Goal: Task Accomplishment & Management: Manage account settings

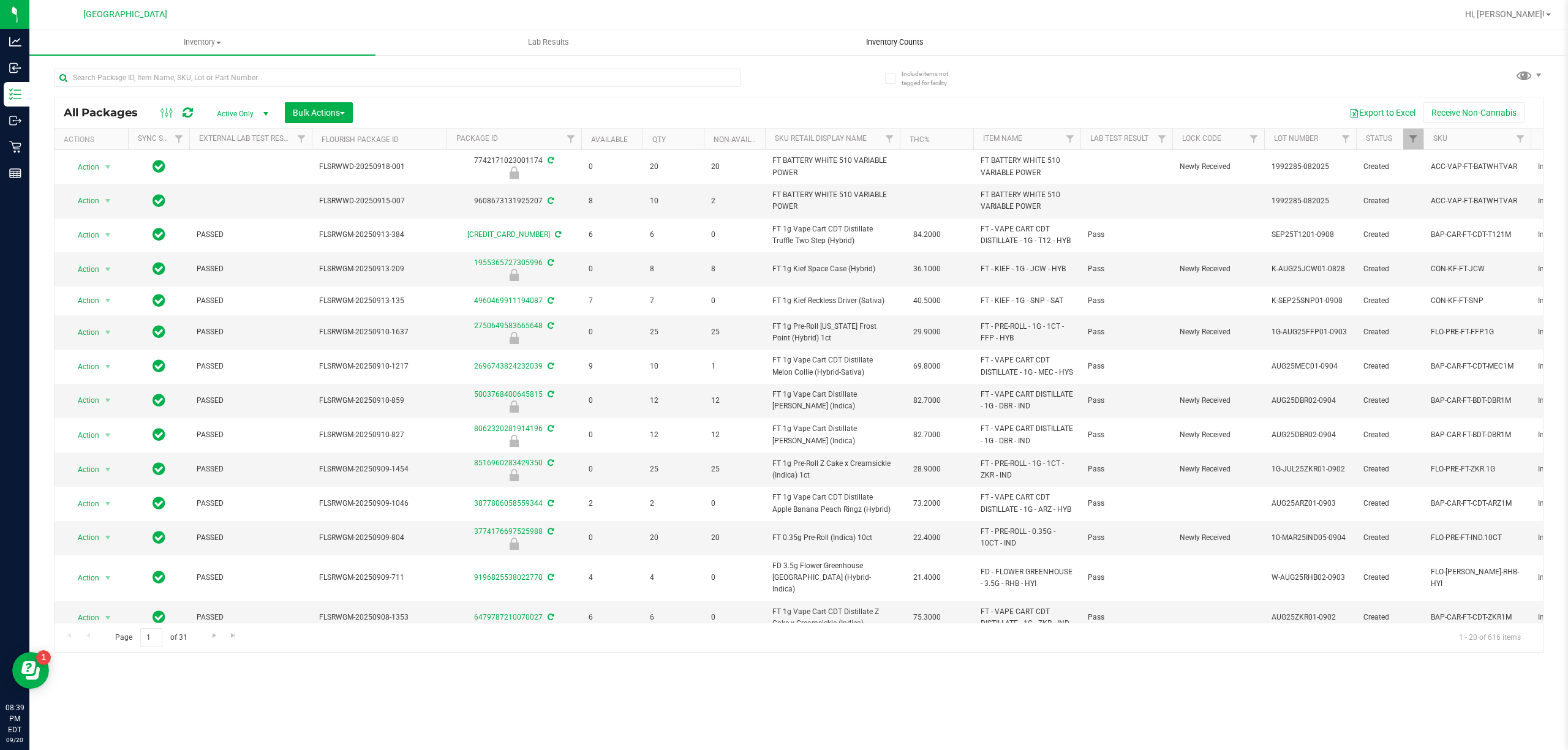
click at [904, 47] on span "Inventory Counts" at bounding box center [894, 42] width 90 height 11
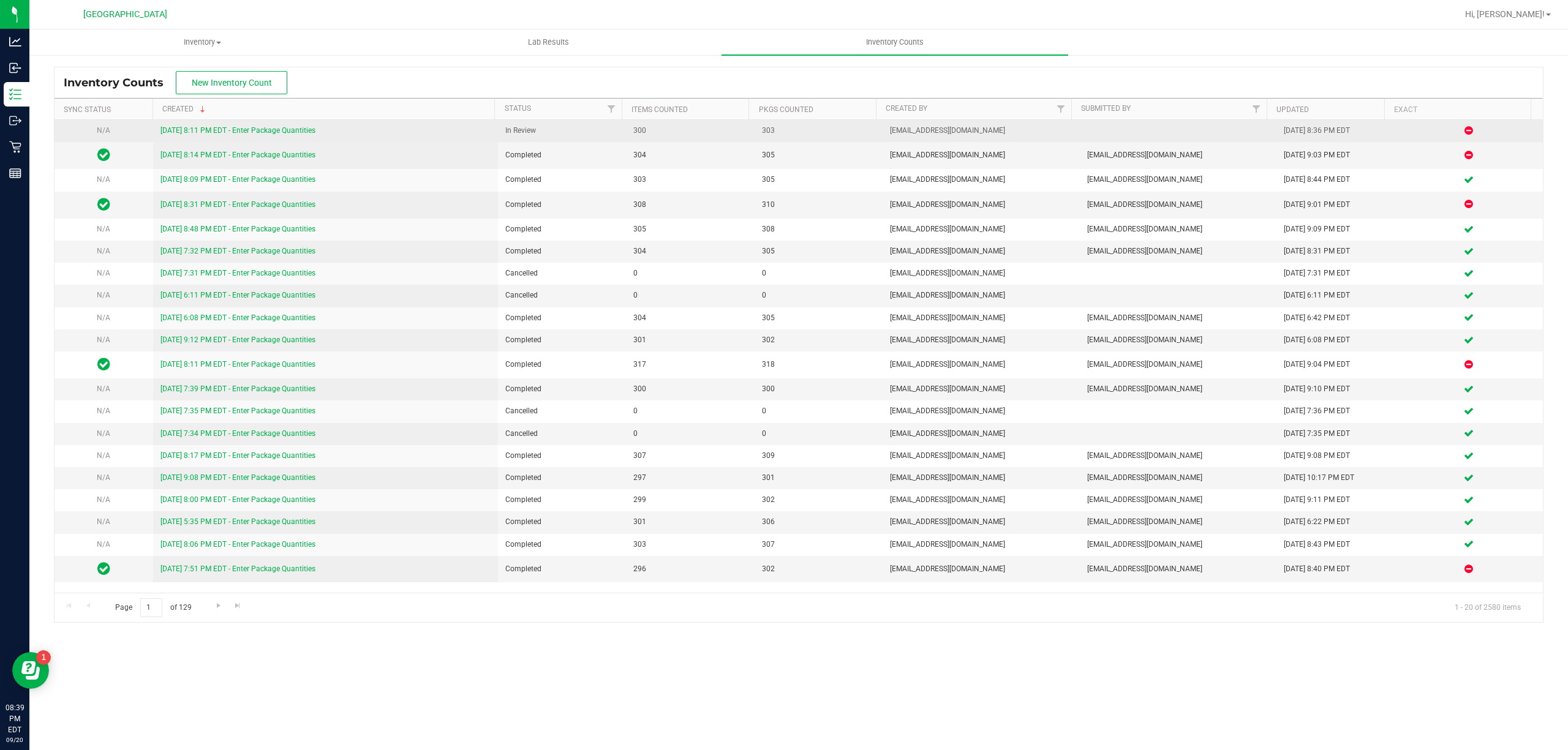
click at [305, 135] on link "[DATE] 8:11 PM EDT - Enter Package Quantities" at bounding box center [238, 130] width 155 height 8
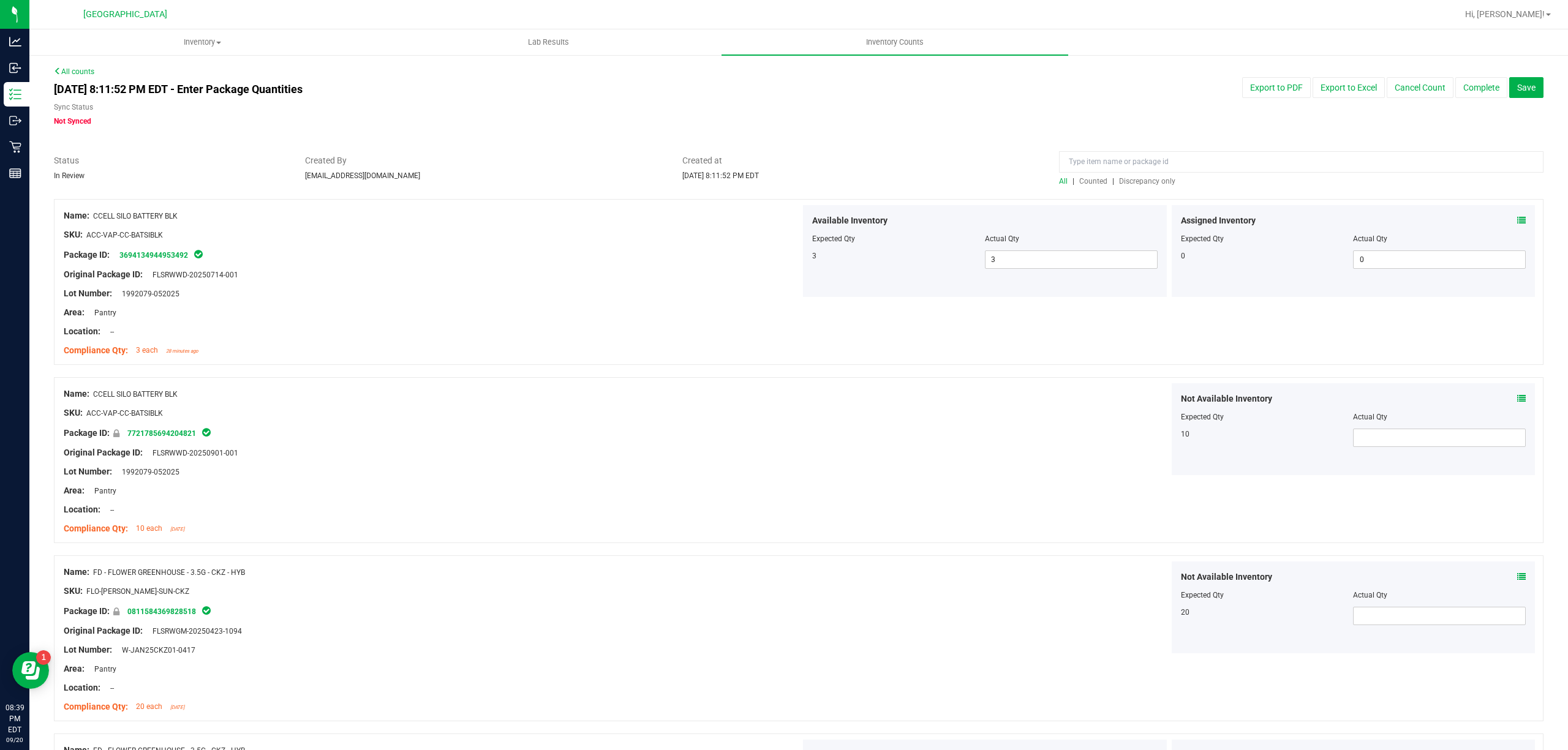
click at [1128, 177] on span "Discrepancy only" at bounding box center [1147, 181] width 57 height 8
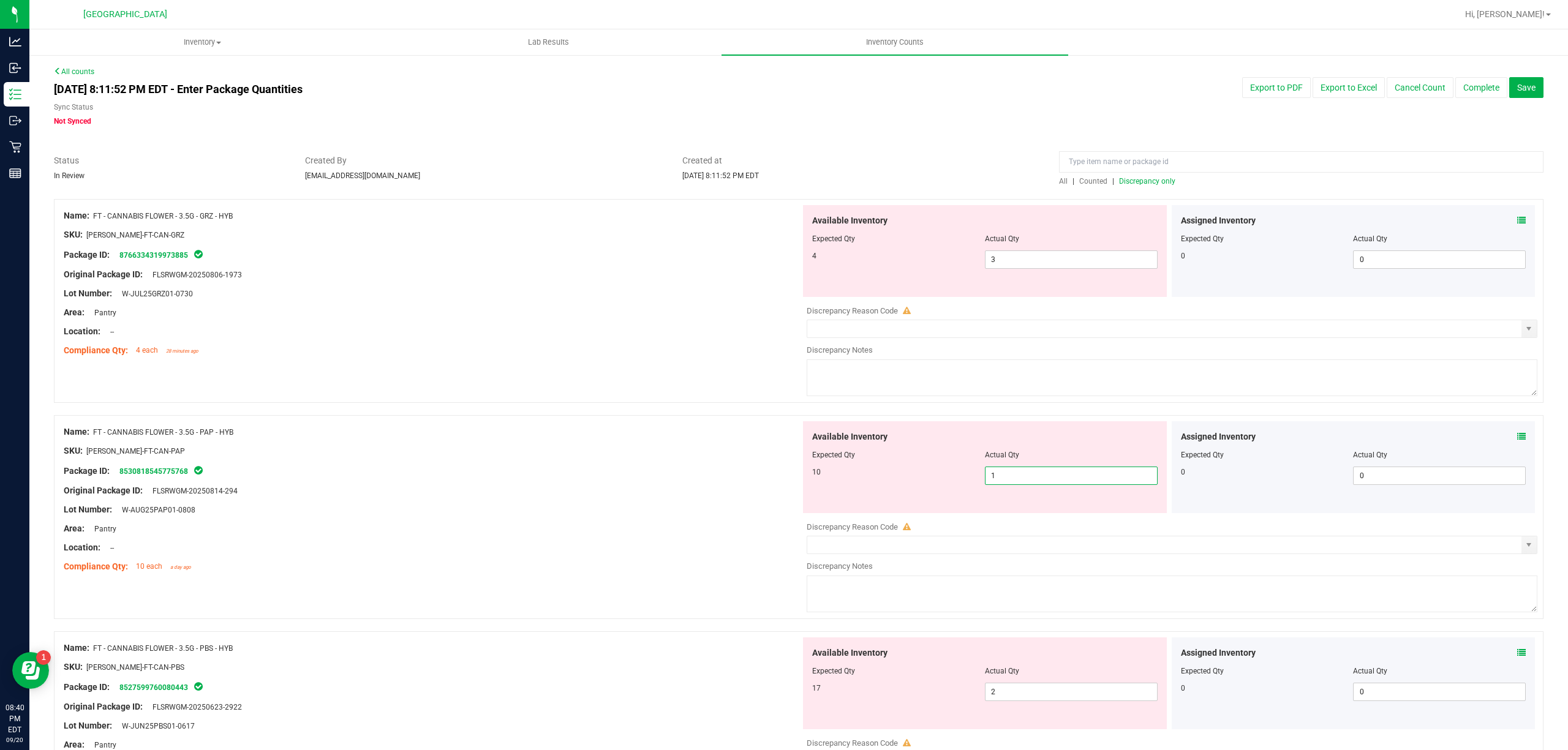
click at [1040, 474] on span "1 1" at bounding box center [1071, 475] width 172 height 18
click at [1041, 474] on input "1" at bounding box center [1071, 475] width 172 height 17
type input "10"
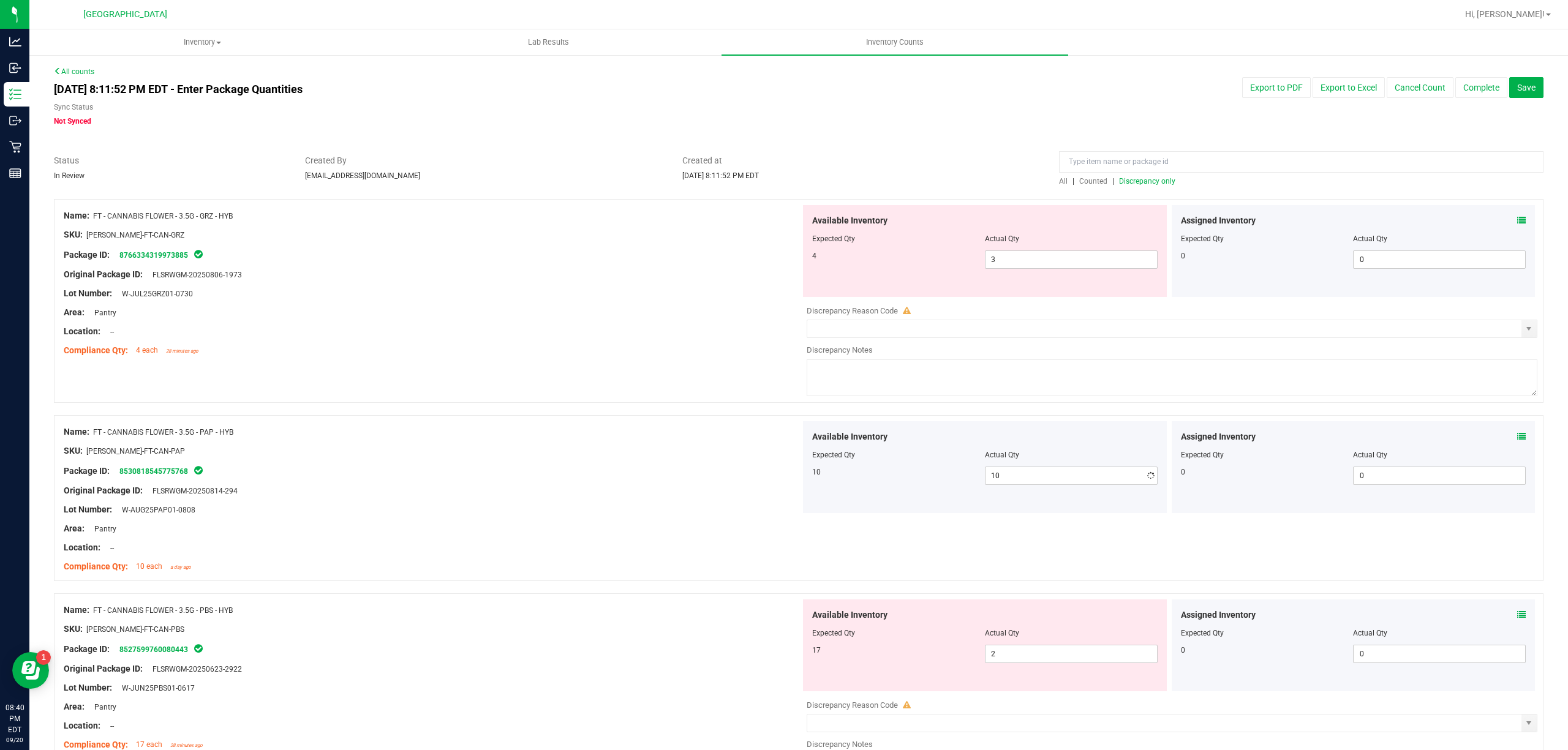
drag, startPoint x: 640, startPoint y: 442, endPoint x: 651, endPoint y: 410, distance: 33.8
click at [640, 432] on div "Name: FT - CANNABIS FLOWER - 3.5G - PAP - HYB SKU: [PERSON_NAME]-FT-CAN-PAP Pac…" at bounding box center [432, 499] width 737 height 156
click at [1012, 255] on span "3 3" at bounding box center [1071, 259] width 172 height 18
click at [1012, 255] on input "3" at bounding box center [1071, 259] width 172 height 17
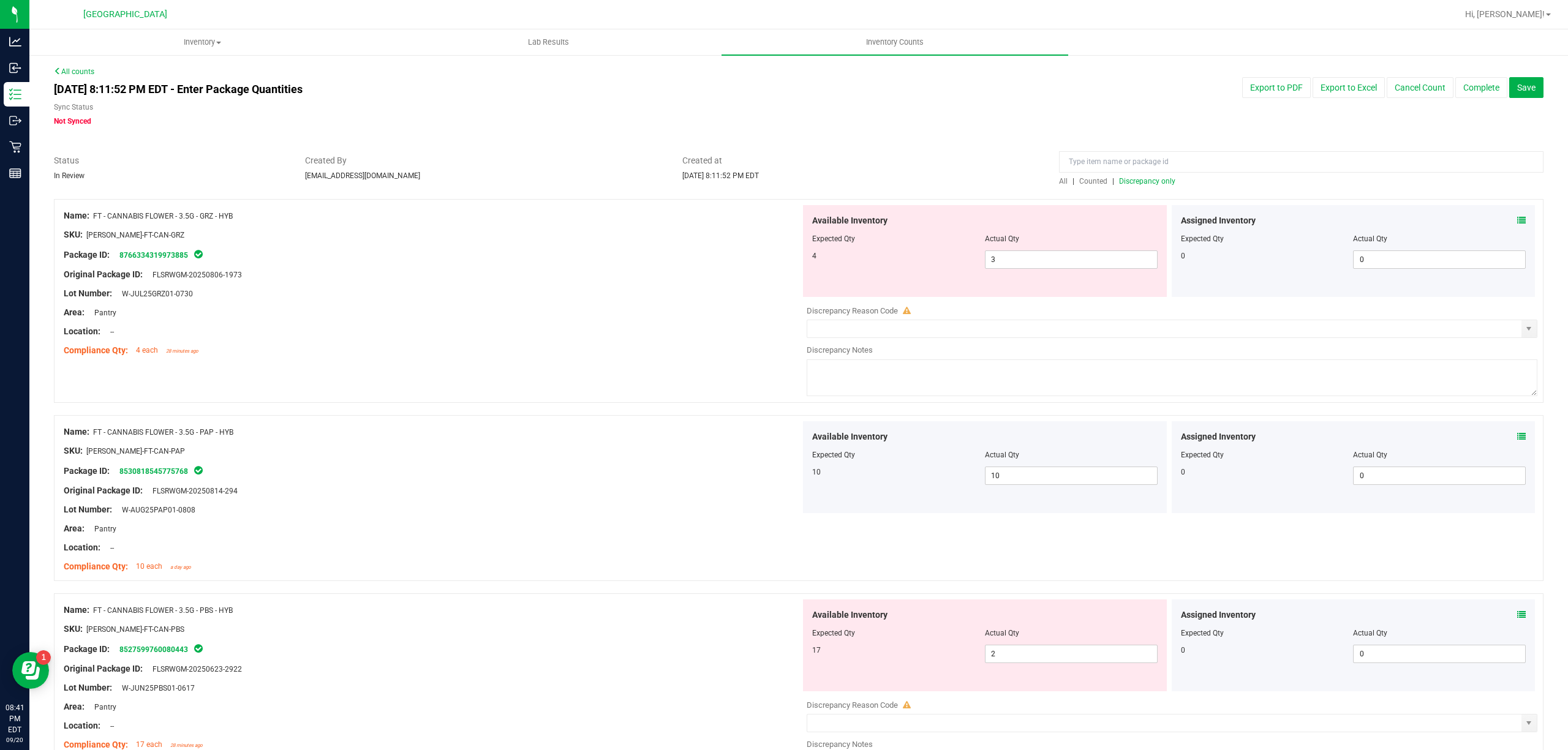
click at [1517, 219] on icon at bounding box center [1521, 220] width 8 height 8
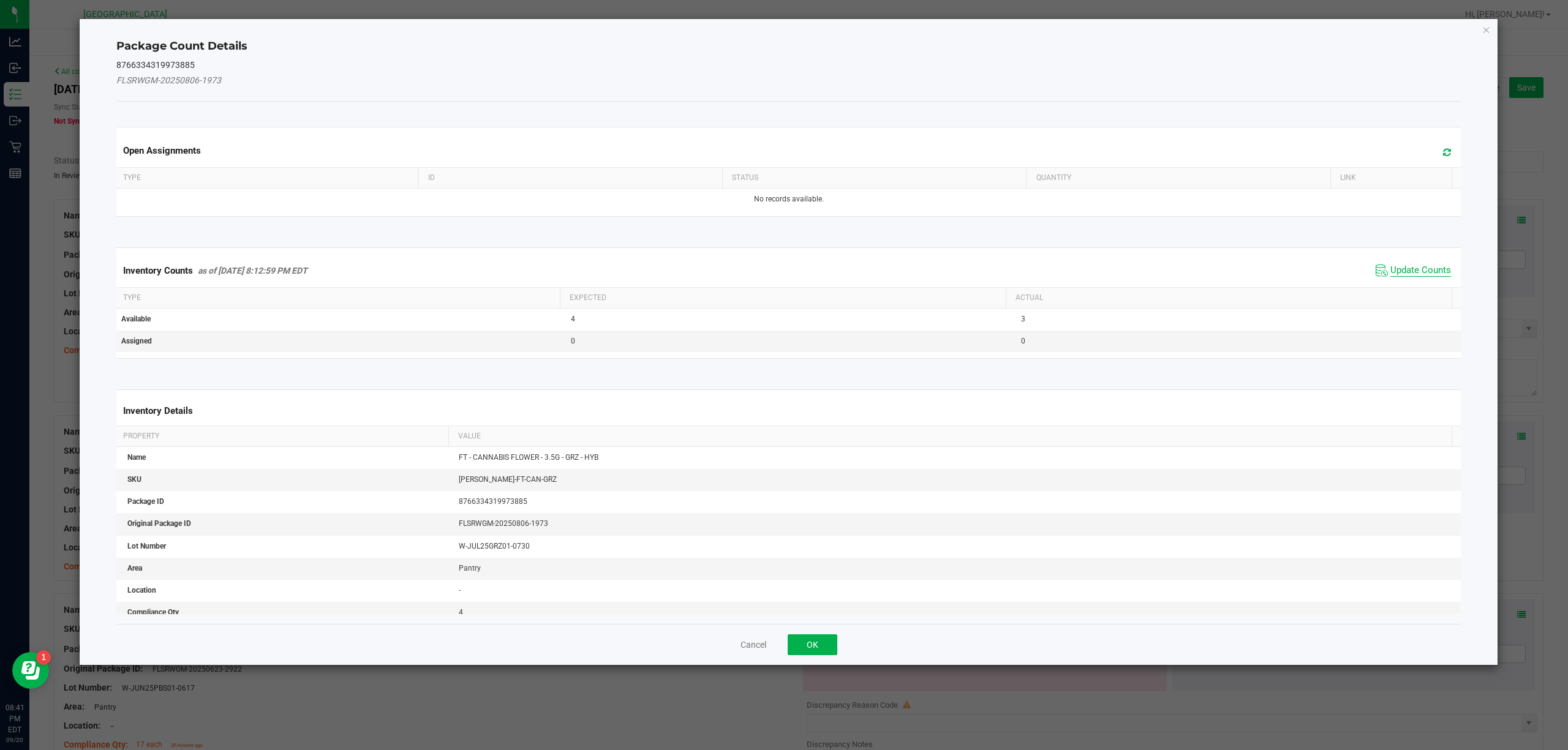
click at [1411, 268] on span "Update Counts" at bounding box center [1420, 270] width 60 height 12
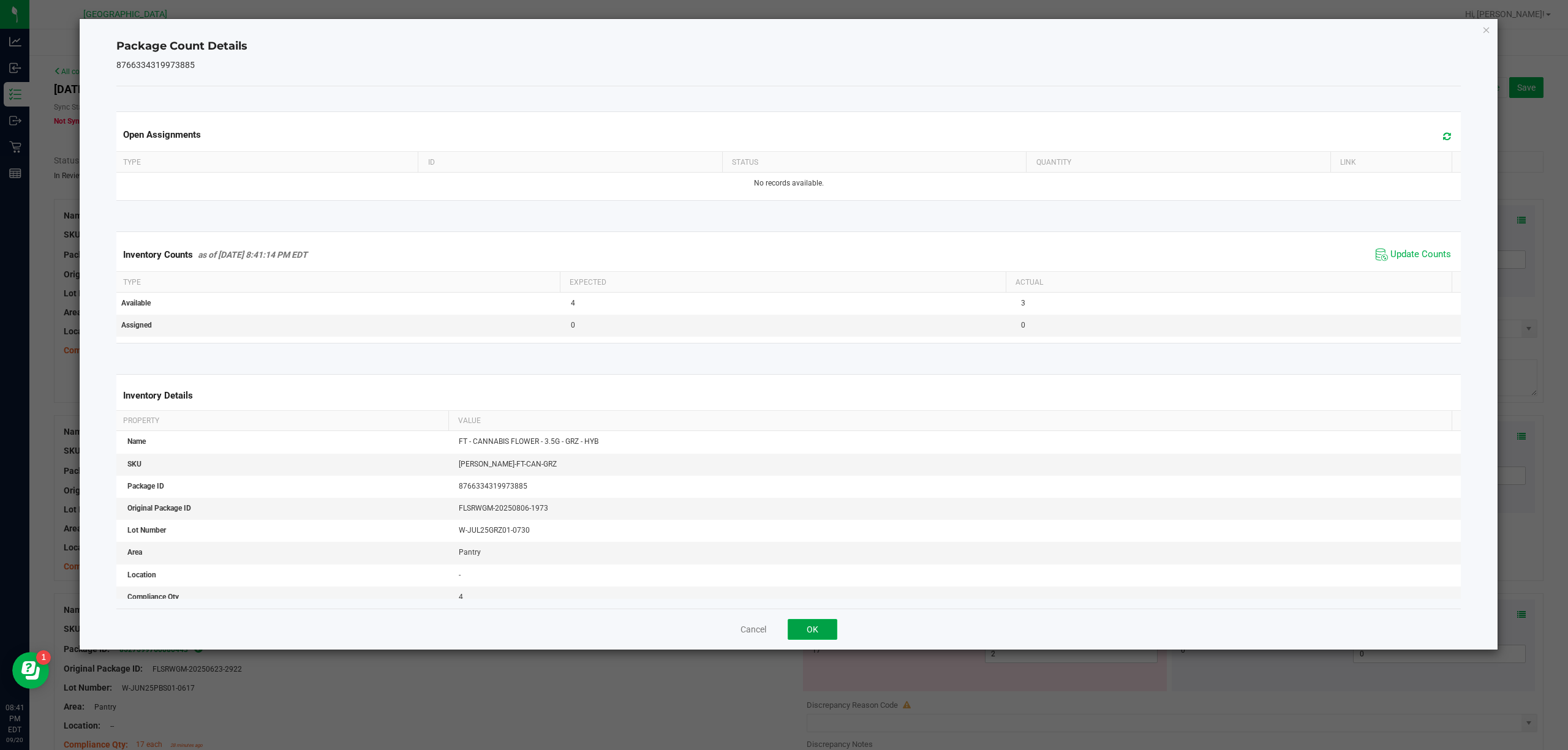
click at [826, 636] on button "OK" at bounding box center [812, 629] width 49 height 21
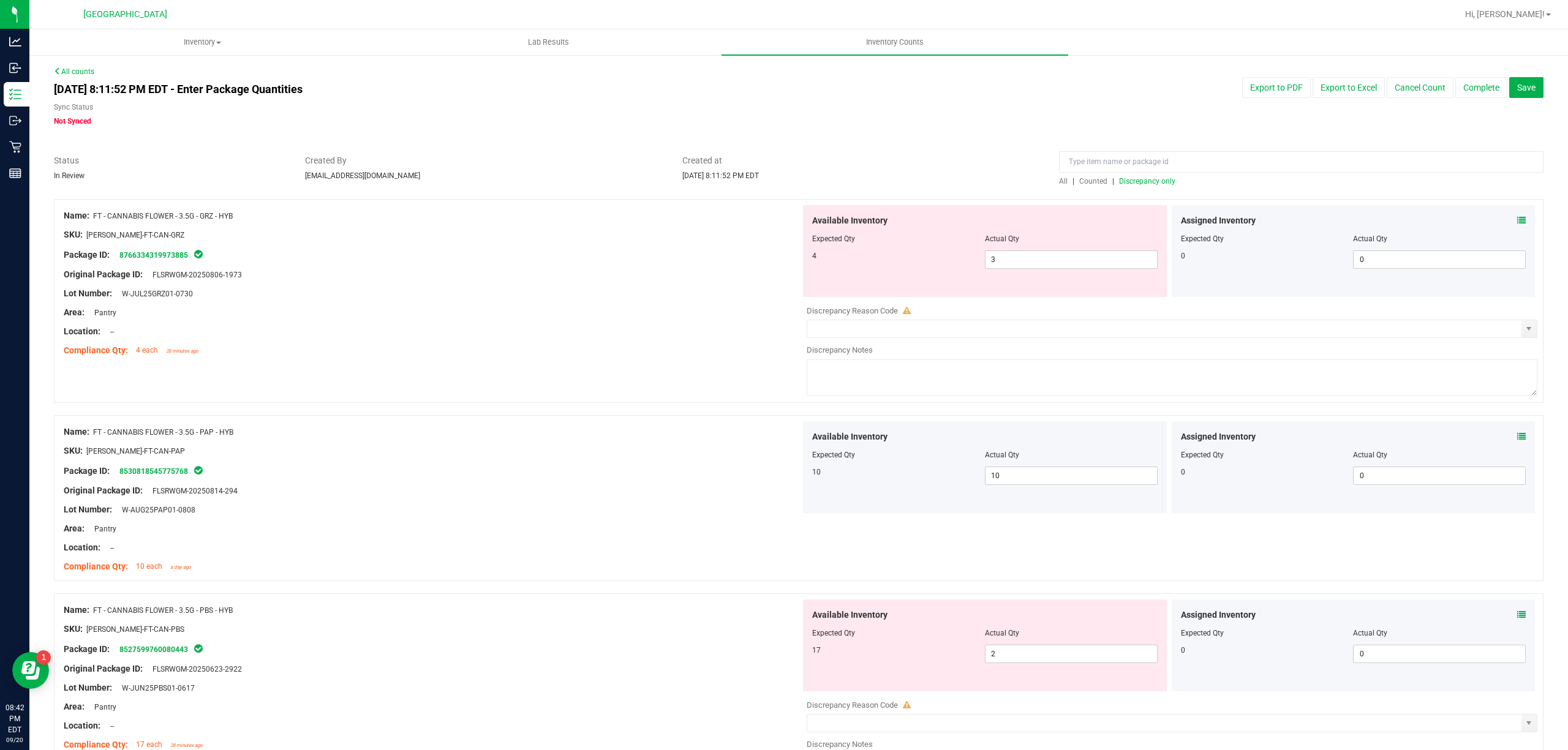
click at [1169, 180] on div "All | Counted | Discrepancy only" at bounding box center [1301, 182] width 485 height 11
click at [1163, 178] on span "Discrepancy only" at bounding box center [1147, 181] width 57 height 8
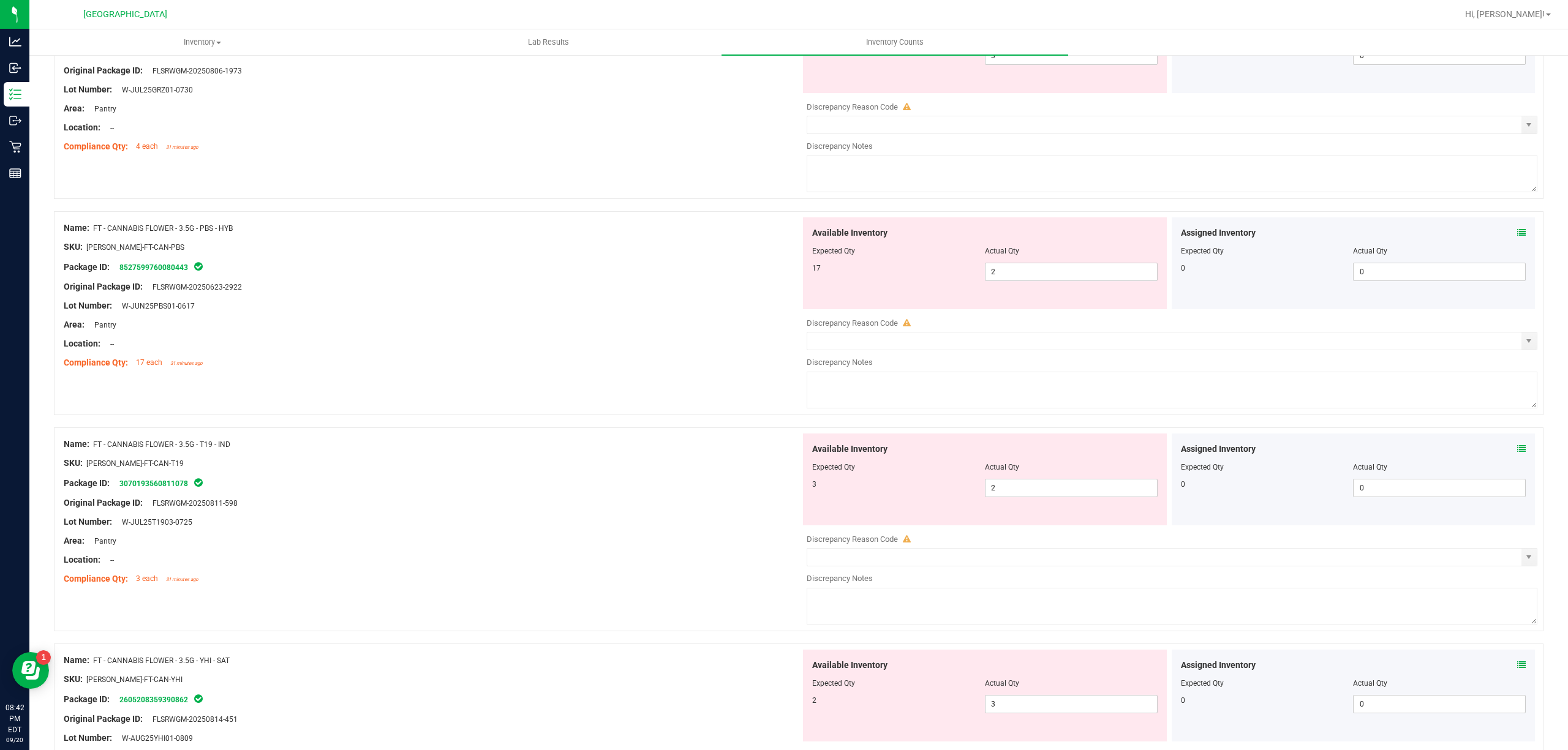
scroll to position [245, 0]
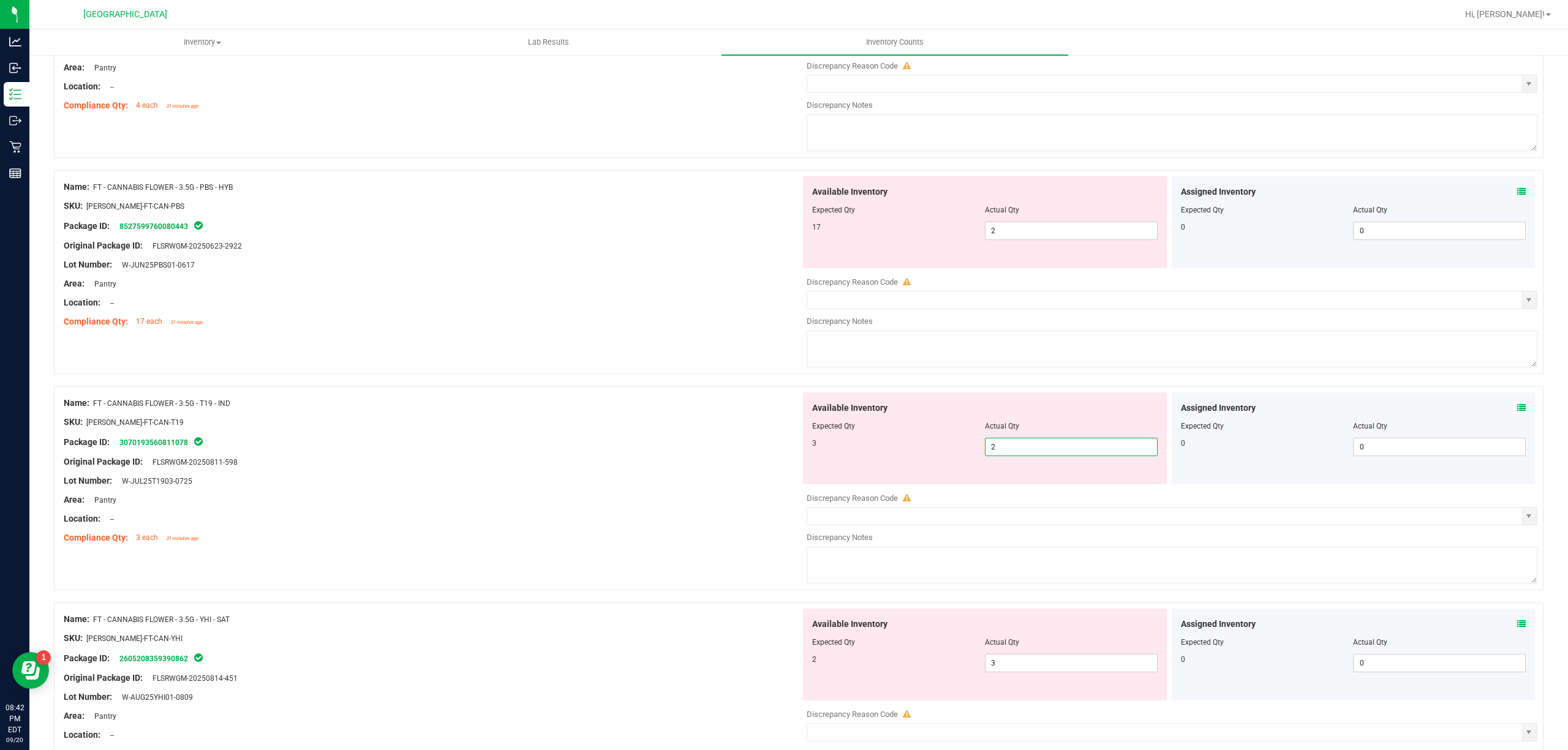
click at [1041, 446] on span "2 2" at bounding box center [1071, 447] width 172 height 18
click at [1041, 446] on input "2" at bounding box center [1071, 446] width 172 height 17
type input "3"
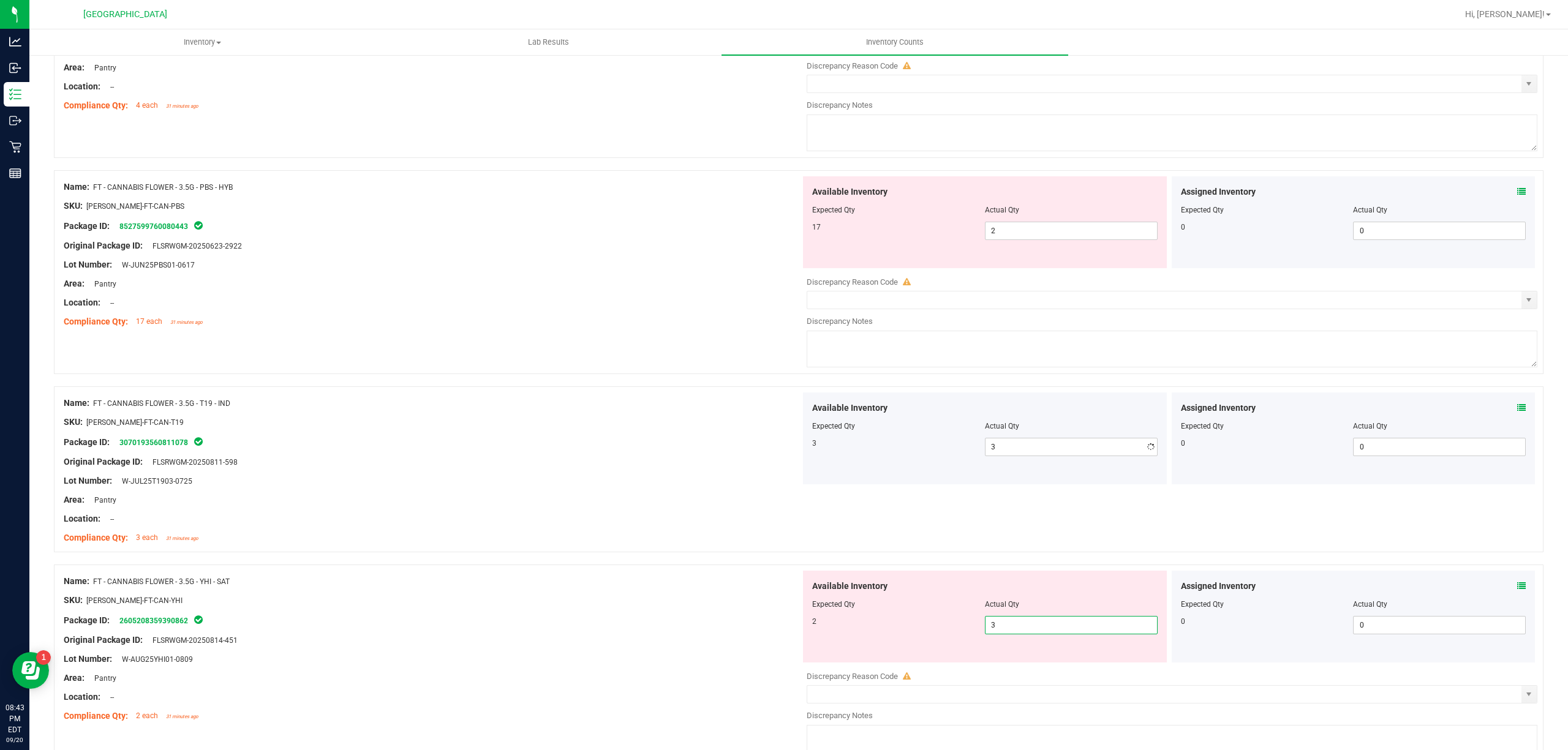
click at [1064, 658] on div "Available Inventory Expected Qty Actual Qty 2 3 3" at bounding box center [985, 616] width 364 height 92
click at [1051, 618] on input "3" at bounding box center [1071, 625] width 172 height 17
click at [1051, 617] on span "3 3" at bounding box center [1071, 625] width 172 height 18
type input "2"
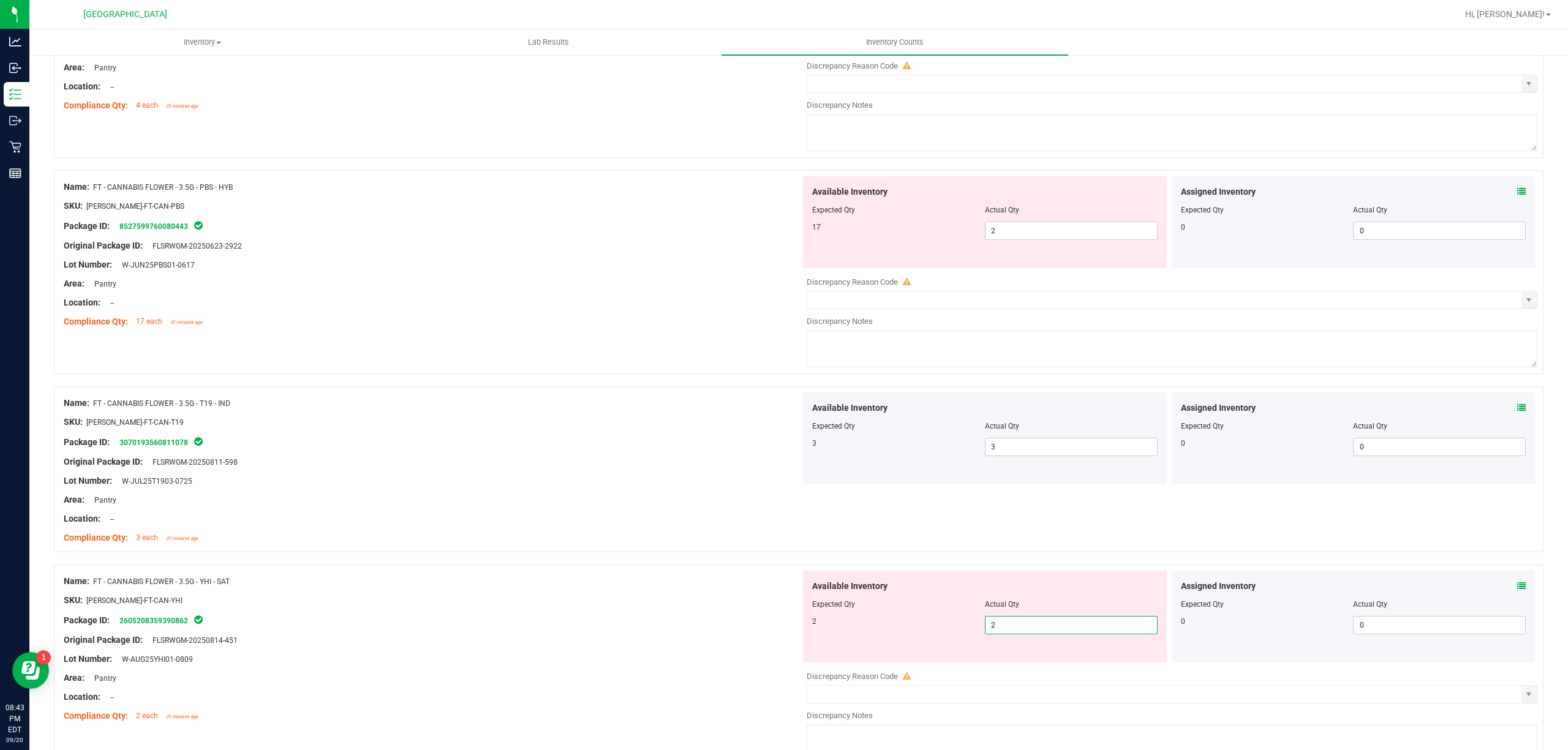
click at [624, 483] on div "Lot Number: W-JUL25T1903-0725" at bounding box center [432, 481] width 737 height 13
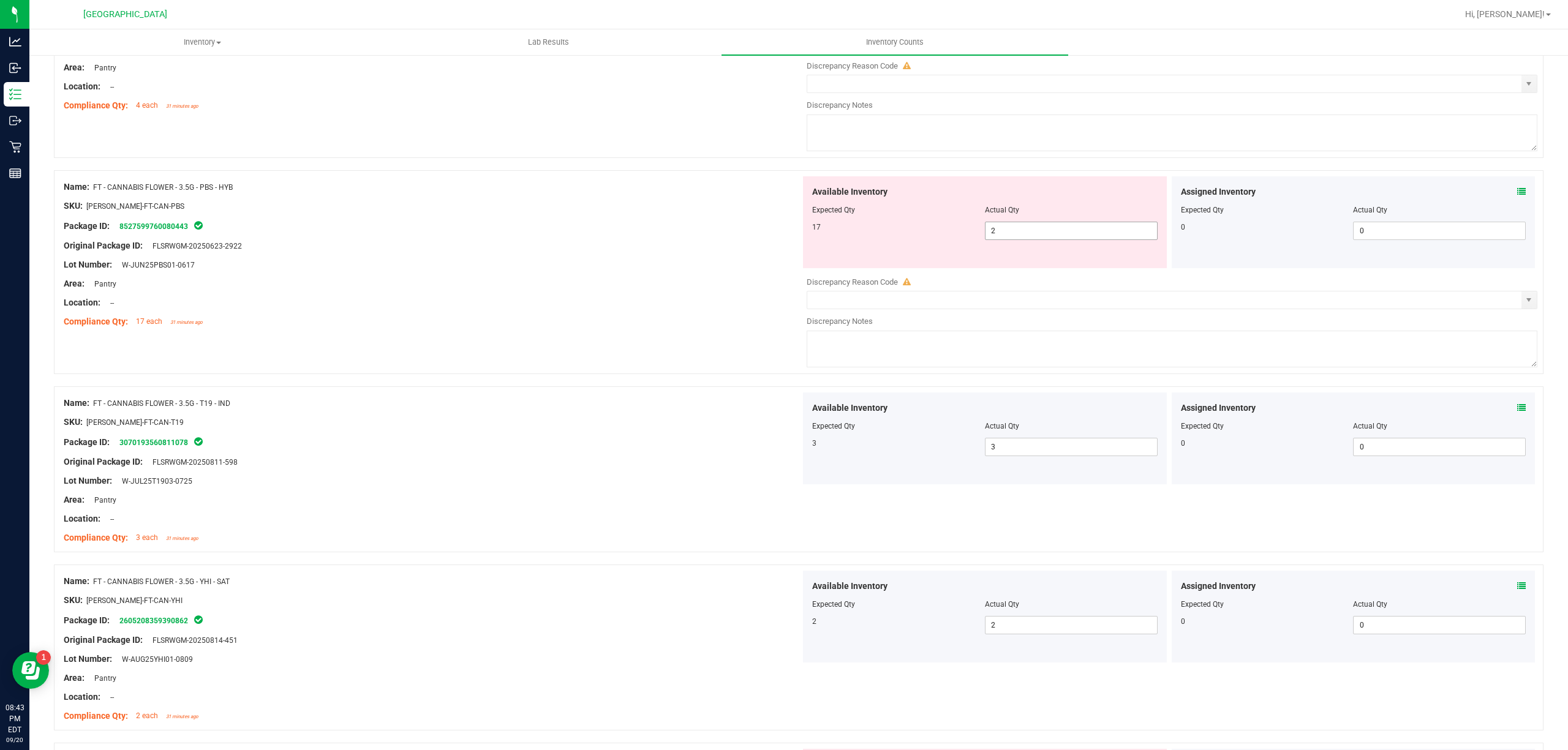
click at [1045, 231] on span "2 2" at bounding box center [1071, 231] width 172 height 18
type input "17"
click at [439, 217] on div at bounding box center [432, 215] width 737 height 6
type input "17"
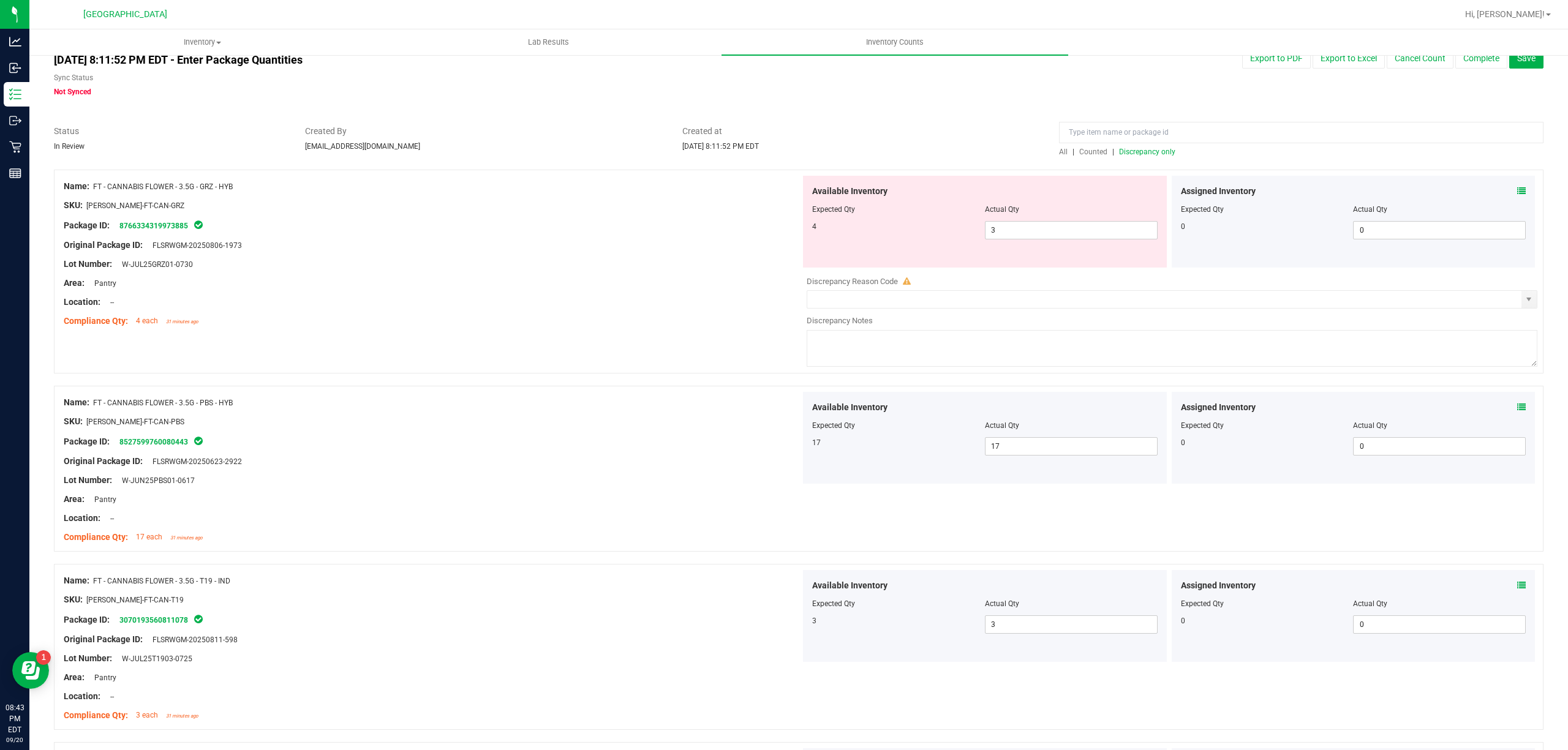
scroll to position [0, 0]
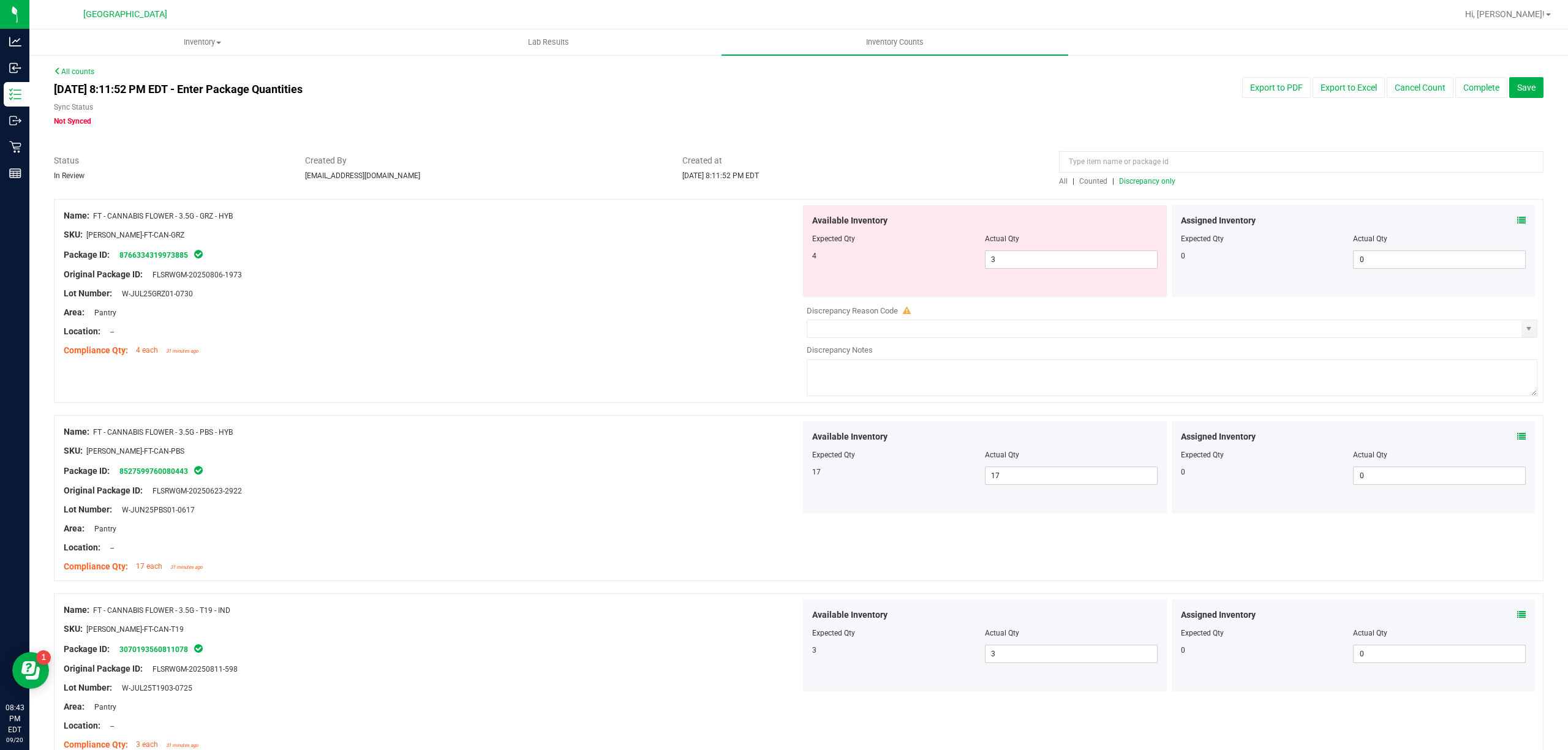
click at [1134, 182] on span "Discrepancy only" at bounding box center [1147, 181] width 57 height 8
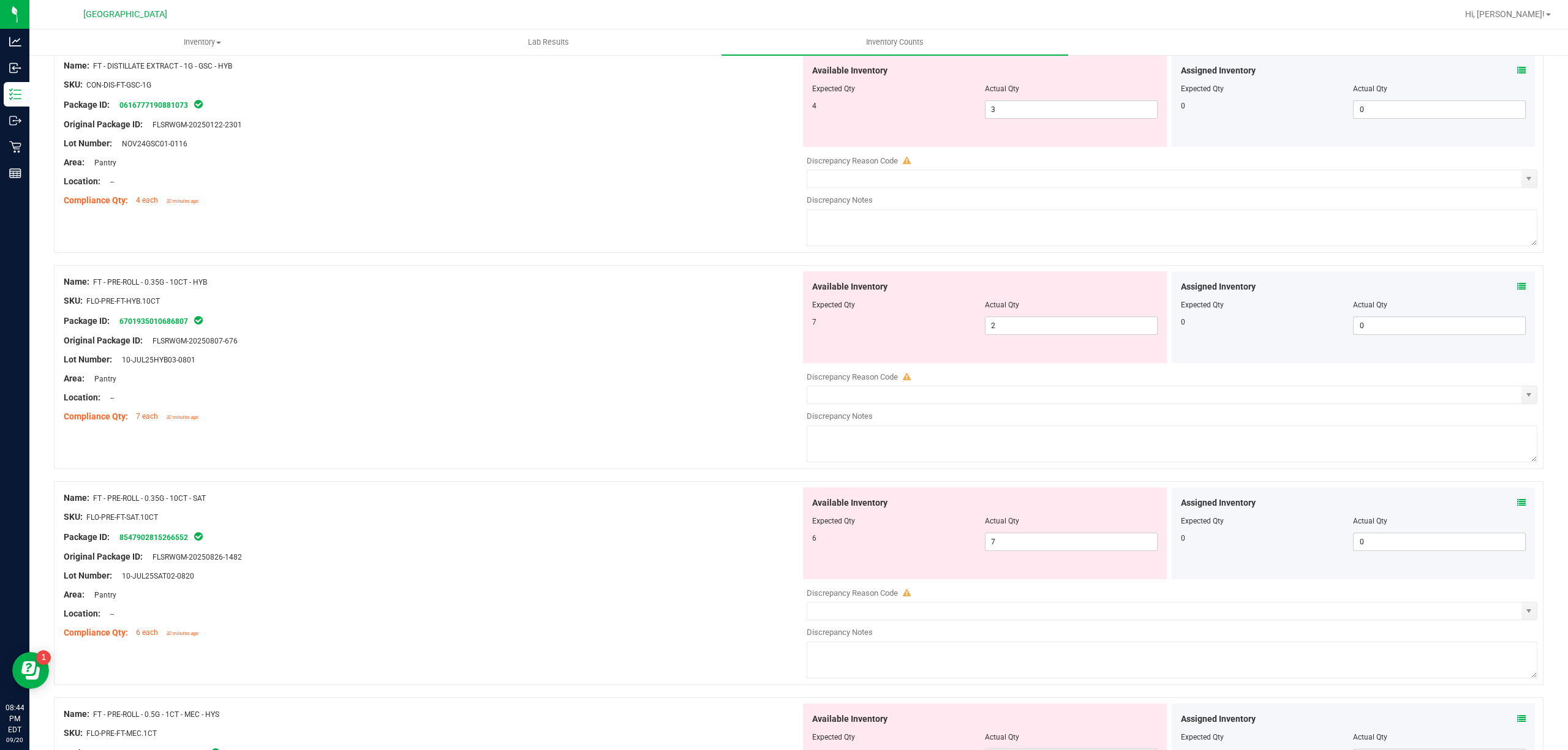
scroll to position [327, 0]
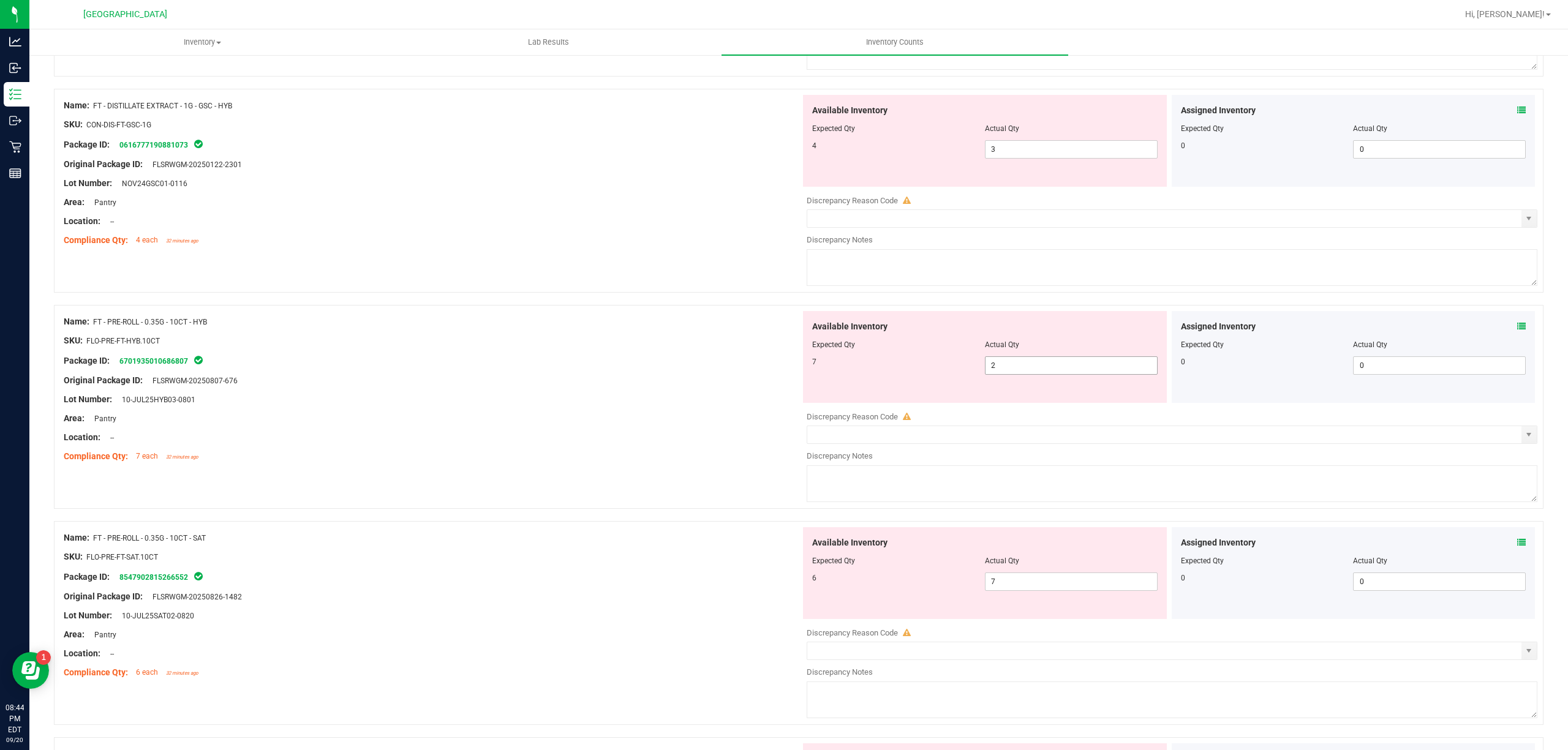
drag, startPoint x: 1100, startPoint y: 373, endPoint x: 1097, endPoint y: 366, distance: 7.6
click at [1100, 370] on span "2 2" at bounding box center [1071, 366] width 172 height 18
click at [1097, 366] on input "2" at bounding box center [1071, 365] width 172 height 17
click at [1095, 368] on input "2" at bounding box center [1071, 365] width 172 height 17
type input "7"
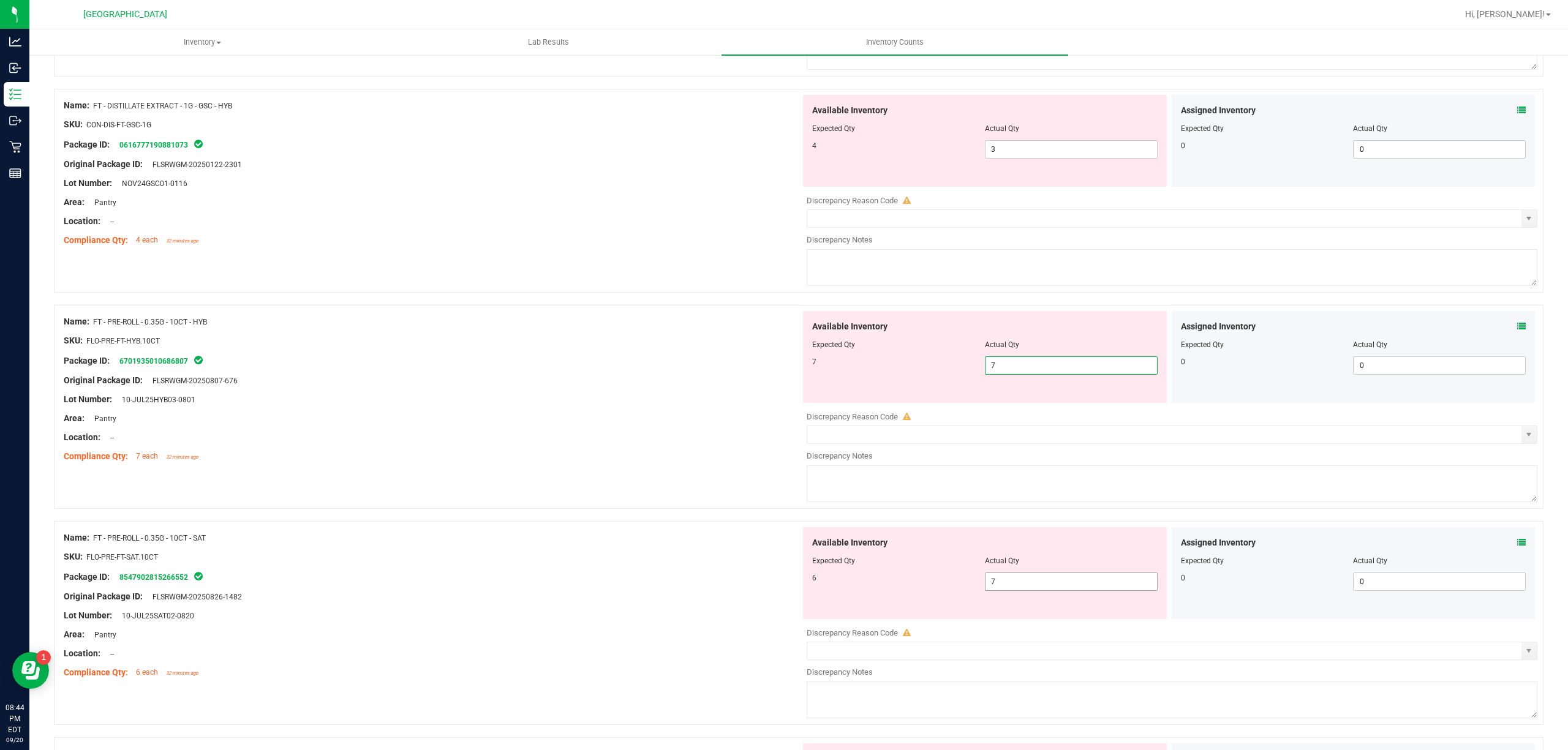
type input "7"
click at [1021, 578] on div "Available Inventory Expected Qty Actual Qty 6 7 7" at bounding box center [985, 573] width 364 height 92
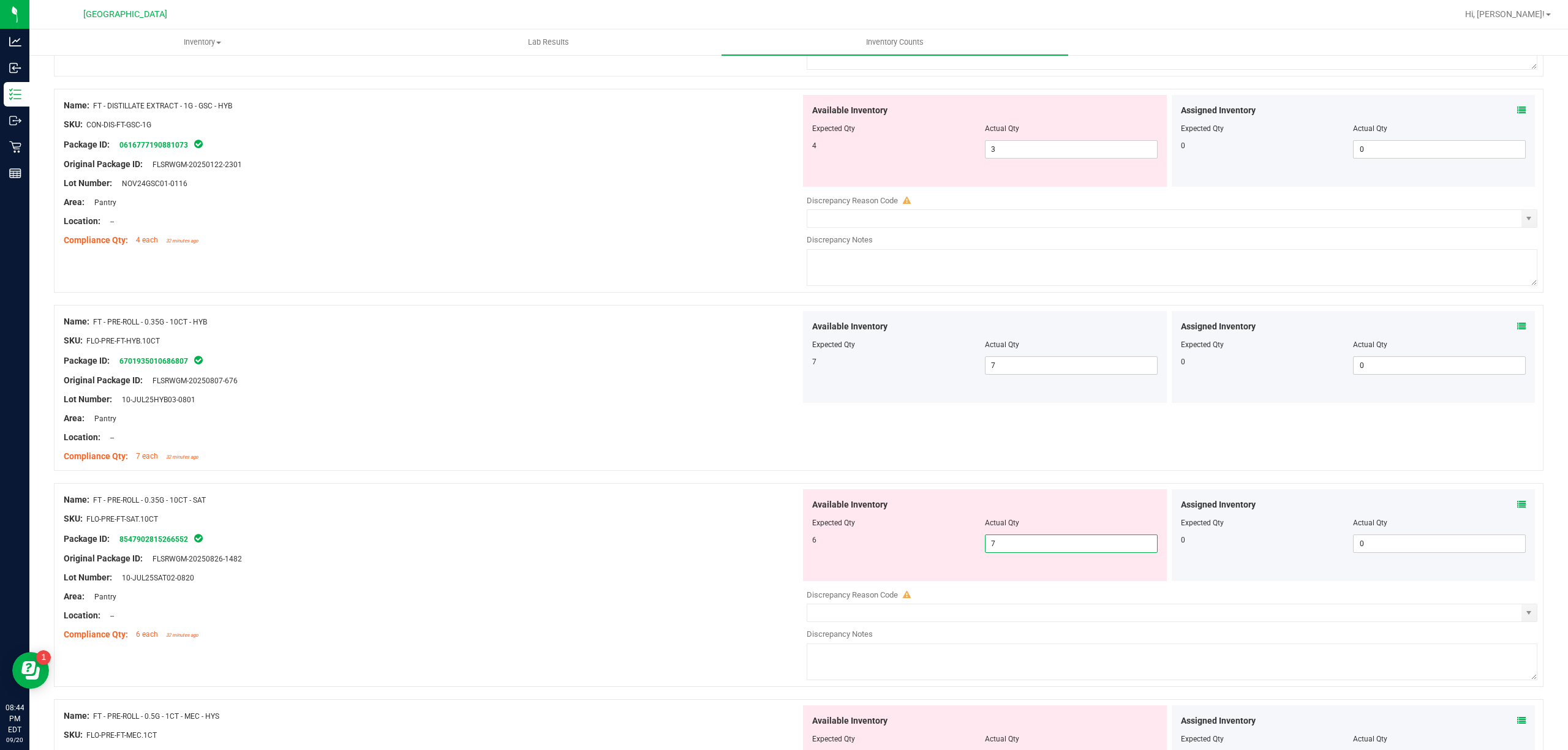
click at [1021, 578] on div "Available Inventory Expected Qty Actual Qty 6 7 7" at bounding box center [985, 535] width 364 height 92
click at [1019, 551] on span "7 7" at bounding box center [1071, 544] width 172 height 18
click at [1019, 548] on input "7" at bounding box center [1071, 543] width 172 height 17
click at [1018, 551] on input "7" at bounding box center [1071, 543] width 172 height 17
click at [1018, 550] on input "7" at bounding box center [1071, 543] width 172 height 17
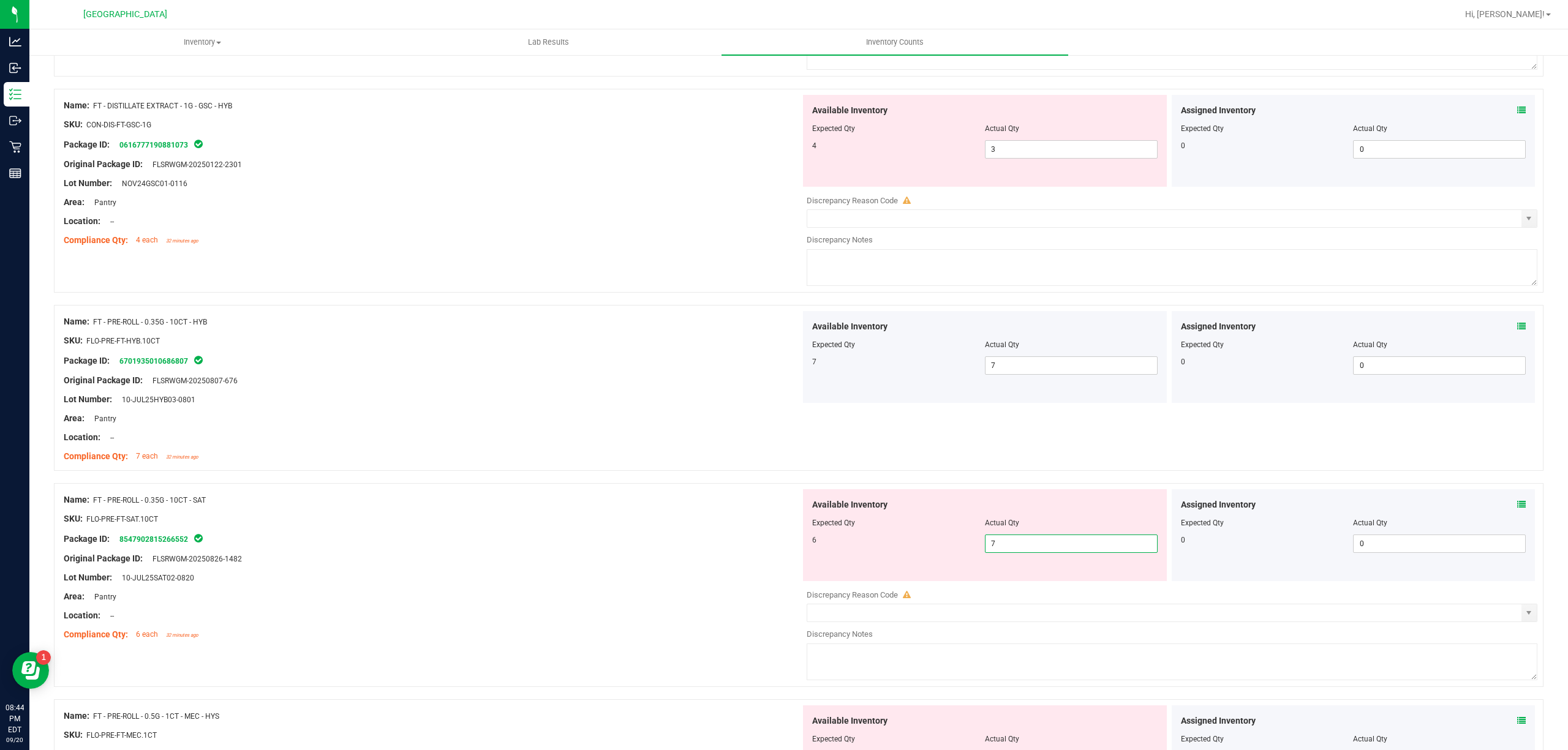
click at [1017, 548] on input "7" at bounding box center [1071, 543] width 172 height 17
type input "6"
click at [407, 555] on div "Original Package ID: FLSRWGM-20250826-1482" at bounding box center [432, 558] width 737 height 13
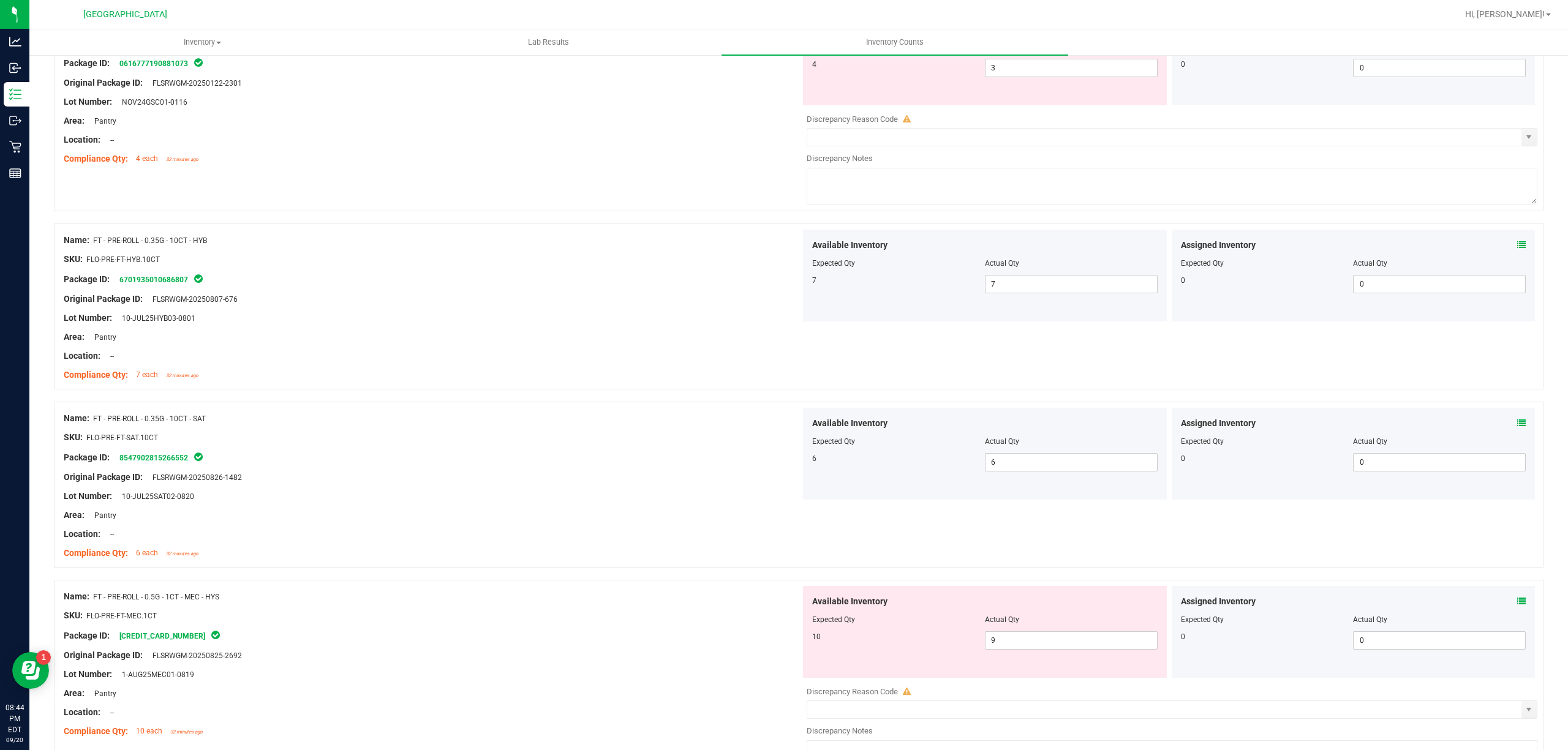
scroll to position [245, 0]
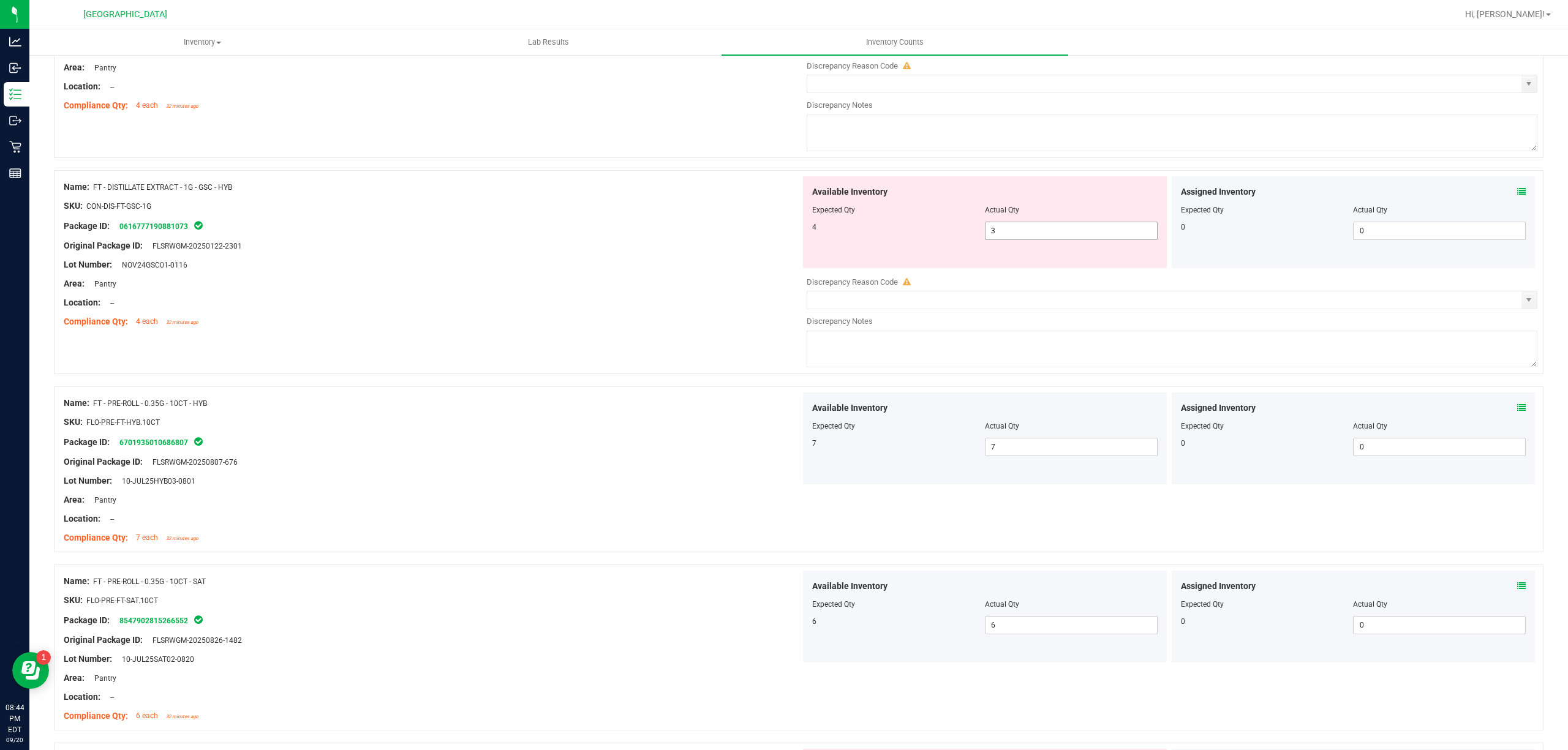
click at [1018, 230] on span "3 3" at bounding box center [1071, 231] width 172 height 18
type input "4"
click at [551, 289] on div "Area: Pantry" at bounding box center [432, 284] width 737 height 13
type input "4"
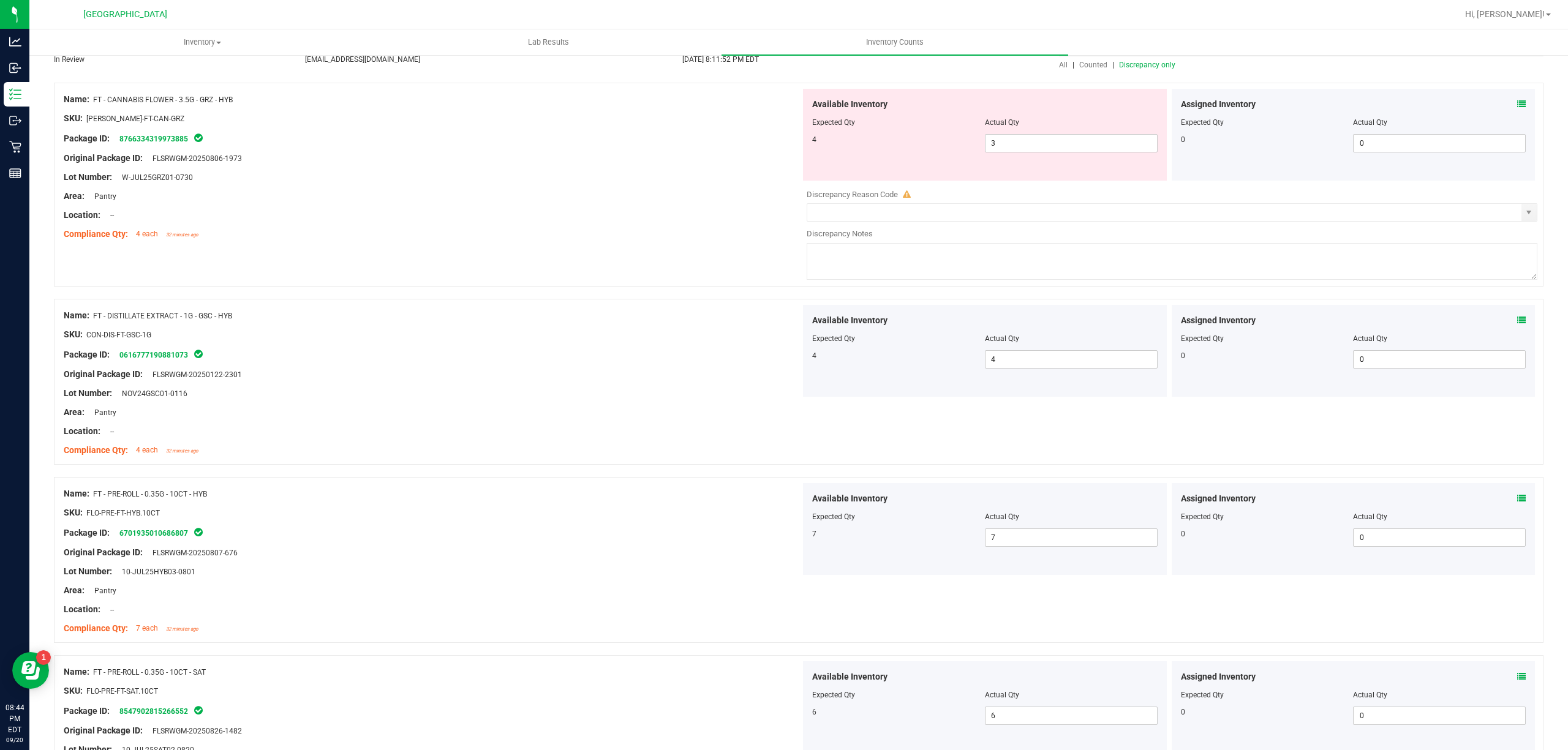
scroll to position [0, 0]
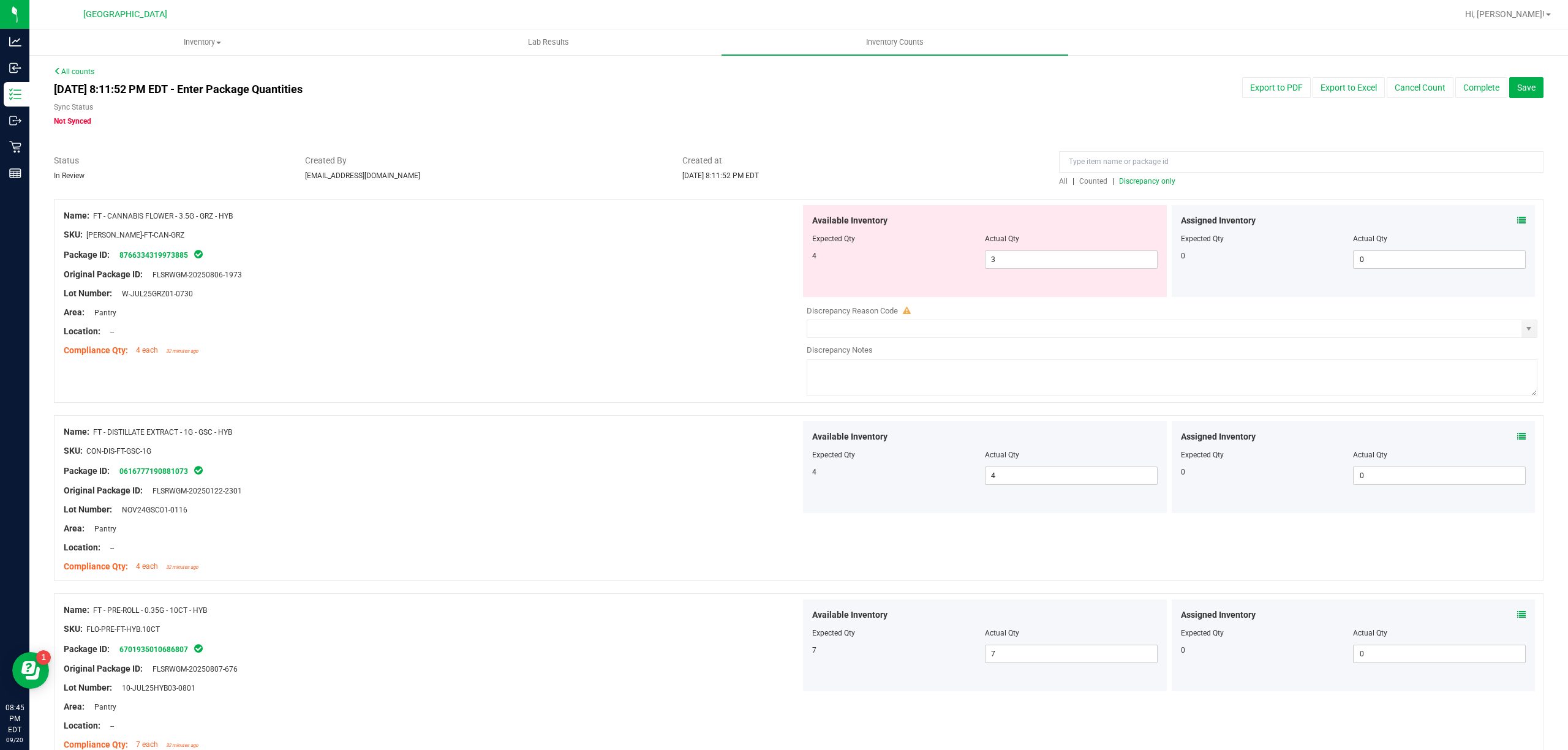
click at [1134, 182] on span "Discrepancy only" at bounding box center [1147, 181] width 57 height 8
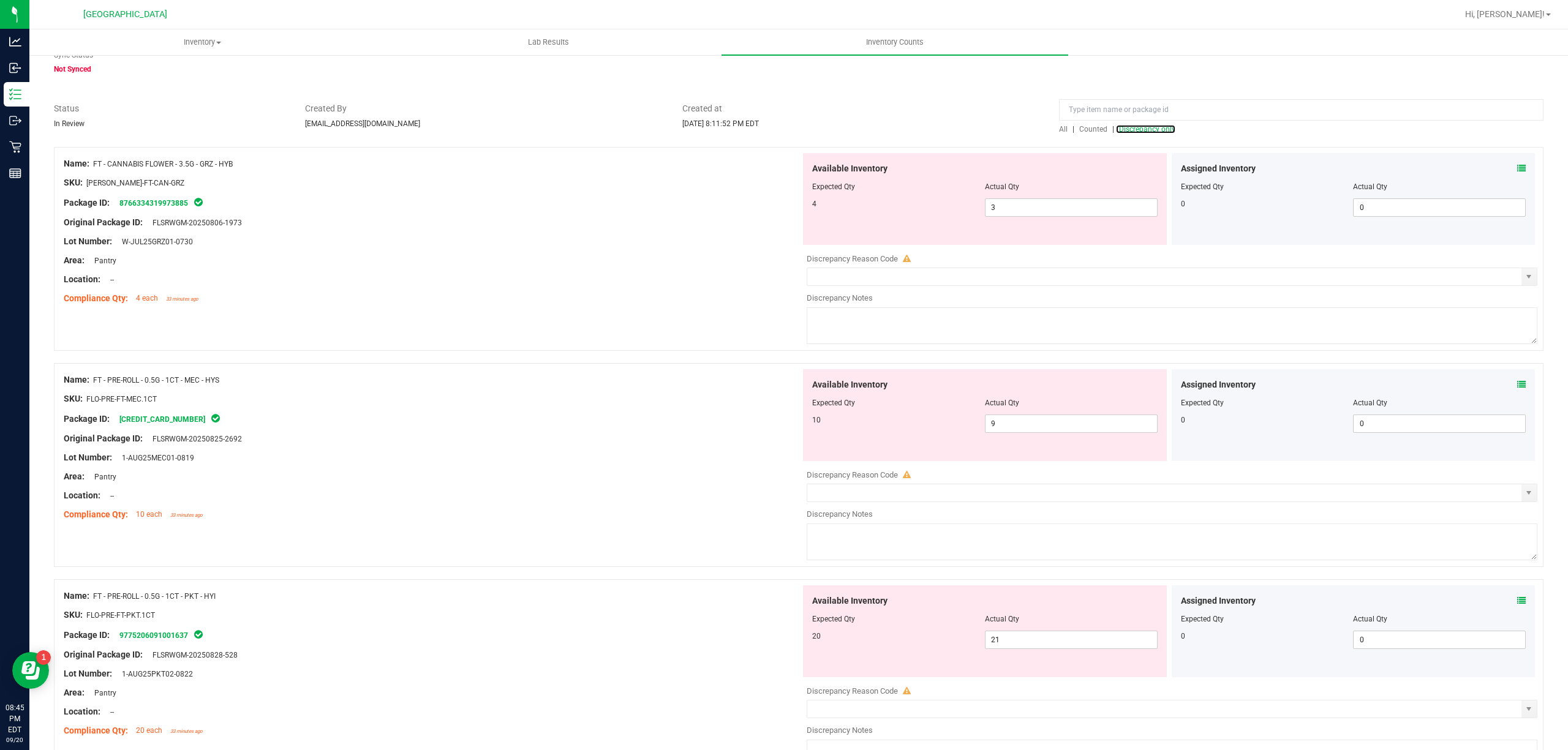
scroll to position [81, 0]
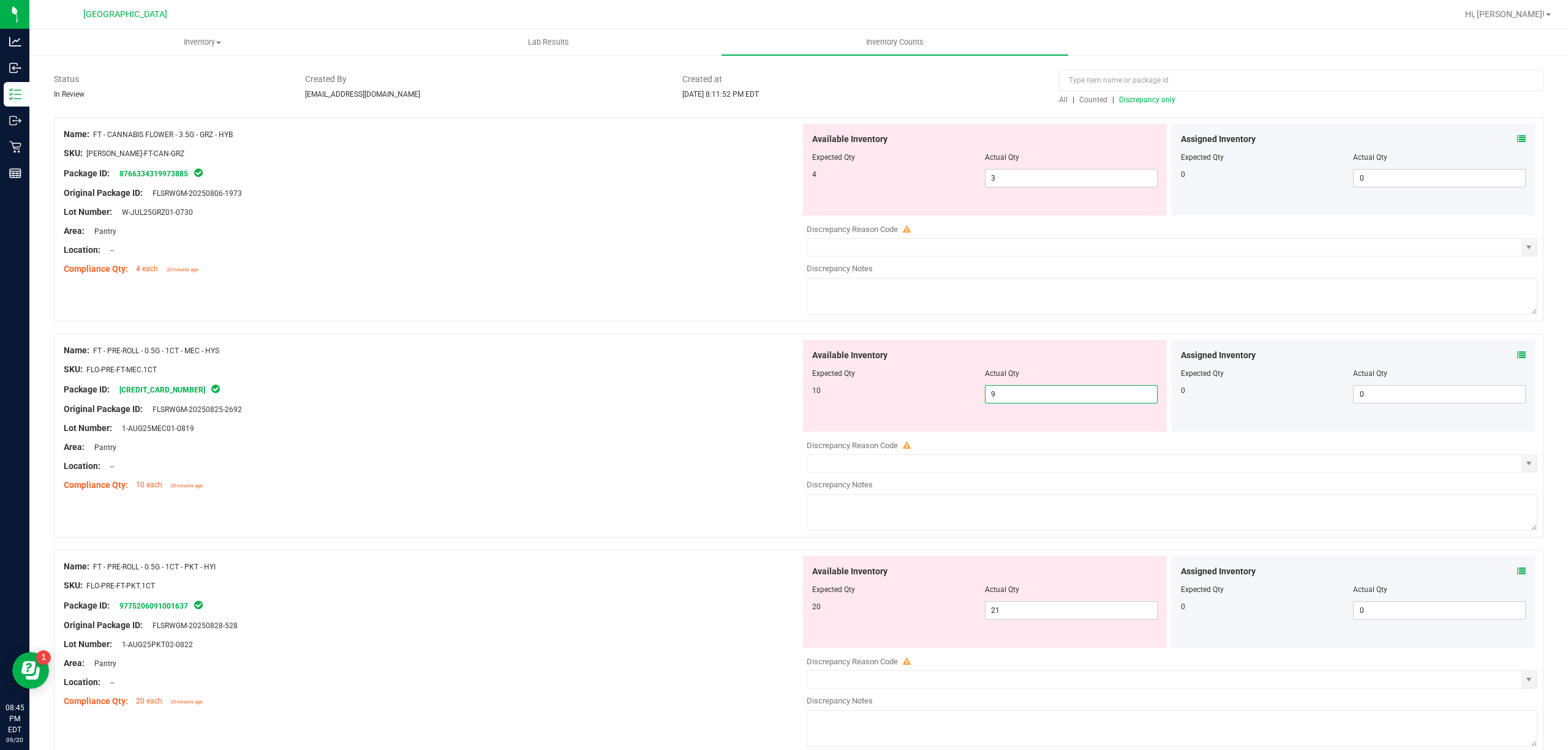
click at [1019, 398] on span "9 9" at bounding box center [1071, 394] width 172 height 18
type input "10"
click at [688, 483] on div "Compliance Qty: 10 each 33 minutes ago" at bounding box center [432, 485] width 737 height 13
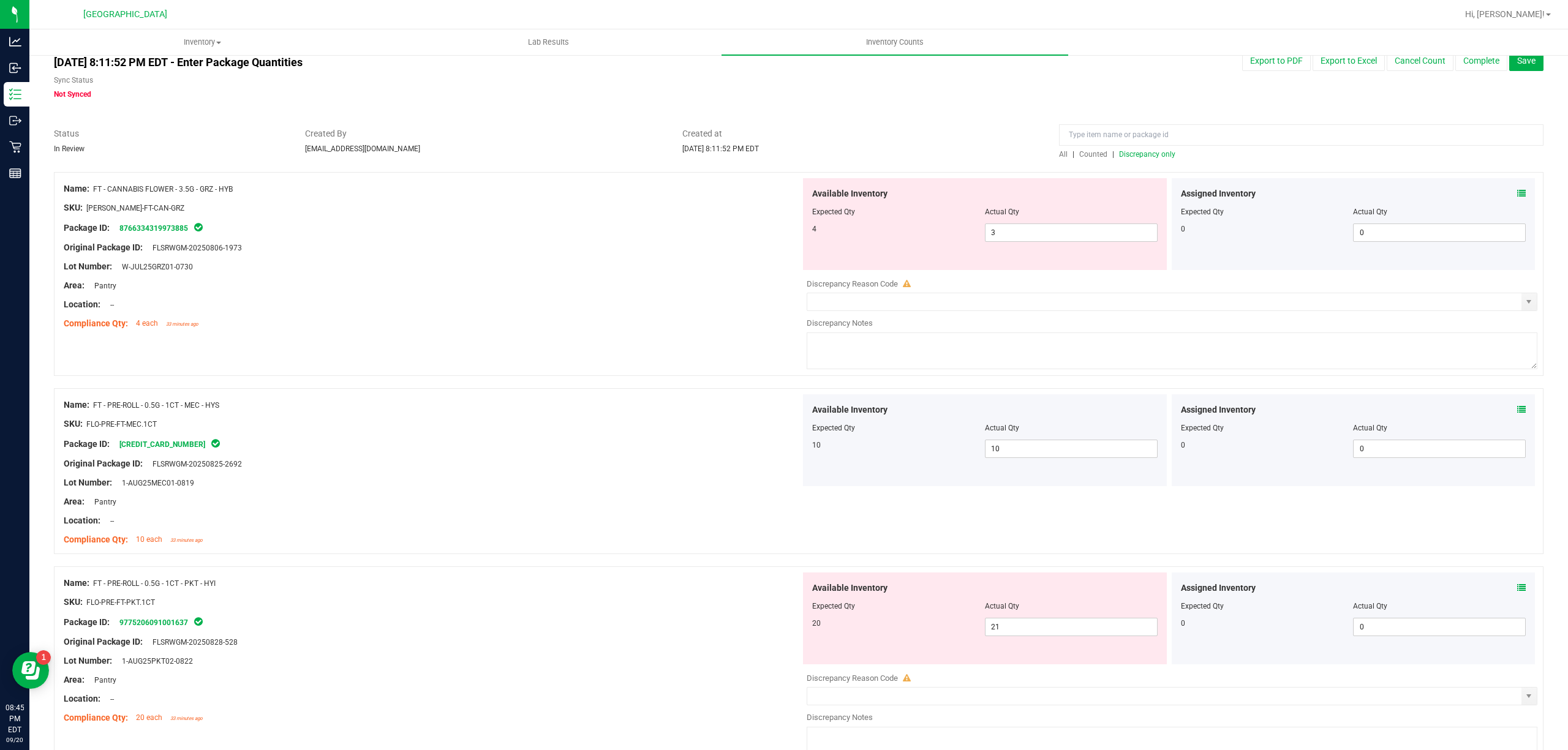
scroll to position [0, 0]
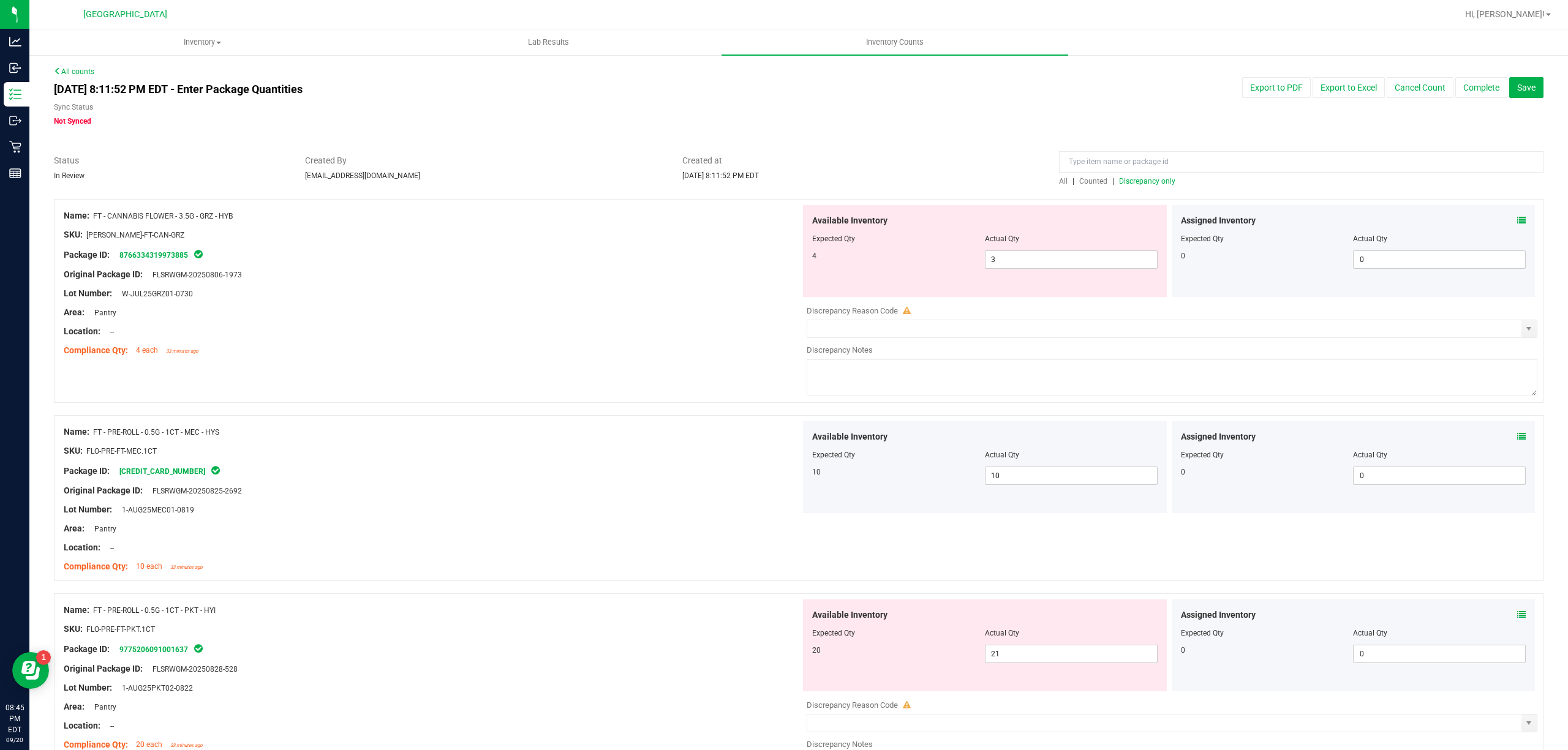
click at [1134, 177] on span "Discrepancy only" at bounding box center [1147, 181] width 57 height 8
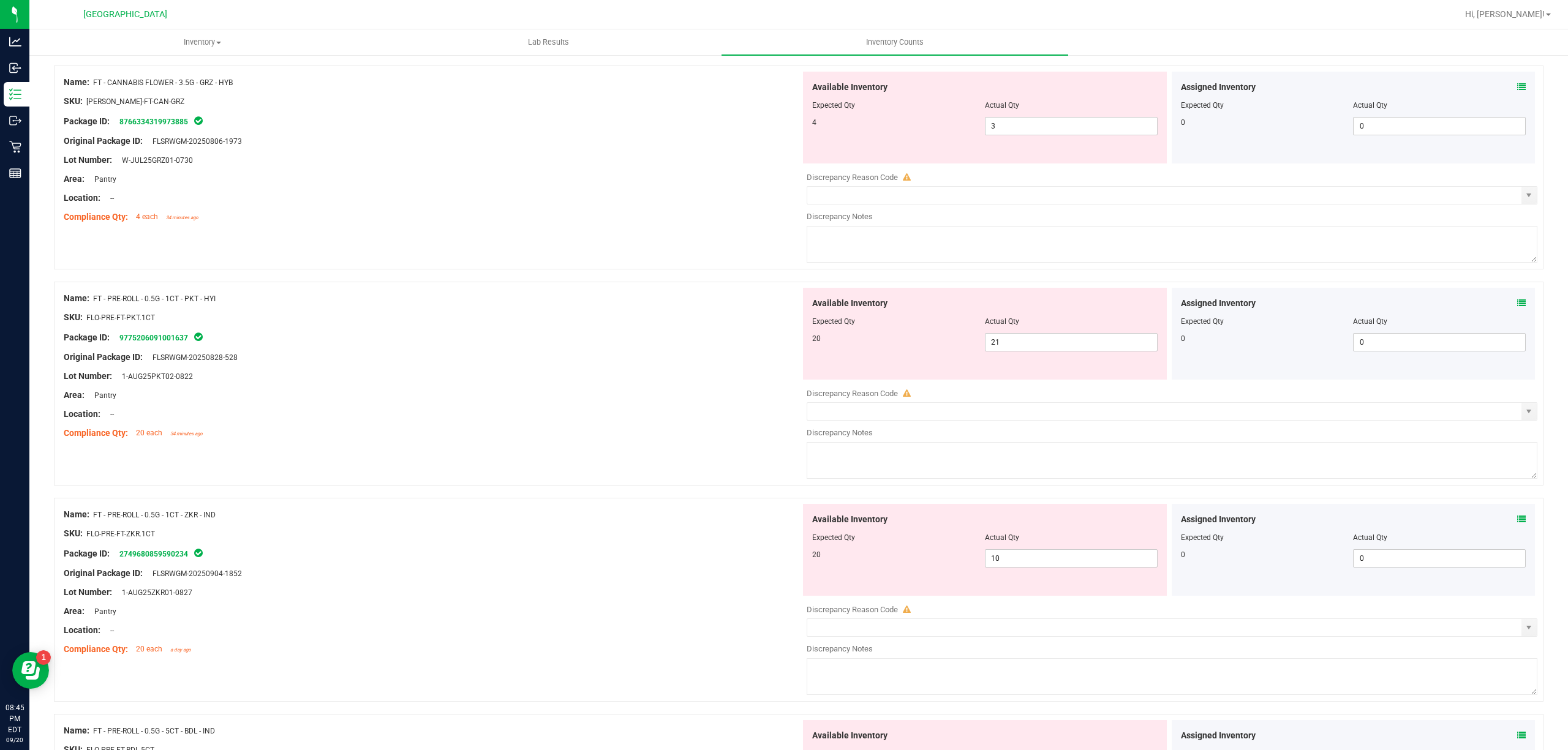
scroll to position [162, 0]
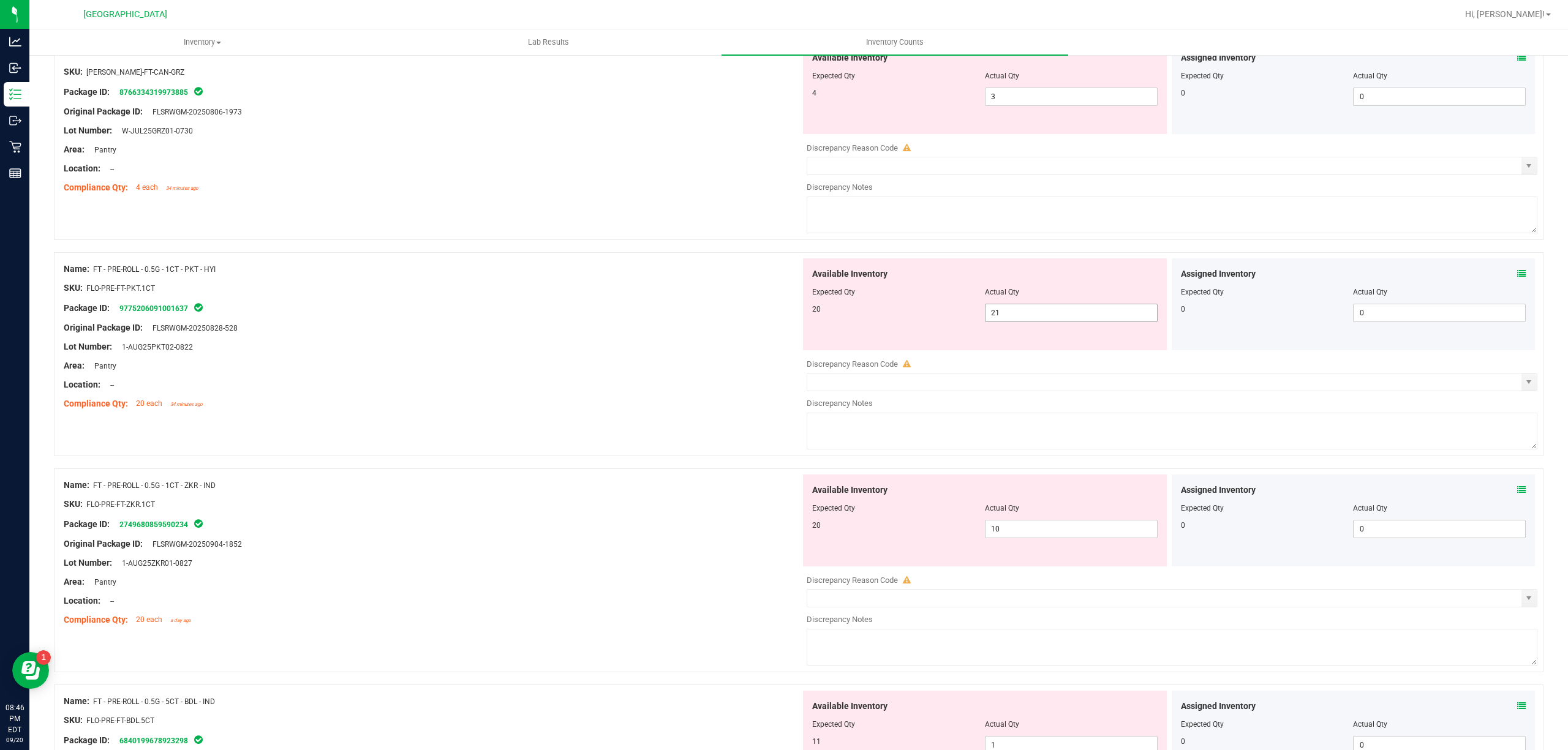
click at [1043, 310] on span "21 21" at bounding box center [1071, 313] width 172 height 18
type input "20"
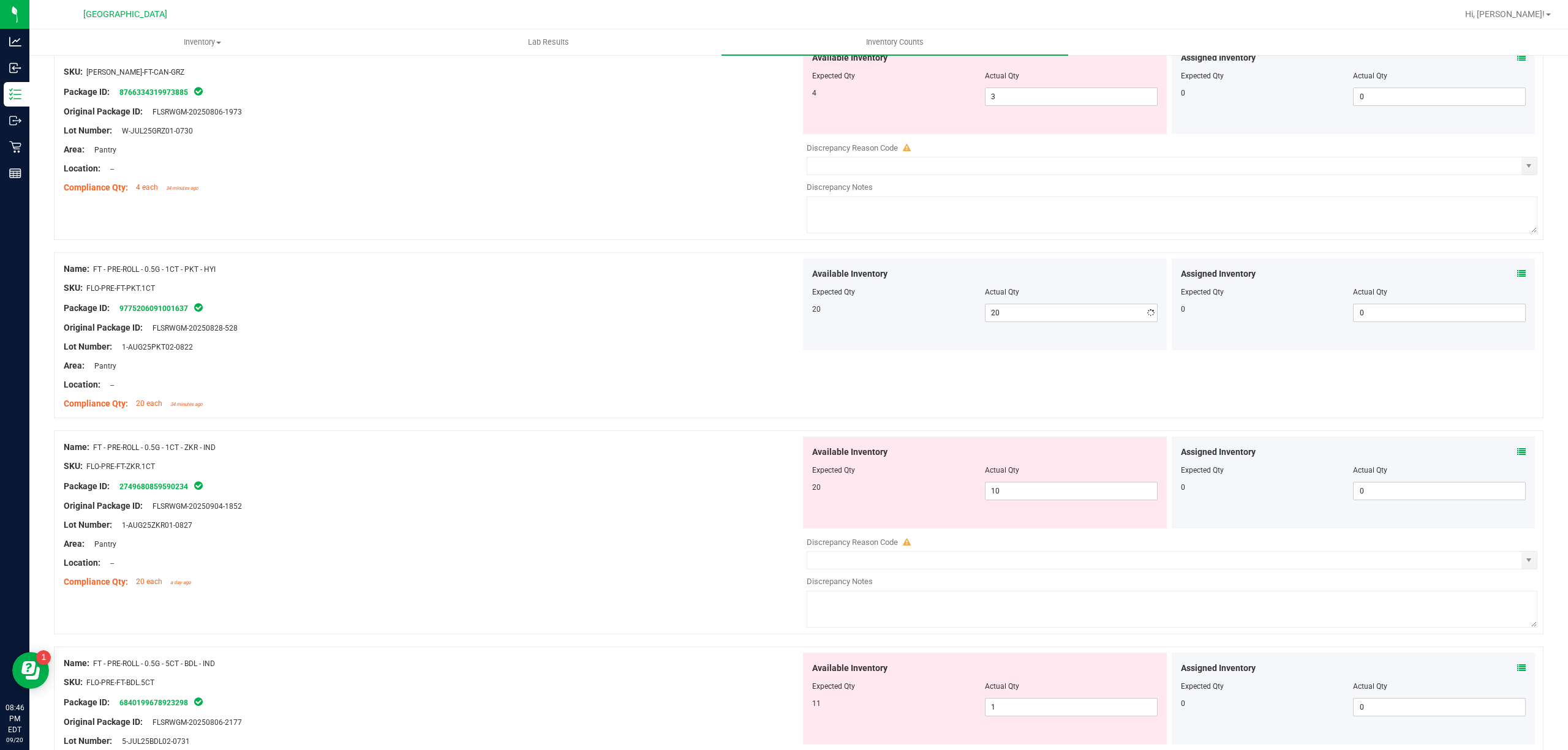
drag, startPoint x: 554, startPoint y: 362, endPoint x: 547, endPoint y: 364, distance: 7.3
click at [554, 364] on div "Area: Pantry" at bounding box center [432, 366] width 737 height 13
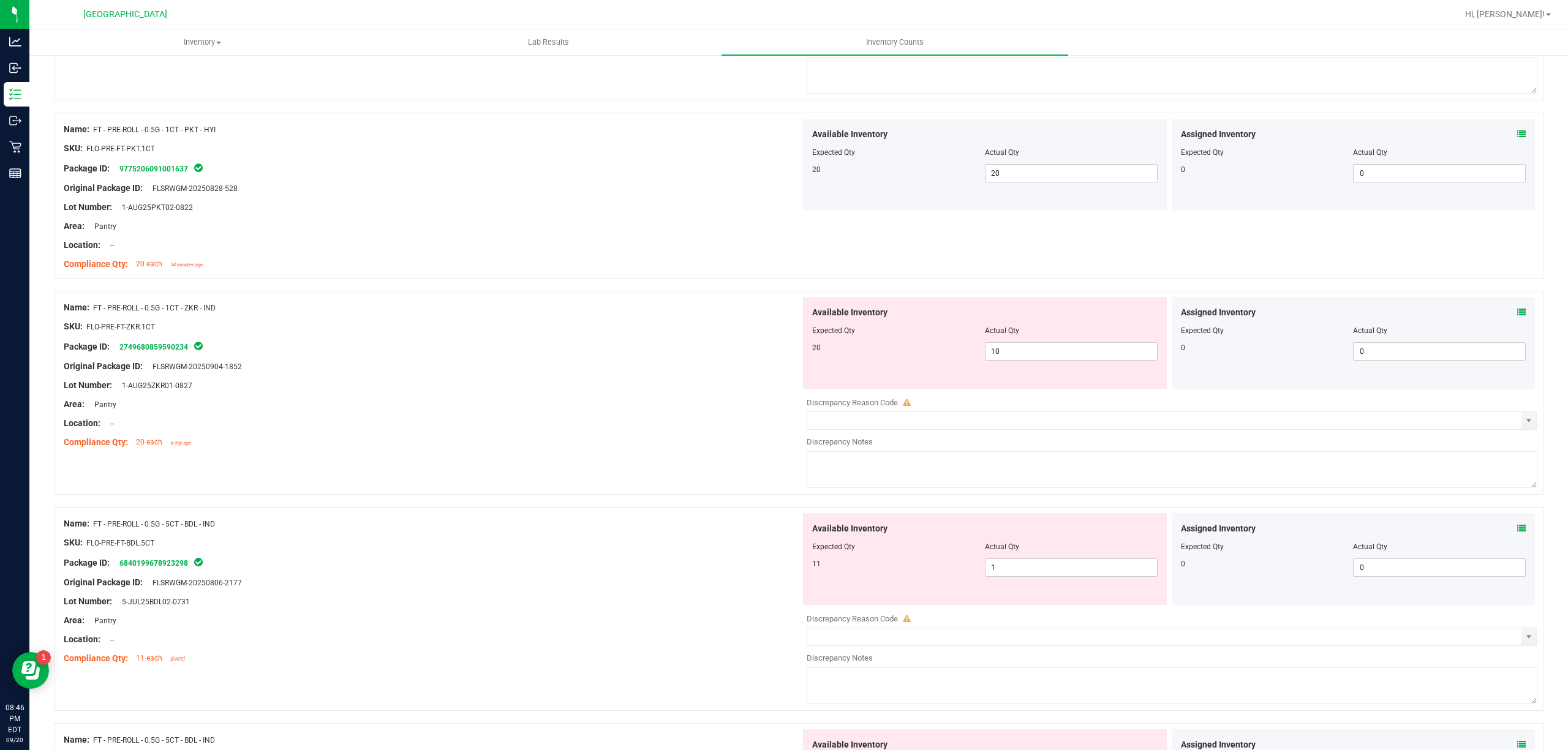
scroll to position [327, 0]
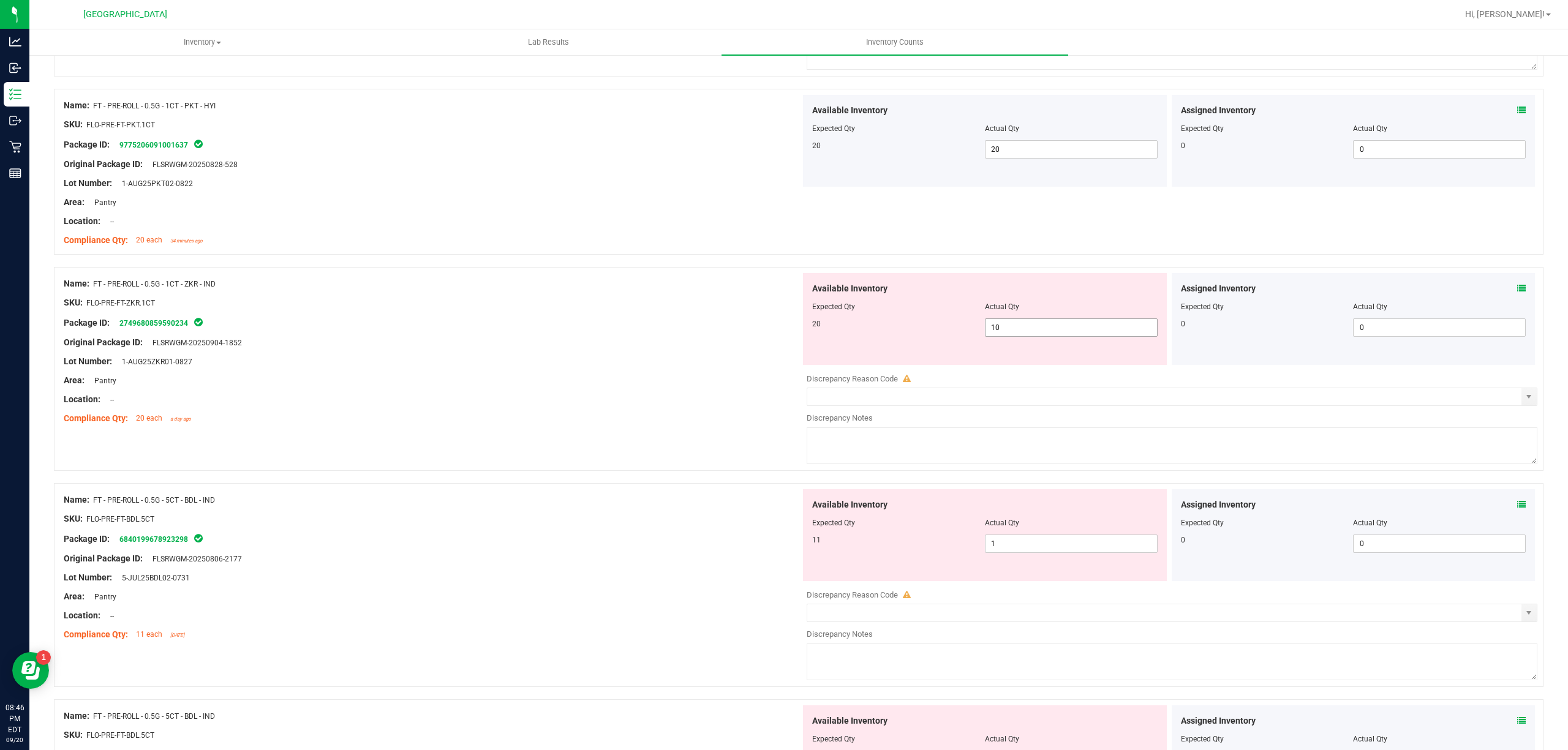
click at [1027, 332] on span "10 10" at bounding box center [1071, 328] width 172 height 18
type input "19"
click at [751, 371] on div at bounding box center [432, 370] width 737 height 6
click at [1062, 332] on span "19 19" at bounding box center [1071, 328] width 172 height 18
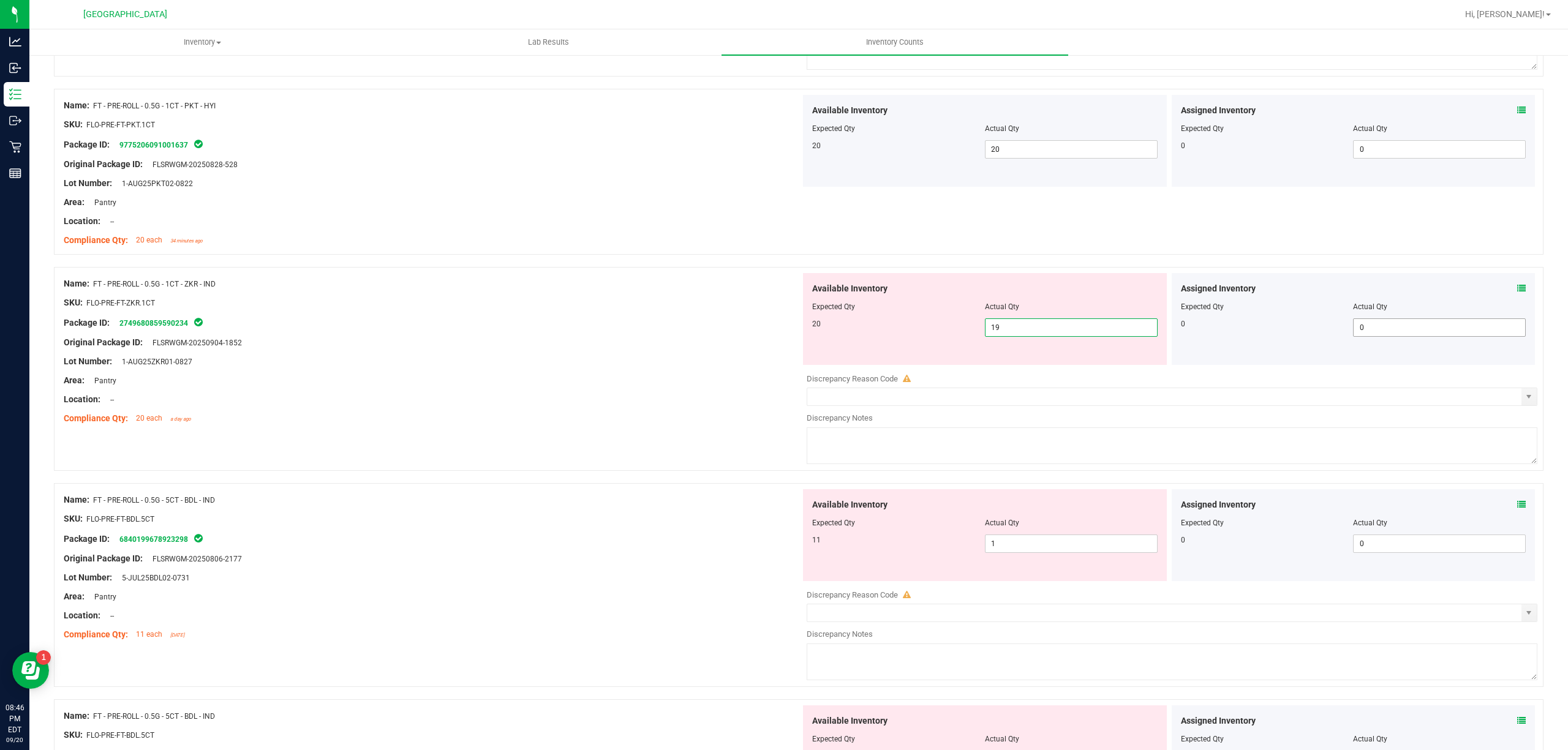
click at [1470, 333] on span "0 0" at bounding box center [1438, 328] width 172 height 18
click at [1517, 290] on icon at bounding box center [1521, 287] width 8 height 8
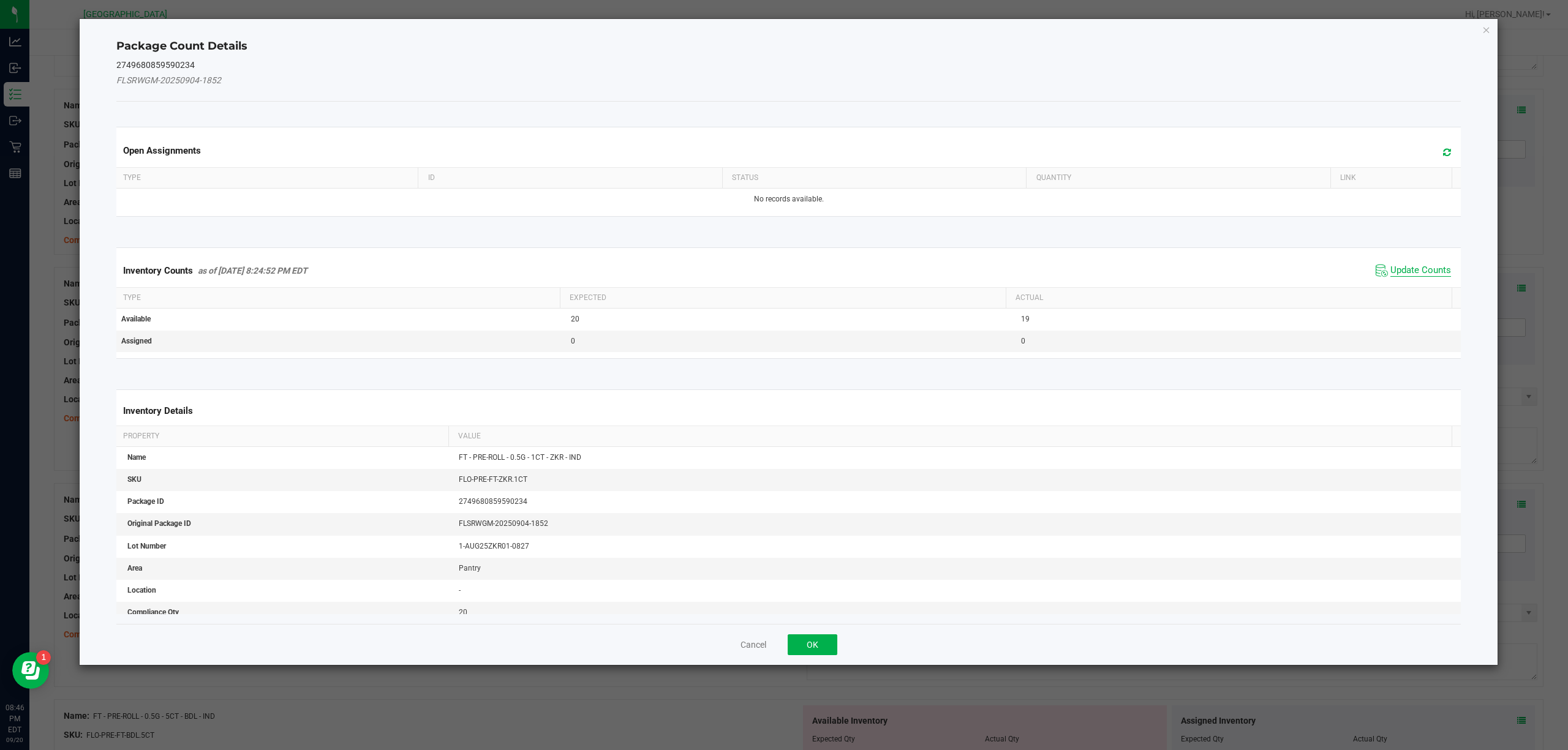
click at [1406, 272] on span "Update Counts" at bounding box center [1420, 270] width 60 height 12
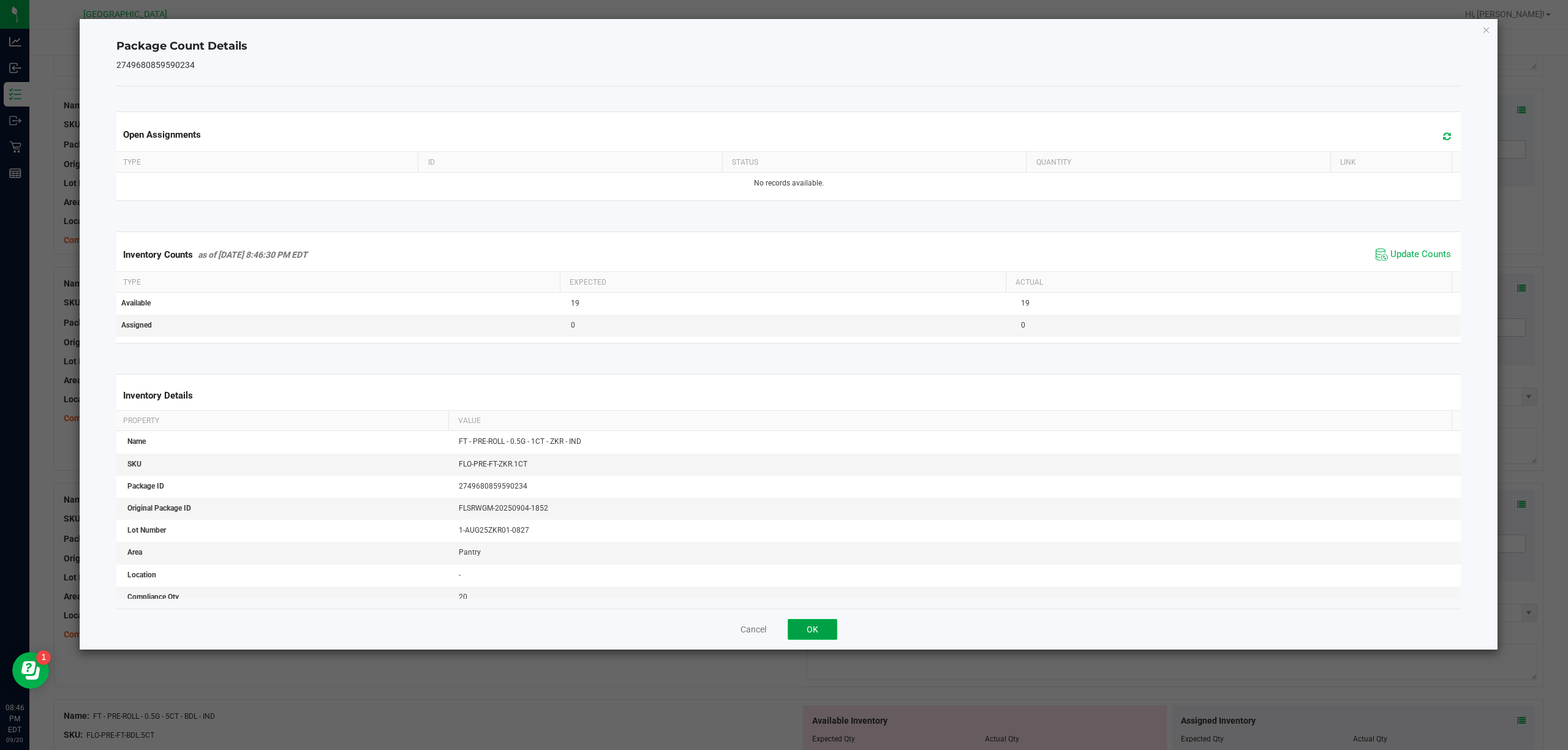
click at [814, 626] on button "OK" at bounding box center [812, 629] width 49 height 21
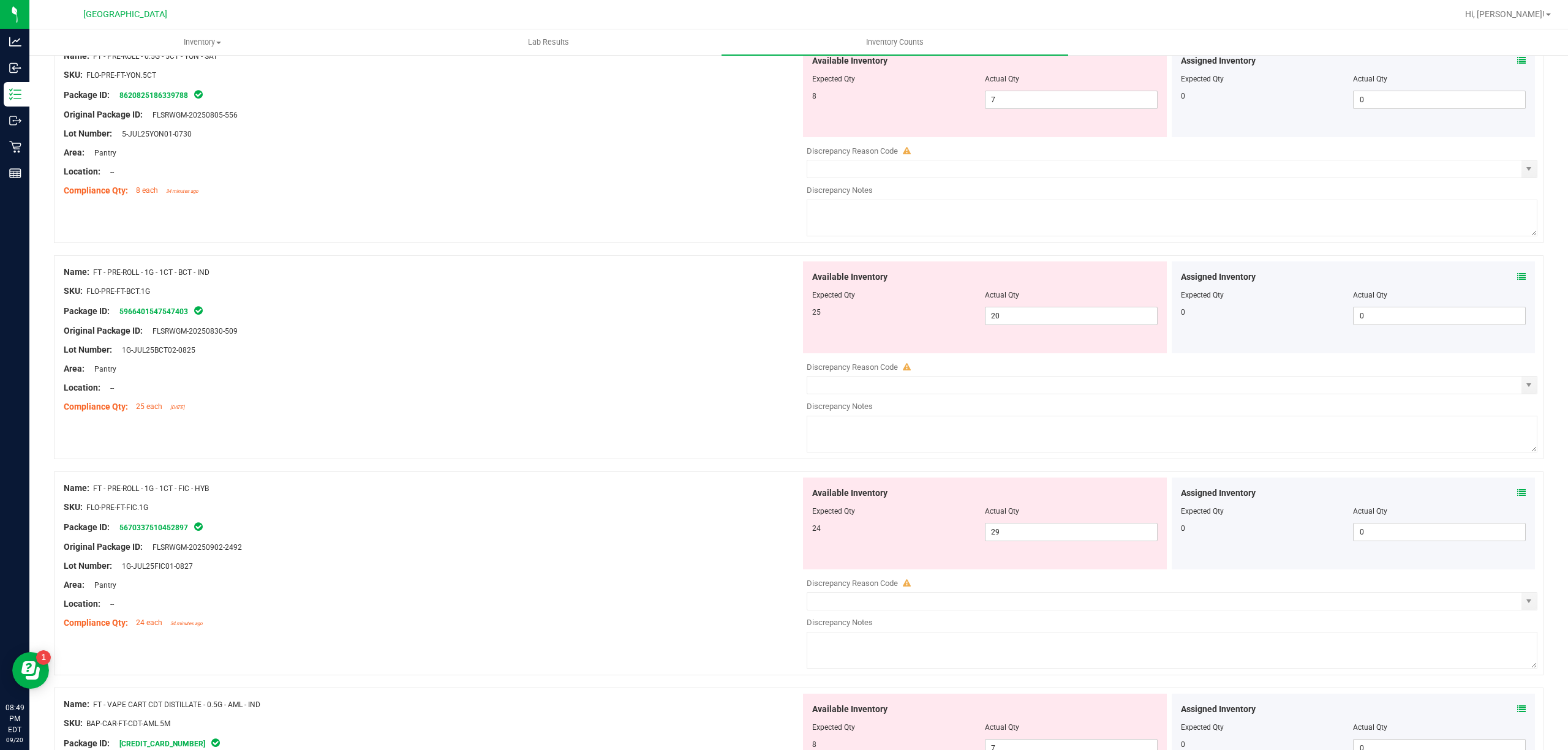
scroll to position [1632, 0]
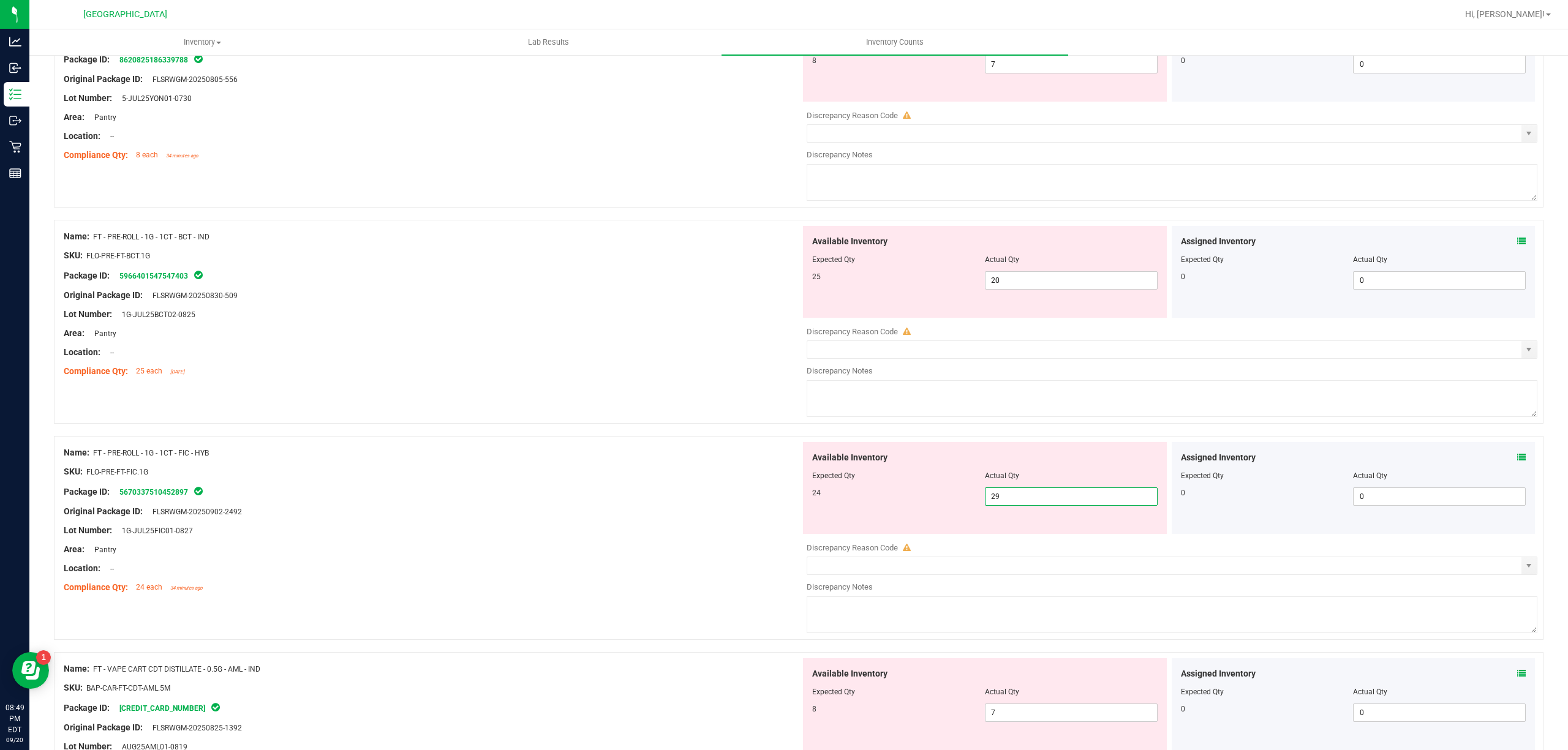
click at [1009, 500] on span "29 29" at bounding box center [1071, 496] width 172 height 18
type input "24"
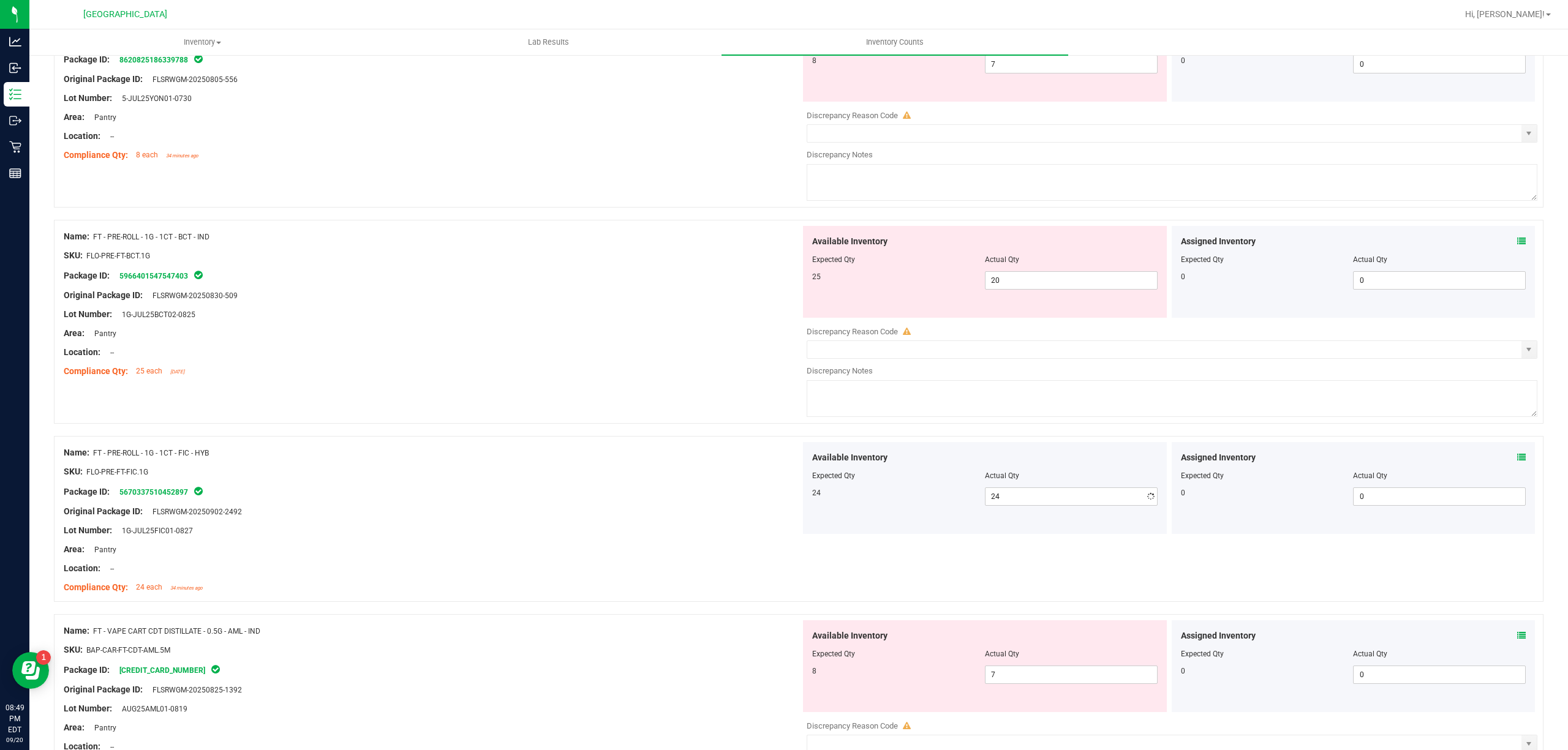
click at [654, 627] on div "Name: FT - CANNABIS FLOWER - 3.5G - GRZ - HYB SKU: [PERSON_NAME]-FT-CAN-GRZ Pac…" at bounding box center [799, 678] width 1490 height 4223
click at [1019, 285] on span "20 20" at bounding box center [1071, 280] width 172 height 18
drag, startPoint x: 1504, startPoint y: 235, endPoint x: 1511, endPoint y: 245, distance: 12.2
click at [1510, 245] on div "Assigned Inventory Expected Qty Actual Qty 0 0 0" at bounding box center [1354, 272] width 364 height 92
click at [1517, 243] on icon at bounding box center [1521, 241] width 8 height 8
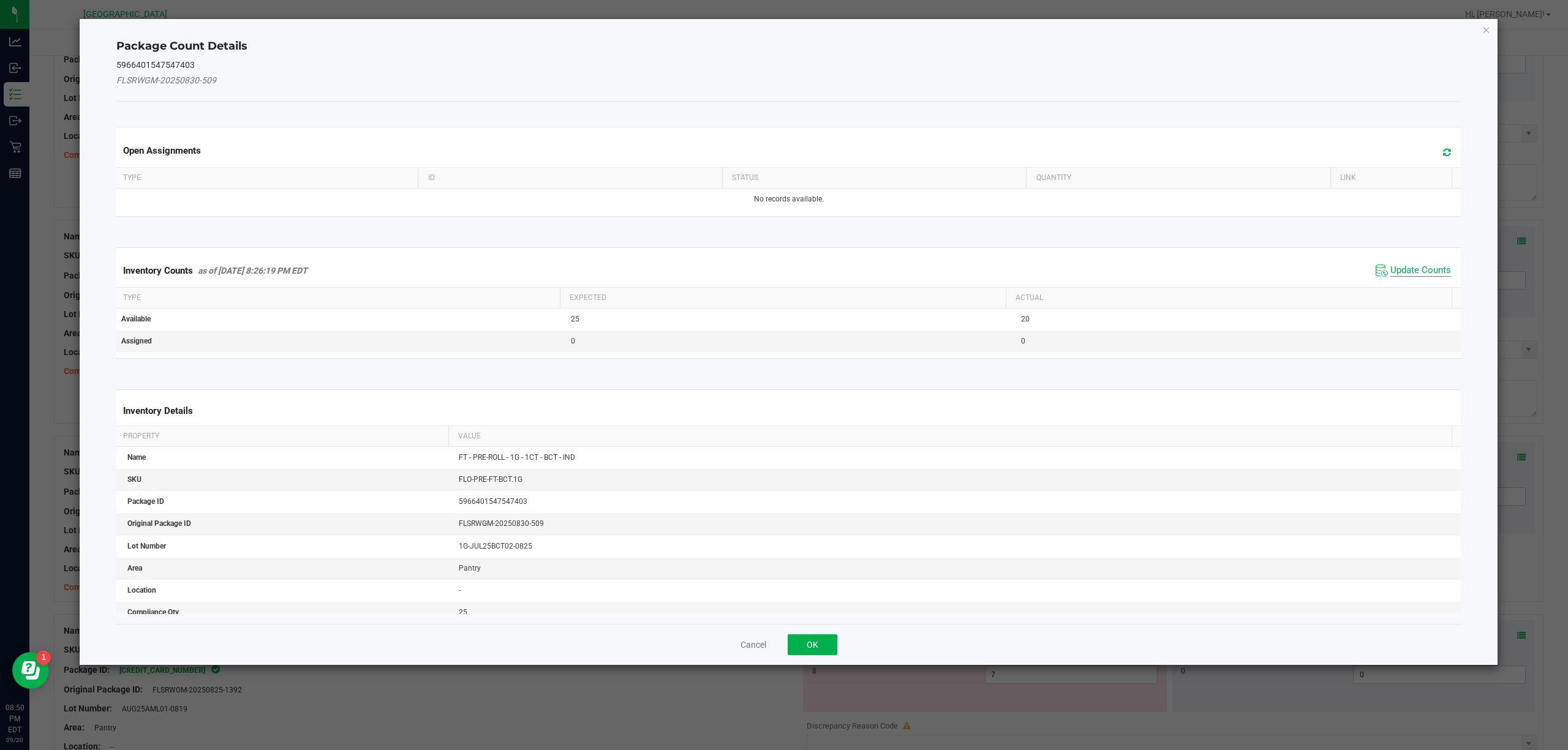
click at [1397, 272] on span "Update Counts" at bounding box center [1420, 270] width 60 height 12
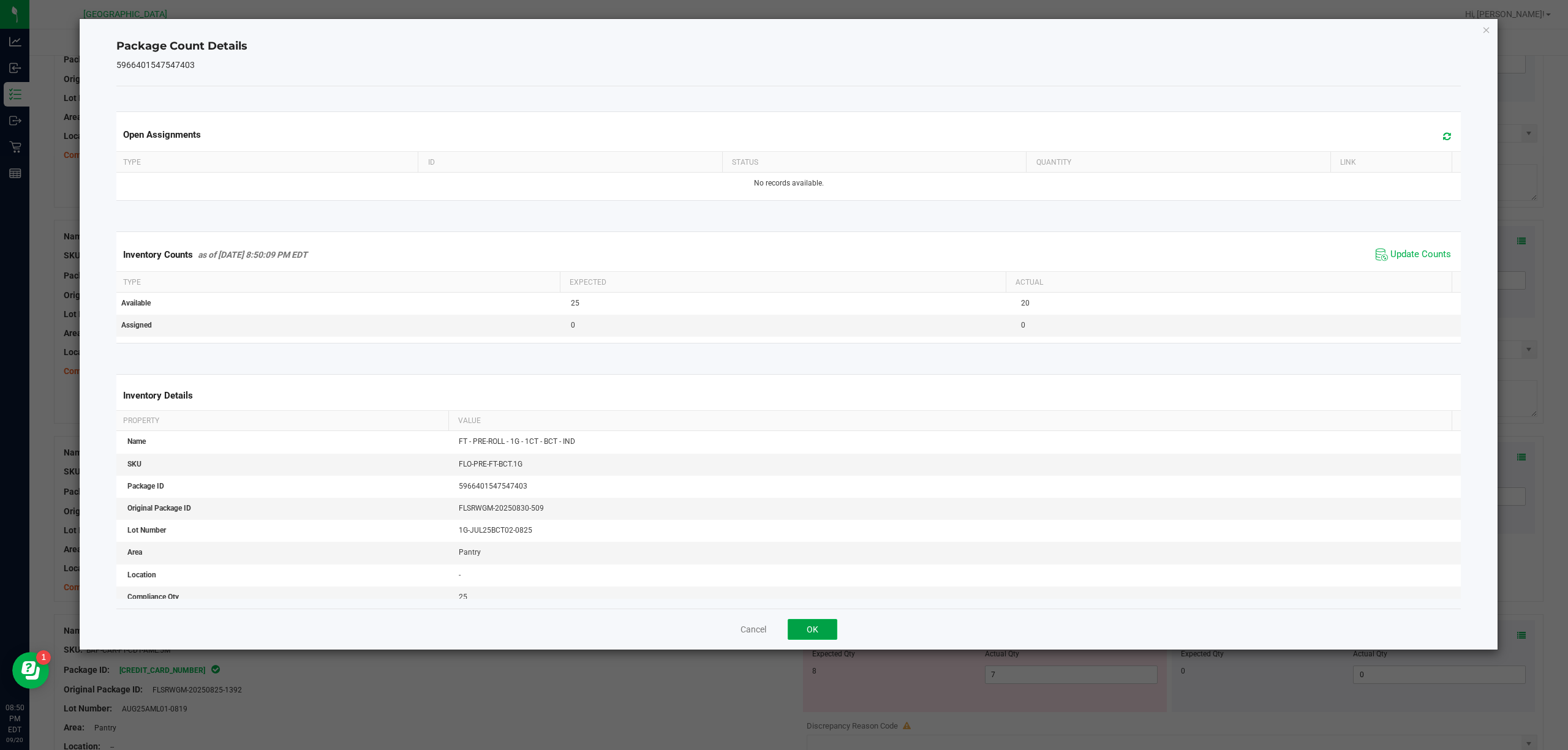
click at [814, 632] on button "OK" at bounding box center [812, 629] width 49 height 21
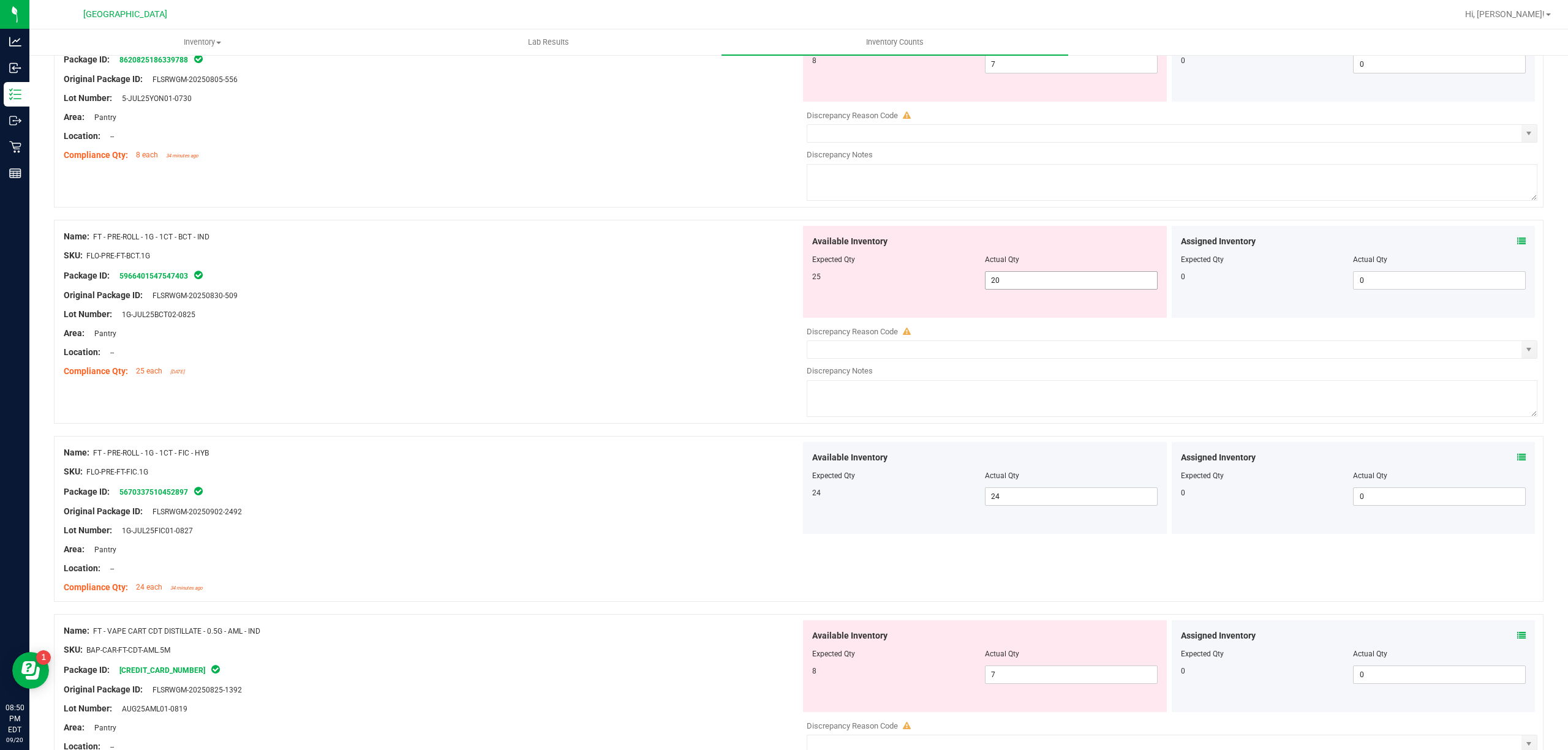
click at [1068, 289] on span "20 20" at bounding box center [1071, 280] width 172 height 18
type input "25"
click at [695, 315] on div "Lot Number: 1G-JUL25BCT02-0825" at bounding box center [432, 315] width 737 height 13
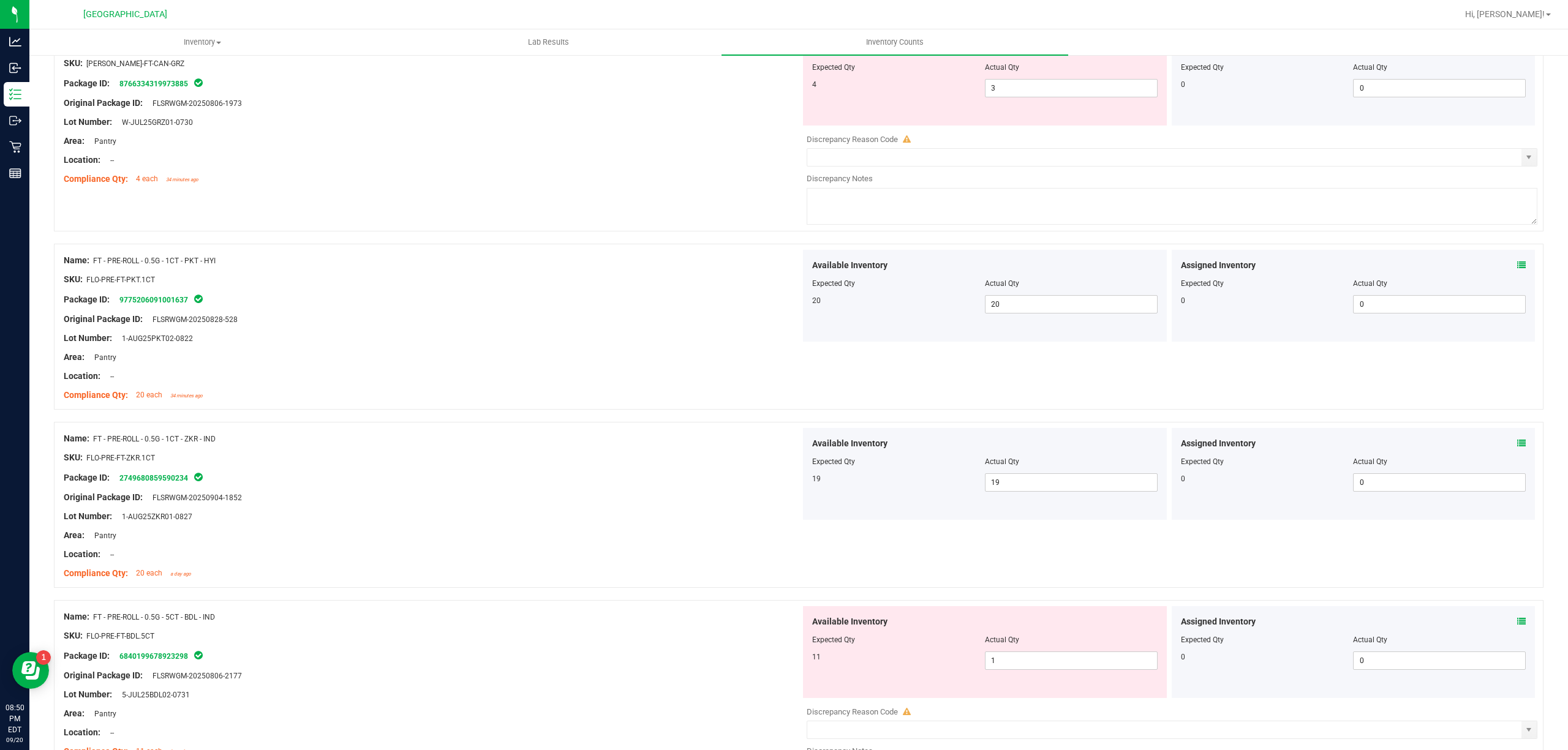
scroll to position [0, 0]
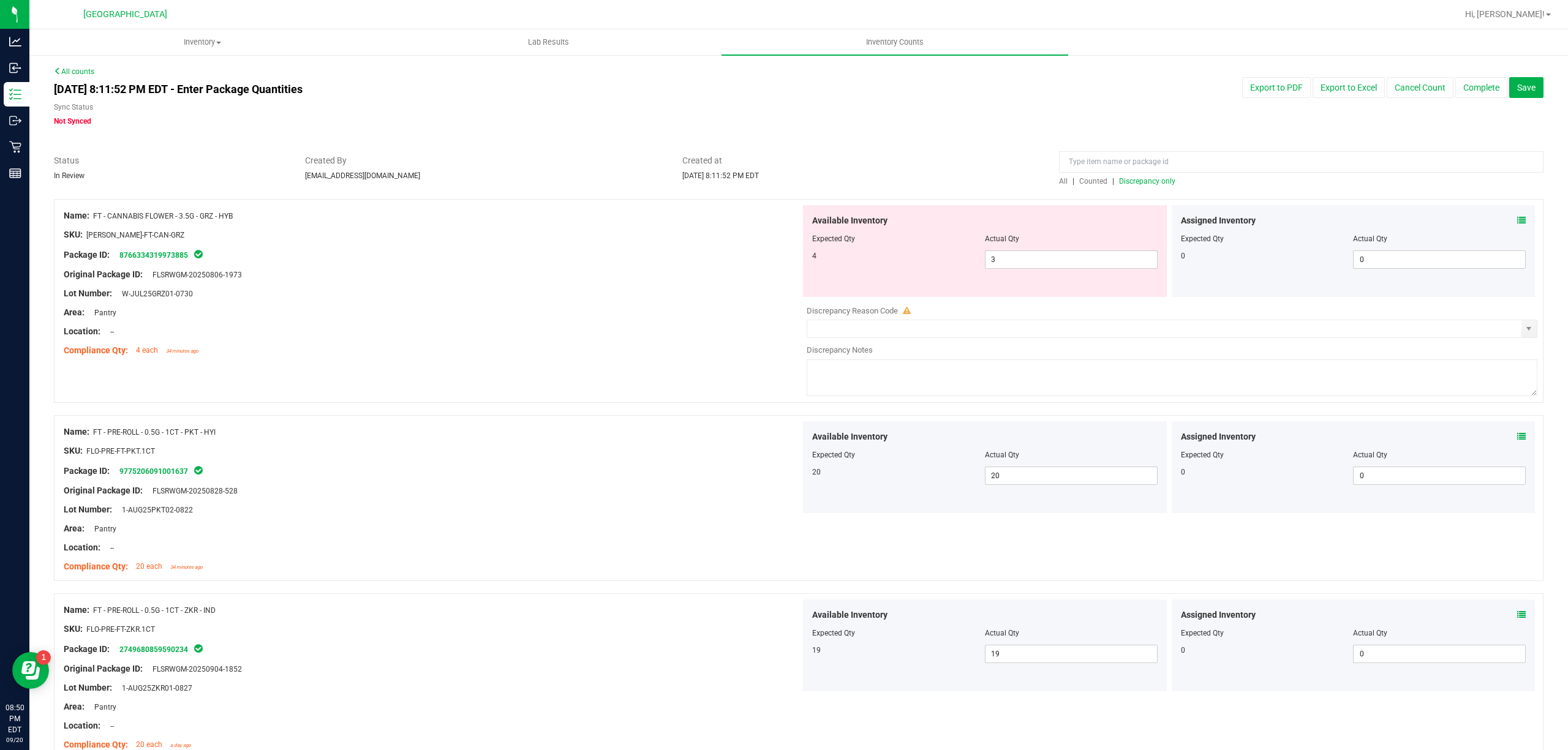
click at [1163, 189] on div at bounding box center [799, 193] width 1490 height 12
click at [1142, 180] on span "Discrepancy only" at bounding box center [1147, 181] width 57 height 8
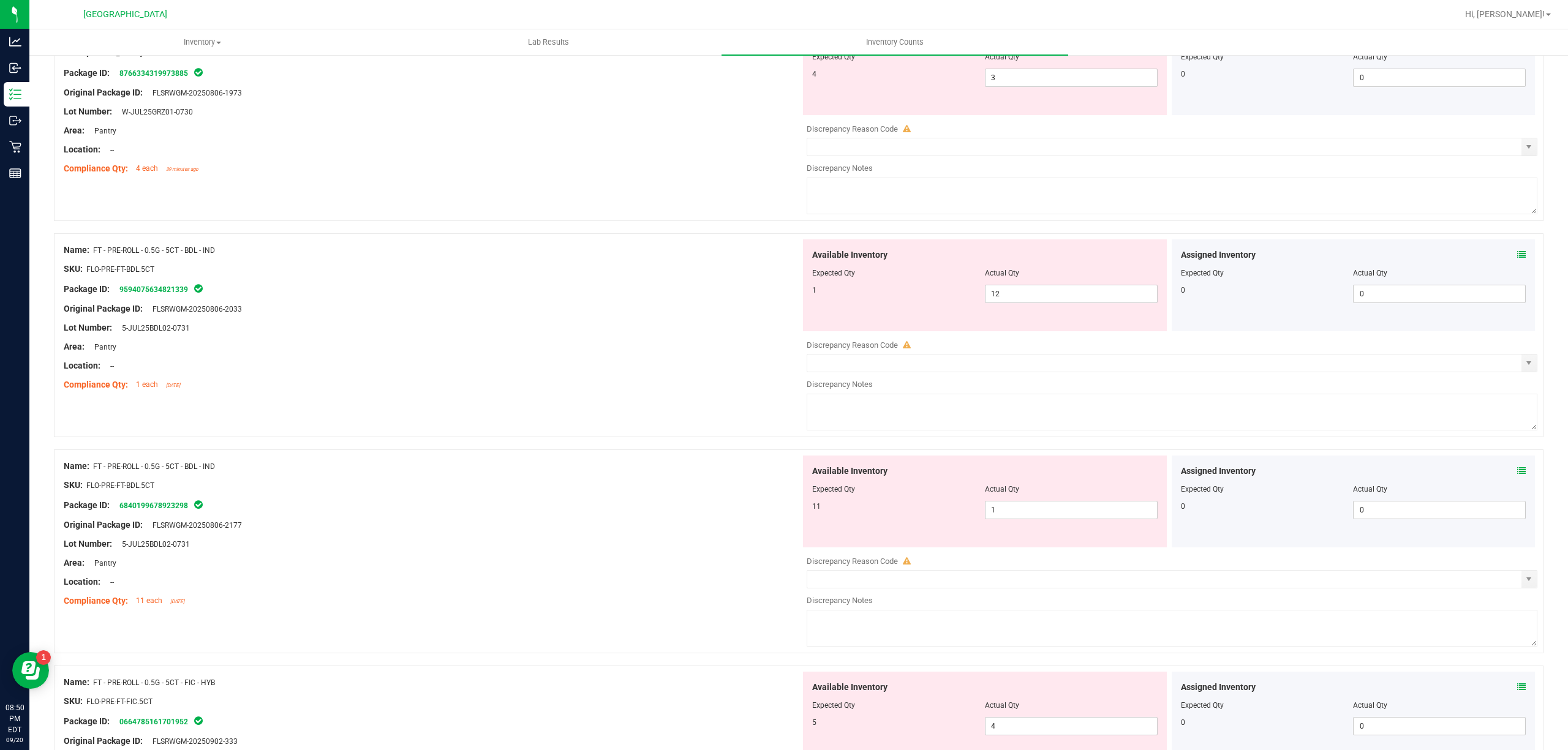
scroll to position [198, 0]
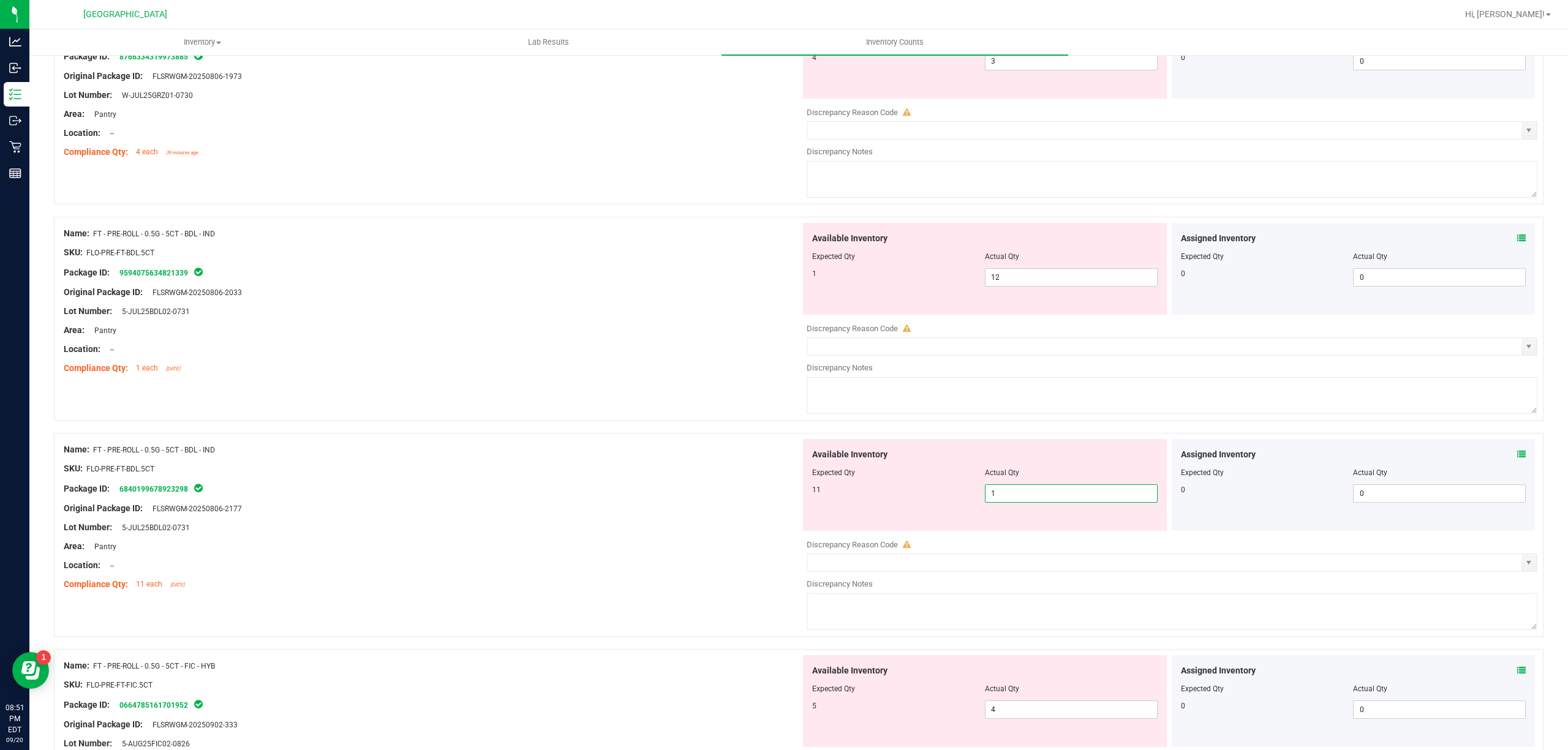
click at [1022, 494] on span "1 1" at bounding box center [1071, 494] width 172 height 18
type input "11"
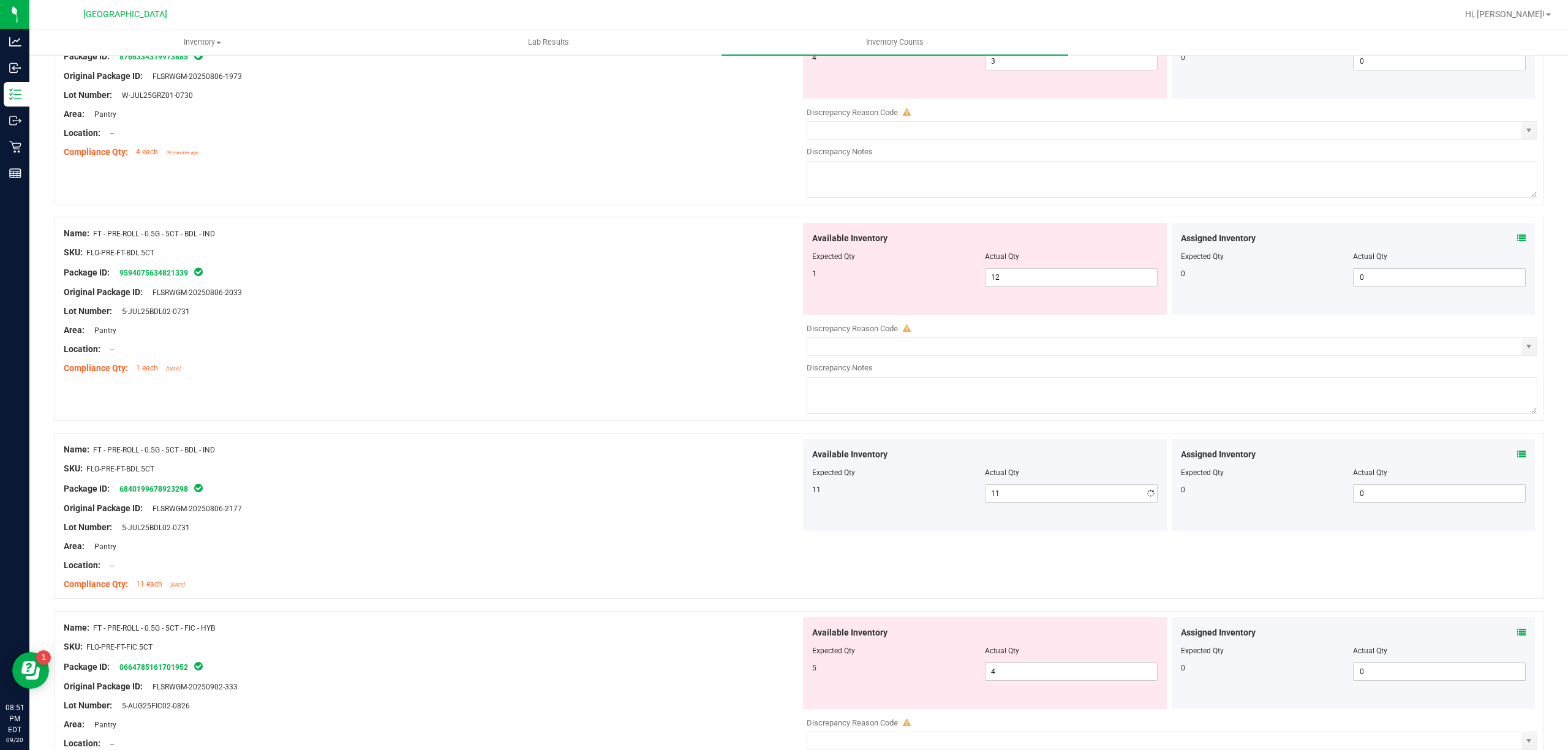
click at [692, 516] on div at bounding box center [432, 517] width 737 height 6
click at [1052, 277] on span "12 12" at bounding box center [1071, 277] width 172 height 18
type input "1"
click at [653, 357] on div at bounding box center [432, 359] width 737 height 6
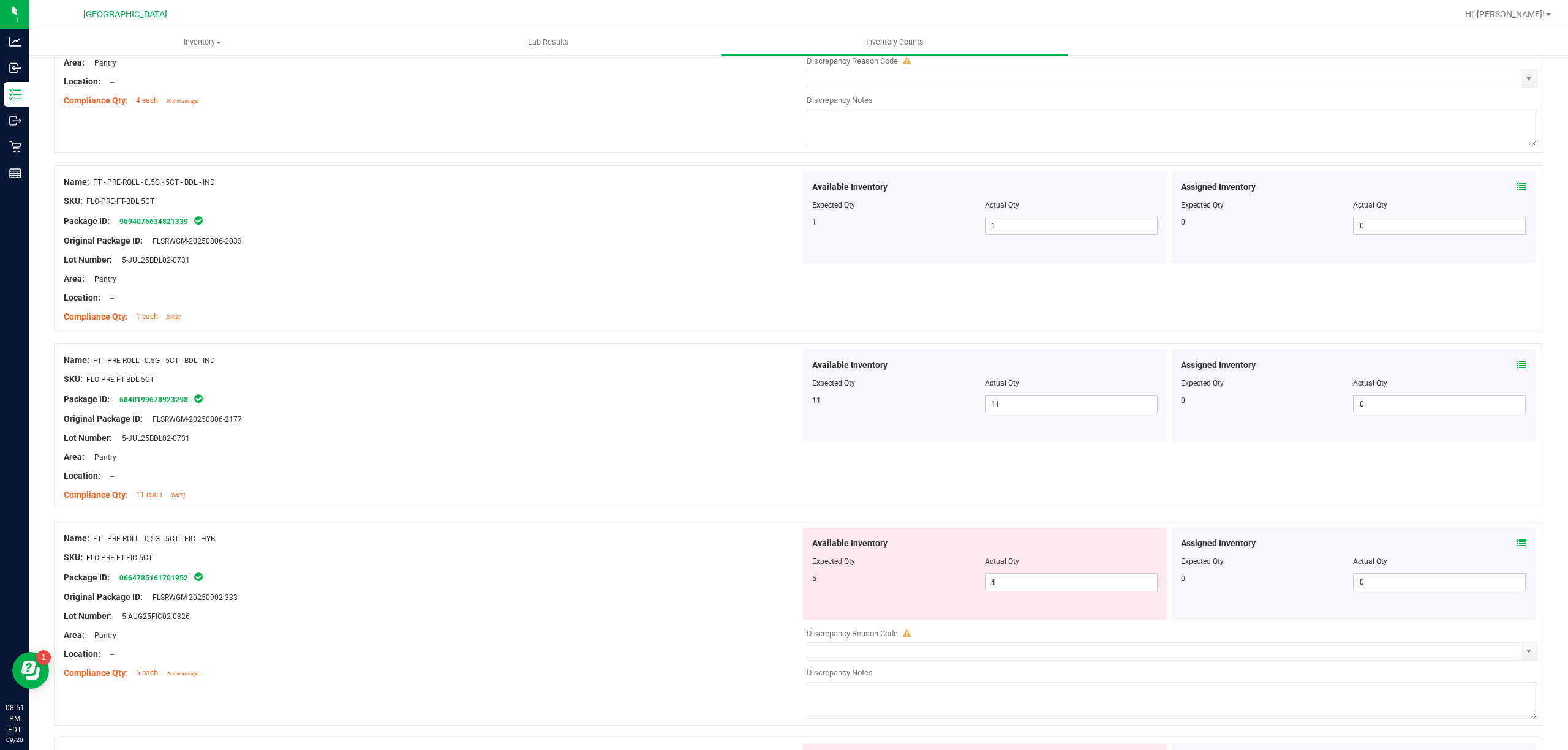
scroll to position [408, 0]
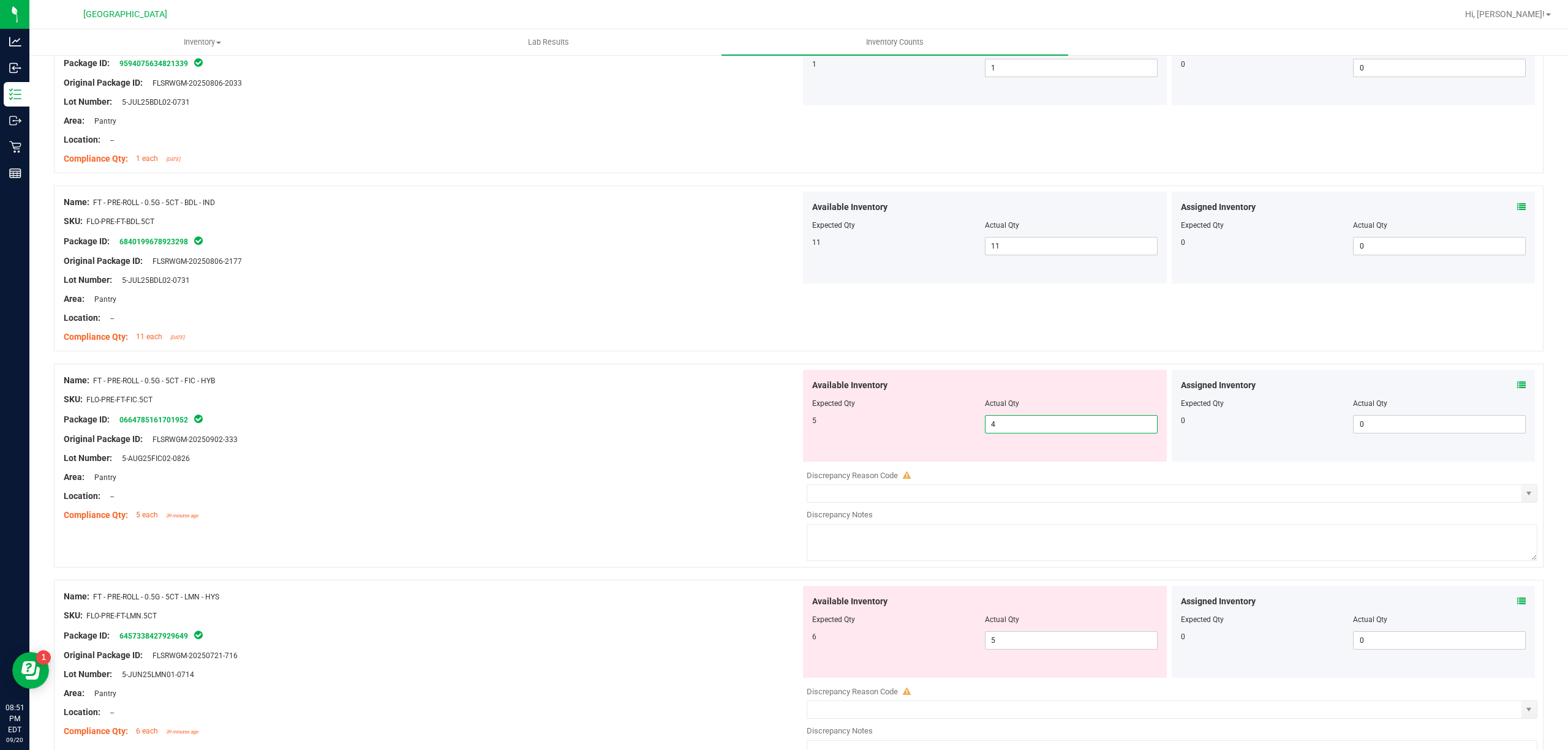
click at [1034, 429] on span "4 4" at bounding box center [1071, 424] width 172 height 18
type input "5"
click at [752, 472] on div "Area: Pantry" at bounding box center [432, 477] width 737 height 13
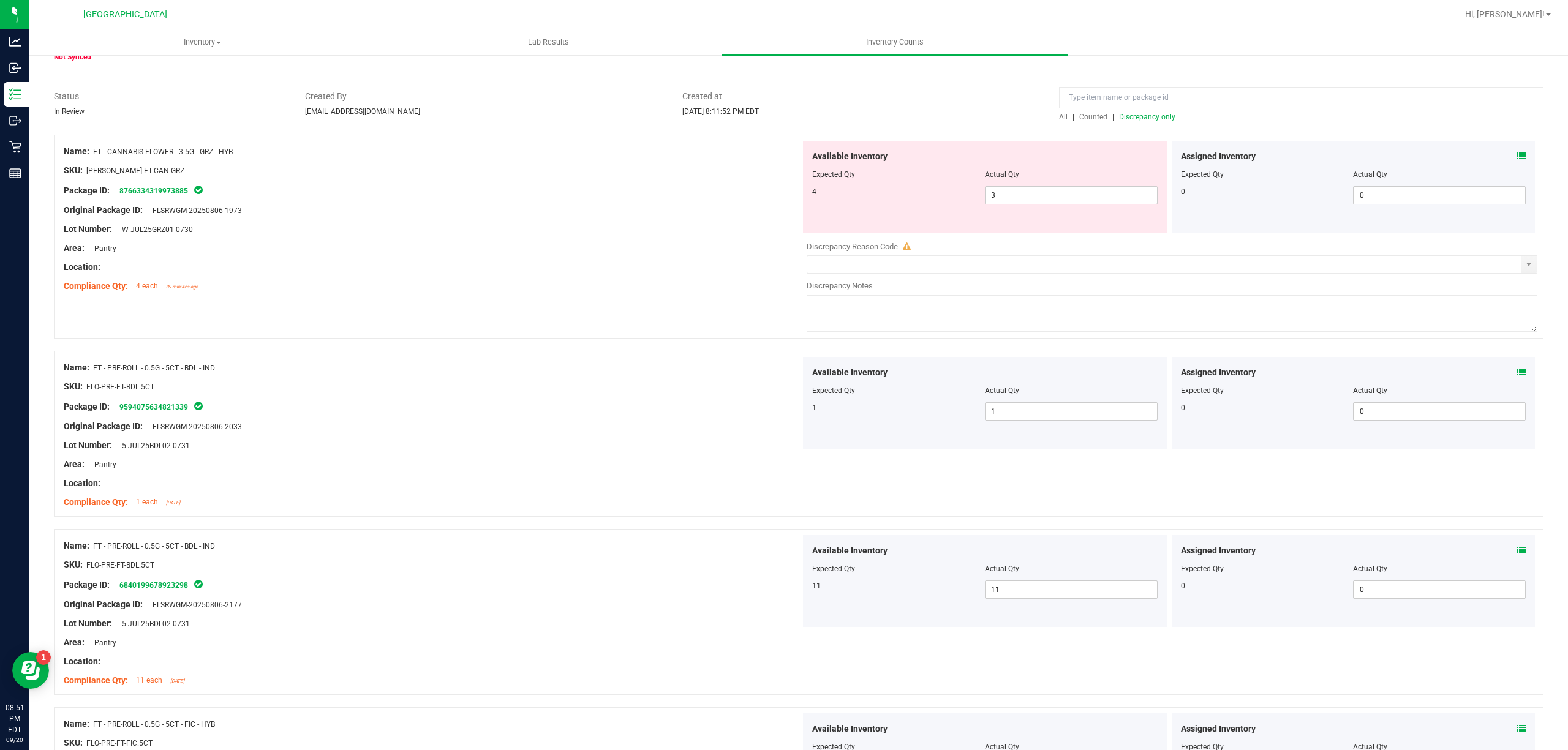
scroll to position [0, 0]
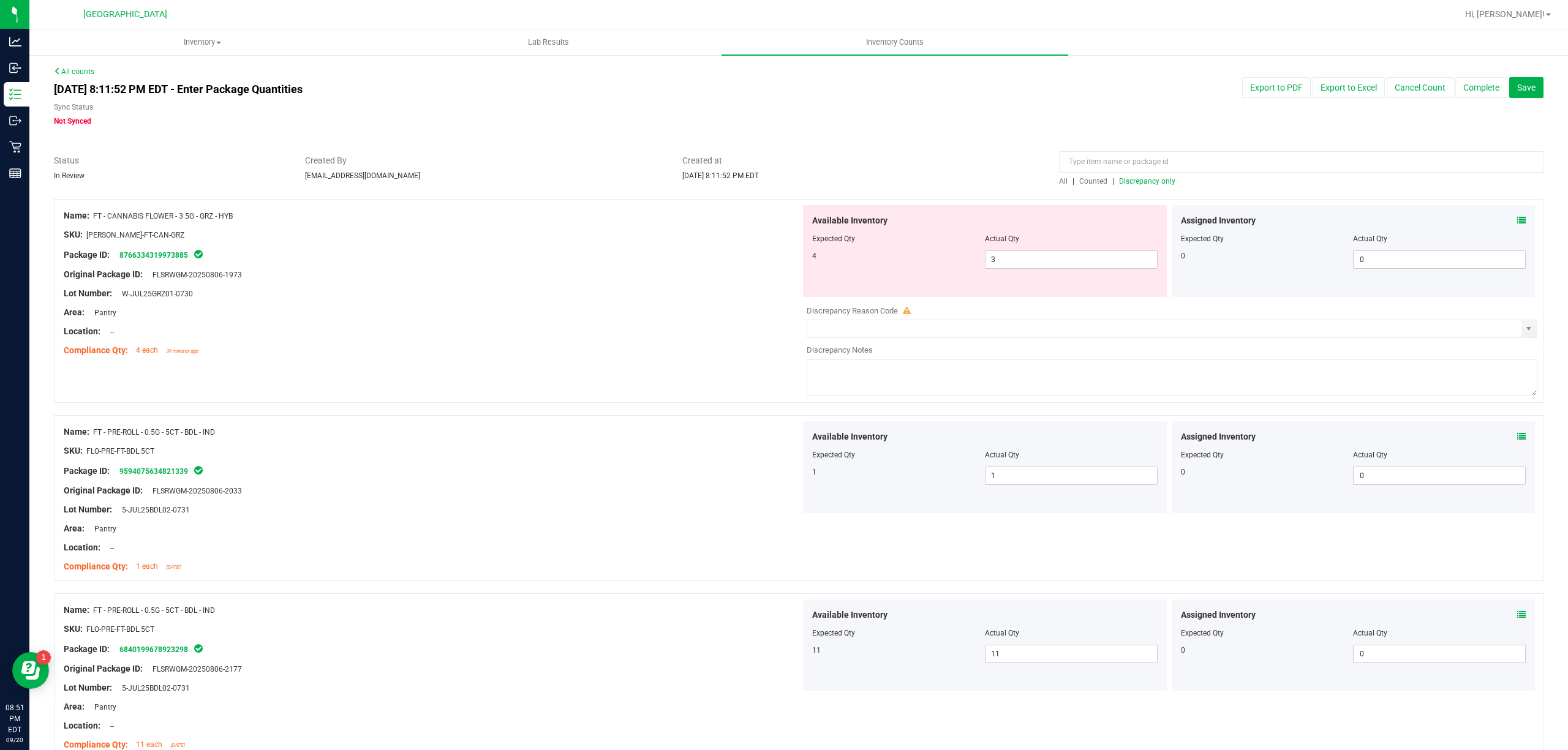
click at [1154, 182] on span "Discrepancy only" at bounding box center [1147, 181] width 57 height 8
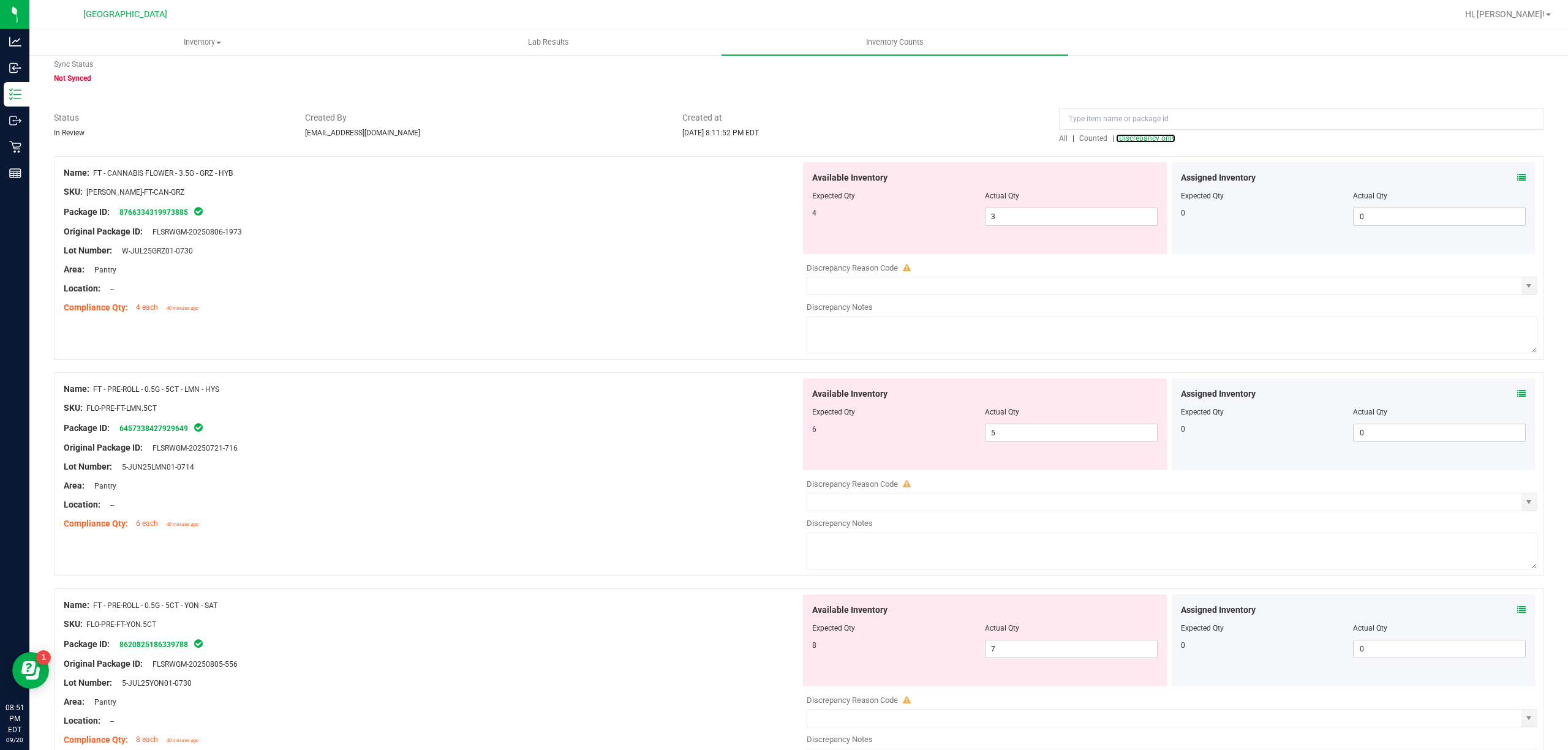
scroll to position [81, 0]
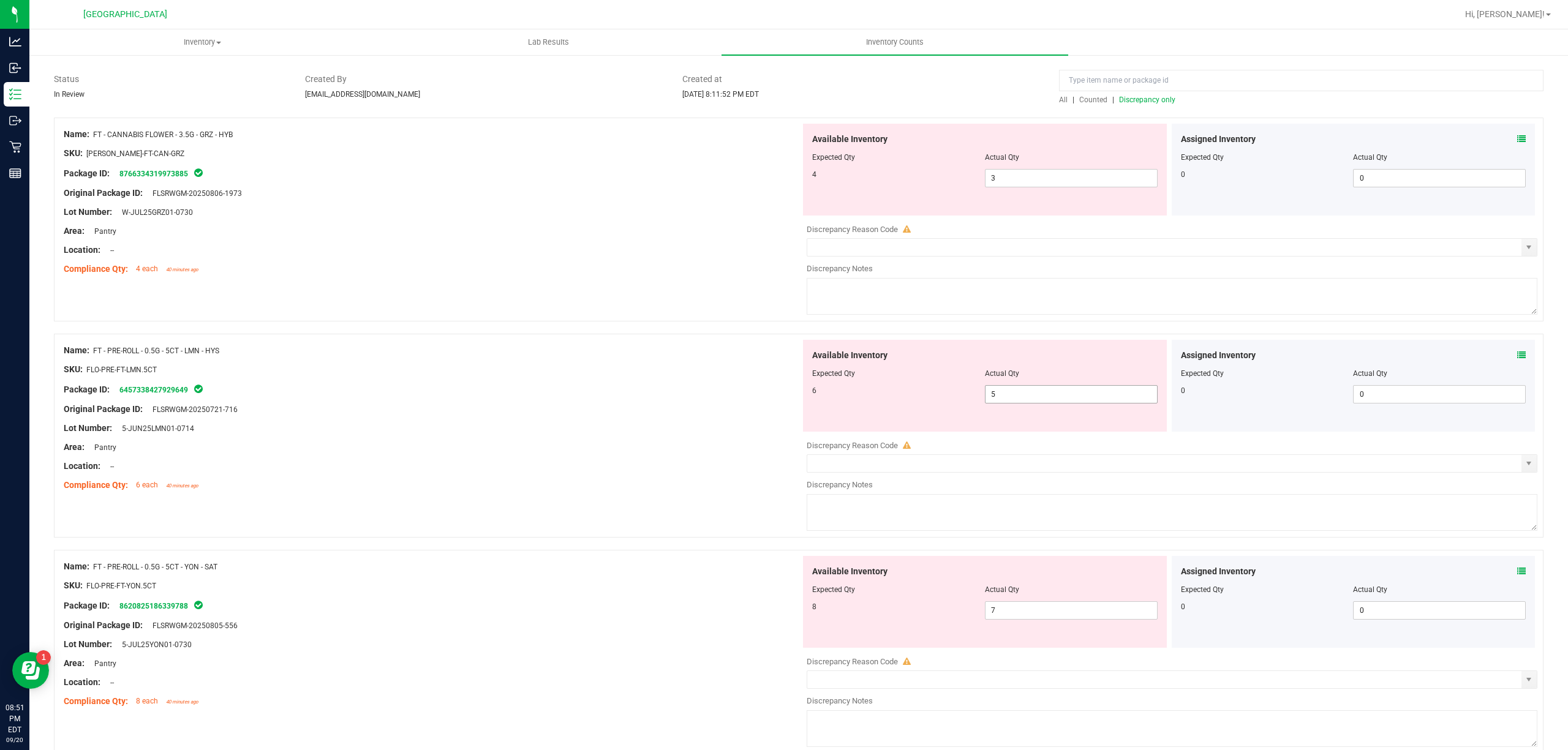
click at [1016, 391] on span "5 5" at bounding box center [1071, 394] width 172 height 18
type input "6"
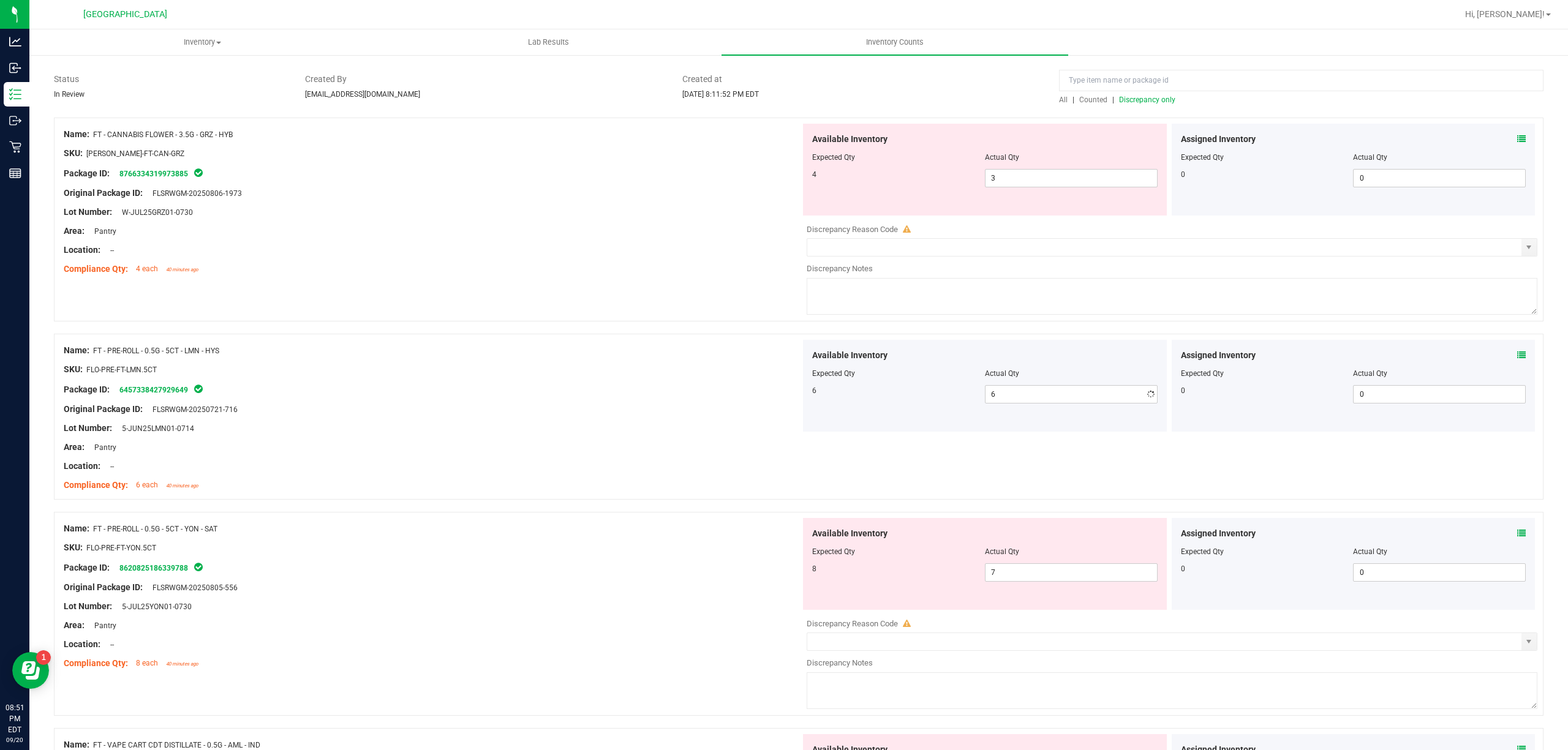
click at [656, 461] on div "Name: FT - PRE-ROLL - 0.5G - 5CT - LMN - HYS SKU: FLO-PRE-FT-LMN.5CT Package ID…" at bounding box center [432, 417] width 737 height 156
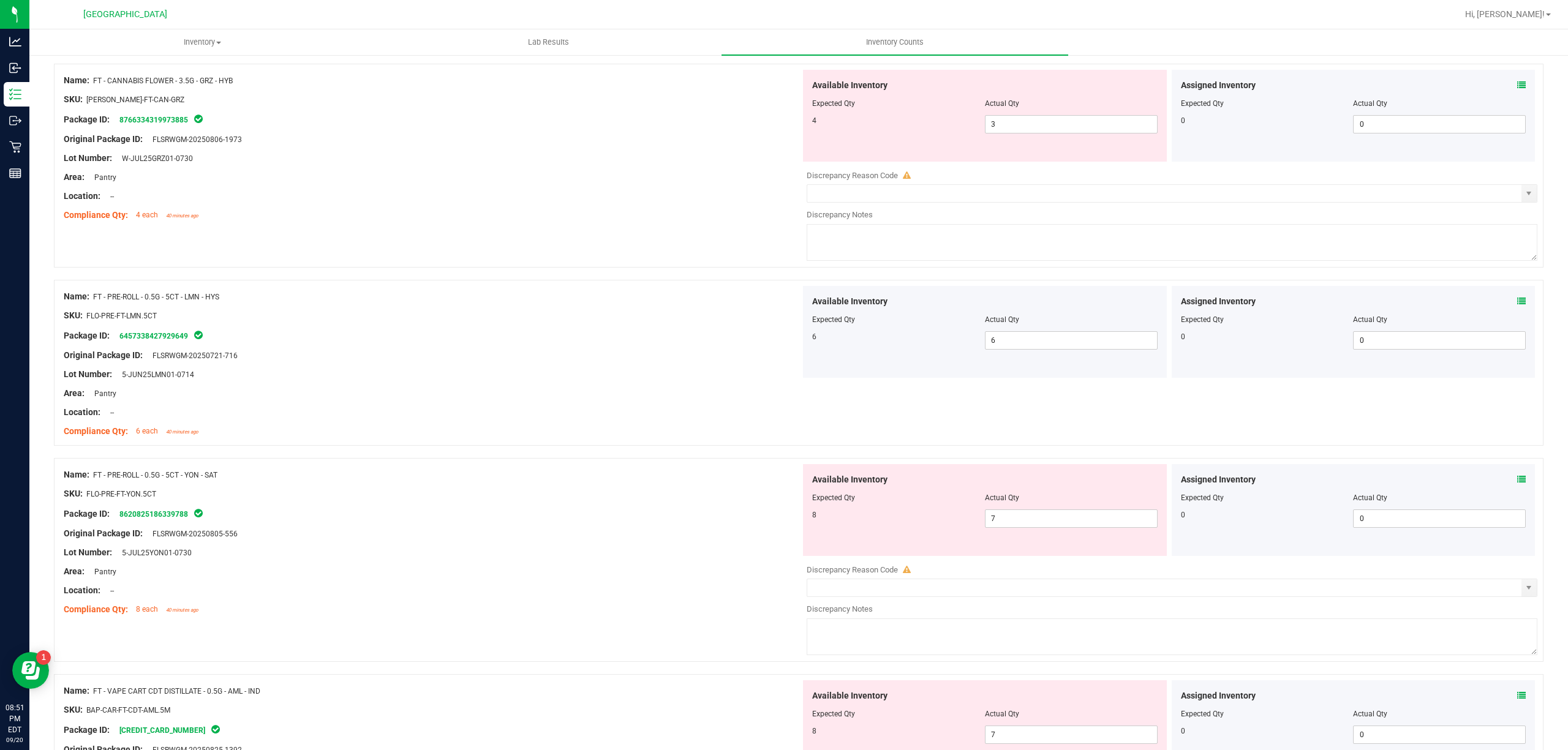
scroll to position [162, 0]
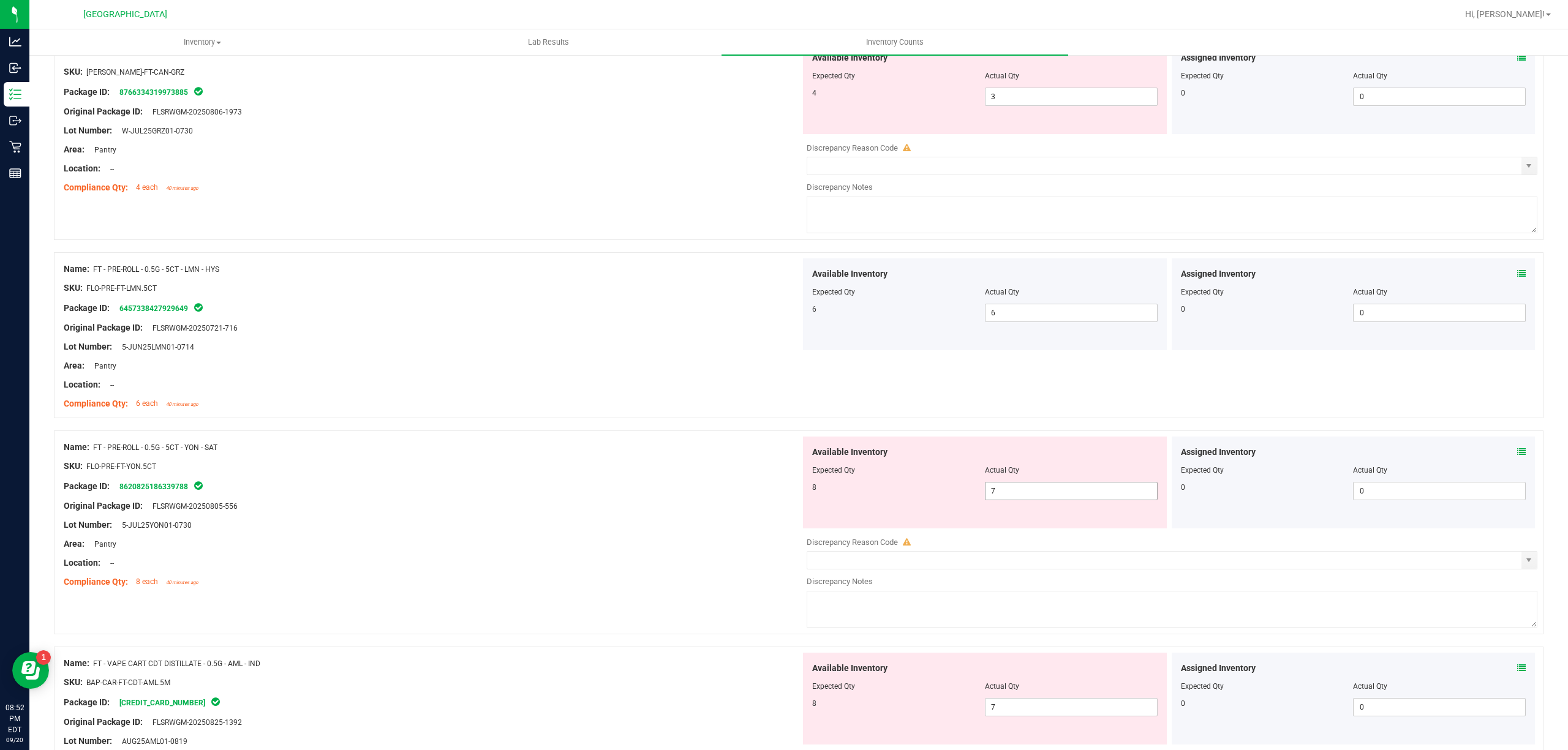
click at [995, 493] on span "7 7" at bounding box center [1071, 491] width 172 height 18
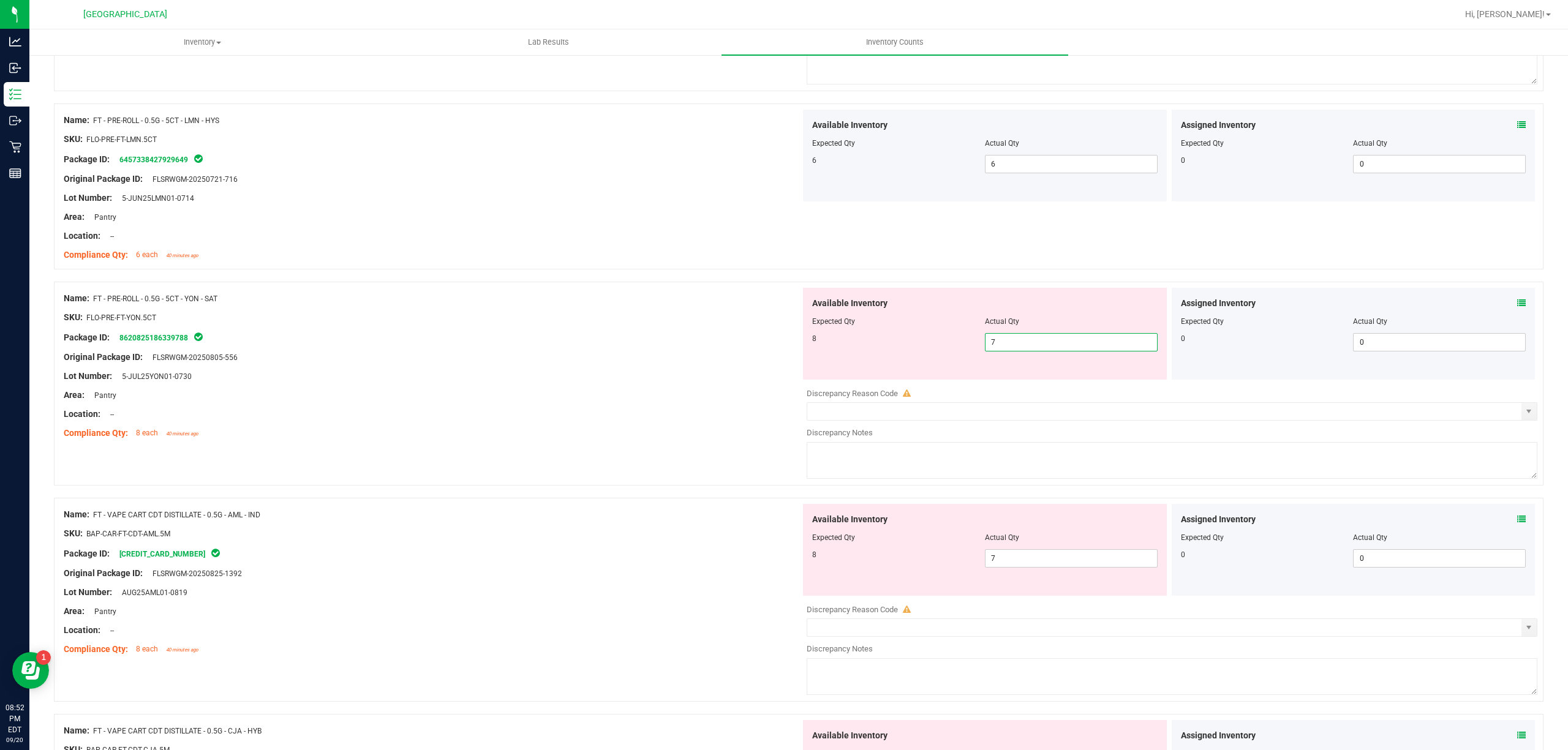
scroll to position [327, 0]
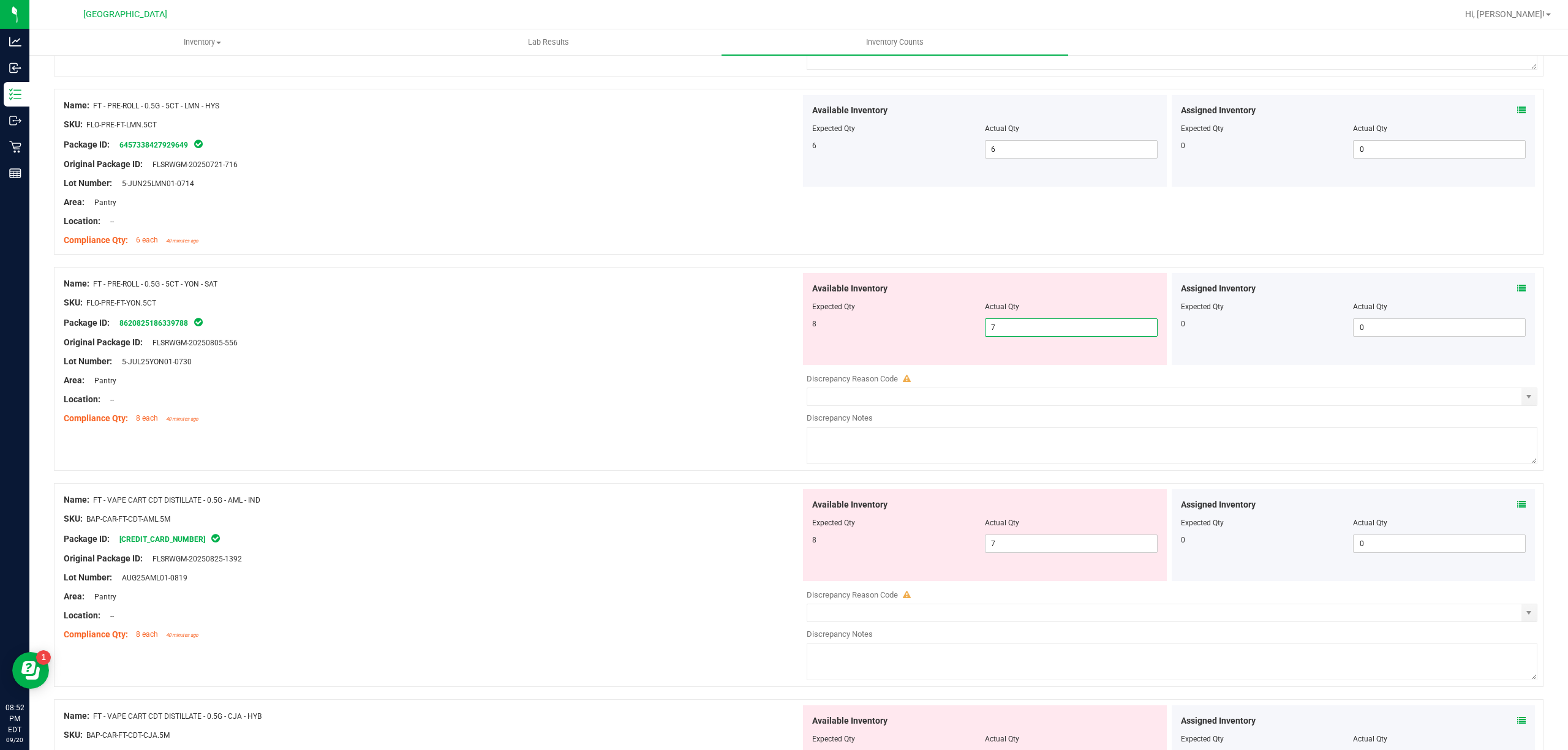
click at [1517, 285] on icon at bounding box center [1521, 287] width 8 height 8
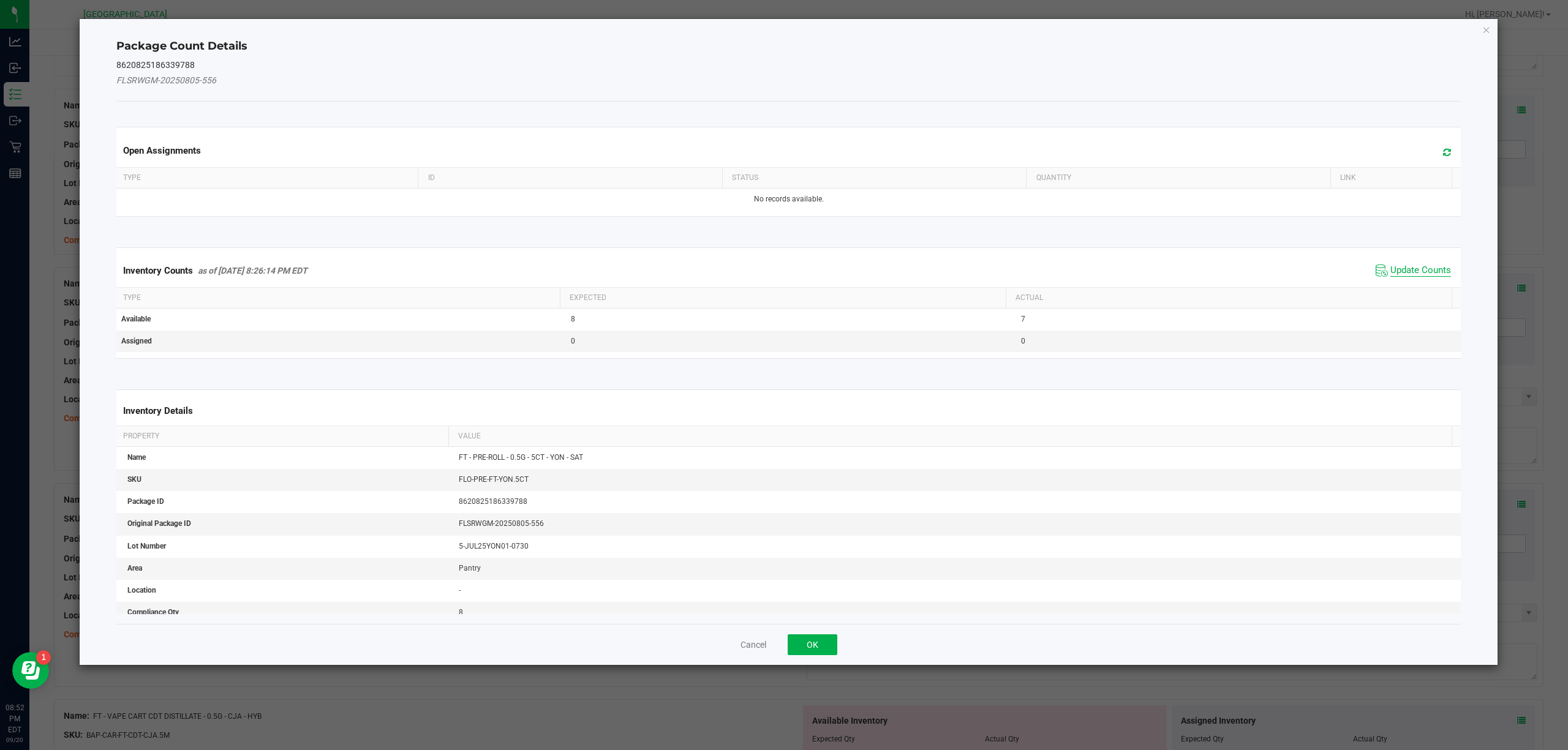
click at [1408, 273] on span "Update Counts" at bounding box center [1420, 270] width 60 height 12
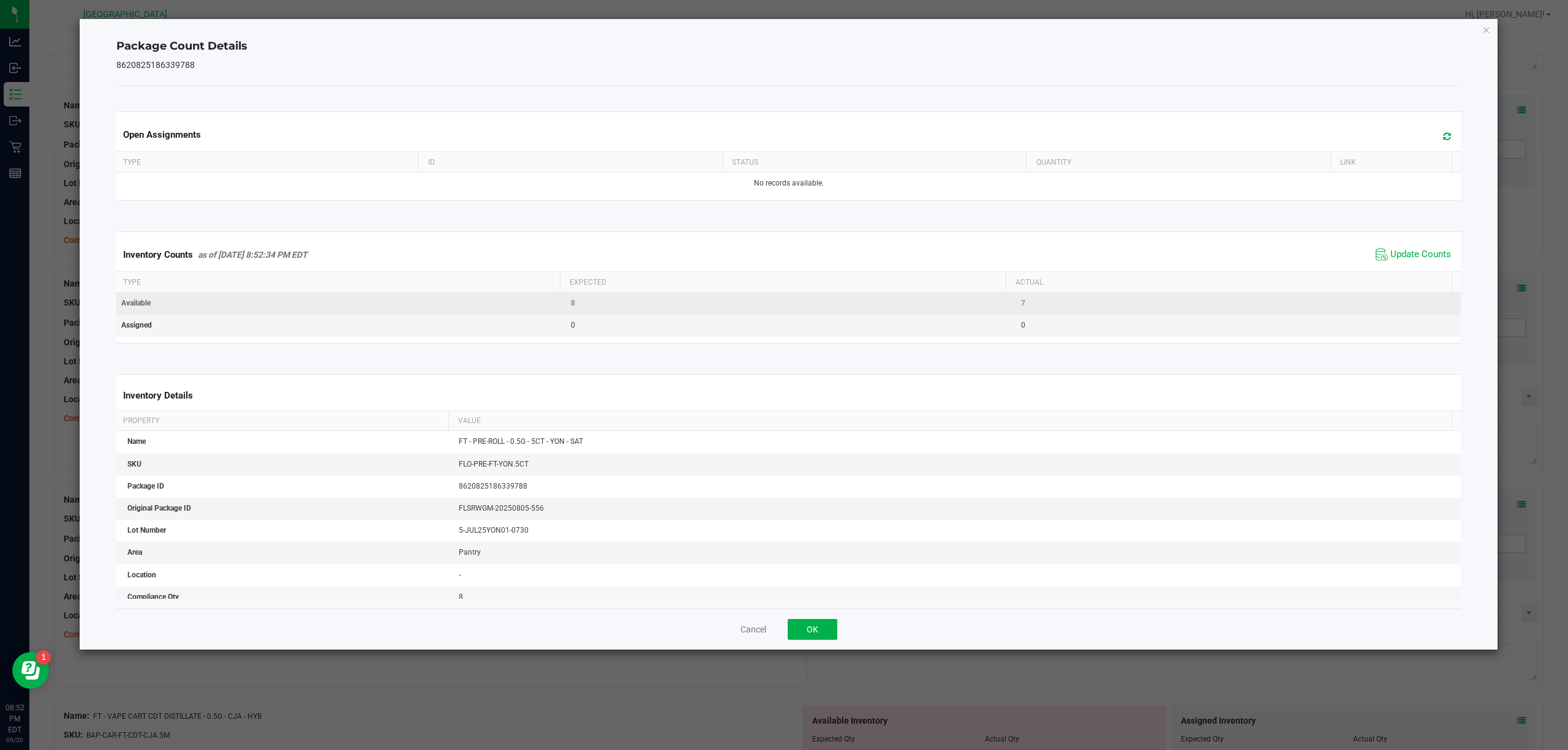
click at [1401, 297] on td "7" at bounding box center [1239, 304] width 450 height 22
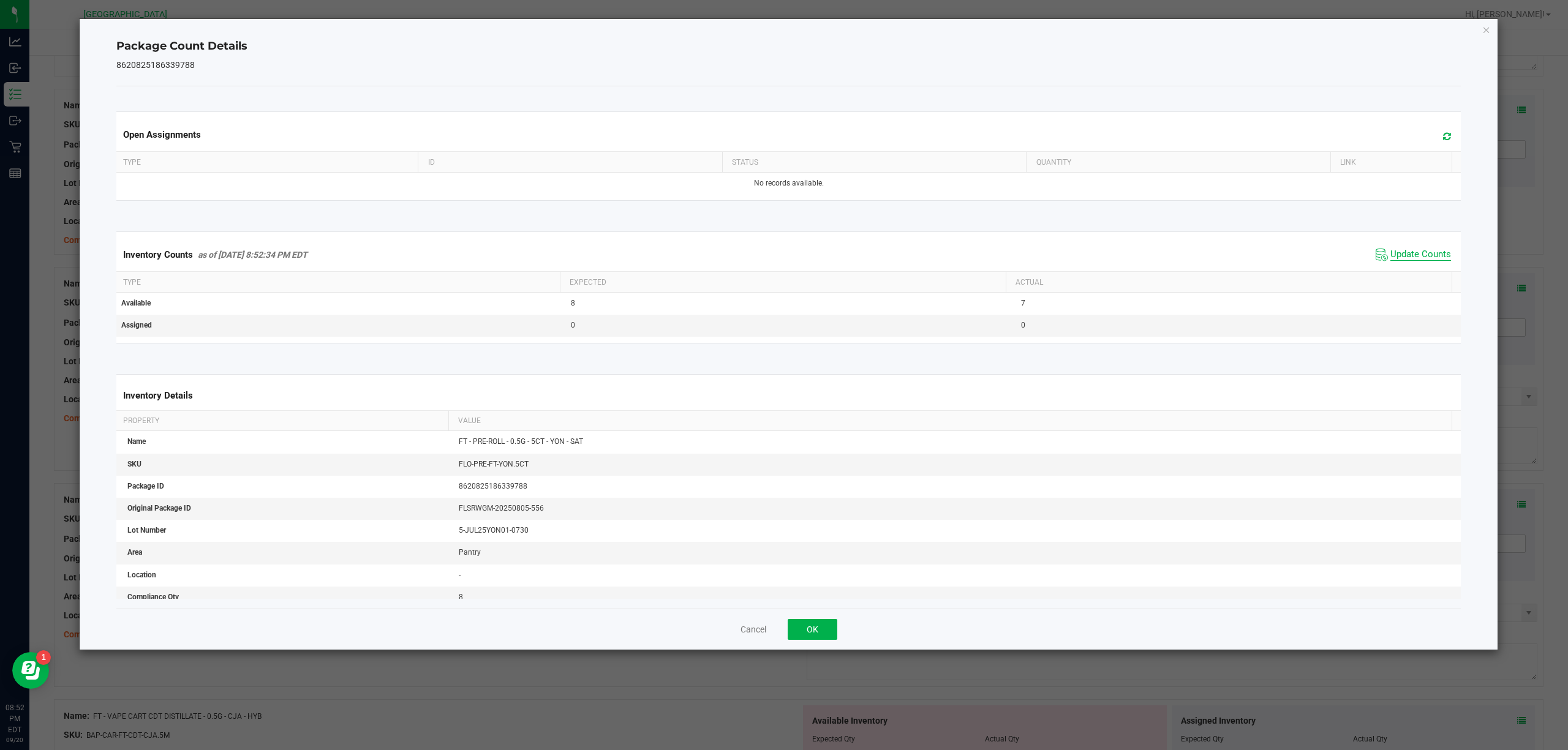
click at [1421, 258] on span "Update Counts" at bounding box center [1420, 254] width 60 height 12
click at [1412, 241] on div "Inventory Counts as of [DATE] 8:52:36 PM EDT Update Counts" at bounding box center [789, 255] width 1350 height 33
click at [1414, 250] on span "Update Counts" at bounding box center [1420, 254] width 60 height 12
click at [1415, 250] on span "Update Counts" at bounding box center [1420, 254] width 60 height 12
click at [1414, 248] on span "Update Counts" at bounding box center [1415, 254] width 78 height 17
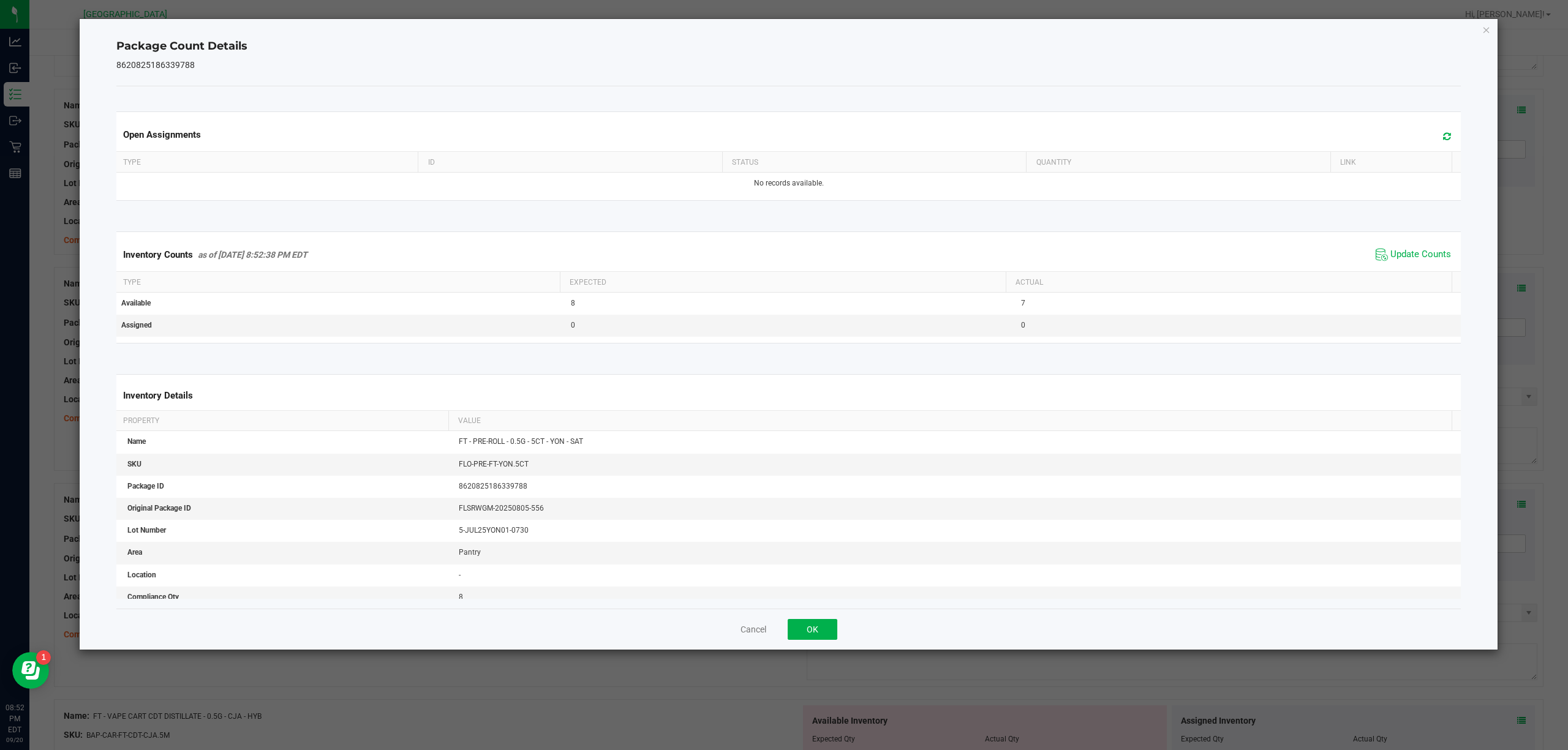
click at [1494, 26] on div "Package Count Details 8620825186339788 Open Assignments Type ID Status Quantity…" at bounding box center [789, 334] width 1418 height 630
click at [1490, 28] on div "Package Count Details 8620825186339788 Open Assignments Type ID Status Quantity…" at bounding box center [789, 334] width 1418 height 630
click at [1478, 33] on div "Package Count Details 8620825186339788 Open Assignments Type ID Status Quantity…" at bounding box center [789, 334] width 1418 height 630
click at [1483, 33] on icon "Close" at bounding box center [1486, 29] width 8 height 15
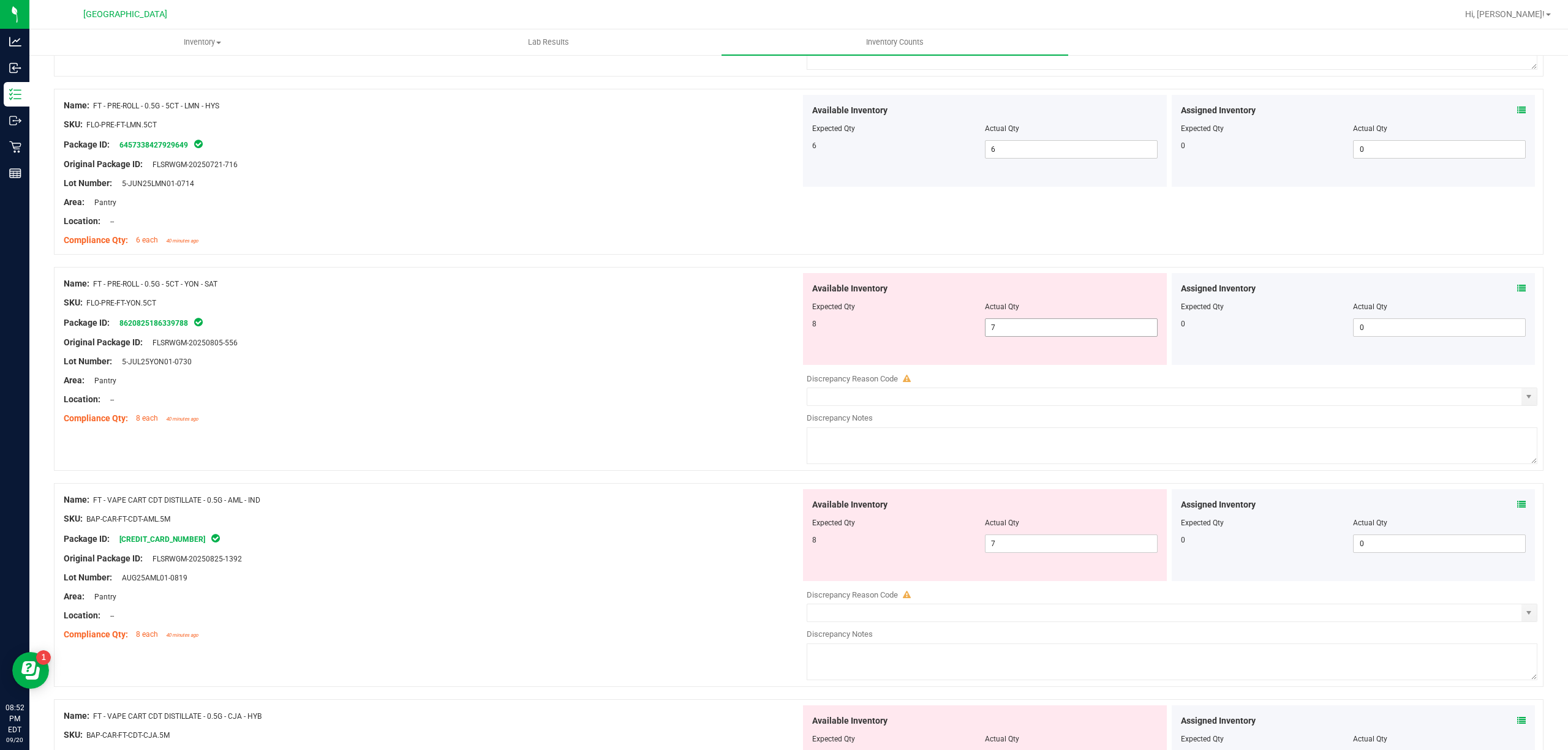
click at [1086, 322] on span "7 7" at bounding box center [1071, 328] width 172 height 18
click at [1081, 330] on input "7" at bounding box center [1071, 328] width 172 height 17
click at [1073, 325] on input "7" at bounding box center [1071, 328] width 172 height 17
click at [1073, 327] on input "7" at bounding box center [1071, 328] width 172 height 17
type input "8"
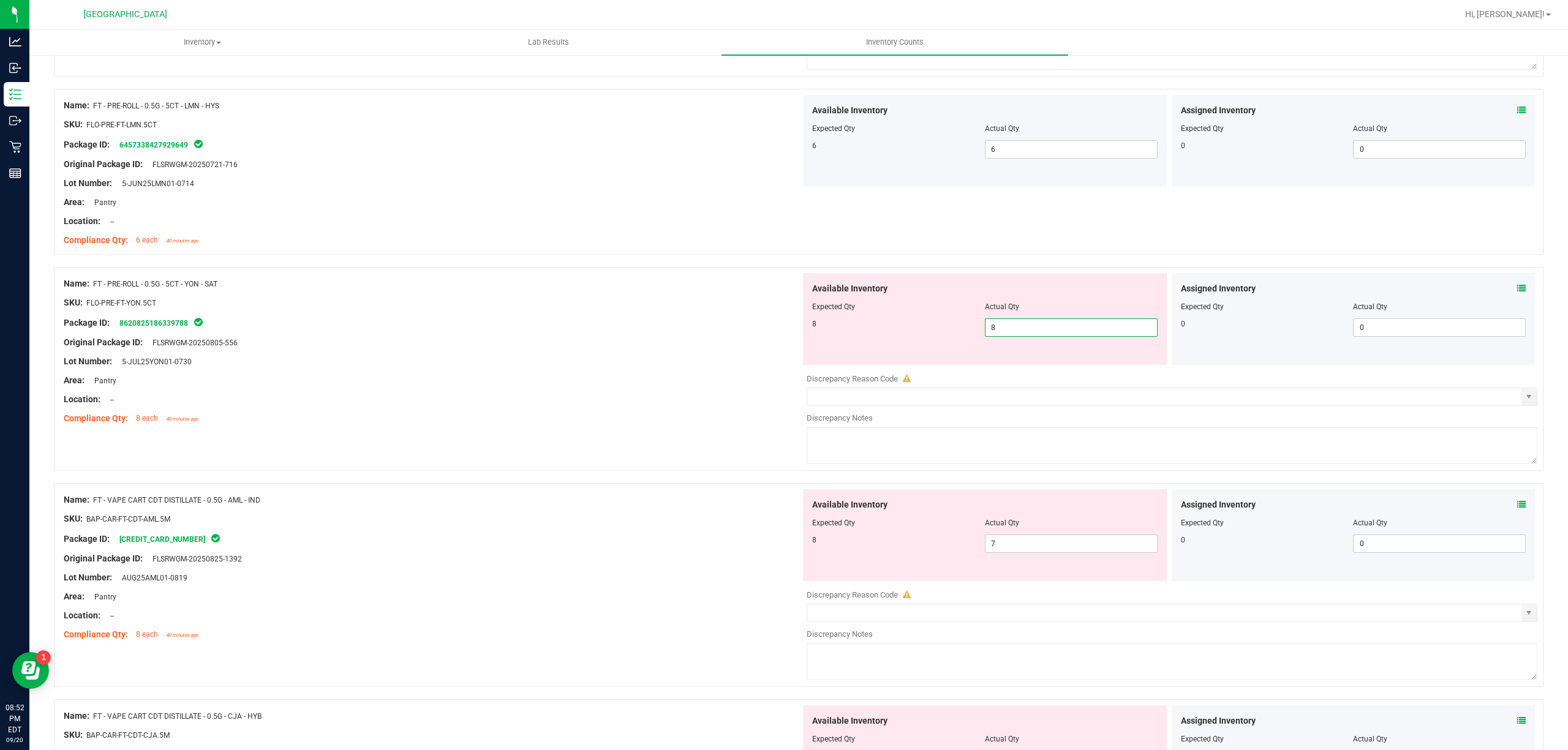
type input "8"
click at [726, 340] on div "Original Package ID: FLSRWGM-20250805-556" at bounding box center [432, 342] width 737 height 13
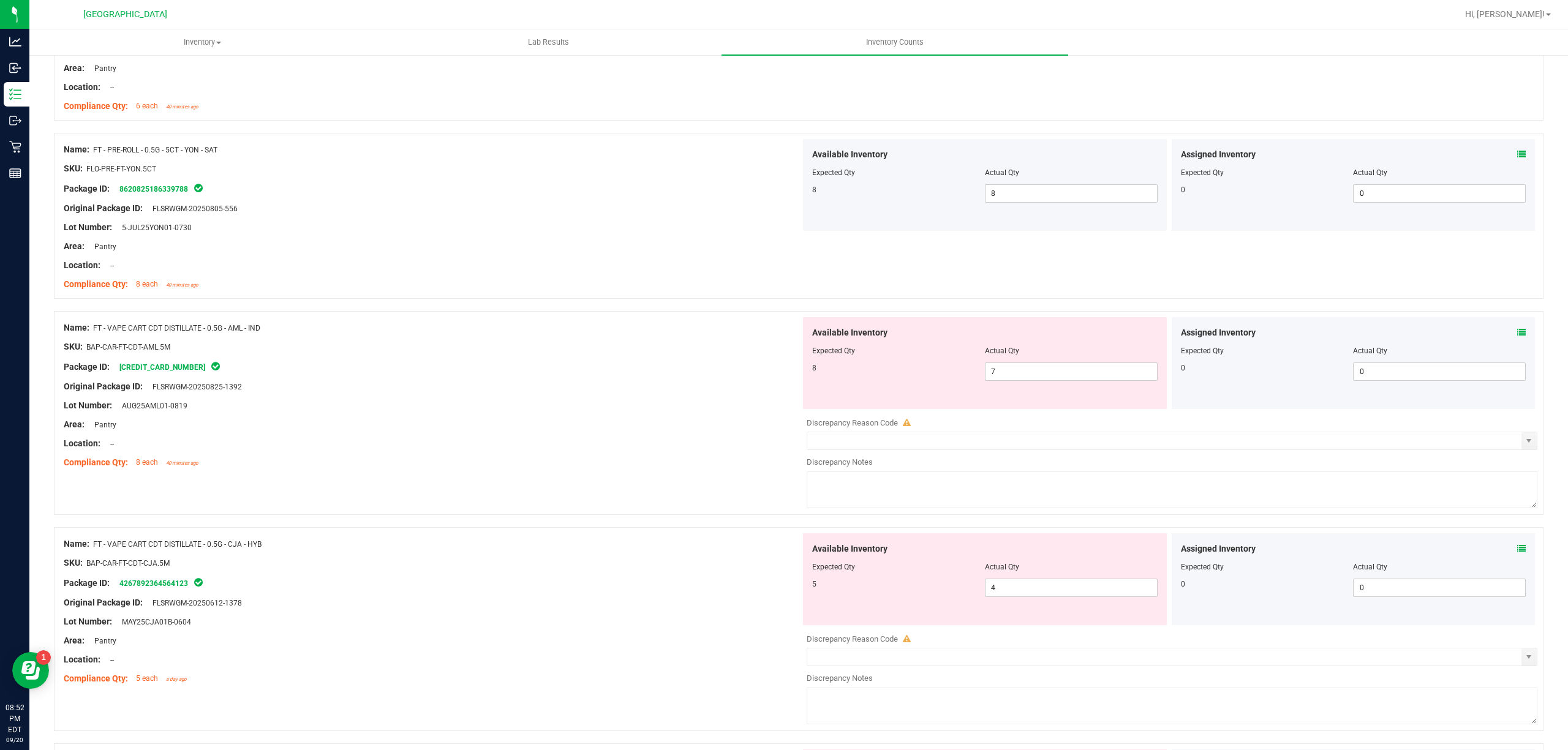
scroll to position [490, 0]
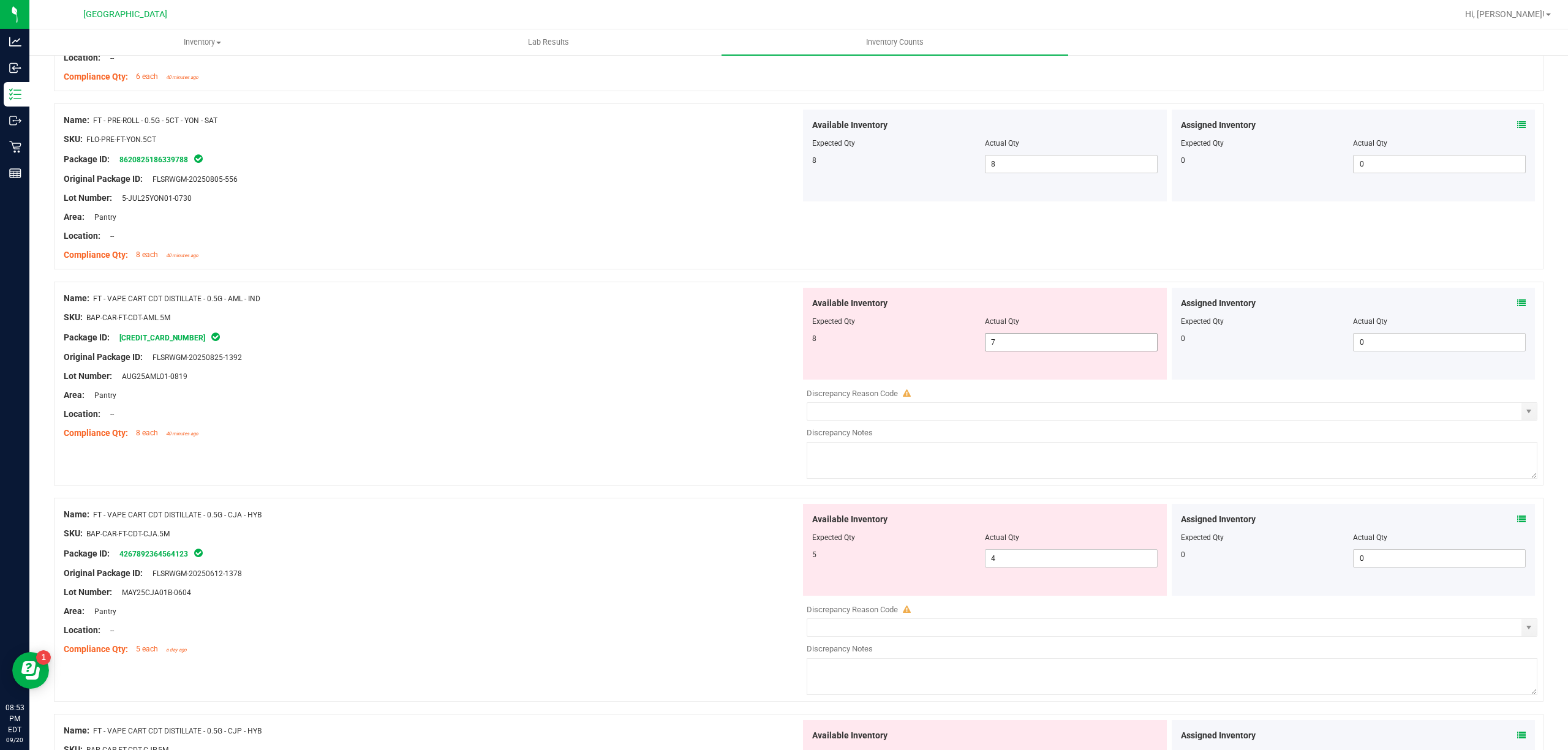
click at [1045, 345] on span "7 7" at bounding box center [1071, 342] width 172 height 18
type input "8"
click at [613, 382] on div "Name: FT - VAPE CART CDT DISTILLATE - 0.5G - AML - IND SKU: BAP-CAR-FT-CDT-AML.…" at bounding box center [432, 365] width 737 height 156
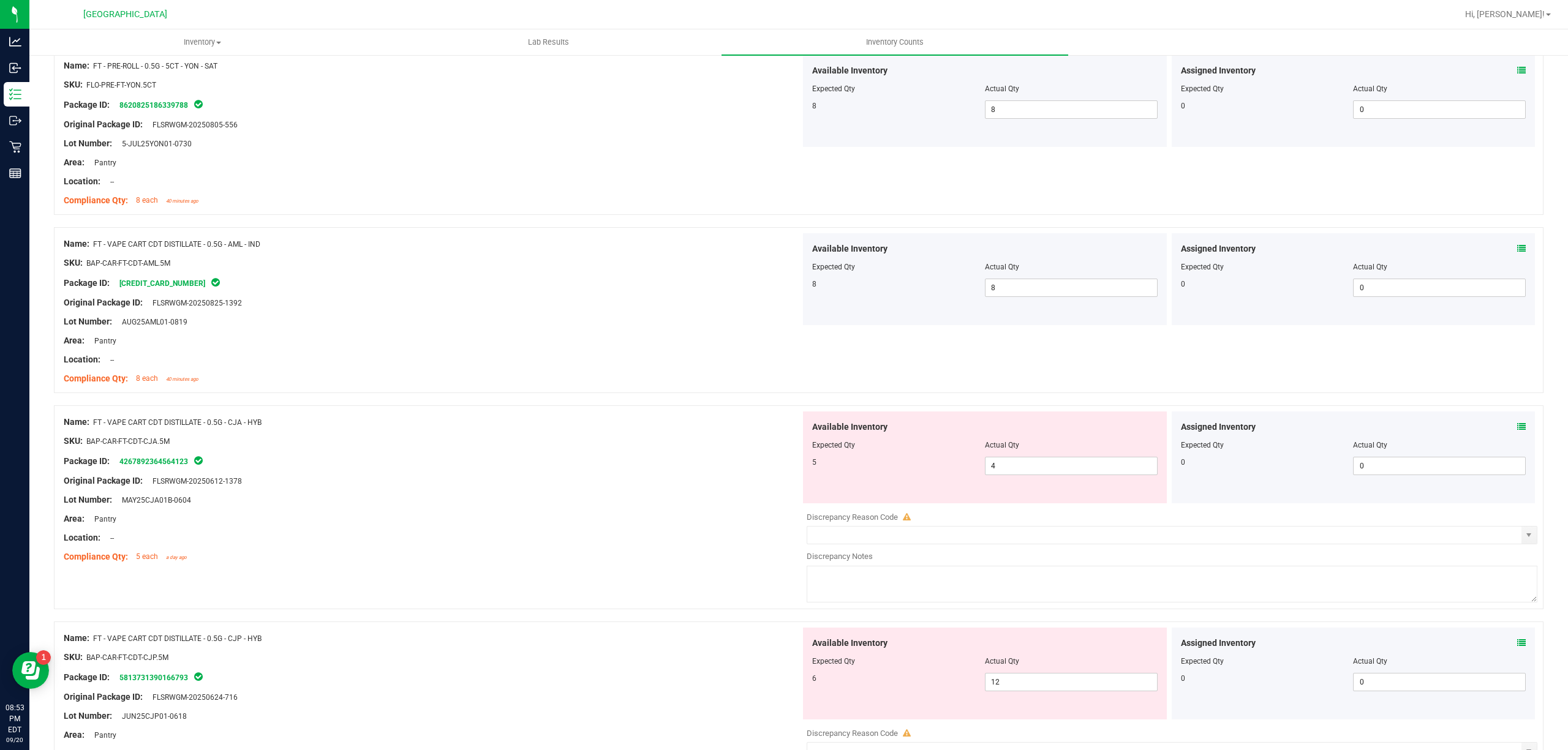
scroll to position [571, 0]
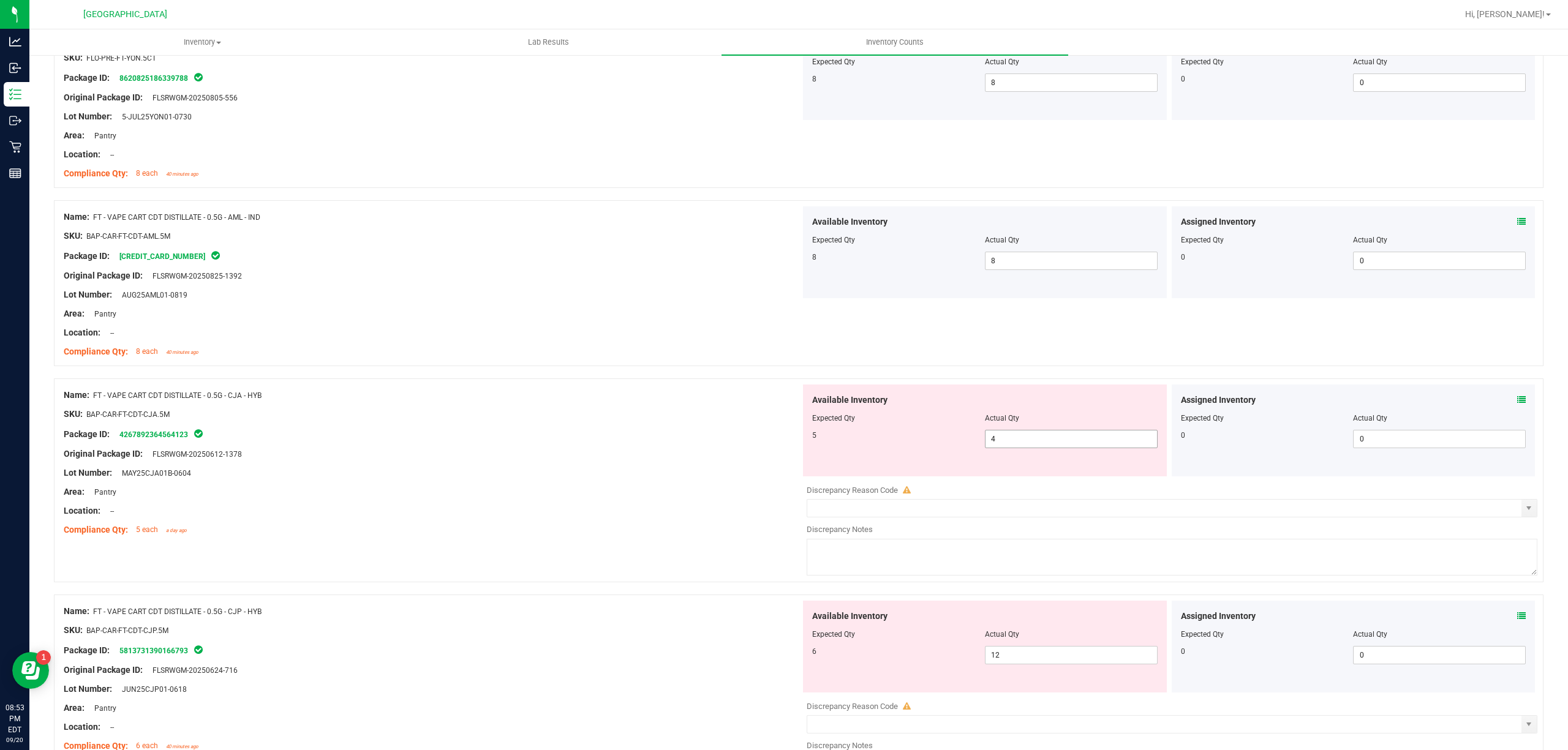
click at [1010, 441] on span "4 4" at bounding box center [1071, 439] width 172 height 18
type input "5"
click at [655, 490] on div "Area: Pantry" at bounding box center [432, 492] width 737 height 13
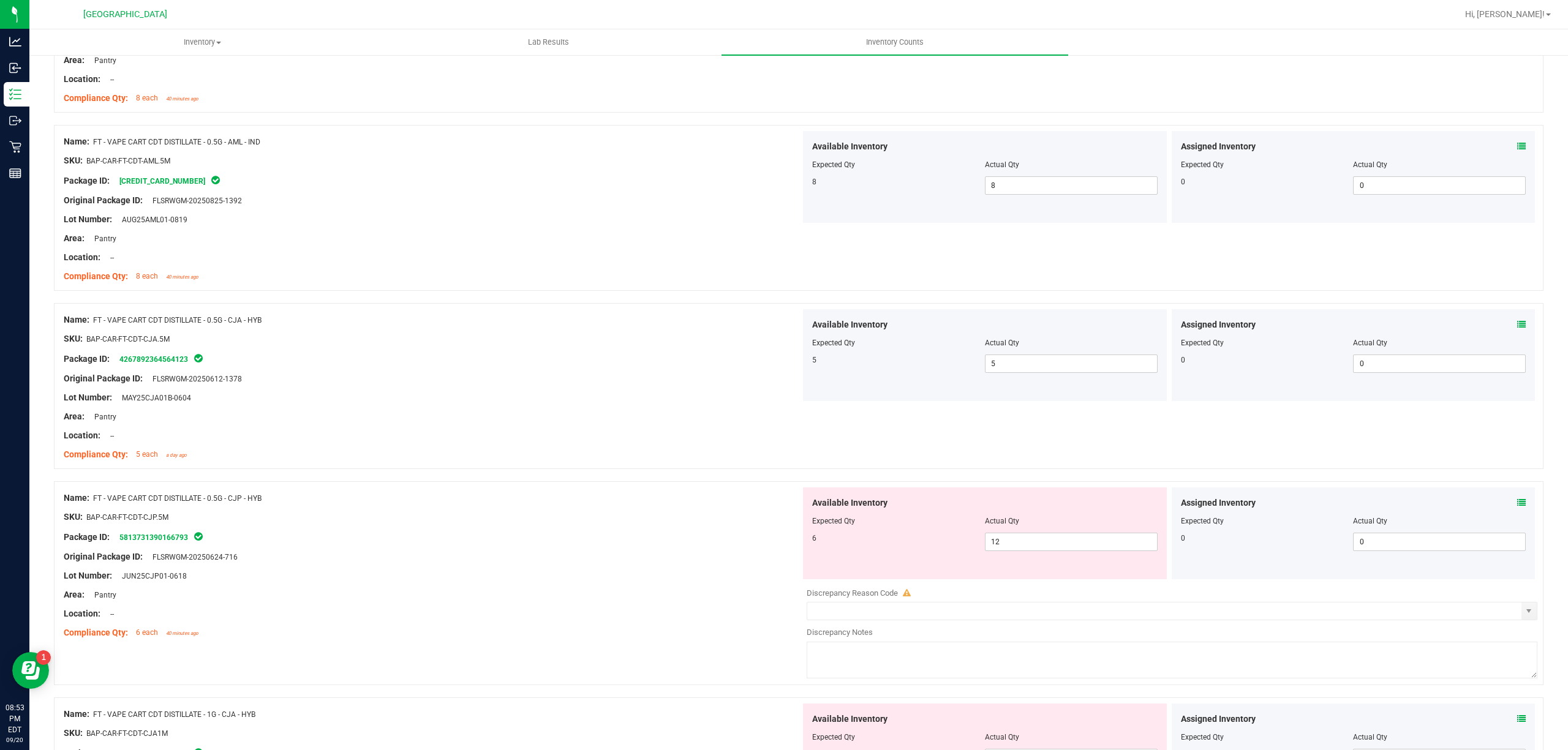
scroll to position [734, 0]
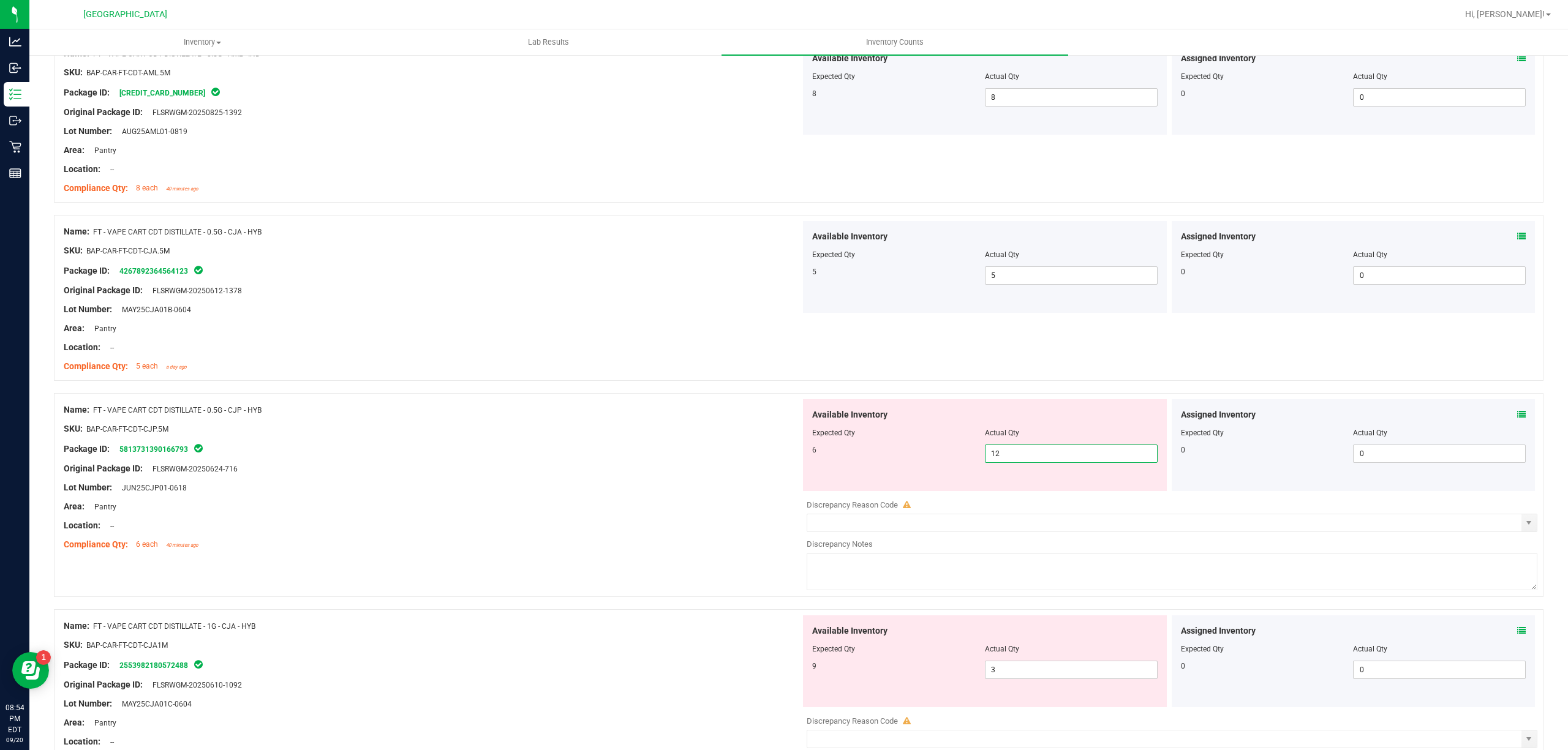
click at [1062, 453] on span "12 12" at bounding box center [1071, 453] width 172 height 18
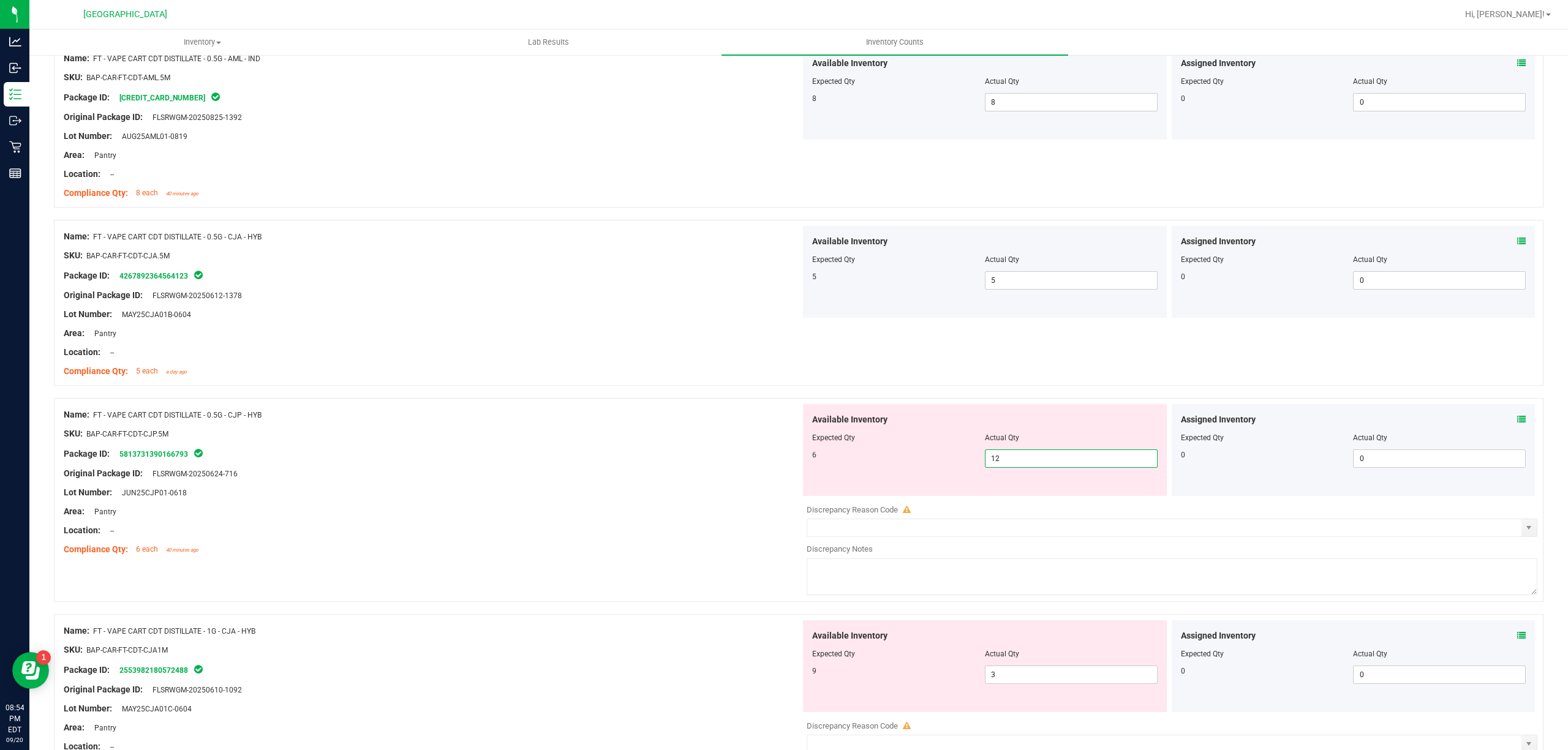
scroll to position [726, 0]
click at [1027, 513] on div "Discrepancy Reason Code" at bounding box center [1172, 513] width 731 height 12
click at [1006, 464] on input "12" at bounding box center [1071, 462] width 172 height 17
type input "1"
type input "6"
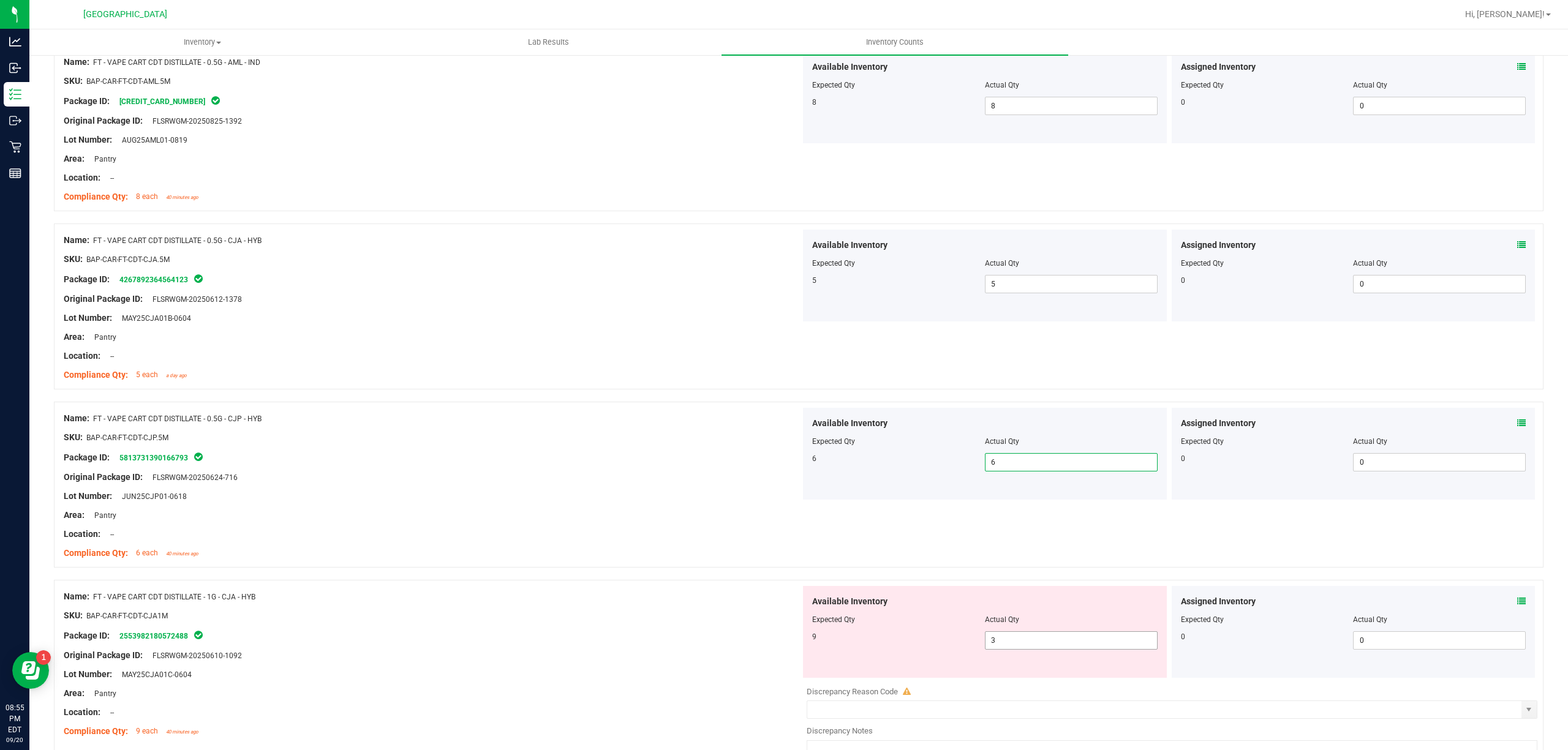
click at [1037, 645] on span "3 3" at bounding box center [1071, 641] width 172 height 18
type input "9"
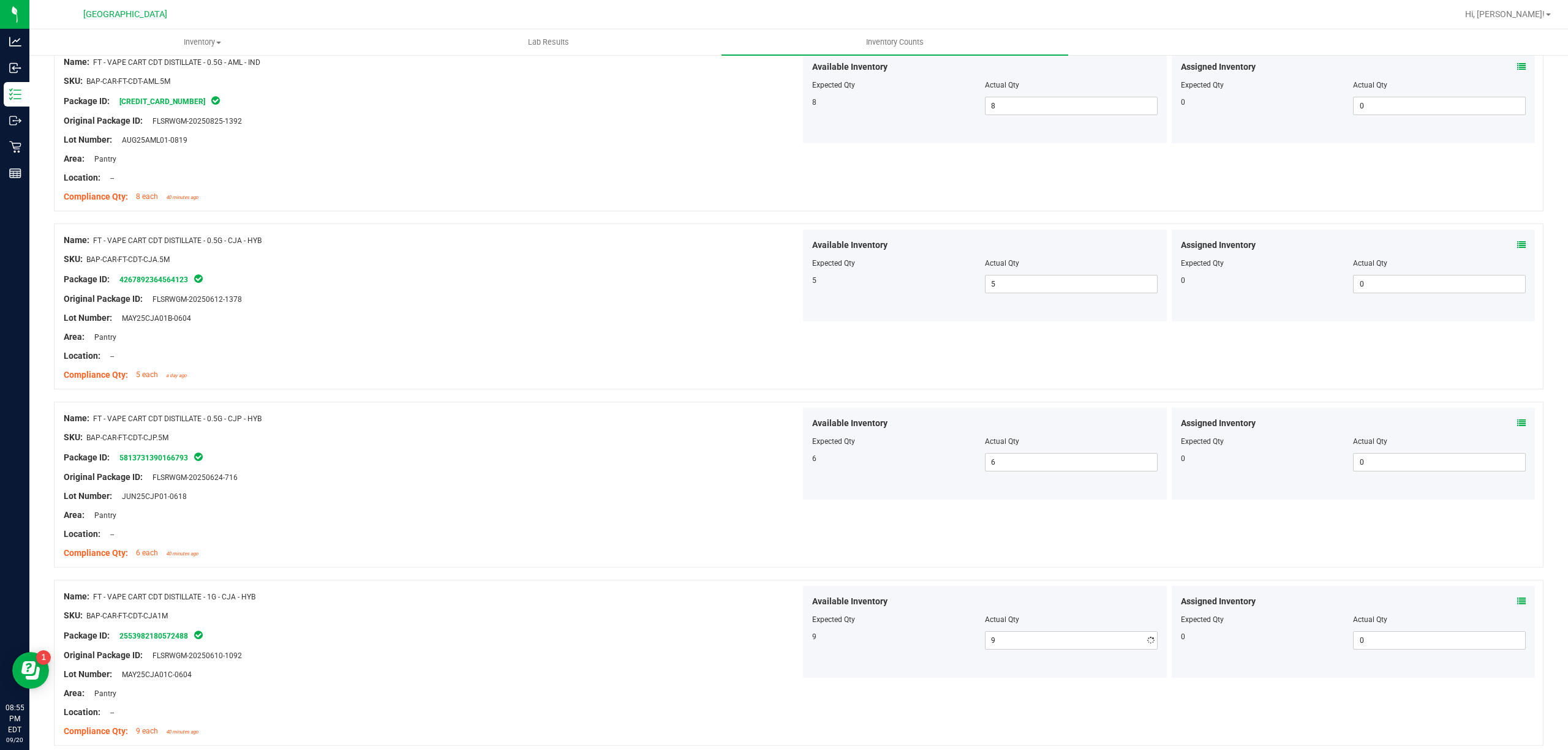
drag, startPoint x: 559, startPoint y: 622, endPoint x: 545, endPoint y: 625, distance: 14.3
click at [559, 622] on div "SKU: BAP-CAR-FT-CDT-CJA1M" at bounding box center [432, 616] width 737 height 13
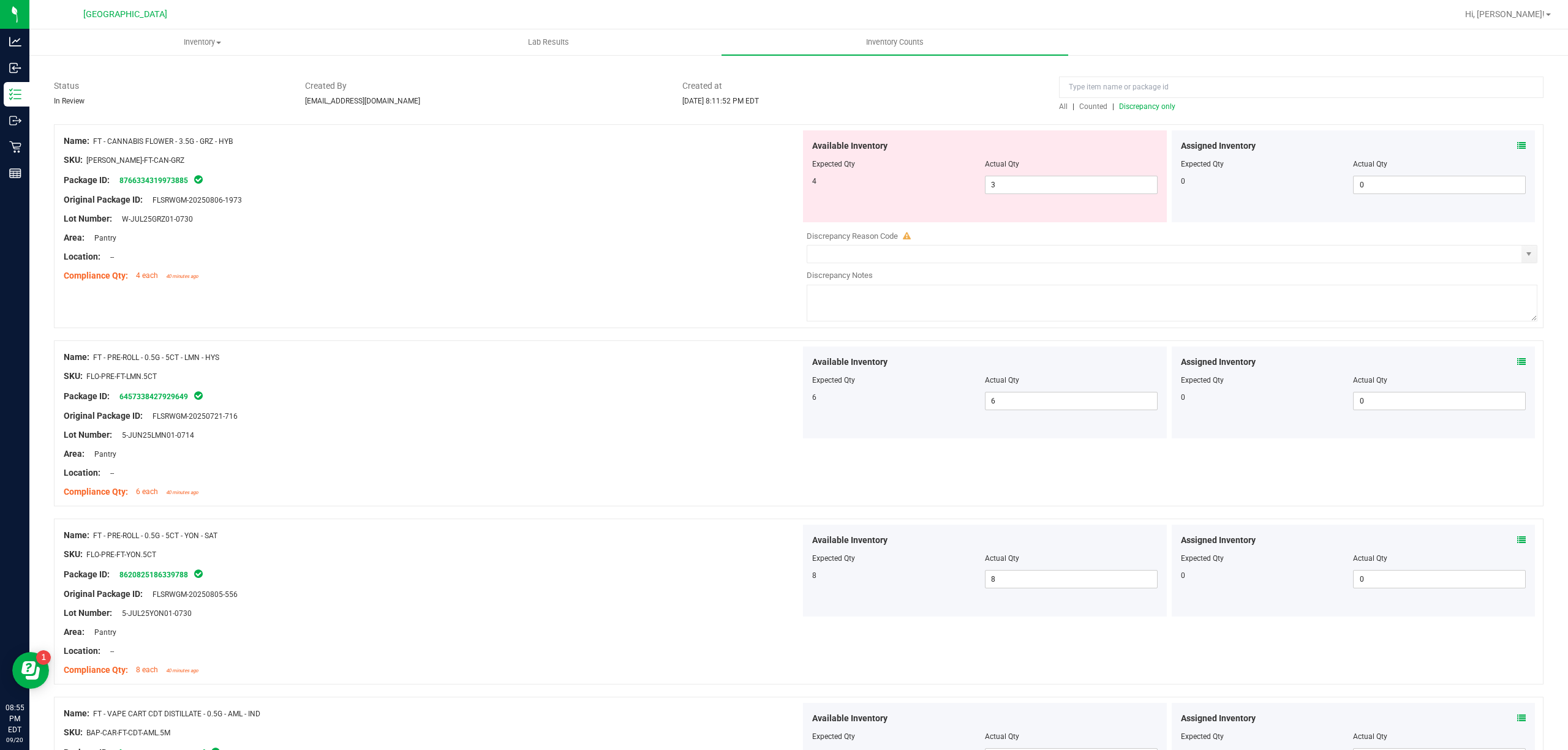
scroll to position [0, 0]
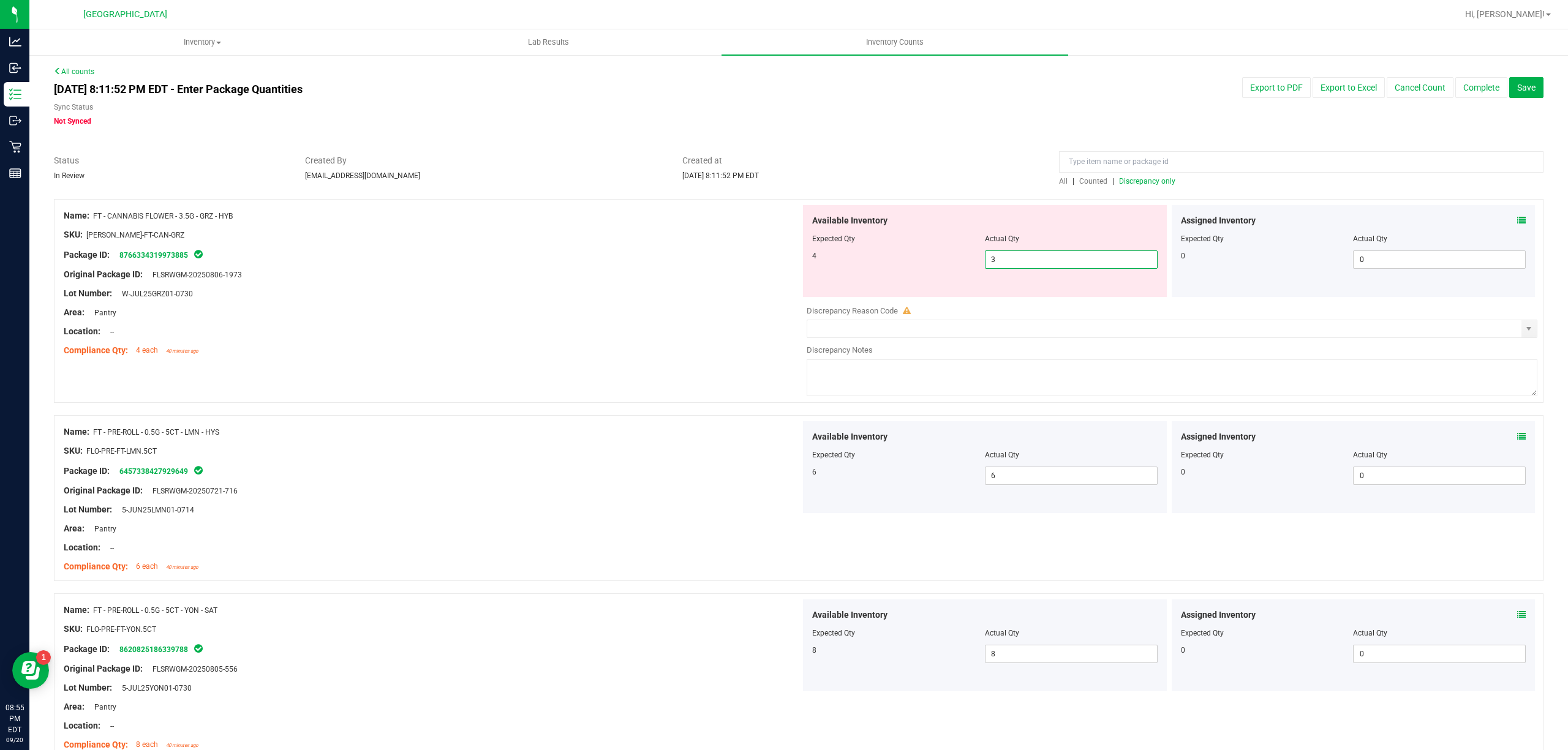
click at [1025, 261] on span "3 3" at bounding box center [1071, 259] width 172 height 18
type input "4"
click at [609, 346] on div "Compliance Qty: 4 each 40 minutes ago" at bounding box center [432, 350] width 737 height 13
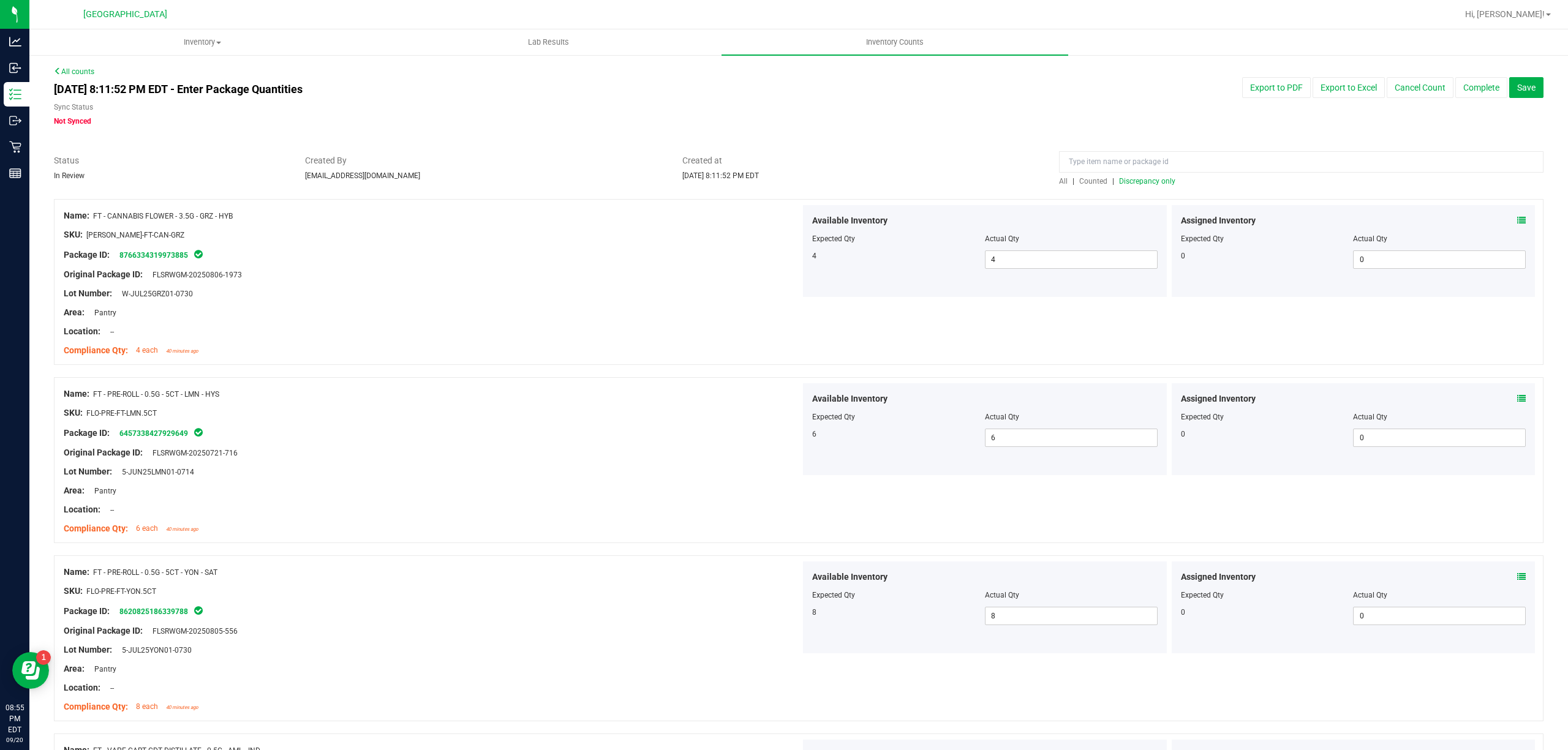
click at [1120, 182] on span "Discrepancy only" at bounding box center [1147, 181] width 57 height 8
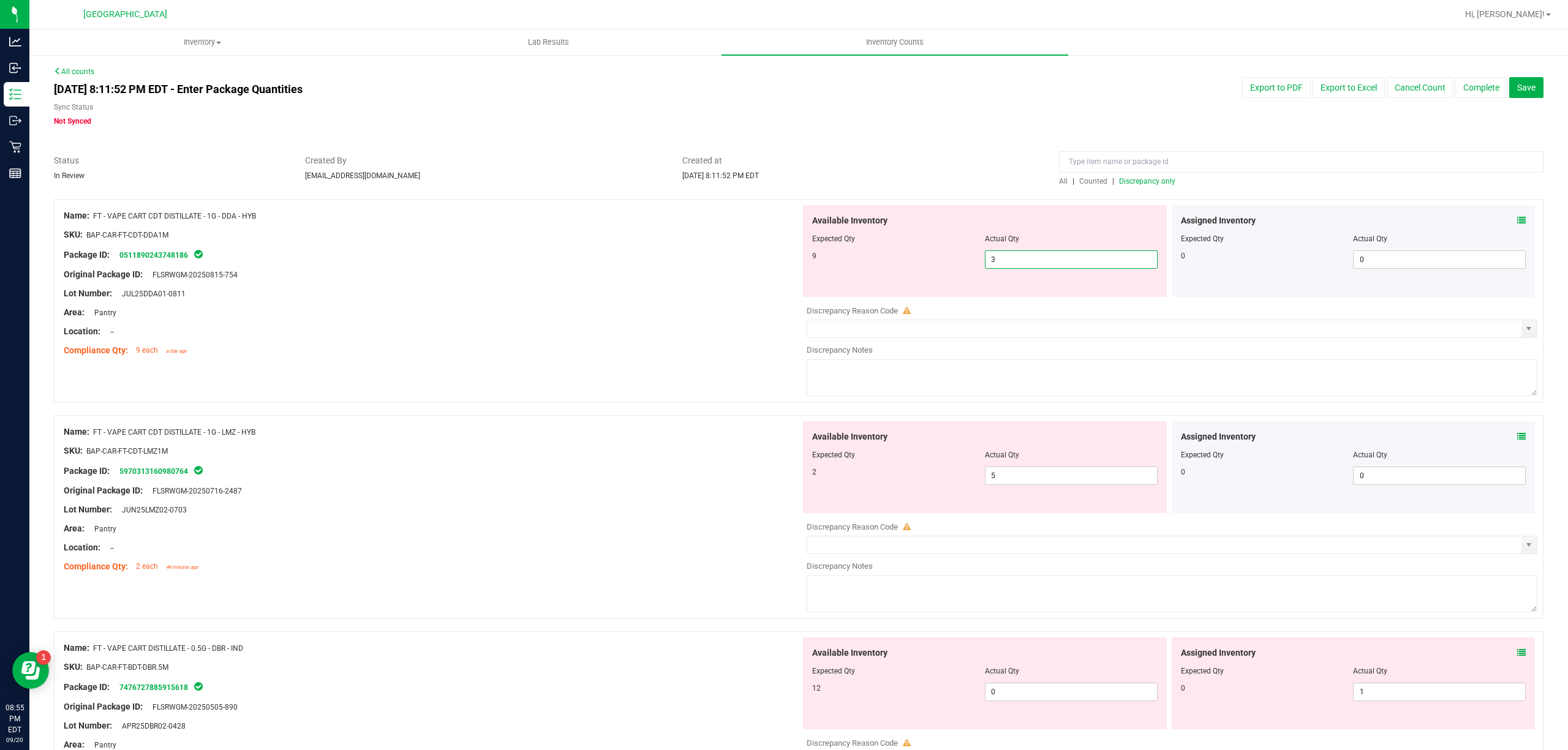
click at [1023, 257] on span "3 3" at bounding box center [1071, 259] width 172 height 18
type input "9"
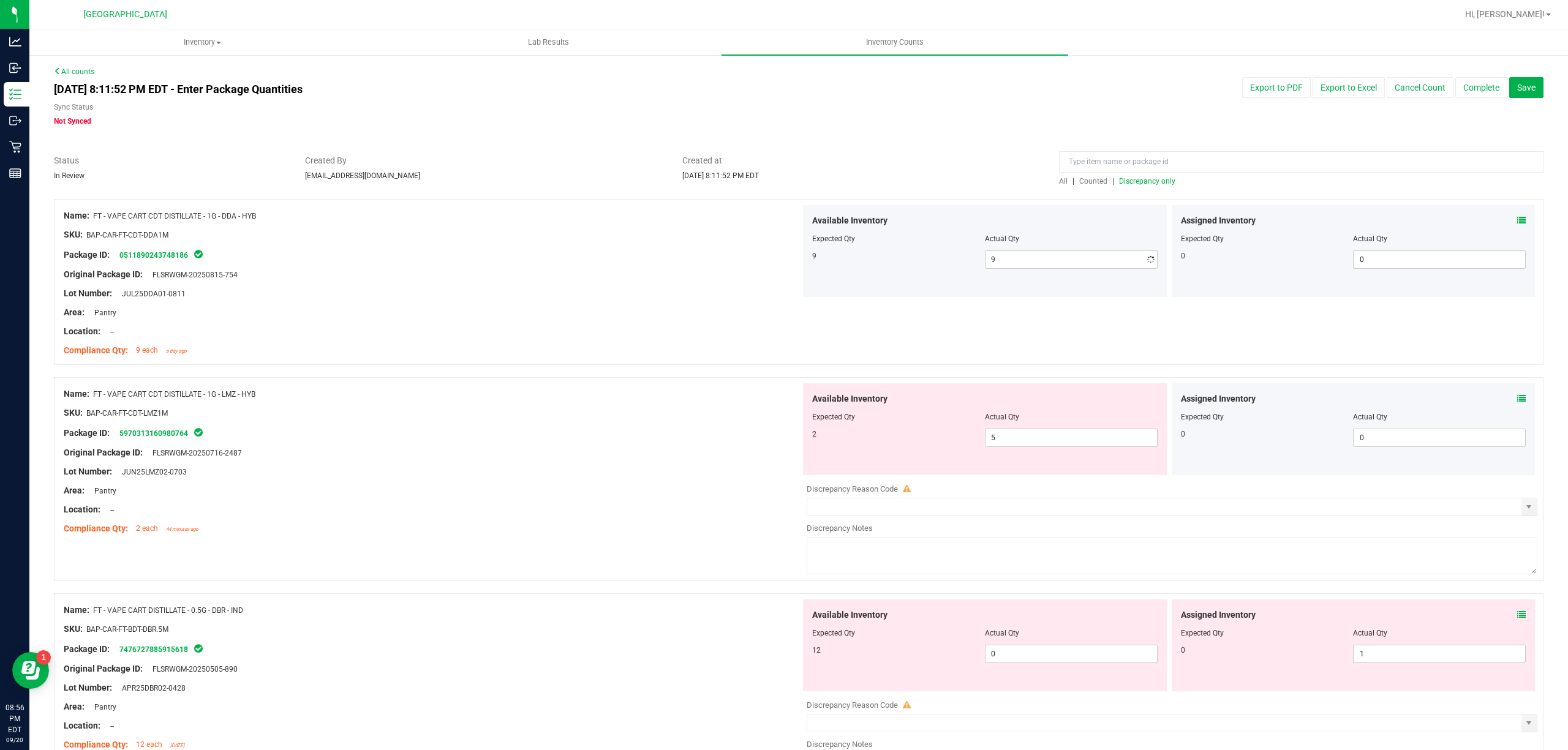
click at [620, 307] on div "Area: Pantry" at bounding box center [432, 313] width 737 height 13
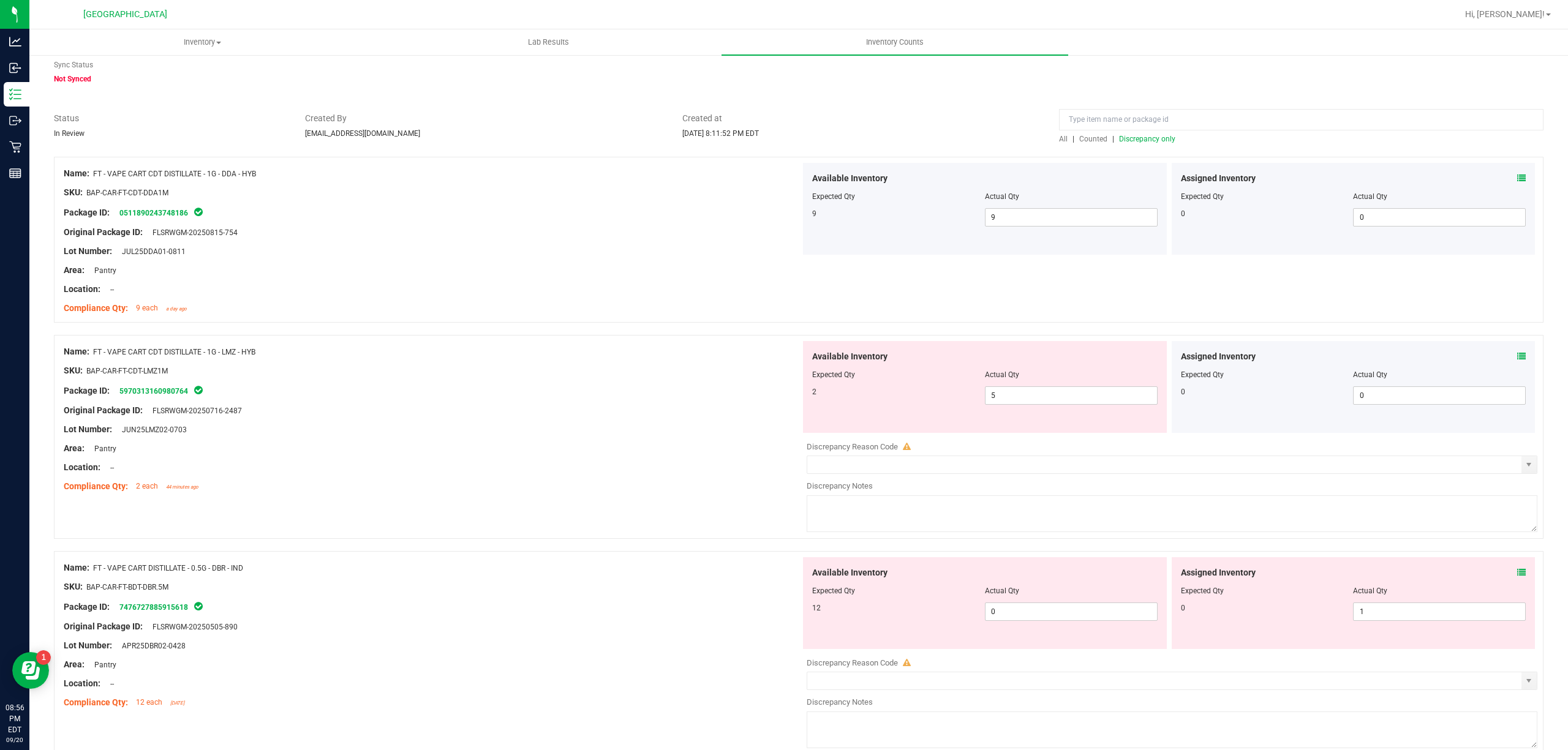
scroll to position [81, 0]
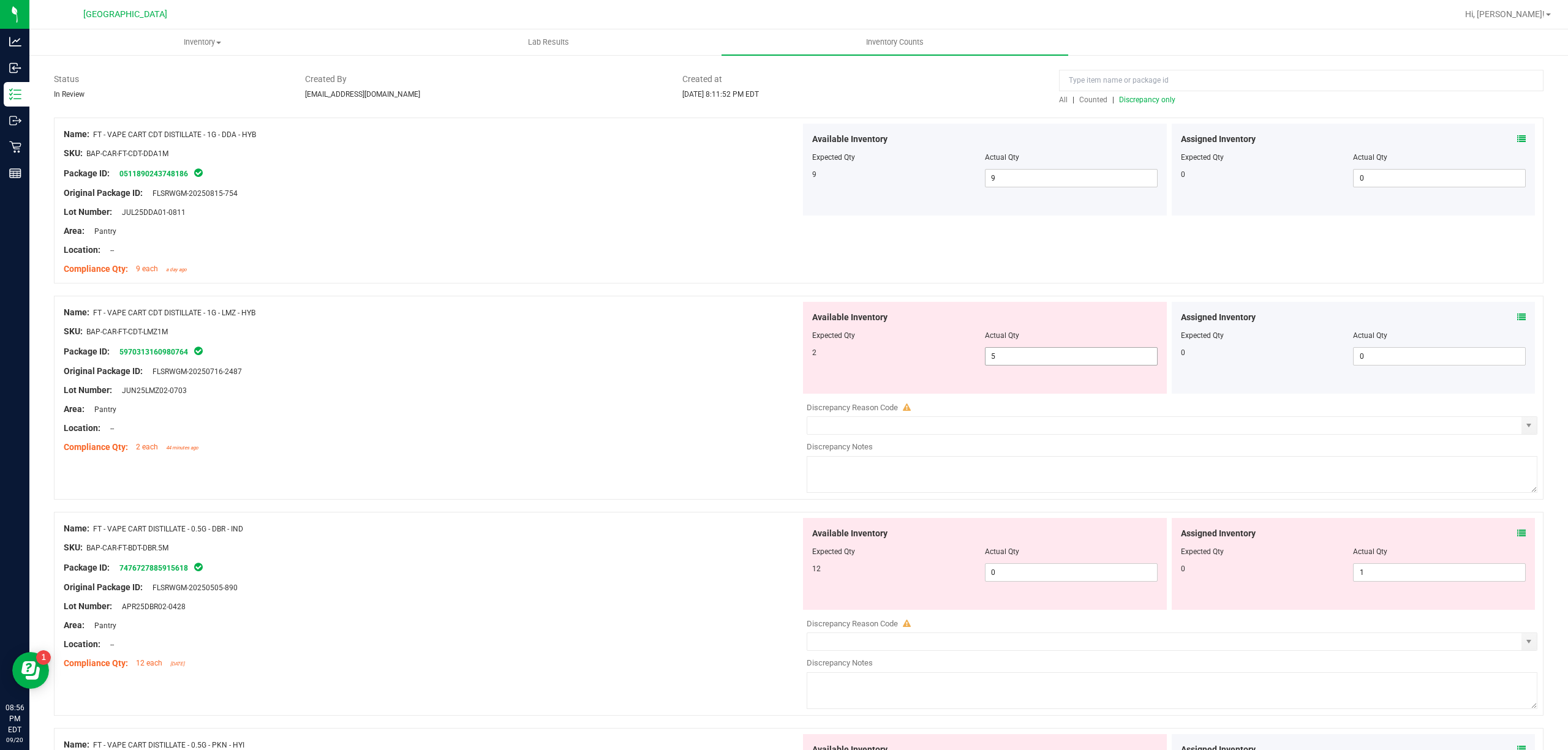
click at [1093, 365] on span "5 5" at bounding box center [1071, 356] width 172 height 18
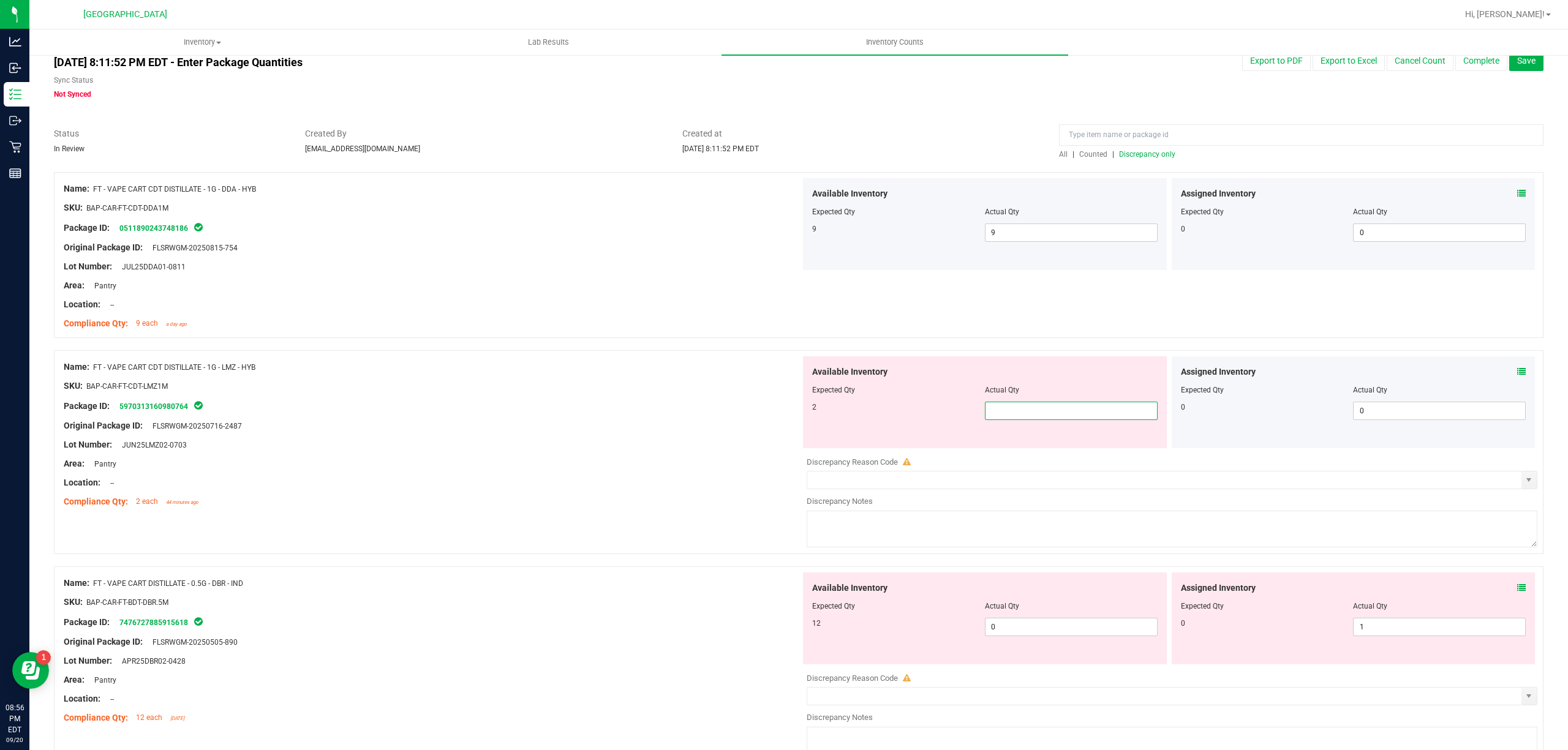
scroll to position [0, 0]
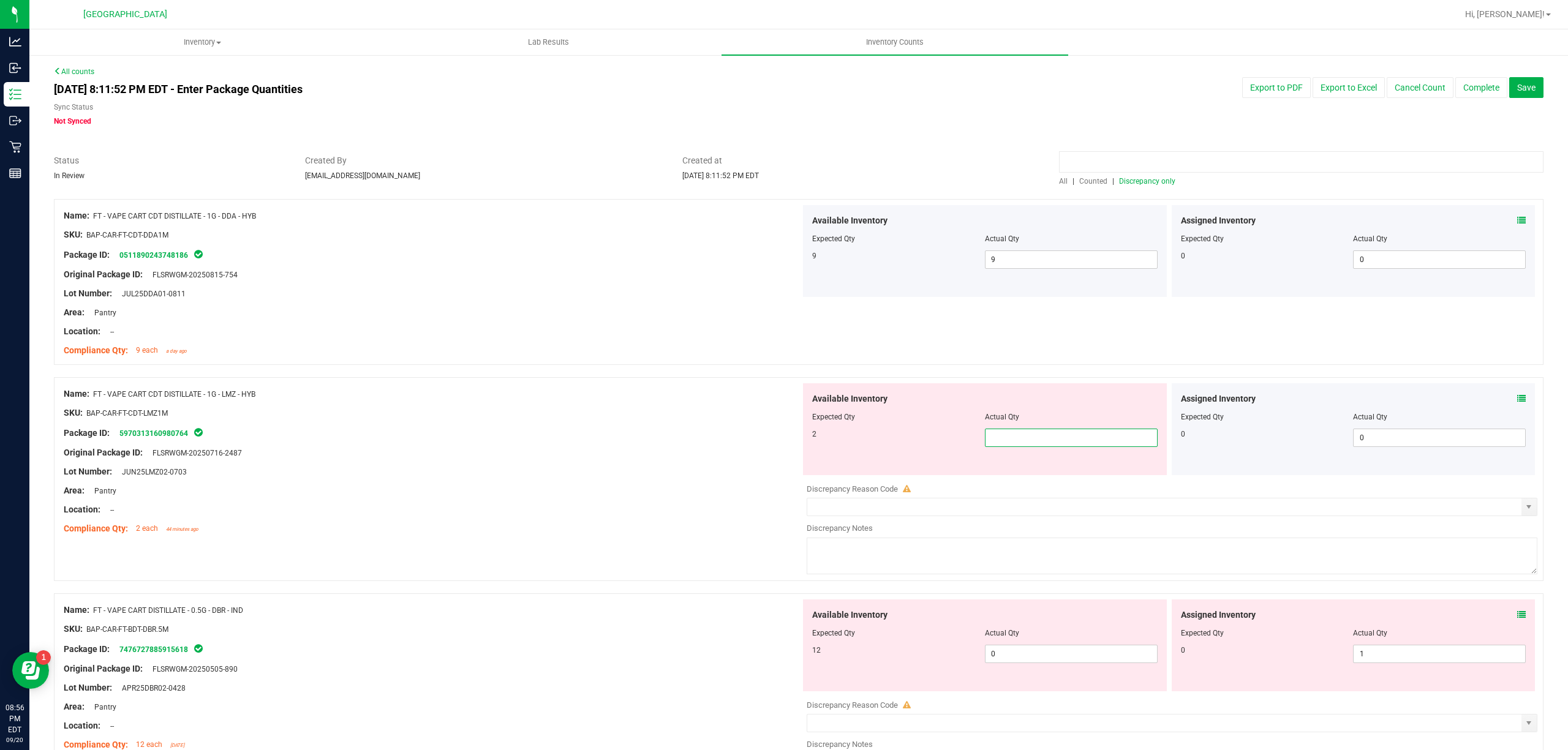
click at [1225, 155] on input at bounding box center [1301, 161] width 485 height 21
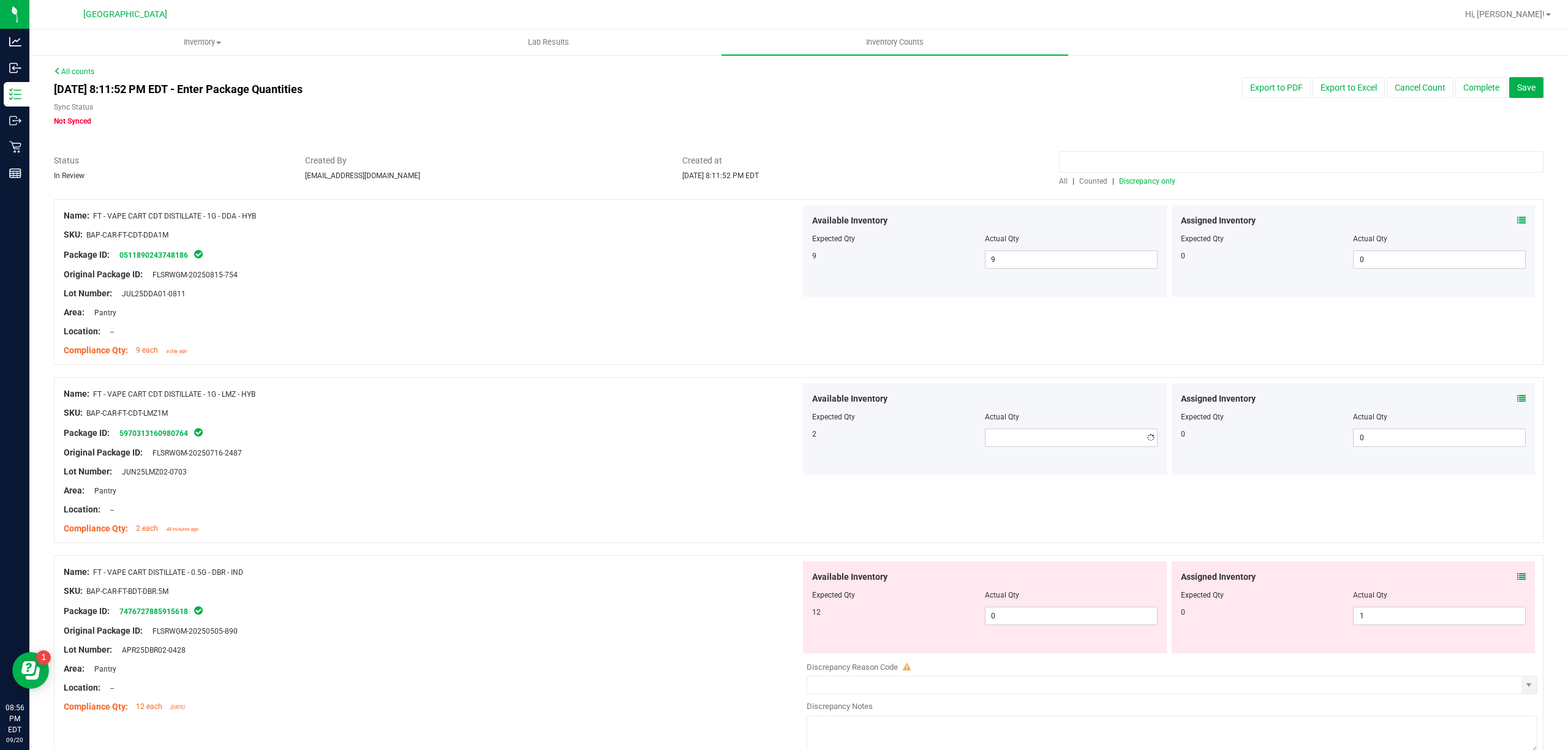
click at [1225, 155] on input at bounding box center [1301, 161] width 485 height 21
type input "lmz"
click at [1093, 178] on span "Counted" at bounding box center [1092, 181] width 28 height 8
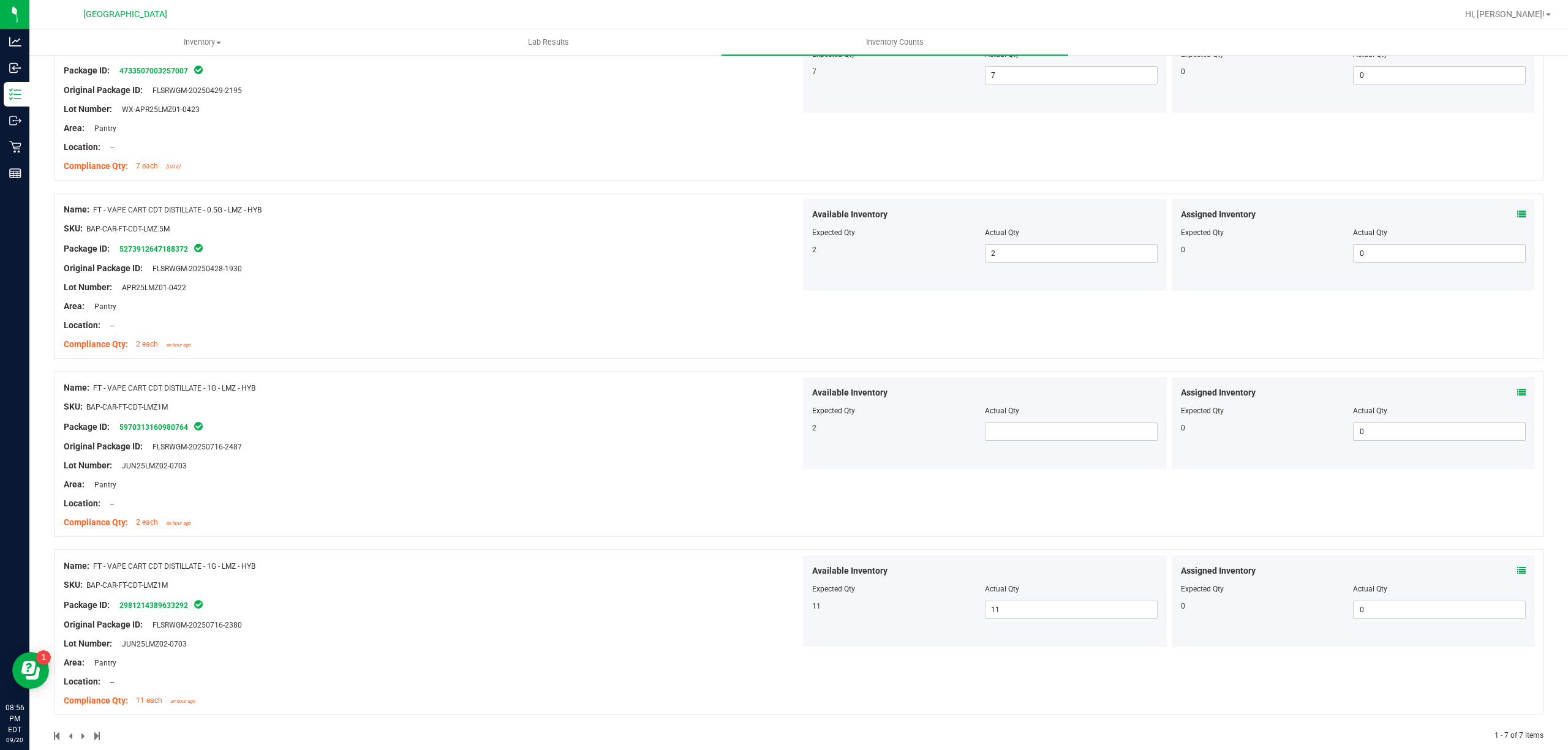
scroll to position [740, 0]
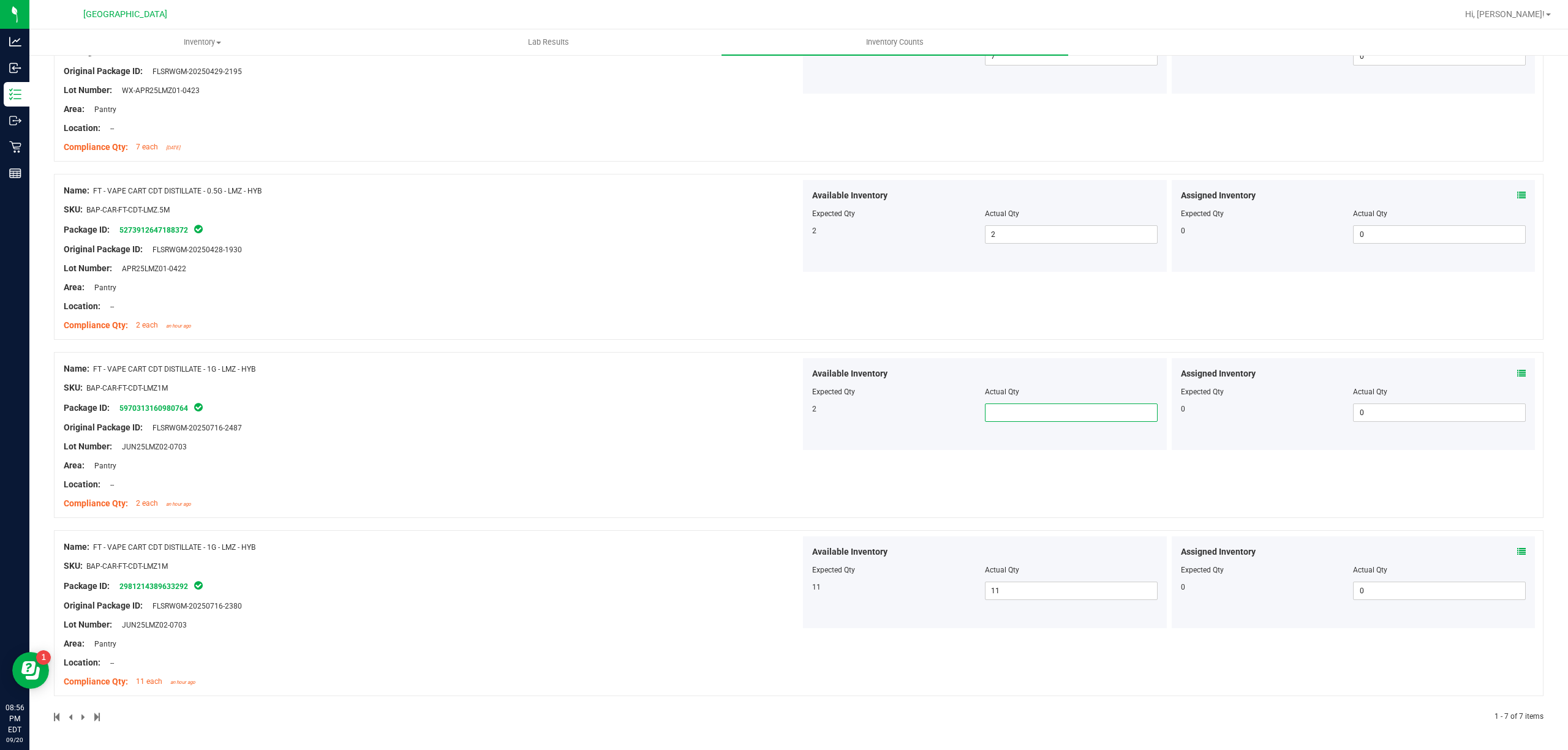
drag, startPoint x: 1050, startPoint y: 409, endPoint x: 1053, endPoint y: 416, distance: 7.6
click at [1053, 416] on span at bounding box center [1071, 412] width 172 height 18
type input "2"
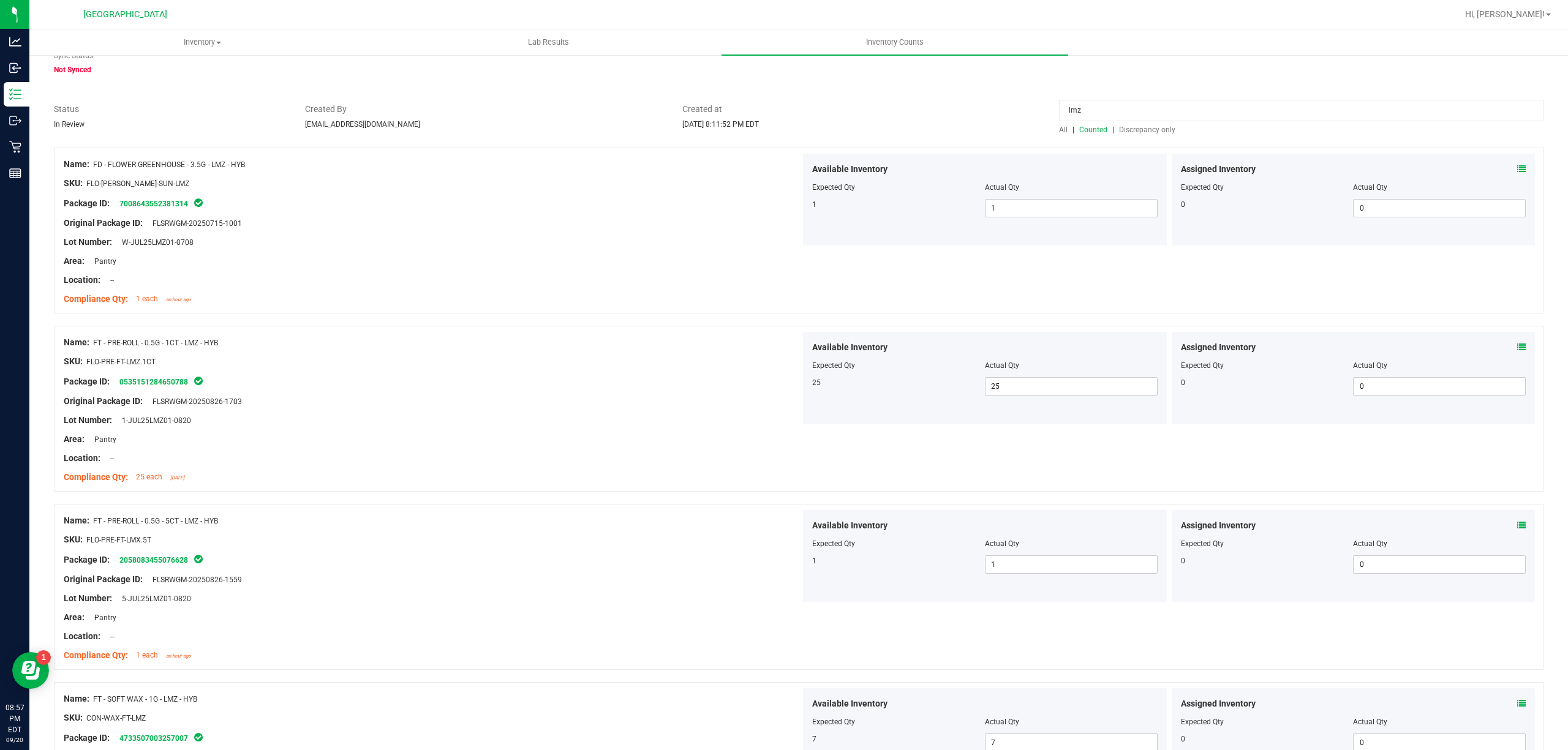
scroll to position [0, 0]
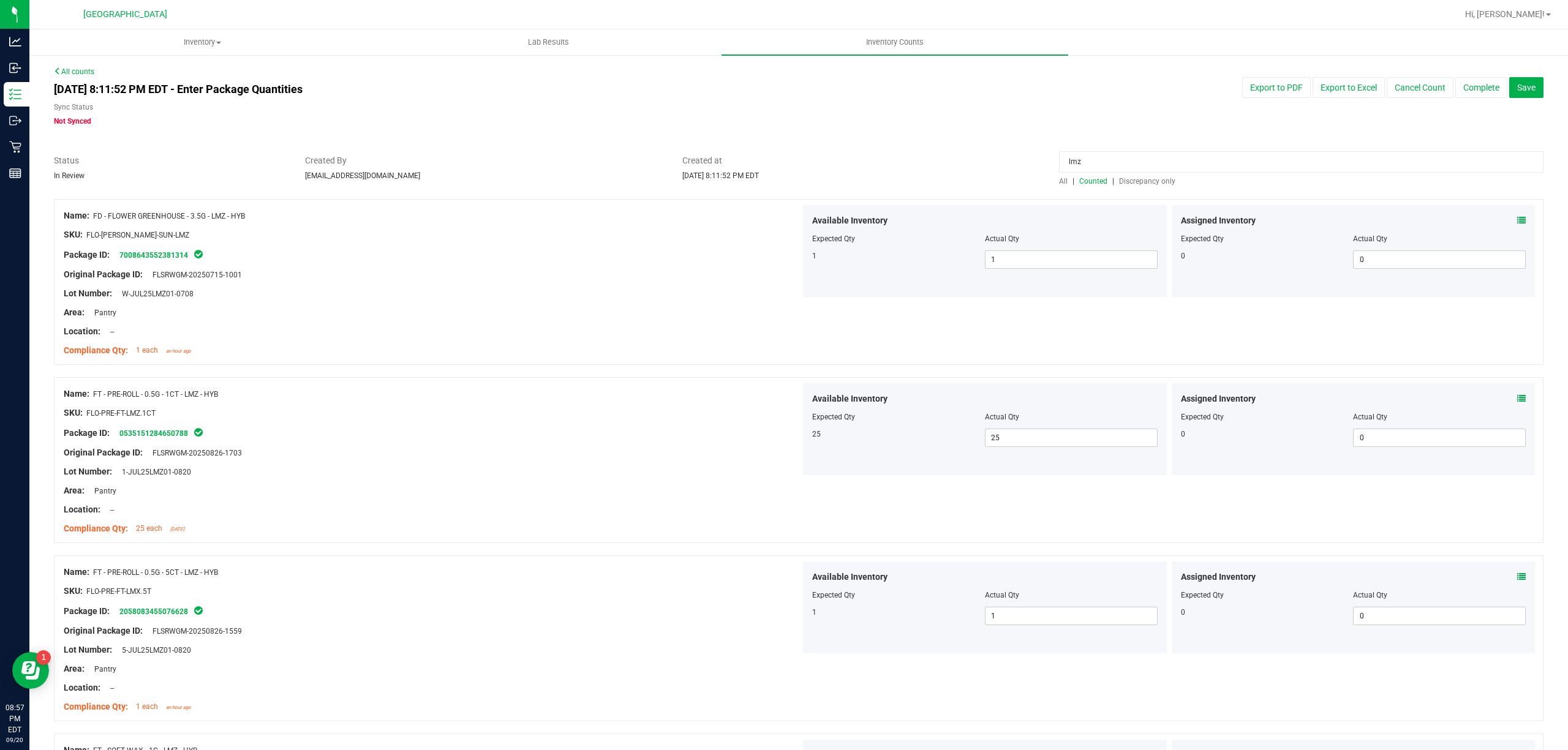
click at [1090, 164] on input "lmz" at bounding box center [1301, 161] width 485 height 21
click at [1127, 177] on span "Discrepancy only" at bounding box center [1147, 181] width 57 height 8
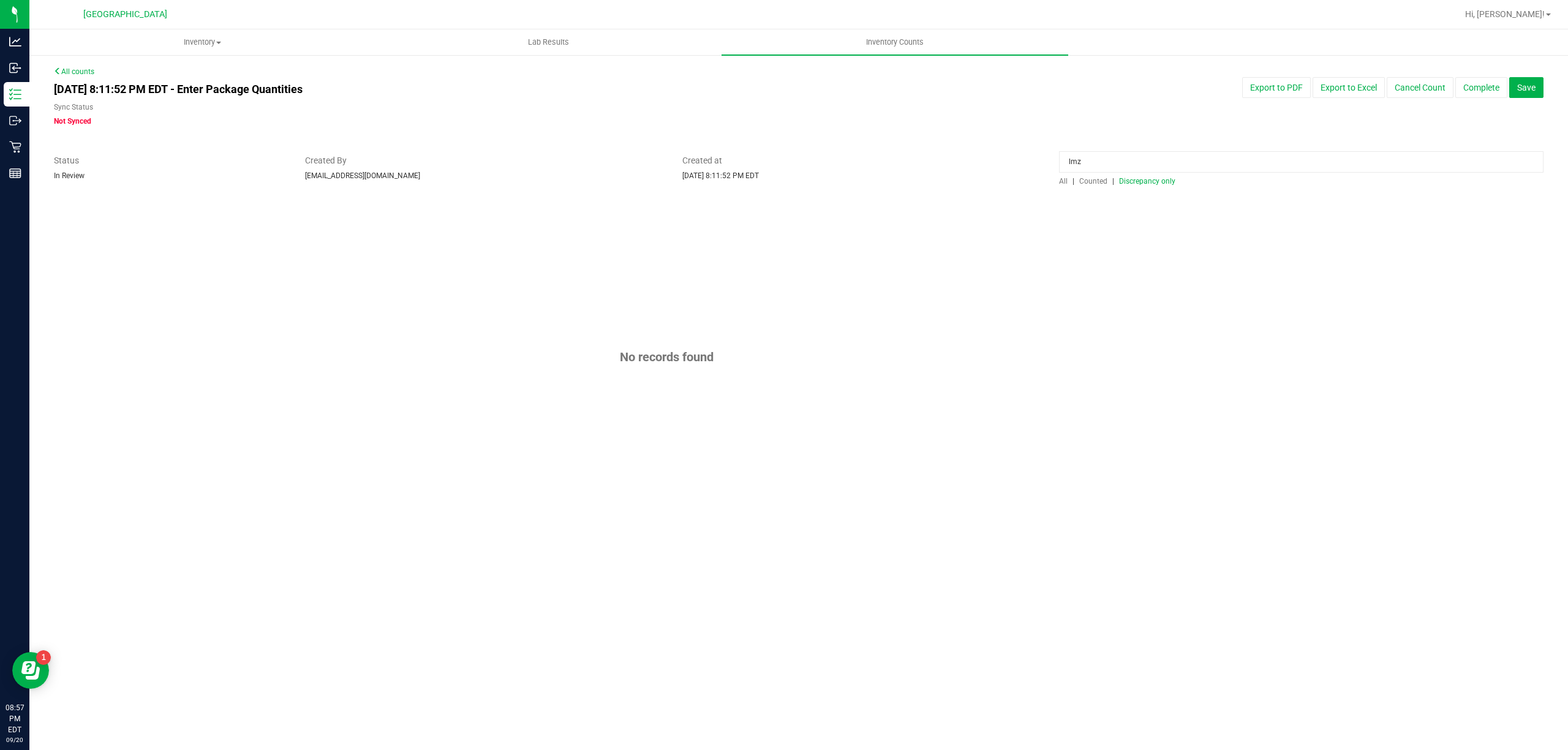
click at [1099, 160] on input "lmz" at bounding box center [1301, 161] width 485 height 21
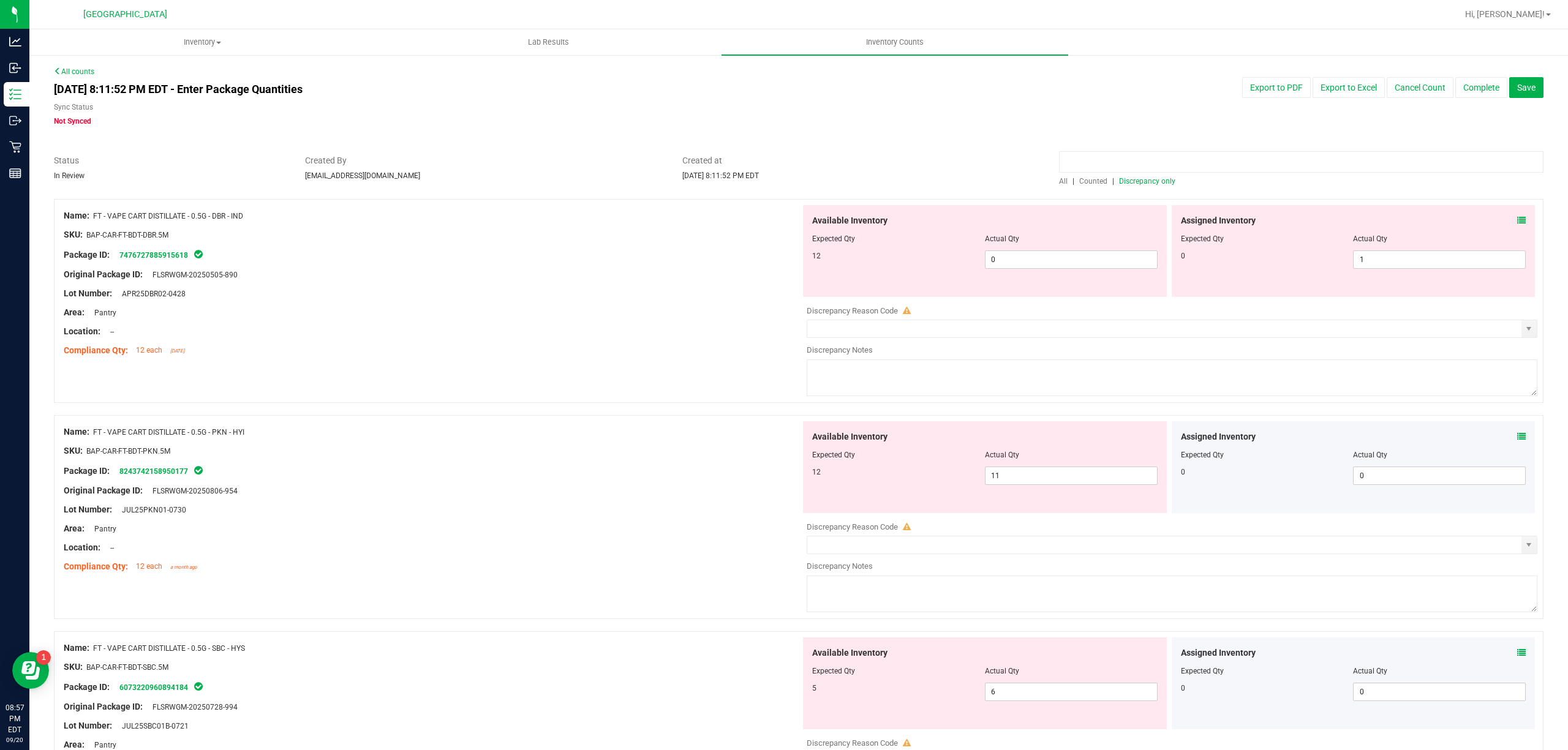
click at [1123, 153] on input at bounding box center [1301, 161] width 485 height 21
click at [1123, 152] on input at bounding box center [1301, 161] width 485 height 21
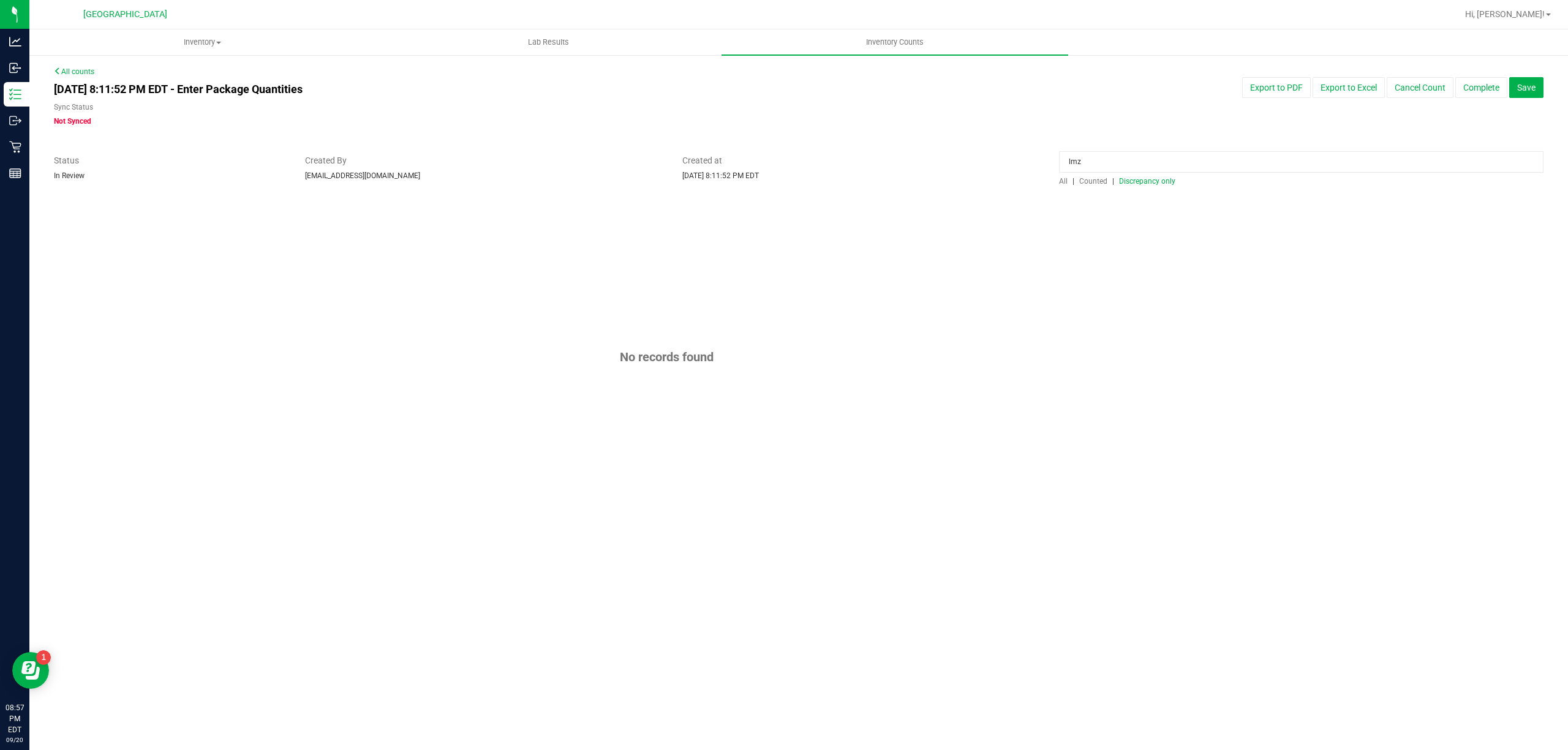
click at [1096, 183] on span "Counted" at bounding box center [1092, 181] width 28 height 8
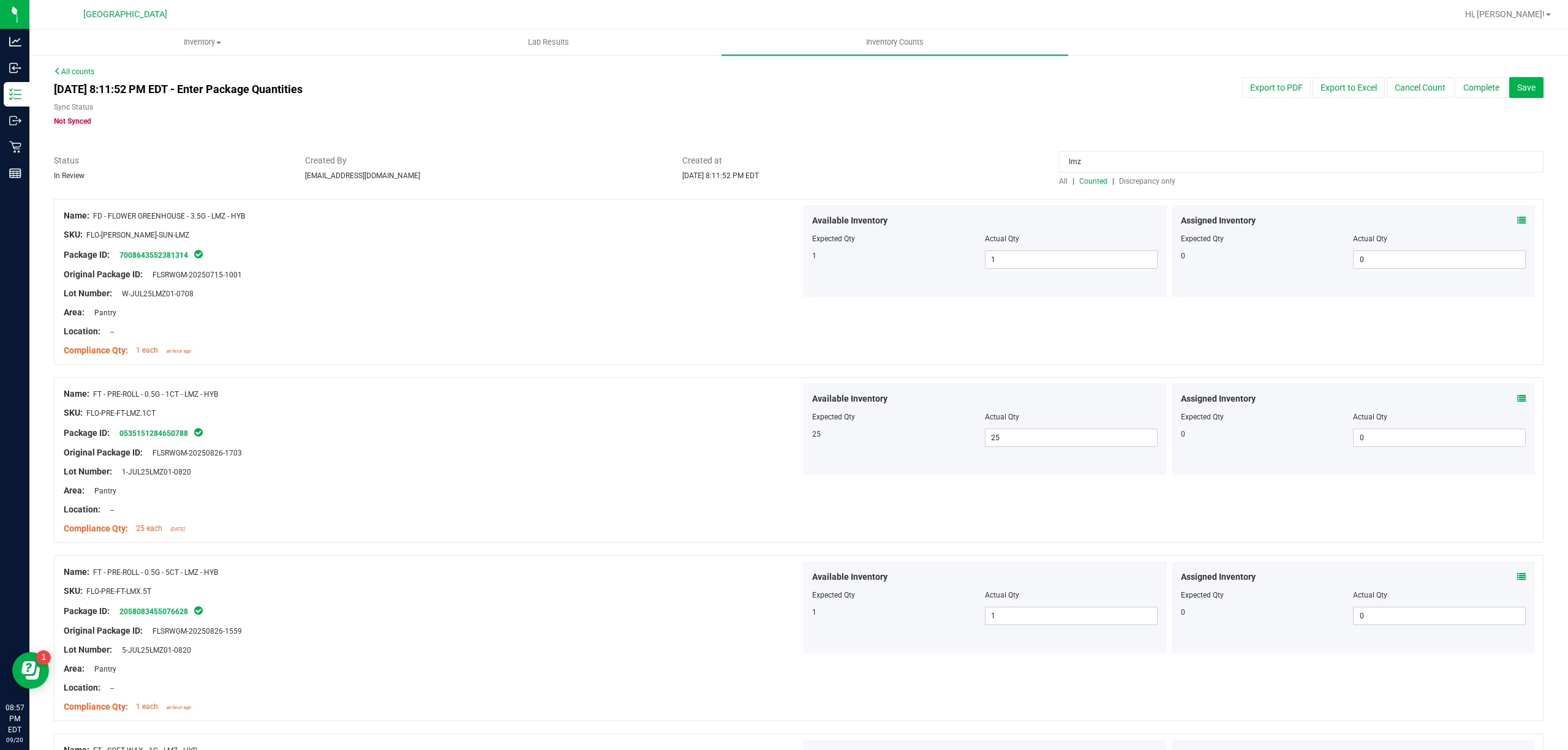
click at [1081, 180] on span "Counted" at bounding box center [1092, 181] width 28 height 8
drag, startPoint x: 190, startPoint y: 391, endPoint x: 261, endPoint y: 409, distance: 73.2
click at [261, 409] on div "Name: FT - PRE-ROLL - 0.5G - 1CT - LMZ - HYB SKU: FLO-PRE-FT-LMZ.1CT Package ID…" at bounding box center [432, 461] width 737 height 156
click at [654, 498] on div at bounding box center [432, 500] width 737 height 6
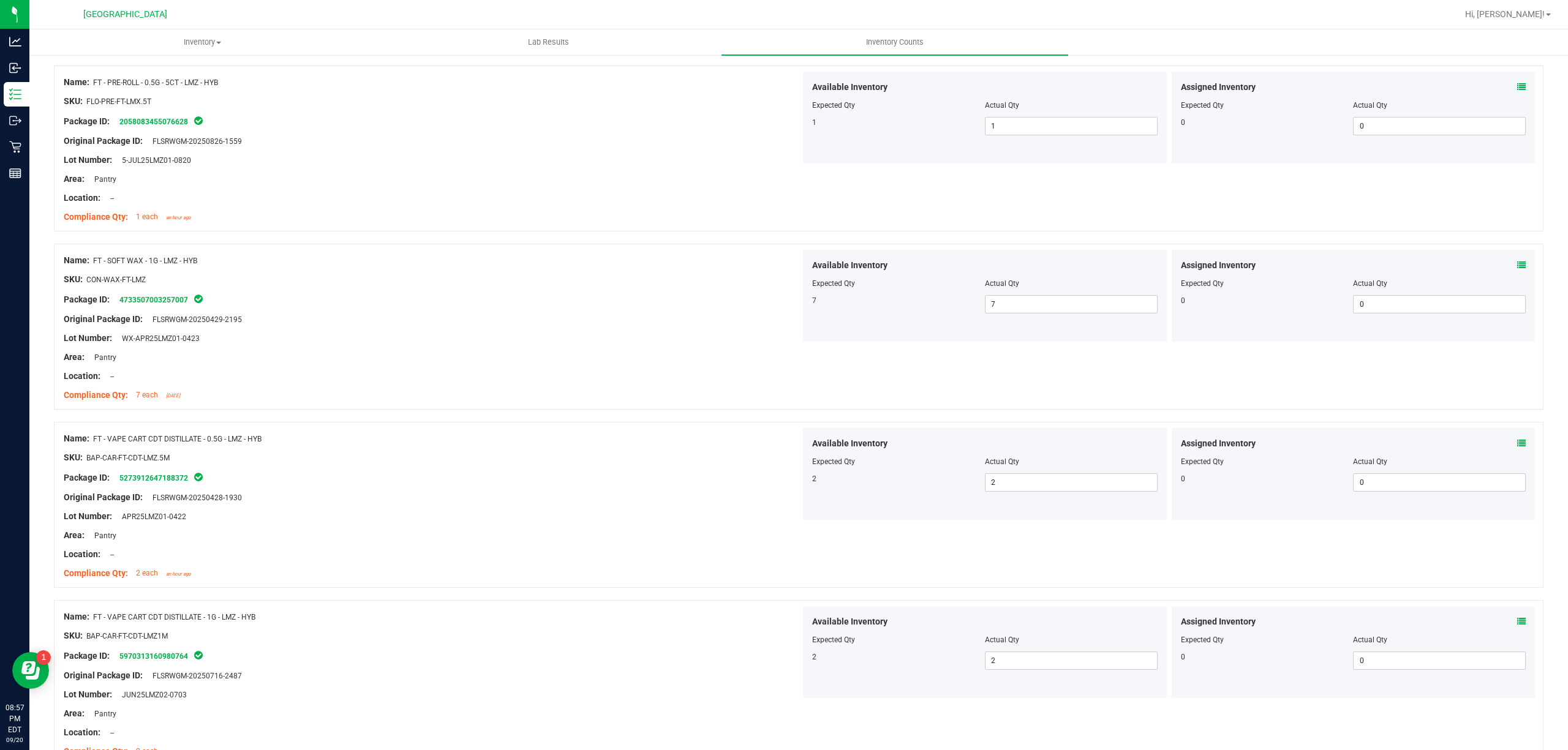
scroll to position [740, 0]
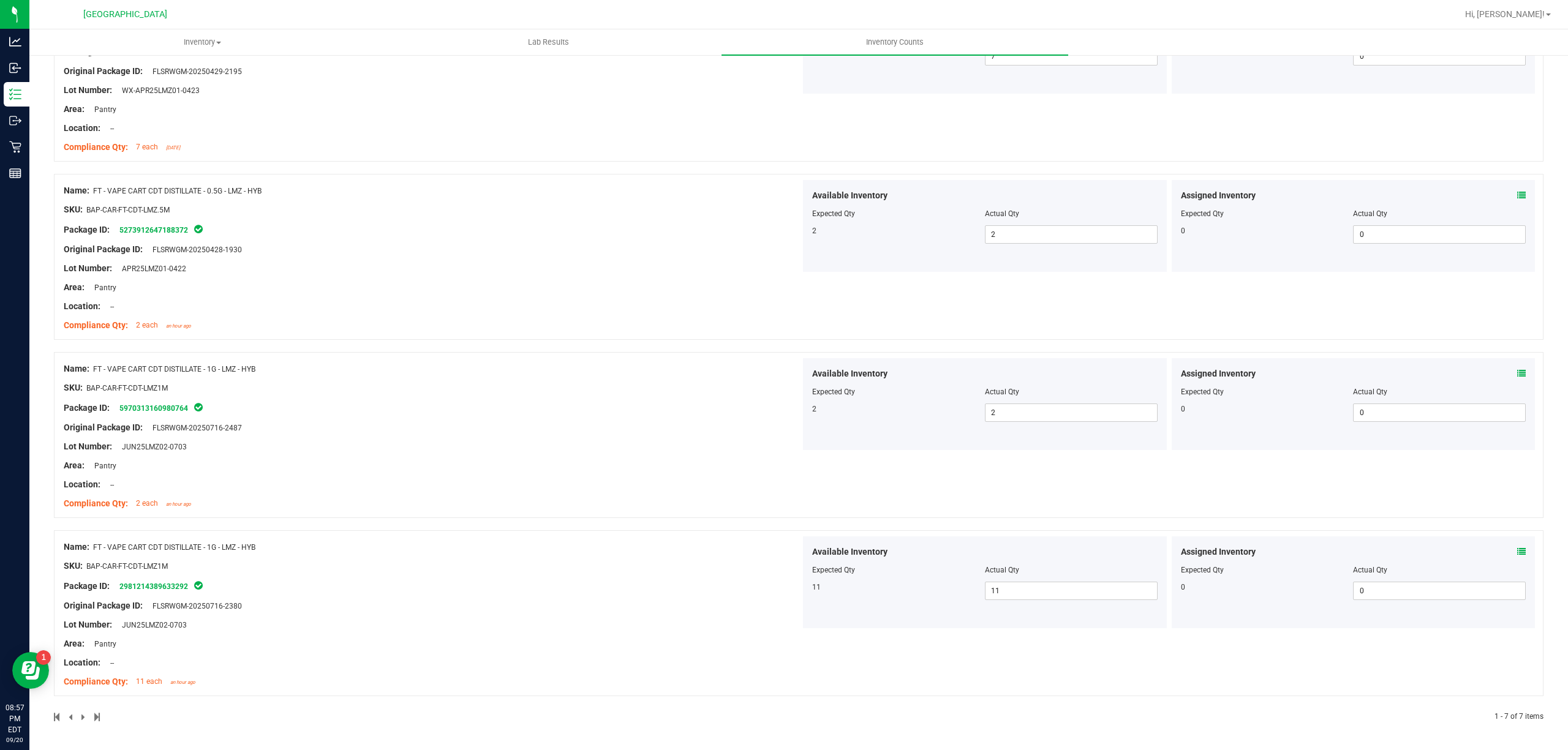
drag, startPoint x: 206, startPoint y: 365, endPoint x: 277, endPoint y: 551, distance: 199.1
click at [280, 565] on div "Name: FD - FLOWER GREENHOUSE - 3.5G - LMZ - HYB SKU: FLO-[PERSON_NAME]-SUN-LMZ …" at bounding box center [799, 91] width 1490 height 1261
click at [719, 491] on div at bounding box center [432, 494] width 737 height 6
click at [938, 453] on div "Name: FT - VAPE CART CDT DISTILLATE - 1G - LMZ - HYB SKU: BAP-CAR-FT-CDT-LMZ1M …" at bounding box center [799, 435] width 1490 height 166
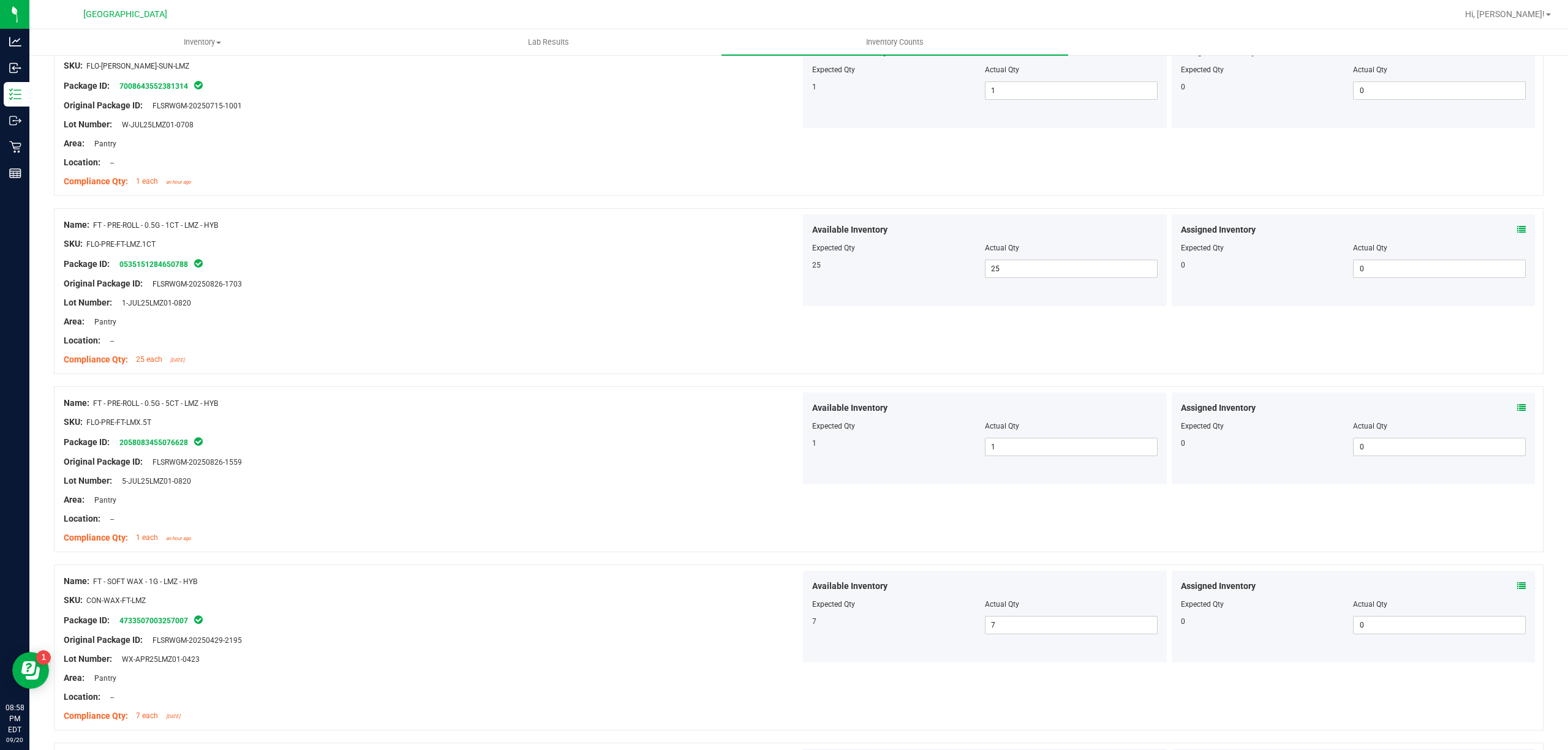
scroll to position [0, 0]
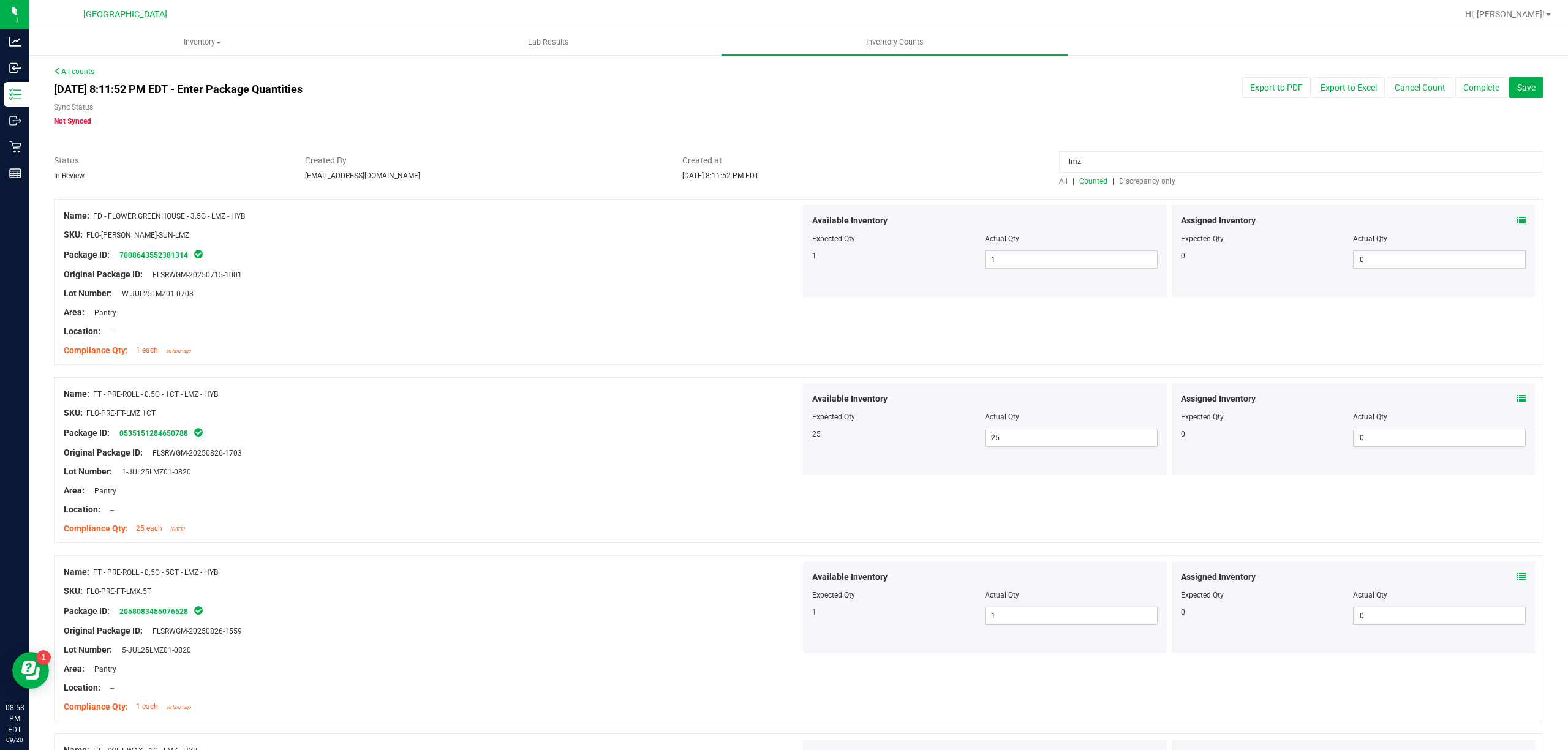
click at [1086, 177] on span "Counted" at bounding box center [1092, 181] width 28 height 8
click at [1139, 182] on span "Discrepancy only" at bounding box center [1147, 181] width 57 height 8
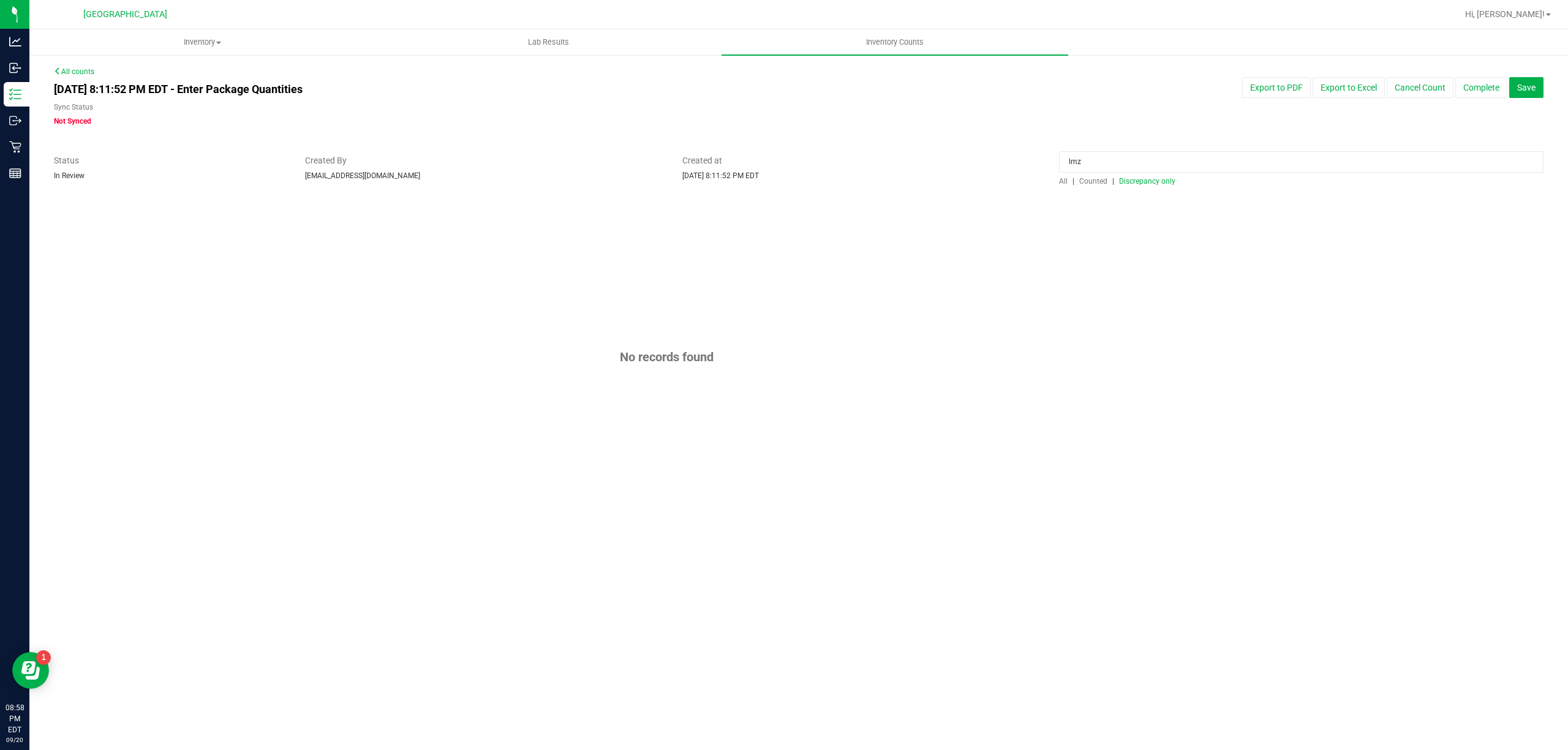
click at [1143, 160] on input "lmz" at bounding box center [1301, 161] width 485 height 21
type input "l"
click at [986, 130] on div "All counts [DATE] 8:11:52 PM EDT - Enter Package Quantities Sync Status Not Syn…" at bounding box center [799, 296] width 1490 height 461
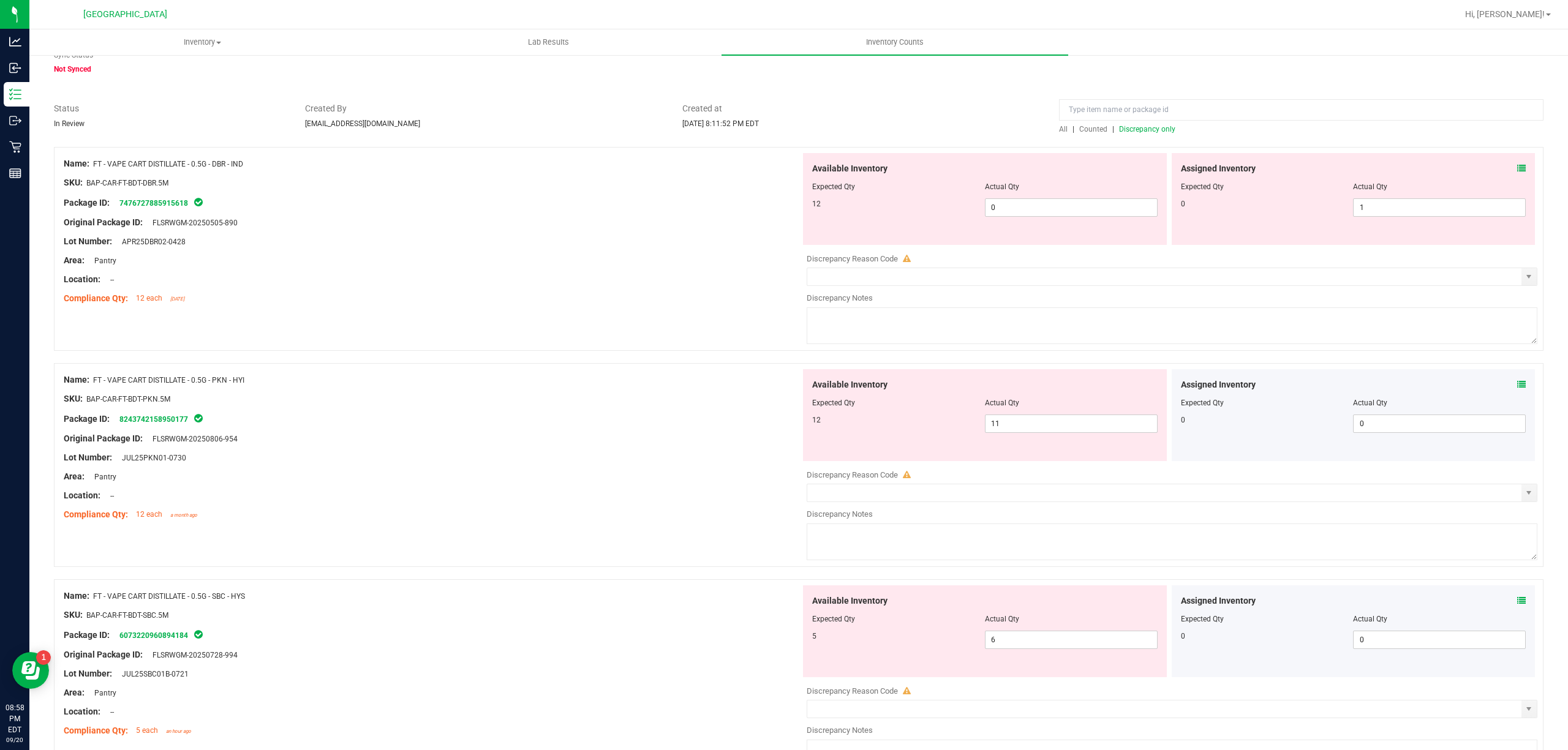
scroll to position [81, 0]
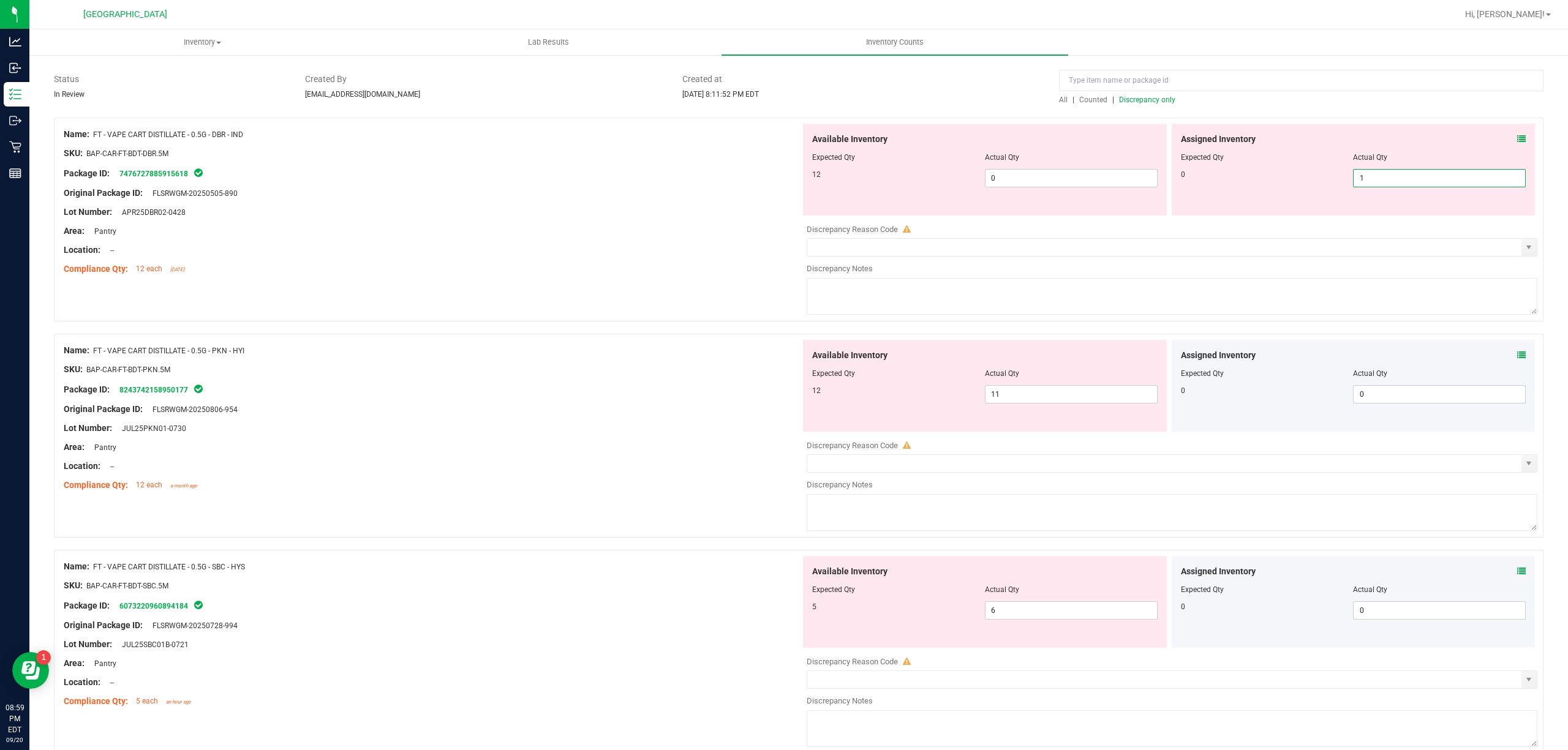
click at [1429, 182] on span "1 1" at bounding box center [1438, 178] width 172 height 18
click at [1429, 182] on input "1" at bounding box center [1439, 178] width 172 height 17
click at [1429, 180] on input "1" at bounding box center [1439, 178] width 172 height 17
type input "0"
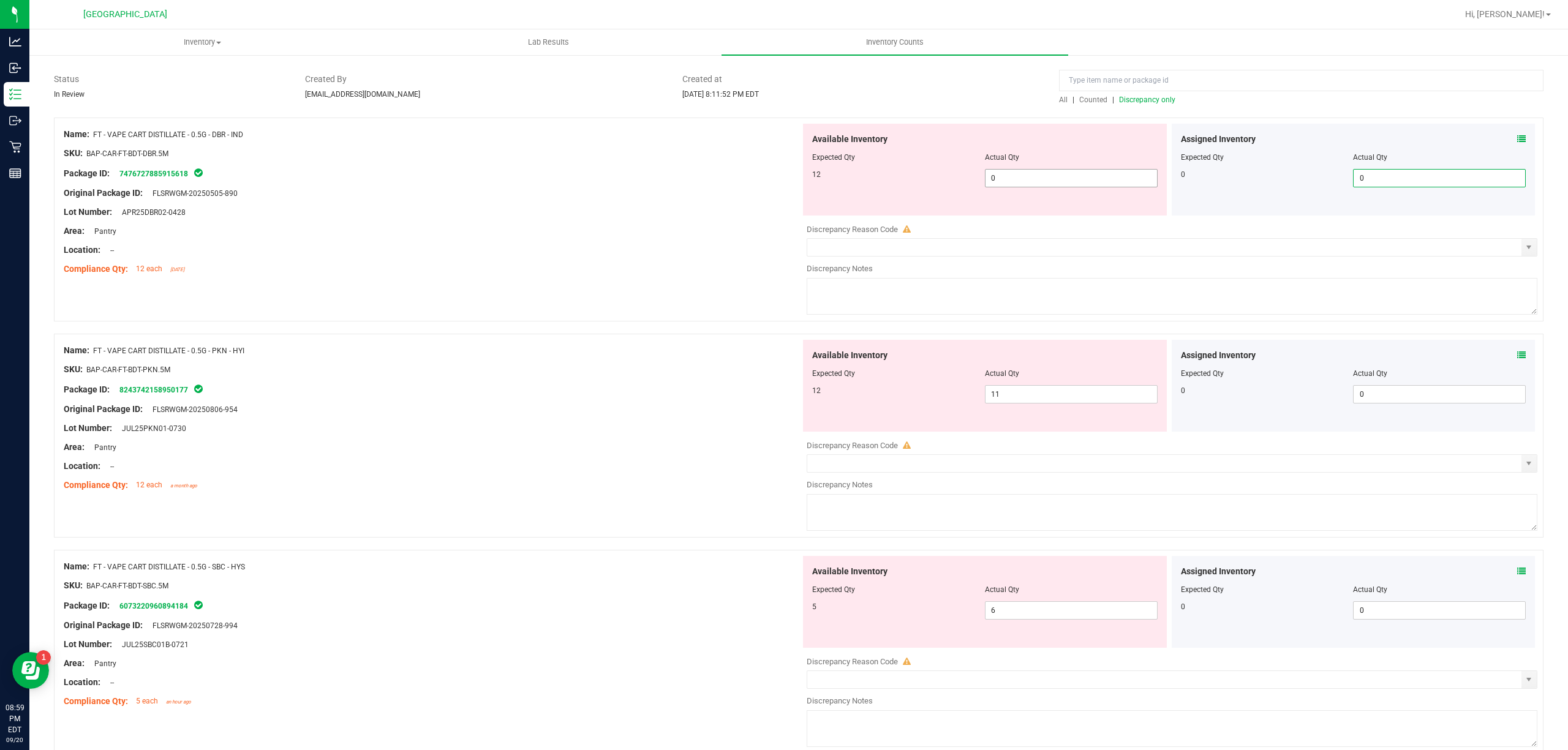
click at [1031, 174] on span "0 0" at bounding box center [1071, 178] width 172 height 18
click at [1031, 174] on input "0" at bounding box center [1071, 178] width 172 height 17
type input "12"
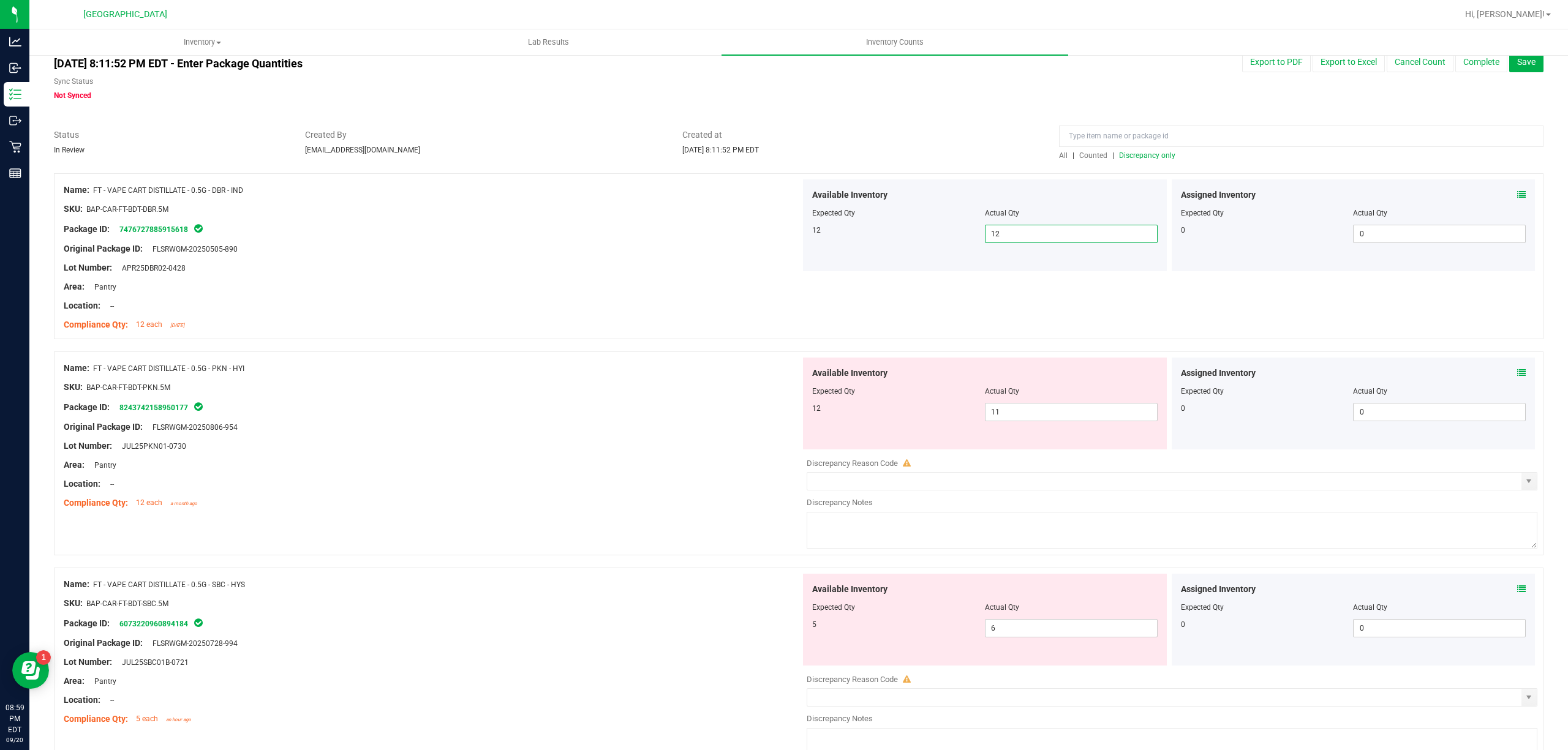
scroll to position [0, 0]
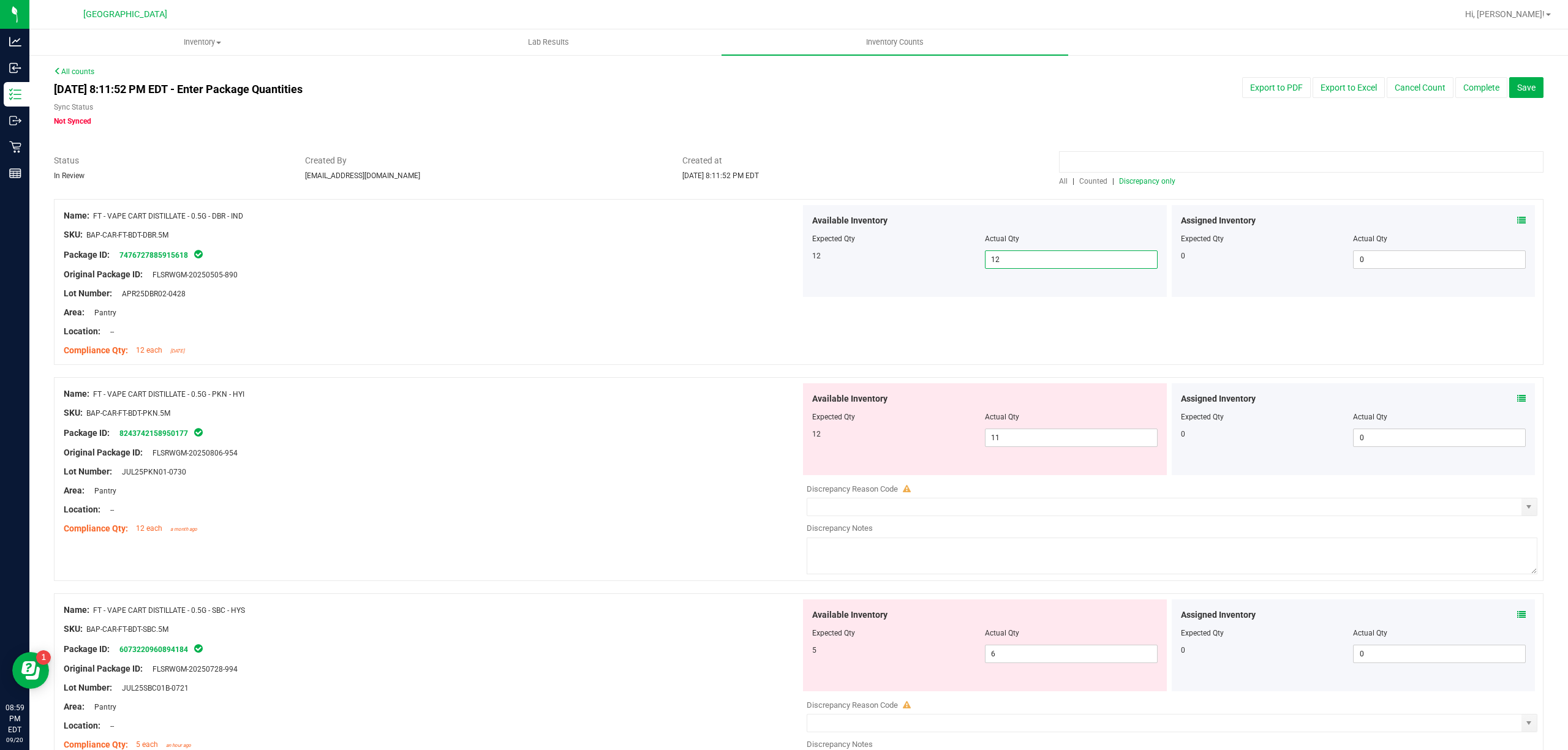
click at [1183, 161] on input at bounding box center [1301, 161] width 485 height 21
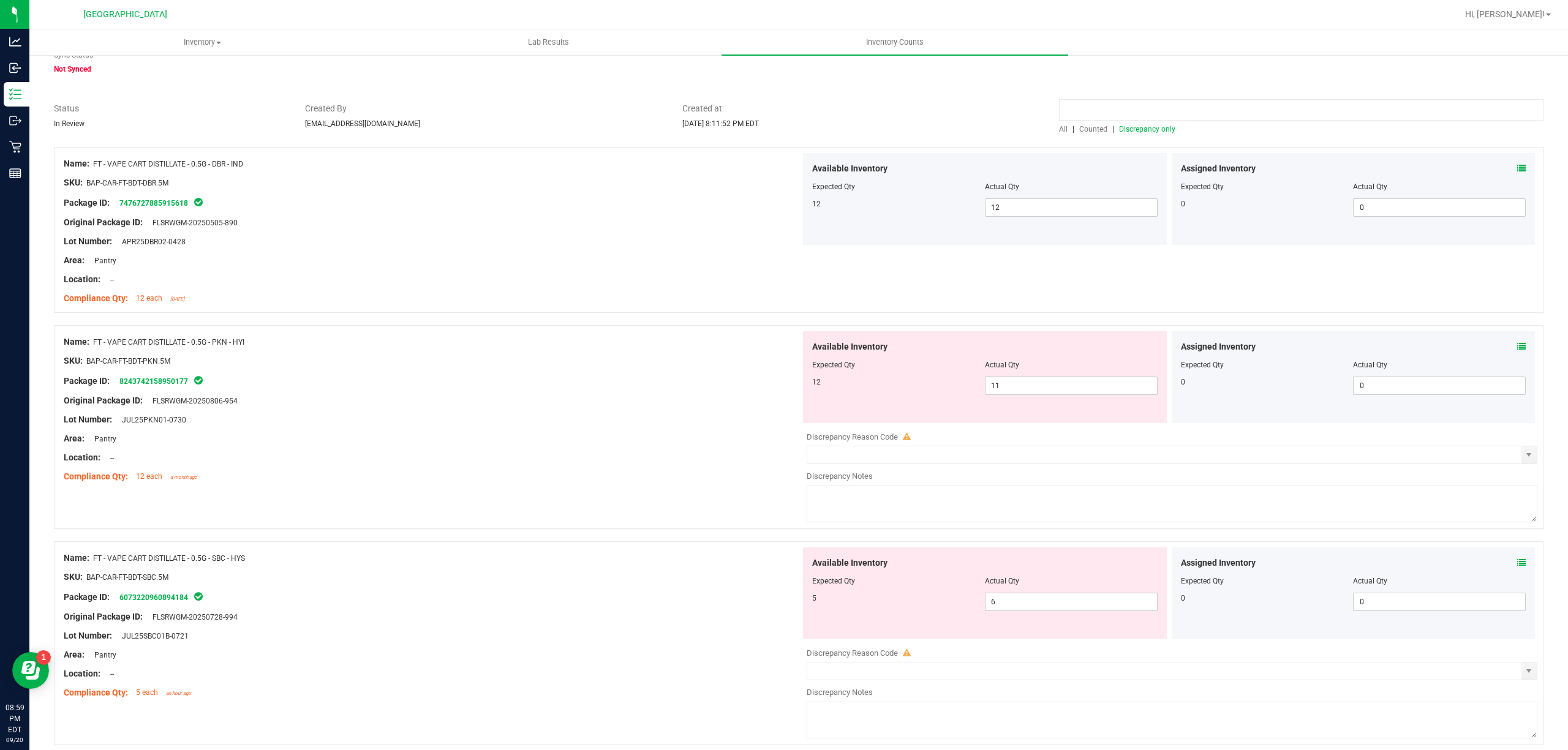
scroll to position [81, 0]
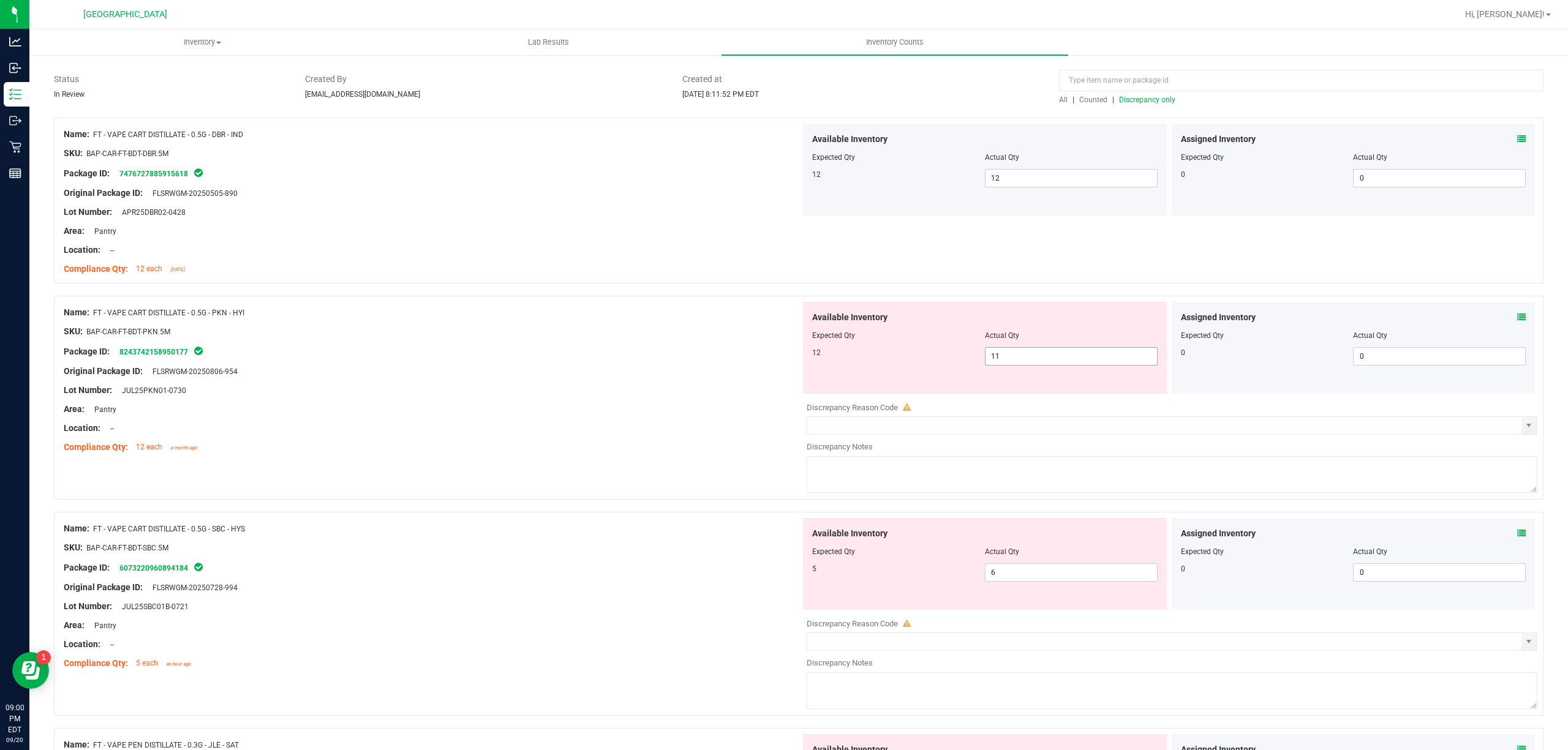
click at [1090, 359] on span "11 11" at bounding box center [1071, 356] width 172 height 18
type input "12"
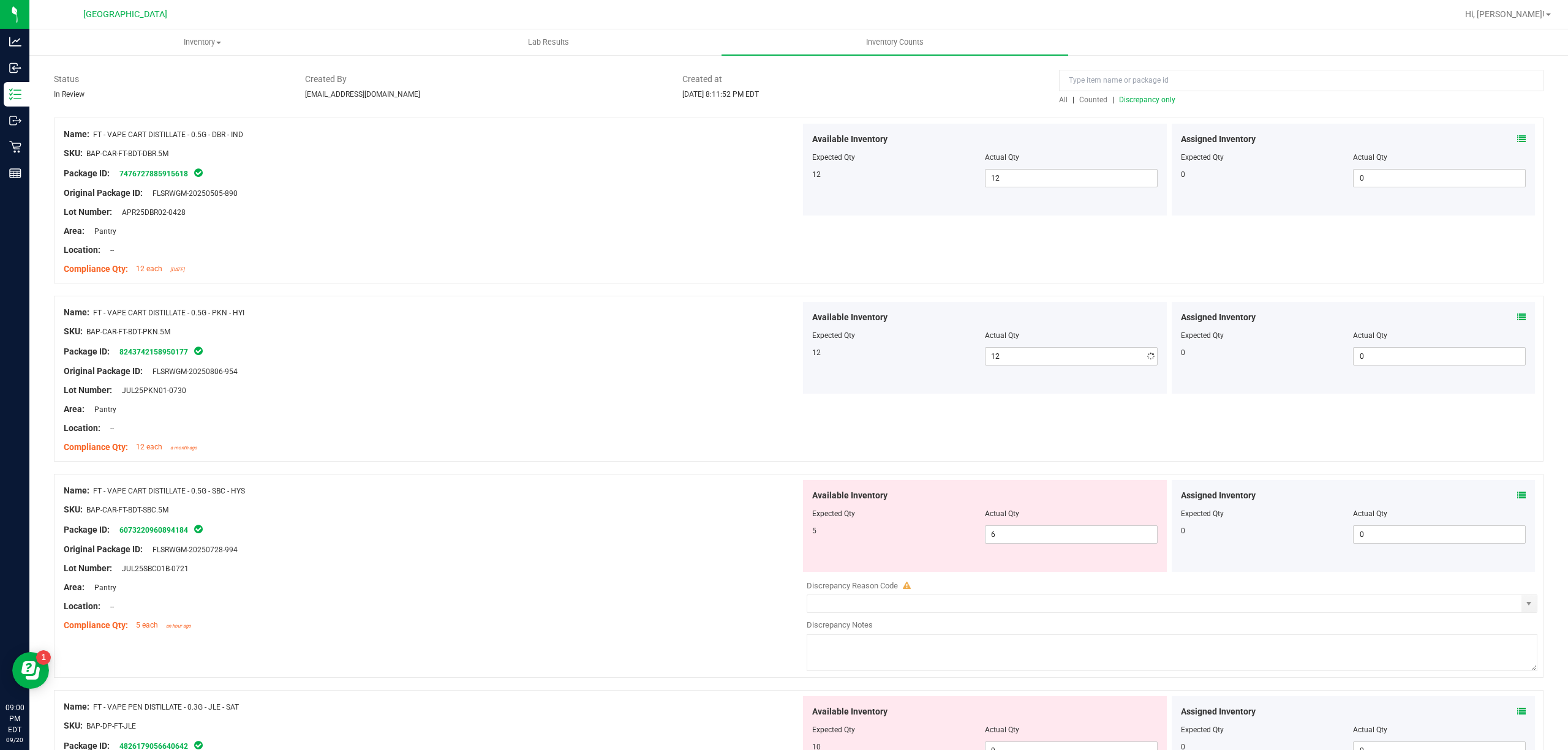
click at [552, 368] on div "Original Package ID: FLSRWGM-20250806-954" at bounding box center [432, 371] width 737 height 13
click at [1125, 89] on input at bounding box center [1301, 79] width 485 height 21
click at [1124, 107] on div at bounding box center [799, 110] width 1490 height 12
click at [1120, 96] on span "Discrepancy only" at bounding box center [1147, 99] width 57 height 8
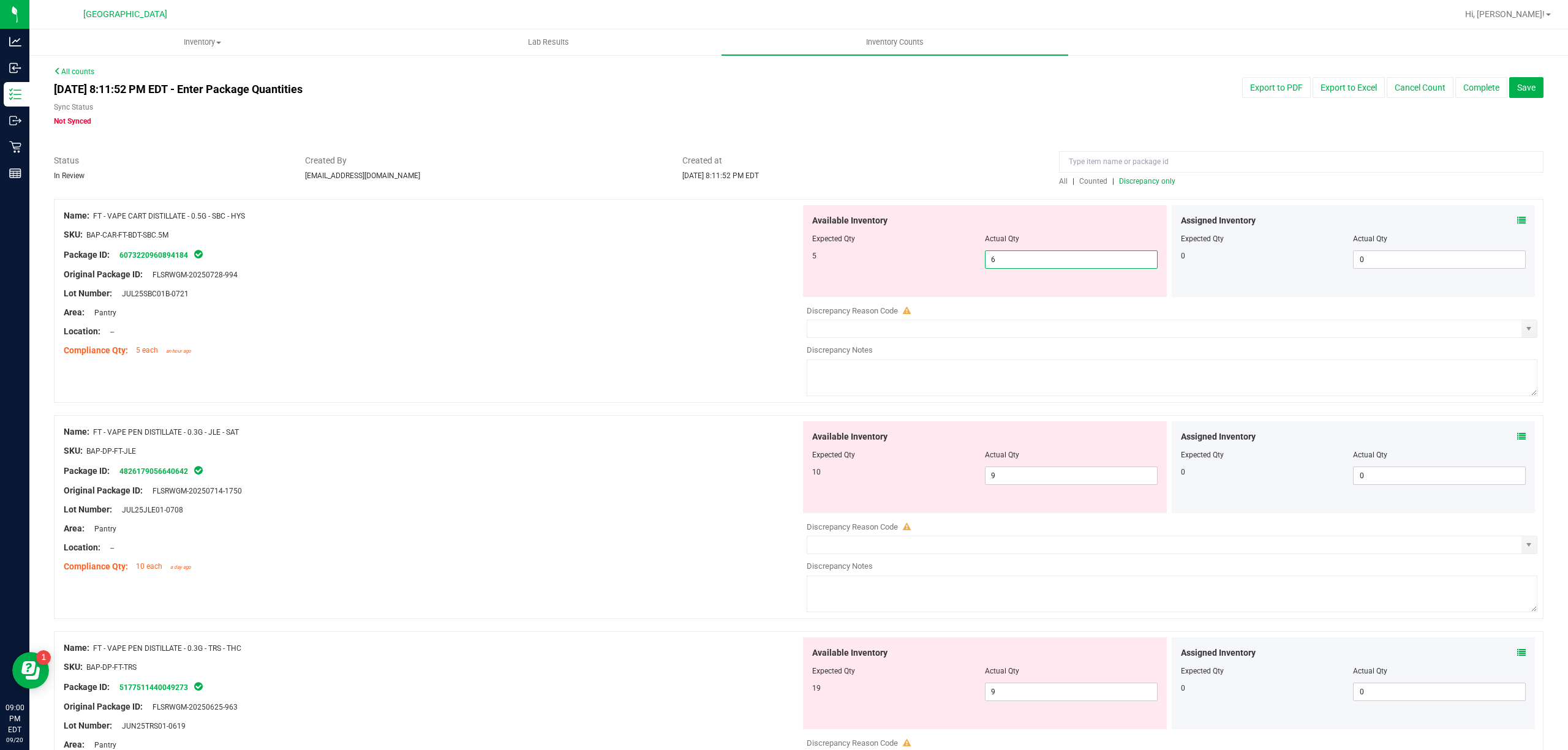
click at [1006, 260] on span "6 6" at bounding box center [1071, 259] width 172 height 18
click at [1006, 260] on input "6" at bounding box center [1071, 259] width 172 height 17
type input "5"
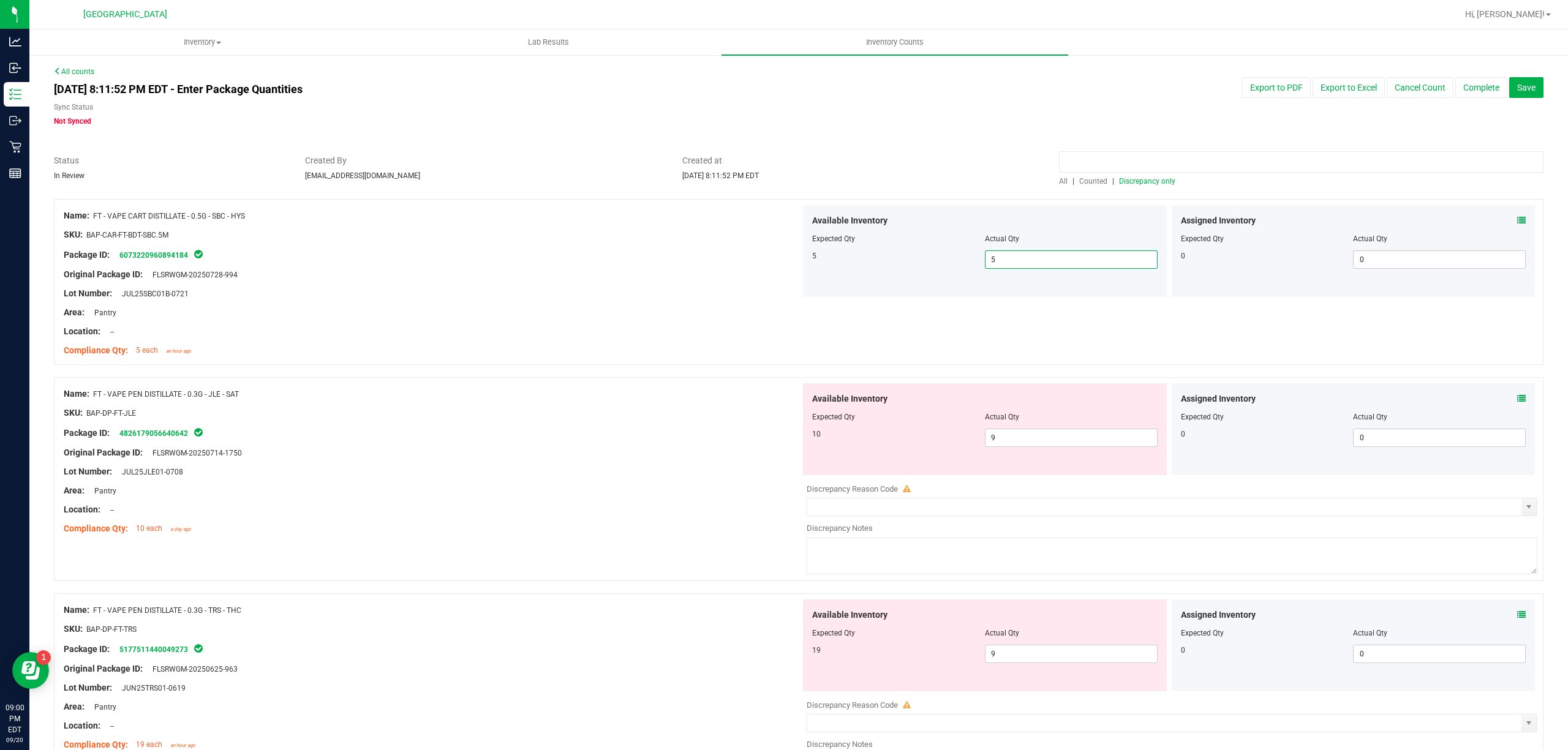
click at [1157, 172] on input at bounding box center [1301, 161] width 485 height 21
click at [1153, 183] on span "Discrepancy only" at bounding box center [1147, 181] width 57 height 8
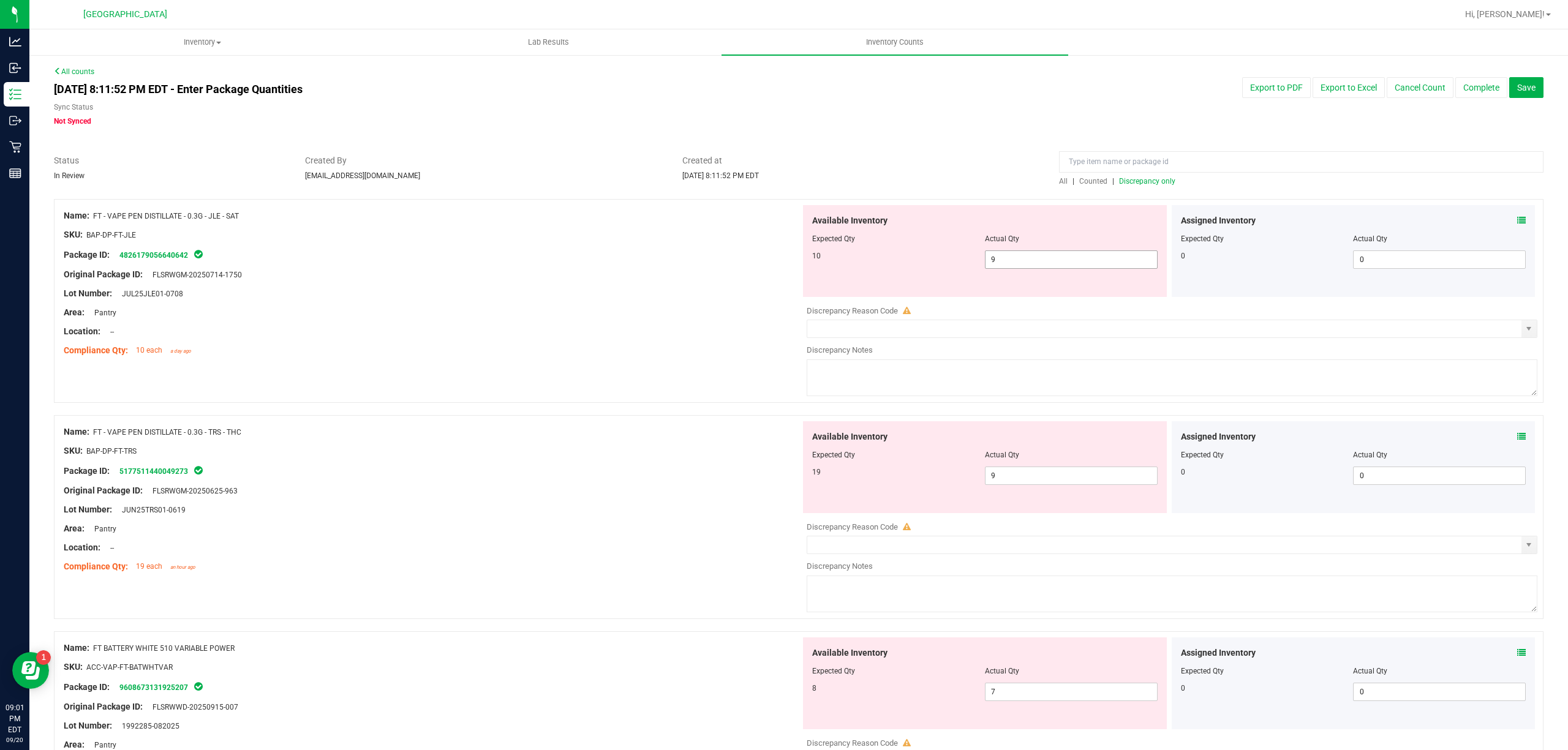
click at [1066, 264] on span "9 9" at bounding box center [1071, 259] width 172 height 18
type input "10"
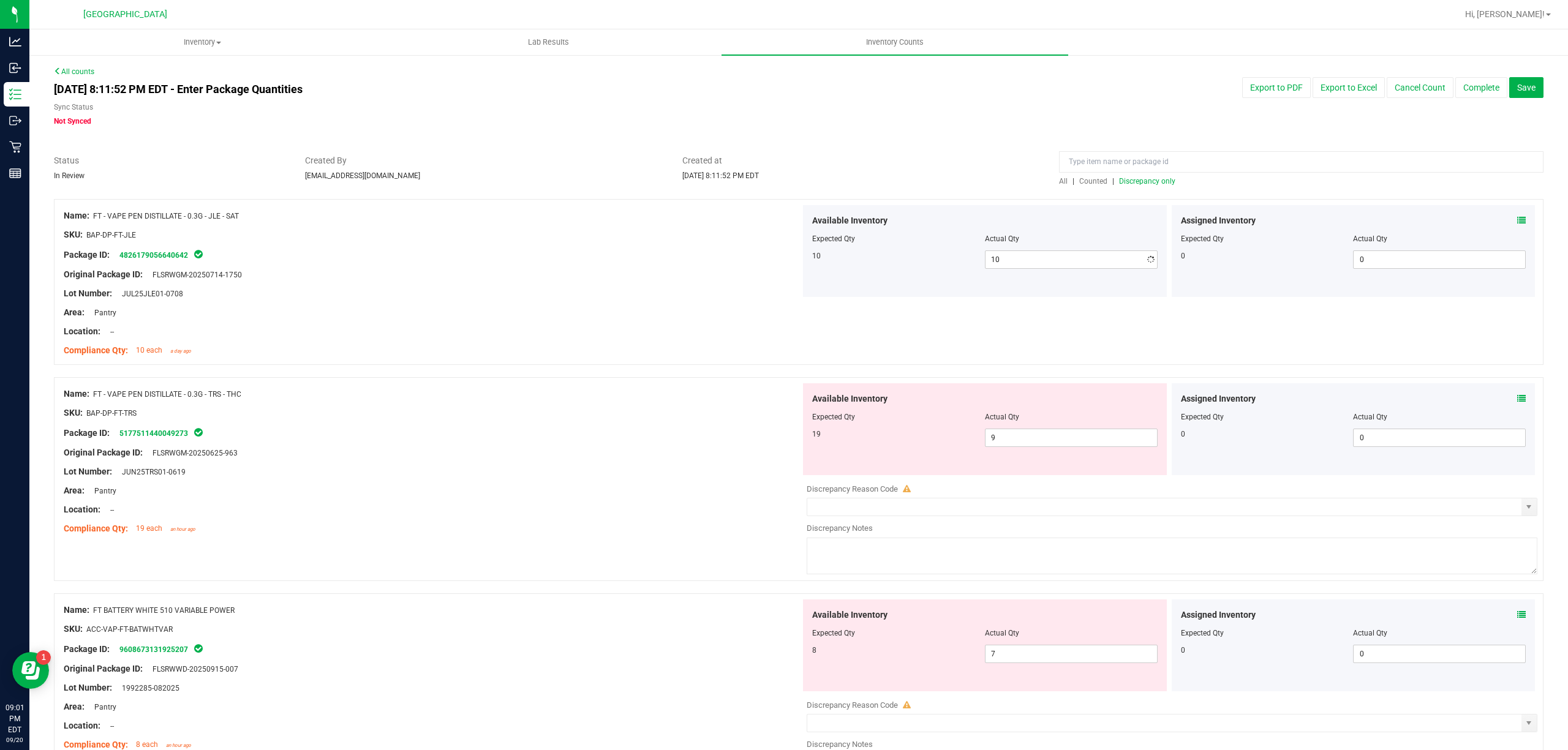
click at [439, 268] on div "Original Package ID: FLSRWGM-20250714-1750" at bounding box center [432, 275] width 737 height 13
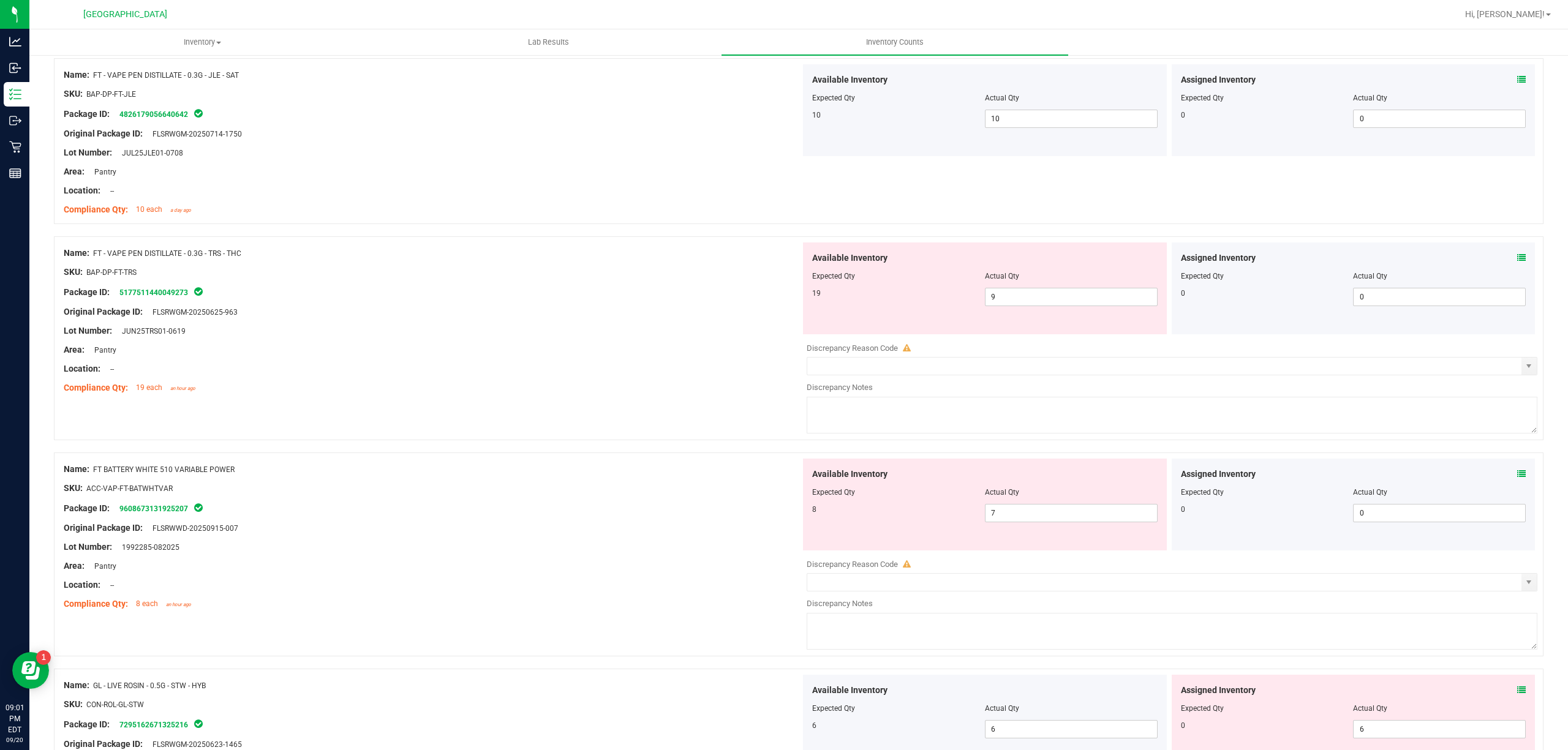
scroll to position [162, 0]
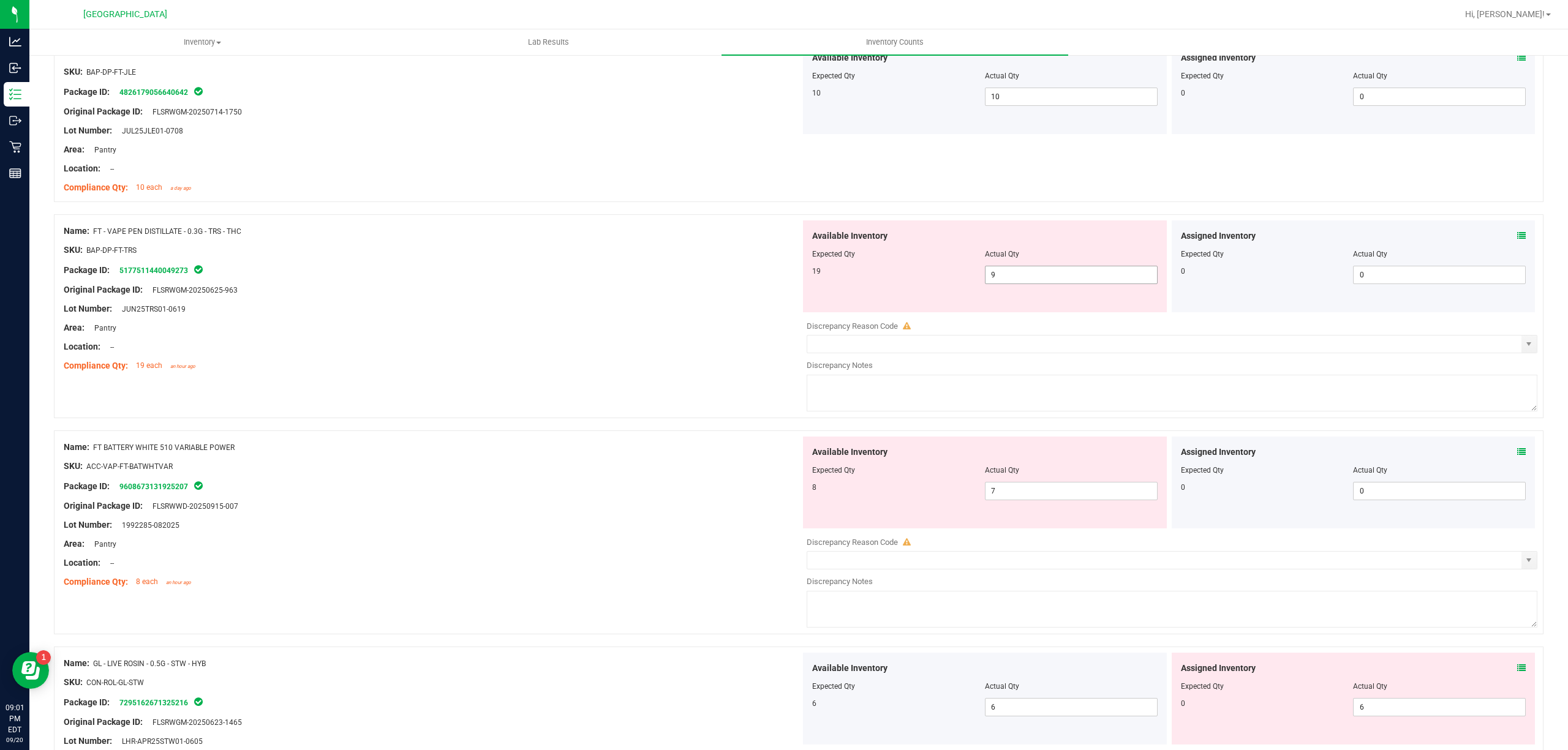
click at [1017, 275] on span "9 9" at bounding box center [1071, 275] width 172 height 18
type input "19"
click at [569, 298] on div at bounding box center [432, 299] width 737 height 6
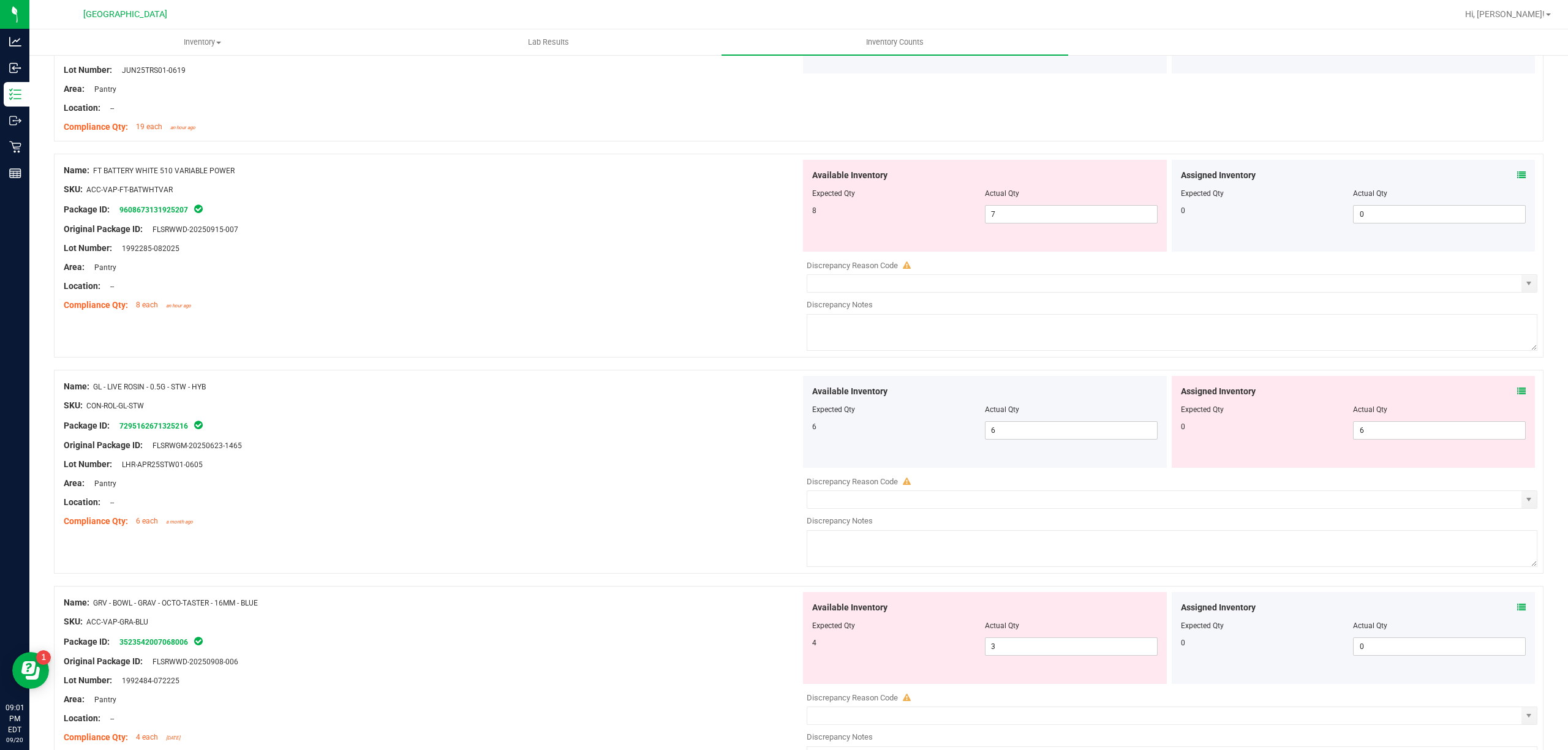
scroll to position [393, 0]
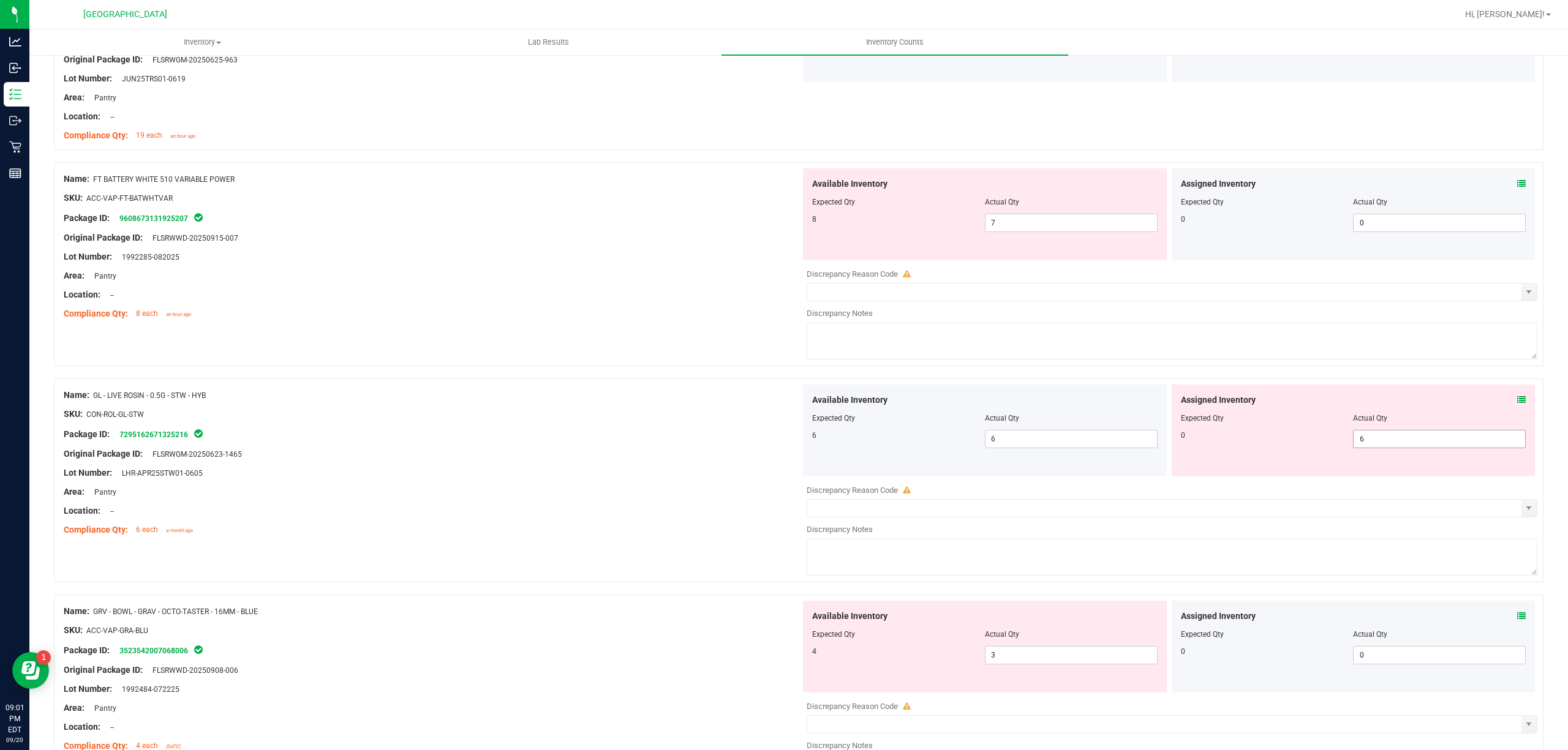
click at [1355, 429] on div at bounding box center [1354, 426] width 345 height 6
drag, startPoint x: 1354, startPoint y: 427, endPoint x: 1355, endPoint y: 440, distance: 13.0
click at [1355, 427] on div at bounding box center [1354, 426] width 345 height 6
click at [1355, 446] on span "6 6" at bounding box center [1438, 439] width 172 height 18
click at [1355, 446] on input "6" at bounding box center [1439, 439] width 172 height 17
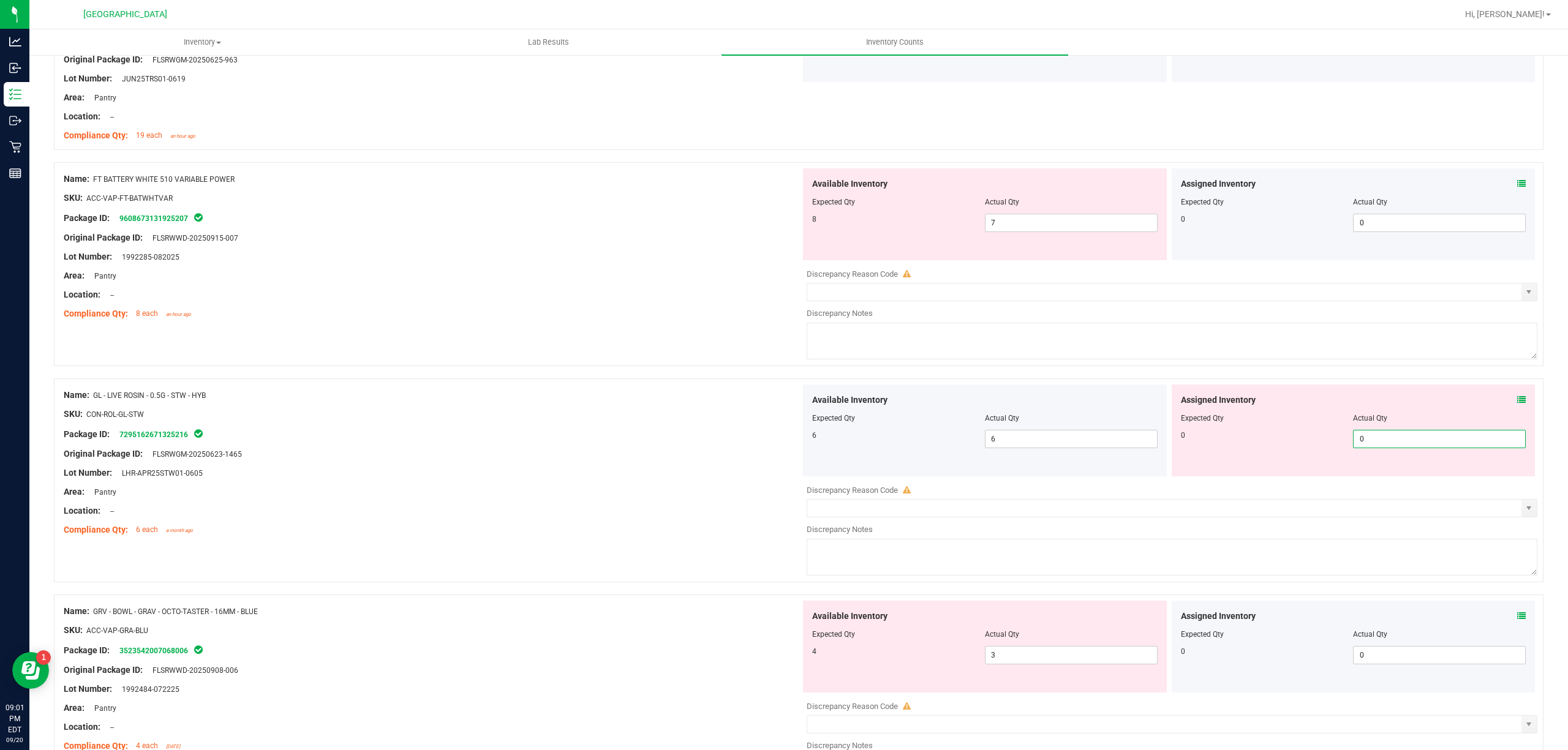
type input "0"
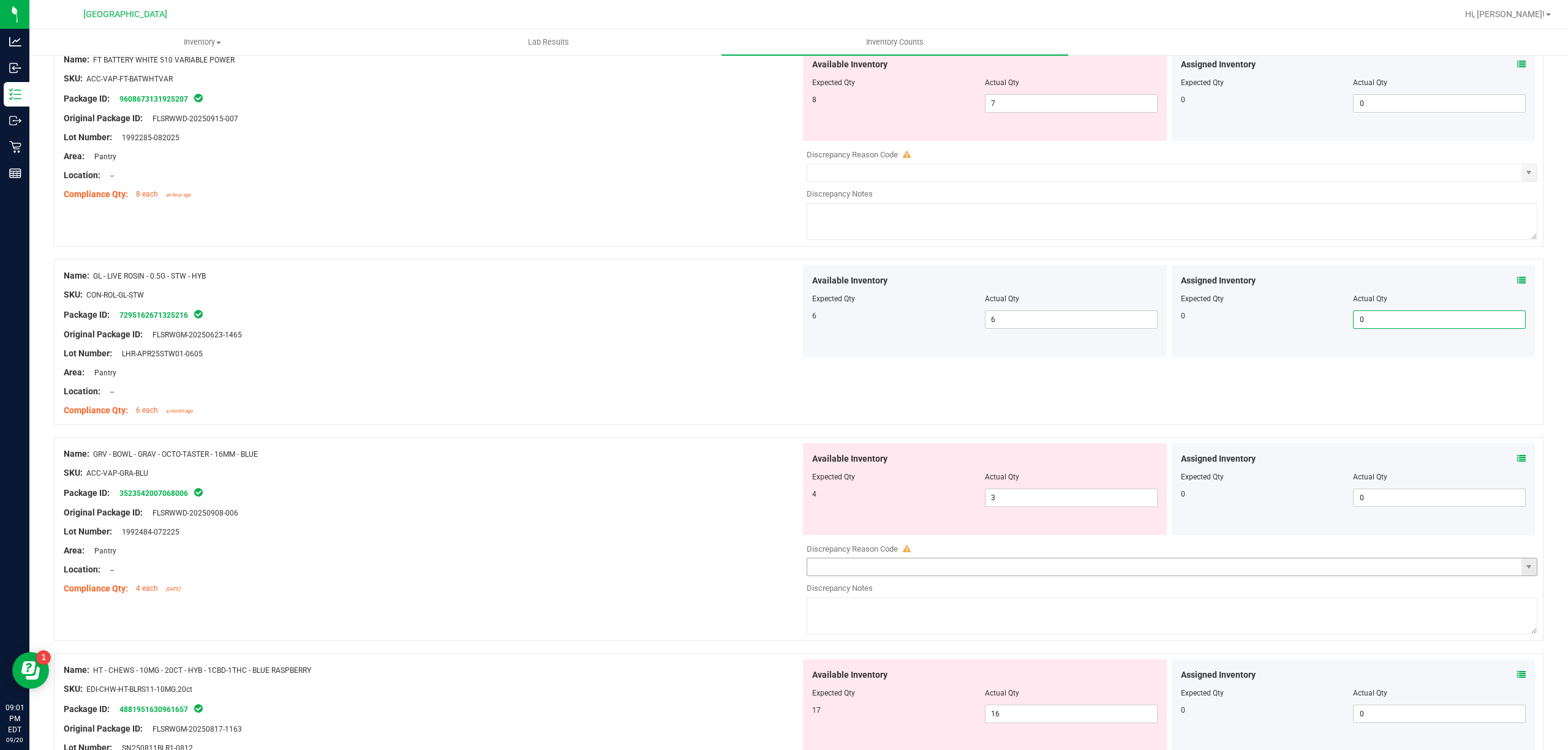
scroll to position [720, 0]
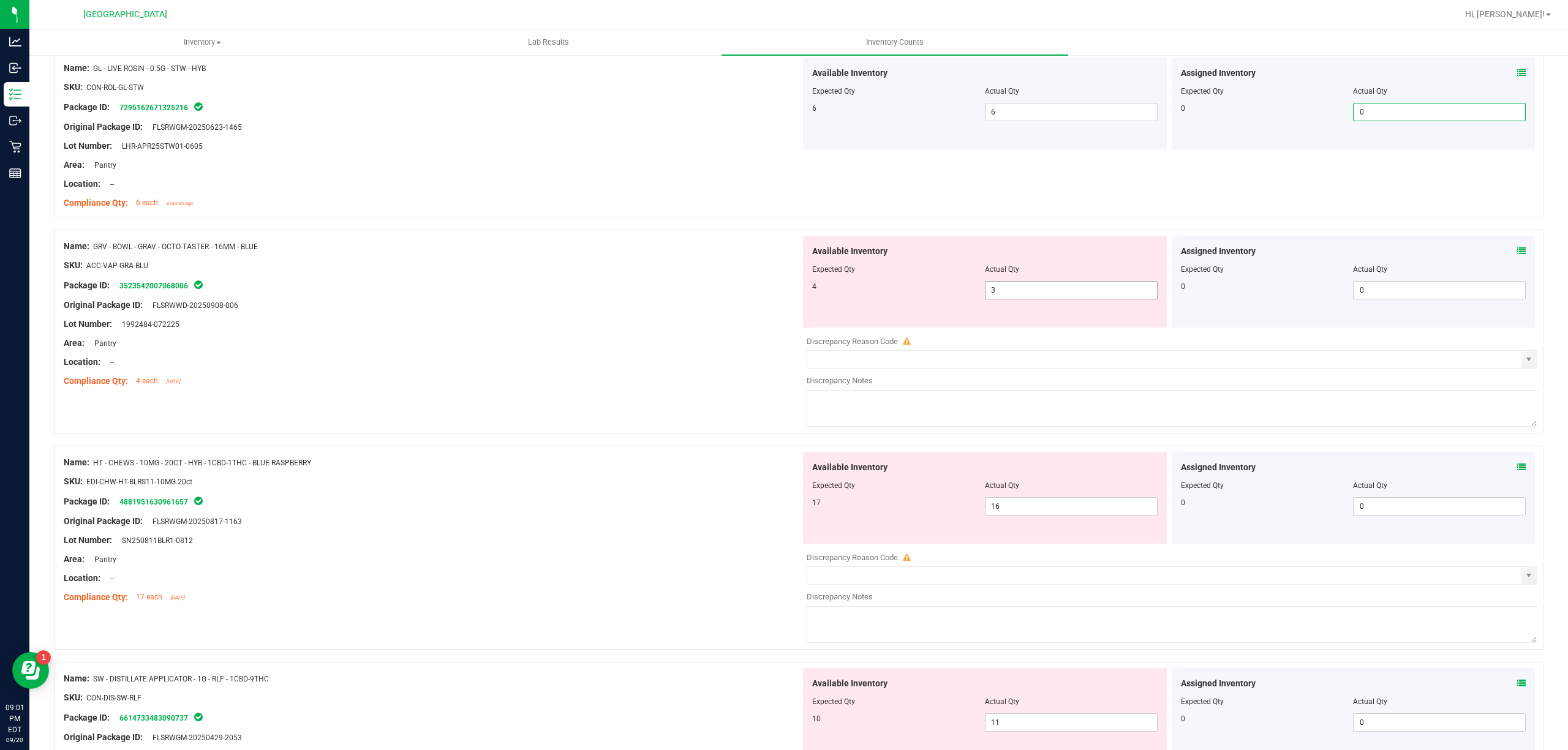
click at [1093, 293] on span "3 3" at bounding box center [1071, 290] width 172 height 18
click at [0, 0] on input "3" at bounding box center [0, 0] width 0 height 0
click at [1091, 294] on input "3" at bounding box center [1071, 290] width 172 height 17
click at [1090, 294] on input "3" at bounding box center [1071, 290] width 172 height 17
type input "4"
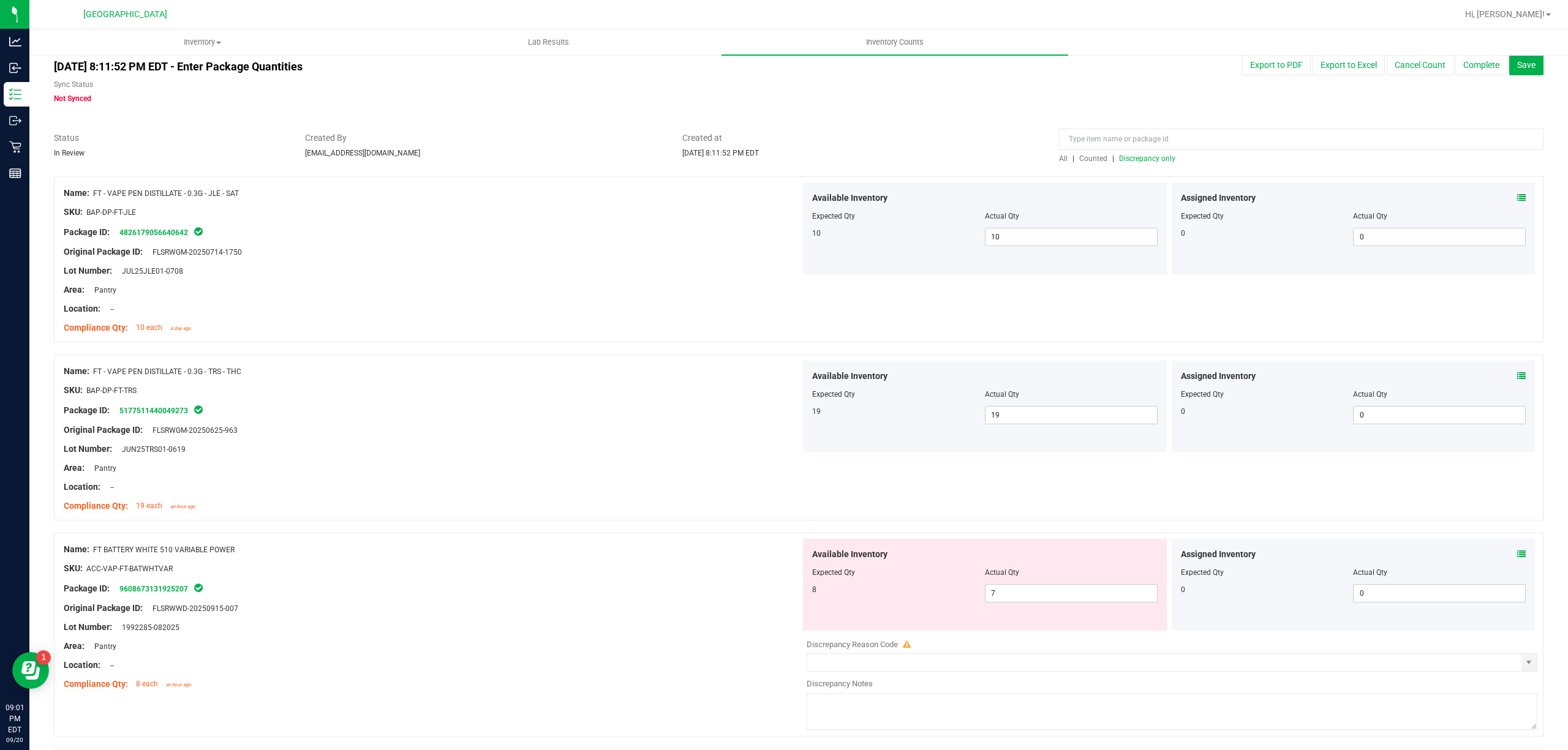
scroll to position [0, 0]
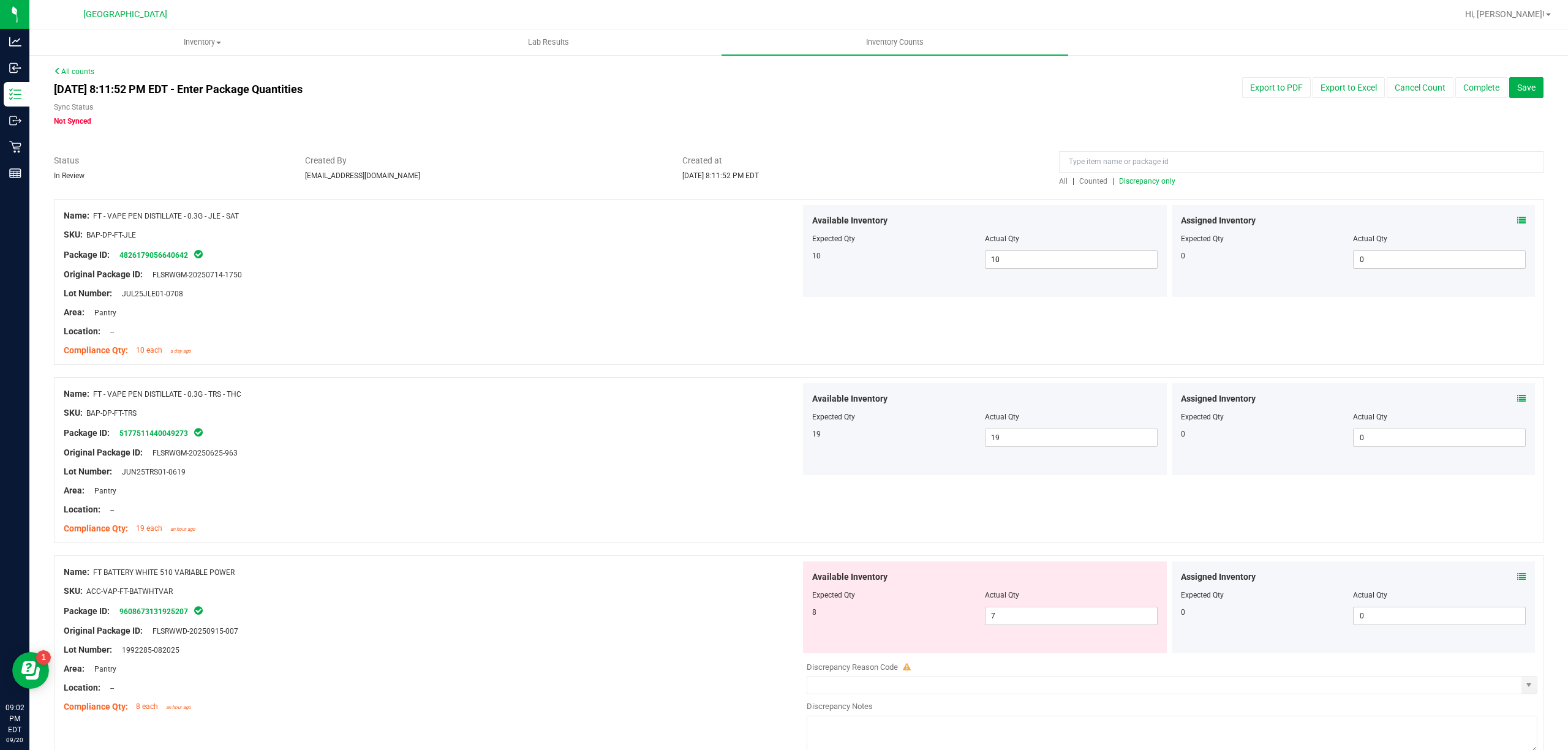
click at [1133, 182] on span "Discrepancy only" at bounding box center [1147, 181] width 57 height 8
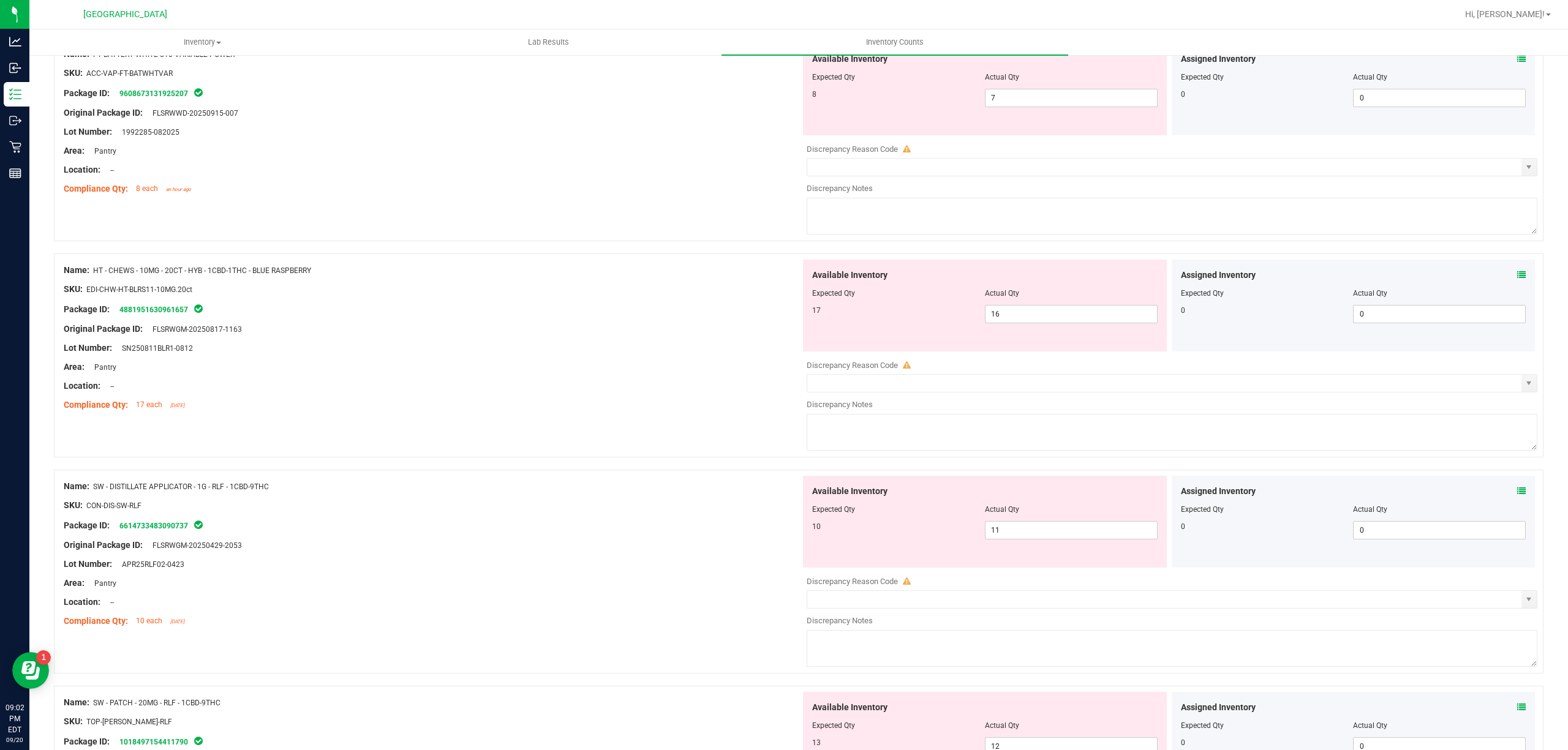
scroll to position [162, 0]
click at [1004, 314] on span "16 16" at bounding box center [1071, 313] width 172 height 18
click at [1059, 302] on div "Available Inventory Expected Qty Actual Qty 17 16 16" at bounding box center [985, 304] width 364 height 92
click at [1054, 298] on div at bounding box center [985, 300] width 345 height 6
click at [1047, 305] on span "16 16" at bounding box center [1071, 313] width 172 height 18
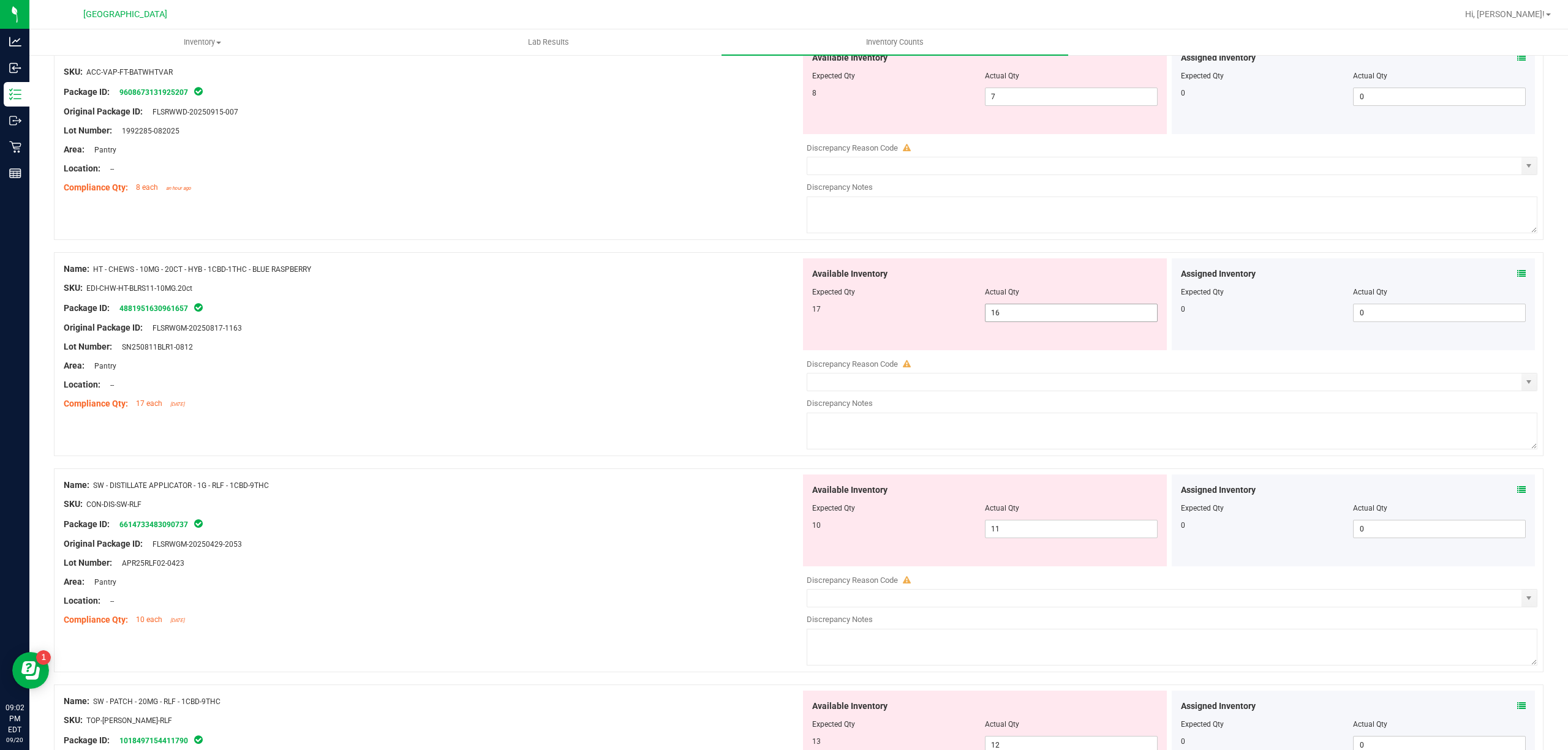
click at [0, 0] on input "16" at bounding box center [0, 0] width 0 height 0
type input "17"
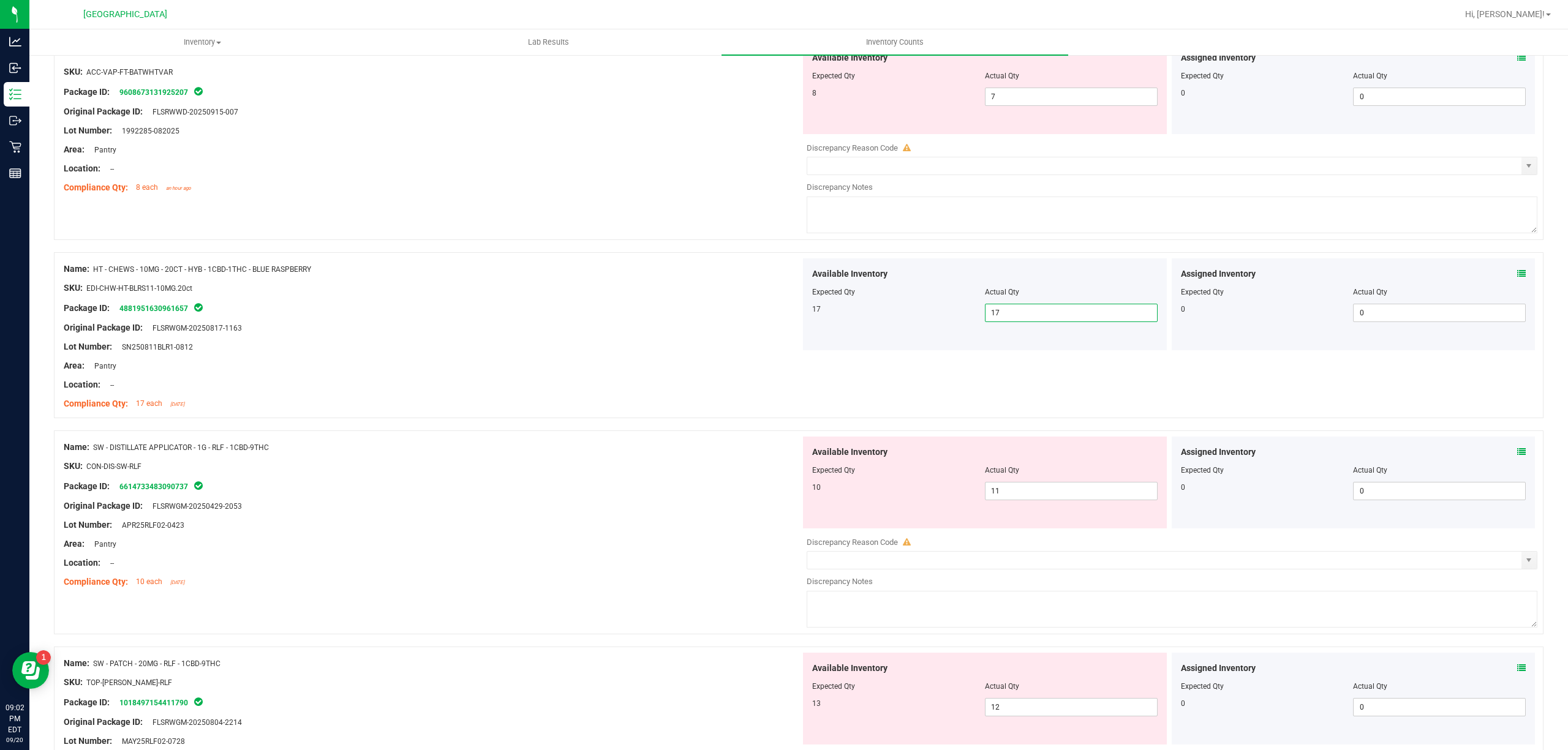
scroll to position [0, 0]
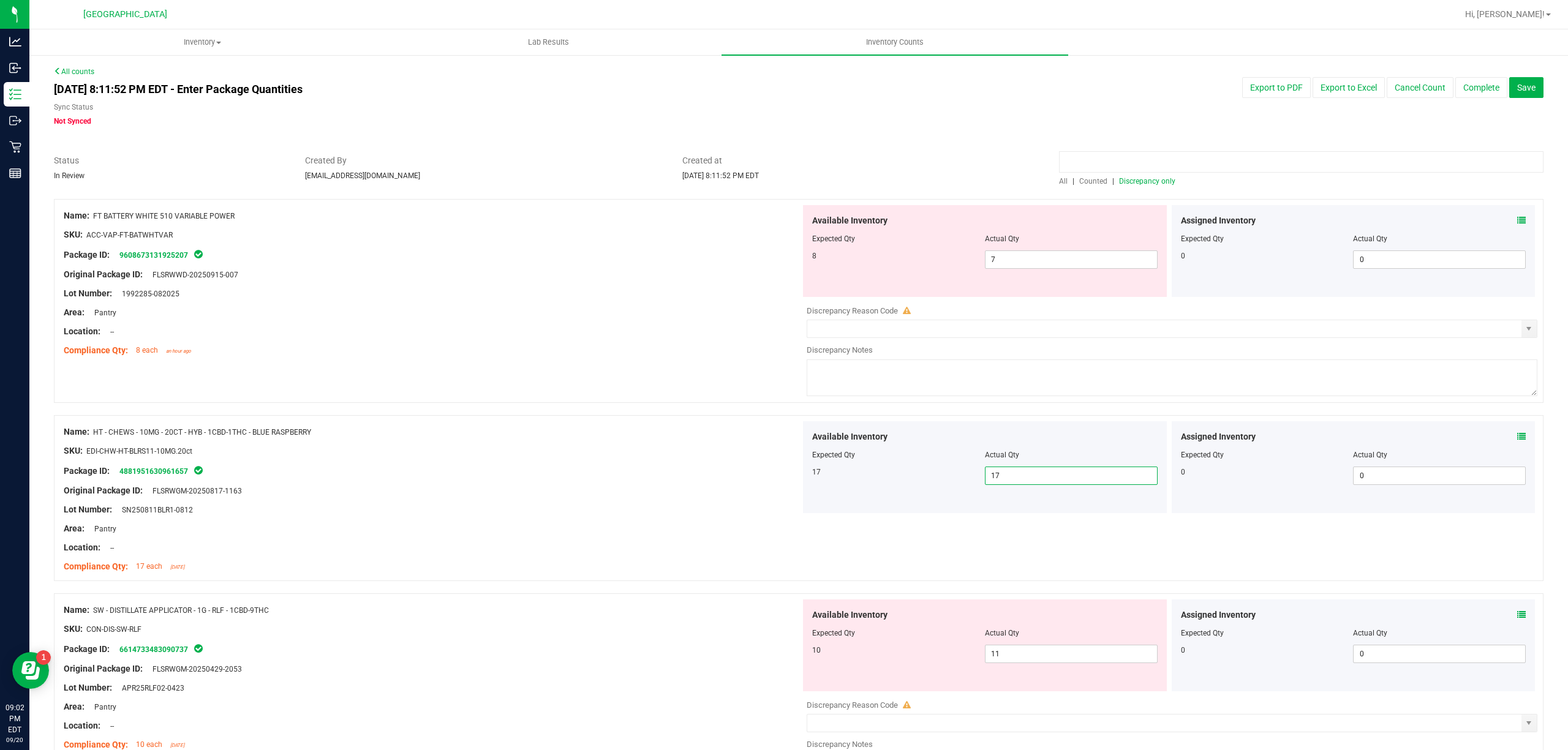
click at [1145, 165] on input at bounding box center [1301, 161] width 485 height 21
click at [1148, 174] on div at bounding box center [1301, 164] width 485 height 21
click at [1147, 179] on span "Discrepancy only" at bounding box center [1147, 181] width 57 height 8
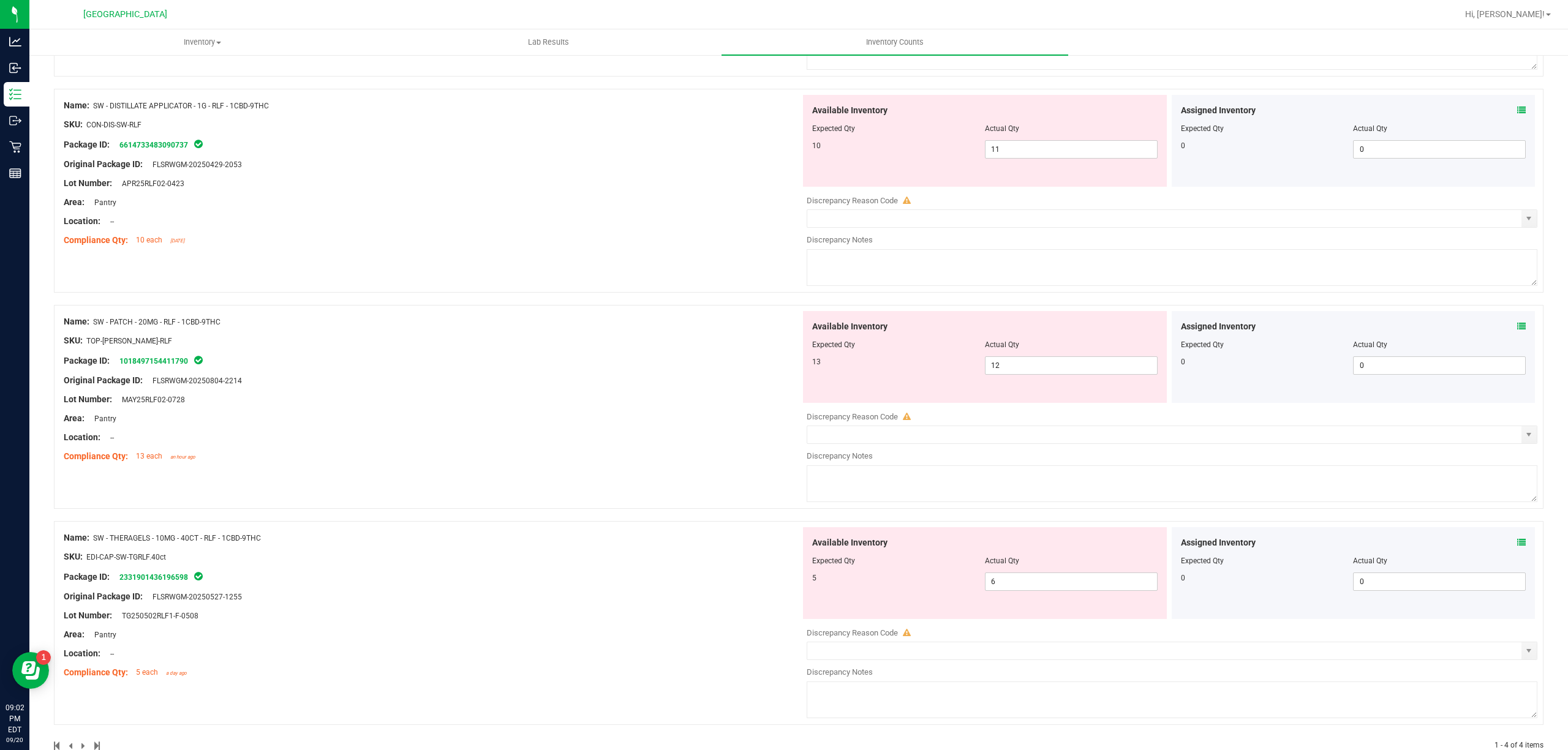
scroll to position [358, 0]
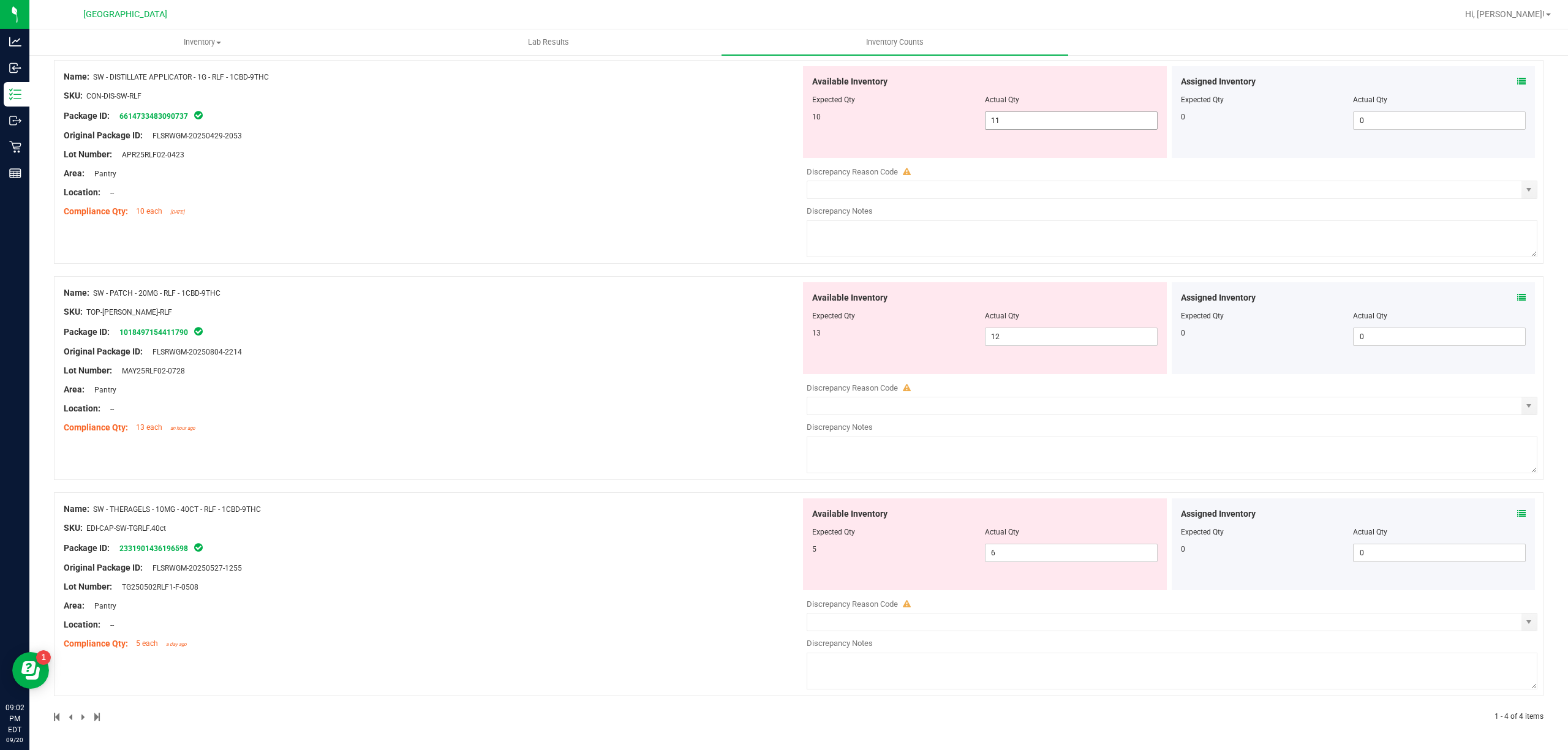
click at [1034, 114] on span "11 11" at bounding box center [1071, 120] width 172 height 18
click at [1034, 114] on input "11" at bounding box center [1071, 120] width 172 height 17
type input "10"
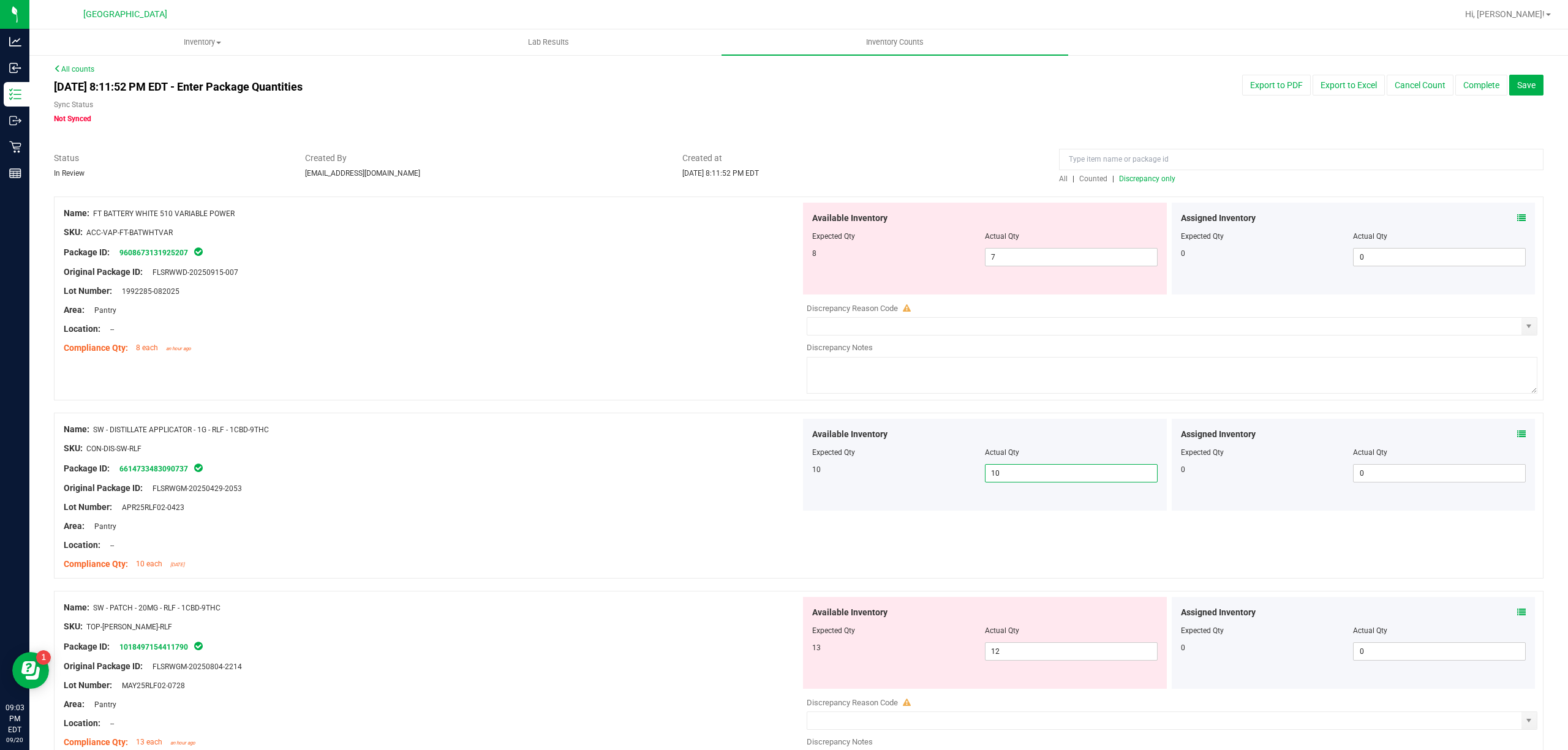
scroll to position [0, 0]
click at [1514, 212] on div "Assigned Inventory Expected Qty Actual Qty 0 0 0" at bounding box center [1354, 251] width 364 height 92
click at [1517, 224] on icon at bounding box center [1521, 220] width 8 height 8
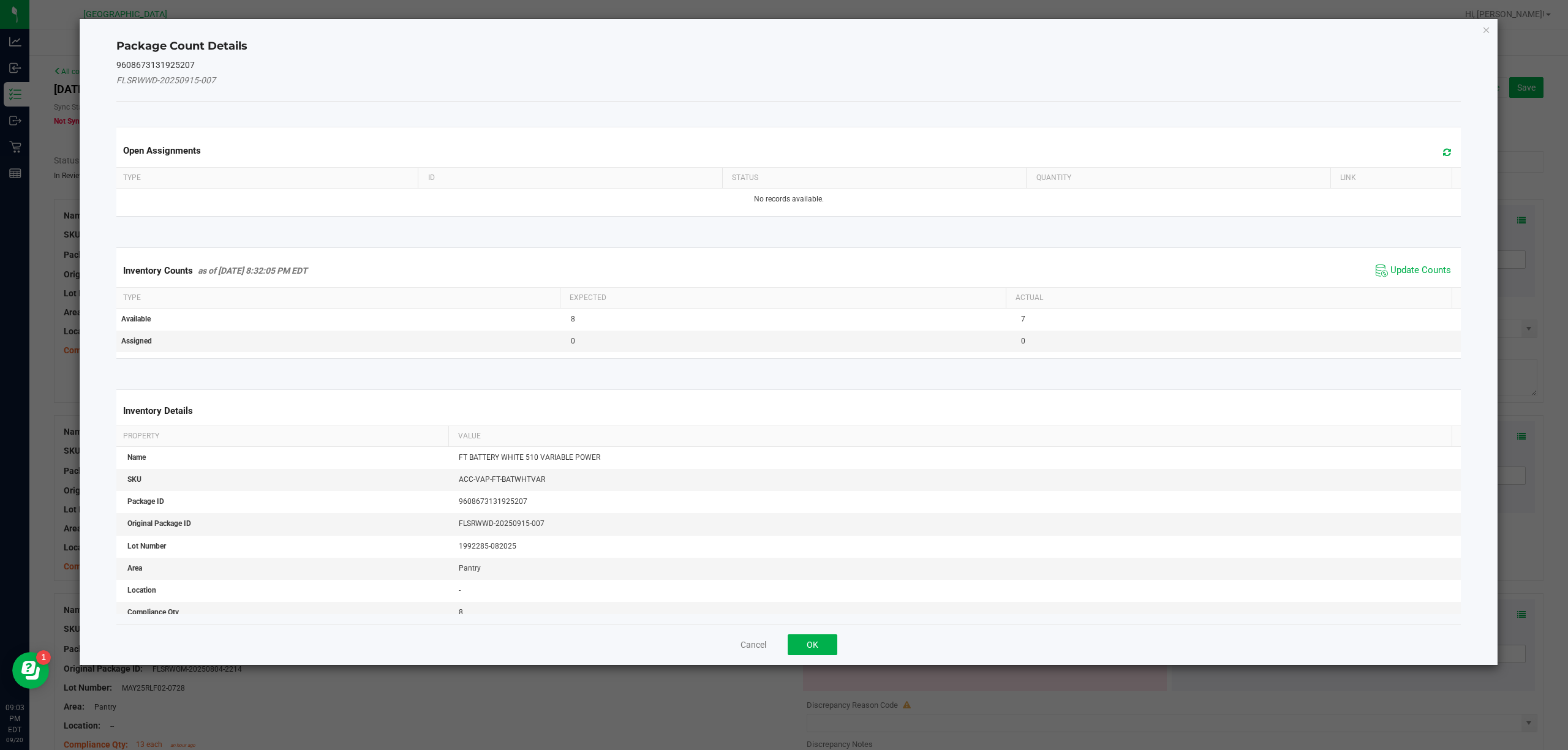
click at [1400, 262] on span "Update Counts" at bounding box center [1413, 271] width 81 height 18
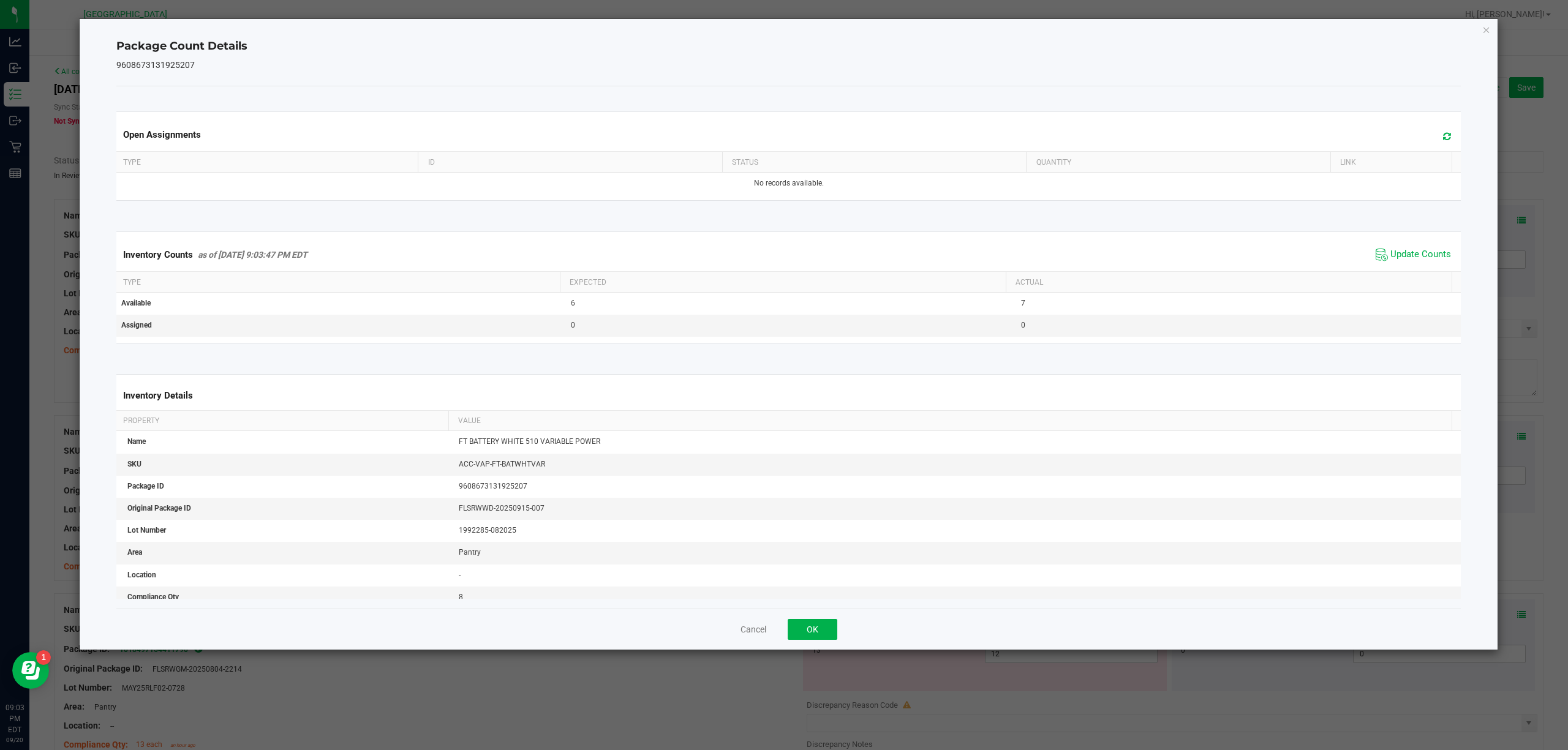
click at [1400, 271] on div "Inventory Counts as of [DATE] 9:03:47 PM EDT Update Counts" at bounding box center [789, 255] width 1350 height 33
click at [1485, 31] on icon "Close" at bounding box center [1486, 29] width 8 height 15
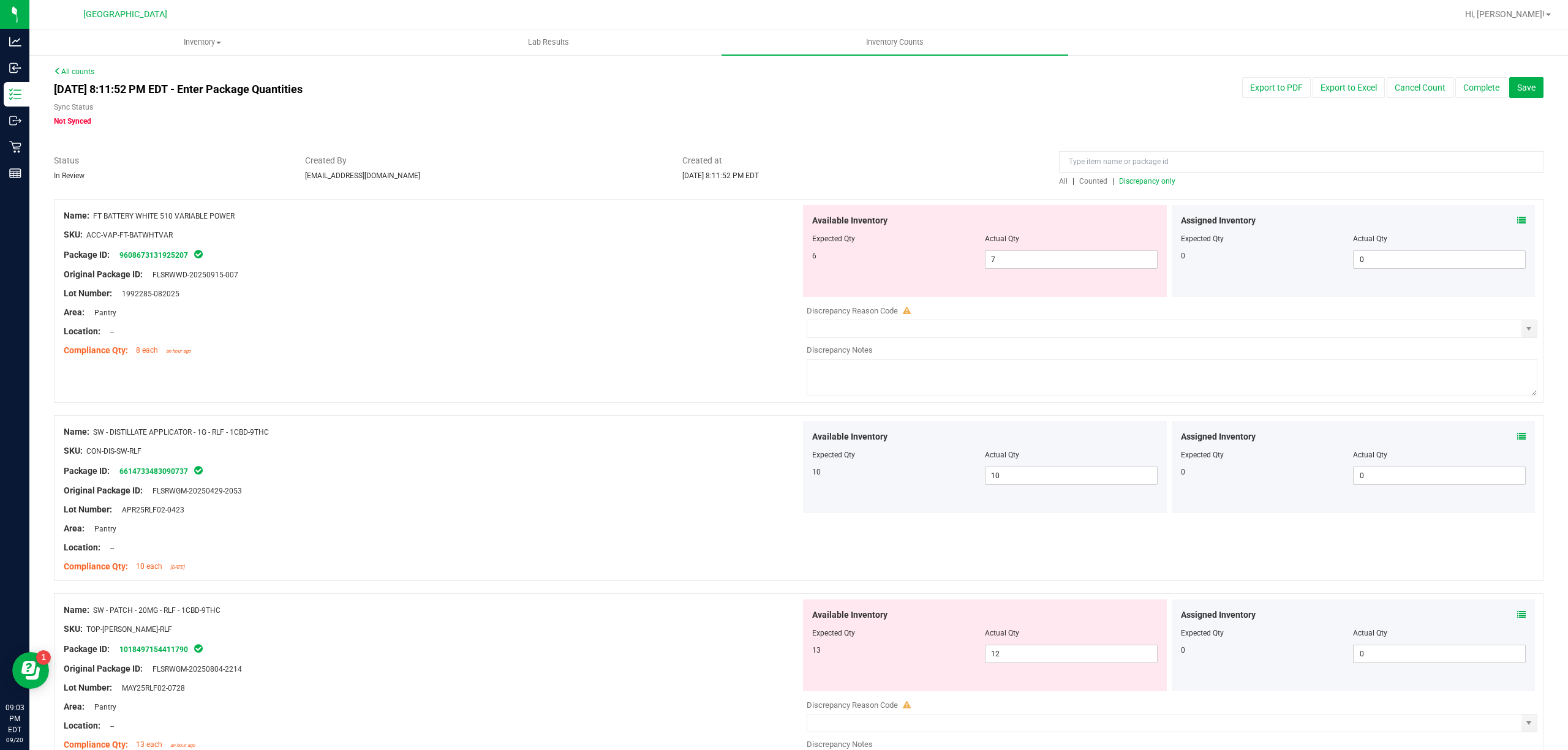
click at [1025, 283] on div "Available Inventory Expected Qty Actual Qty 6 7 7" at bounding box center [985, 251] width 364 height 92
click at [1024, 275] on div "Available Inventory Expected Qty Actual Qty 6 7 7" at bounding box center [985, 251] width 364 height 92
click at [1022, 267] on span "7 7" at bounding box center [1071, 259] width 172 height 18
click at [1020, 263] on input "7" at bounding box center [1071, 259] width 172 height 17
click at [1019, 262] on input "7" at bounding box center [1071, 259] width 172 height 17
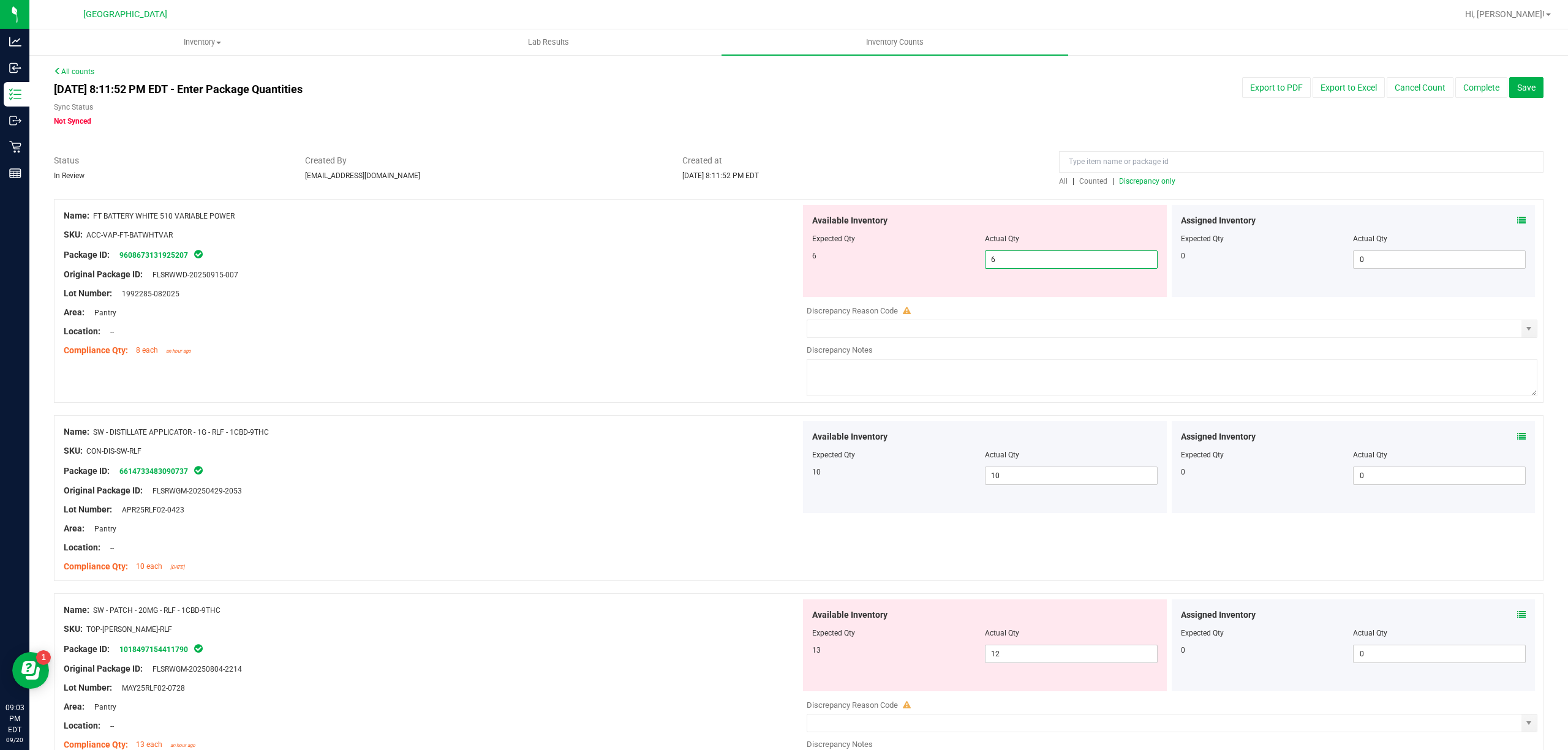
type input "6"
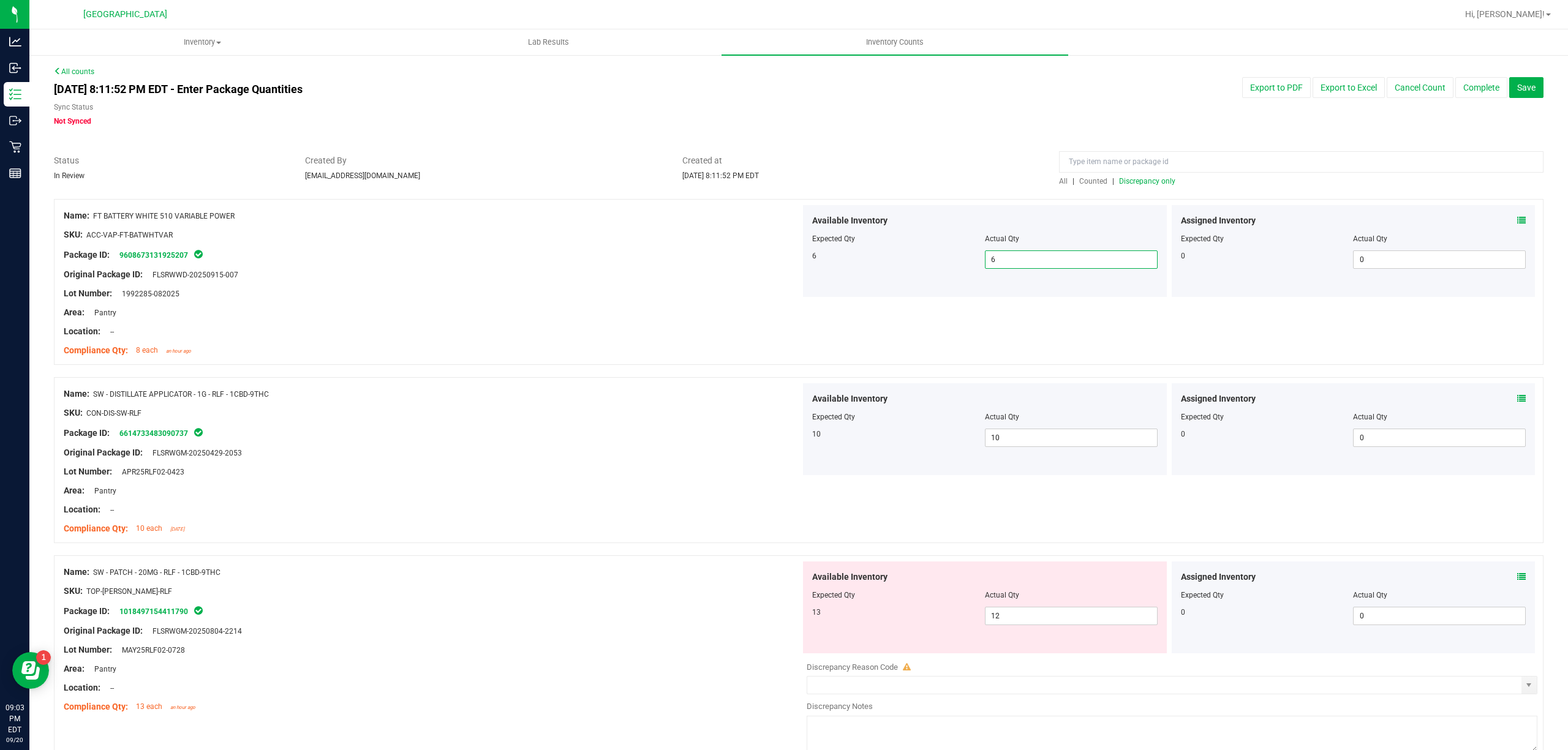
click at [1517, 218] on div "Assigned Inventory Expected Qty Actual Qty 0 0 0" at bounding box center [1354, 251] width 364 height 92
click at [1517, 221] on icon at bounding box center [1521, 220] width 8 height 8
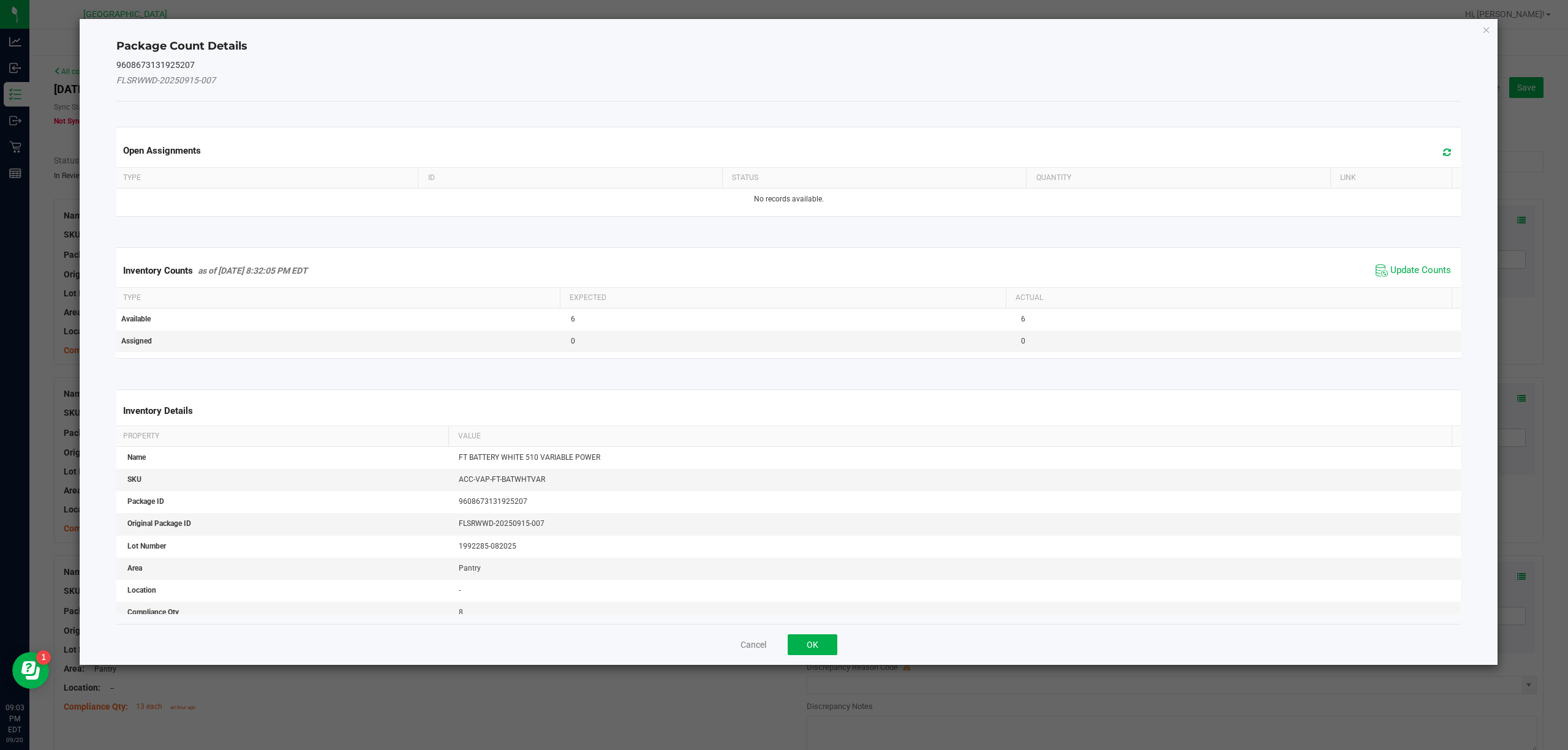
click at [1390, 282] on div "Inventory Counts as of [DATE] 8:32:05 PM EDT Update Counts" at bounding box center [789, 270] width 1350 height 33
click at [1392, 270] on span "Update Counts" at bounding box center [1420, 270] width 60 height 12
click at [1392, 270] on div "Inventory Counts as of [DATE] 8:32:05 PM EDT Update Counts" at bounding box center [789, 270] width 1350 height 33
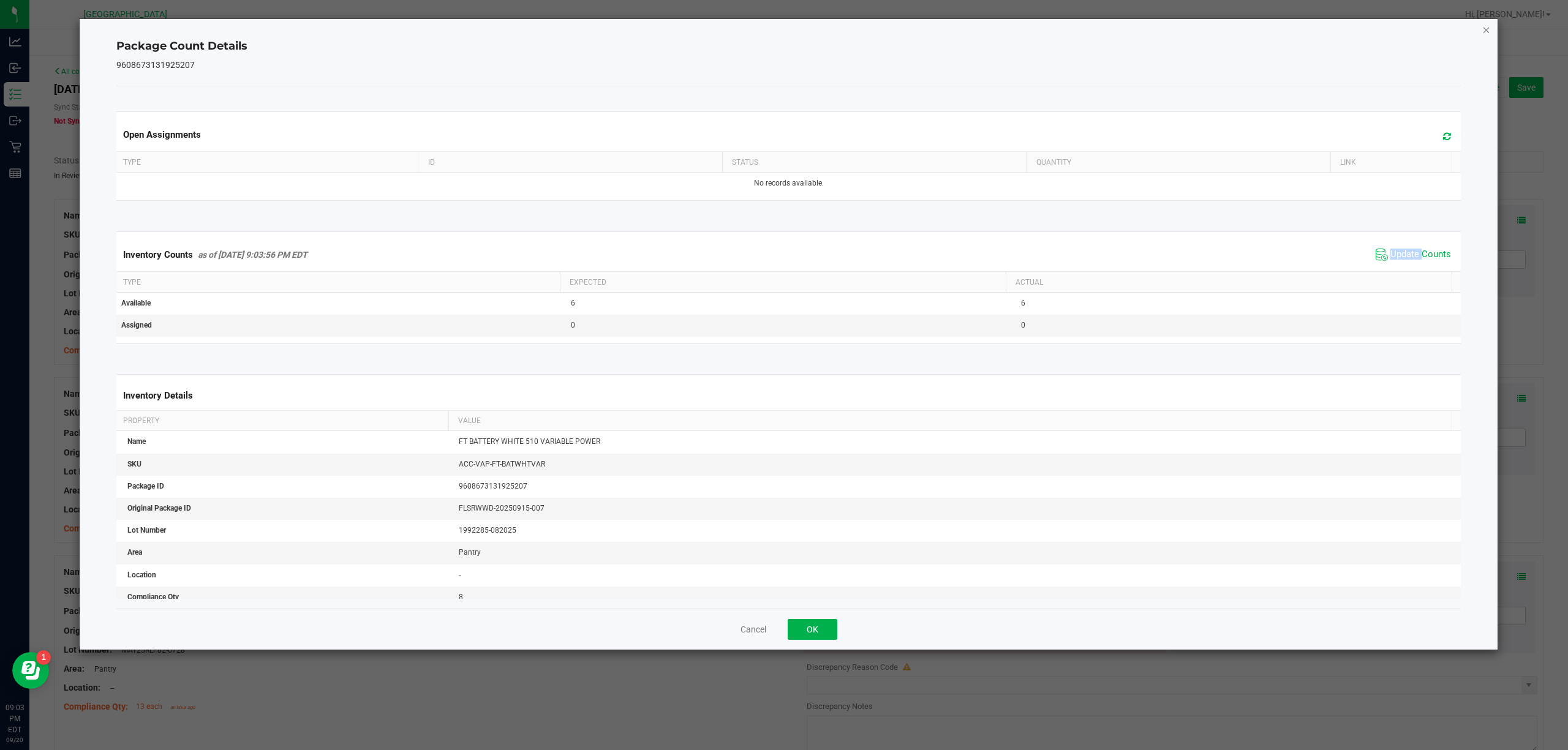
click at [1483, 33] on icon "Close" at bounding box center [1486, 29] width 8 height 15
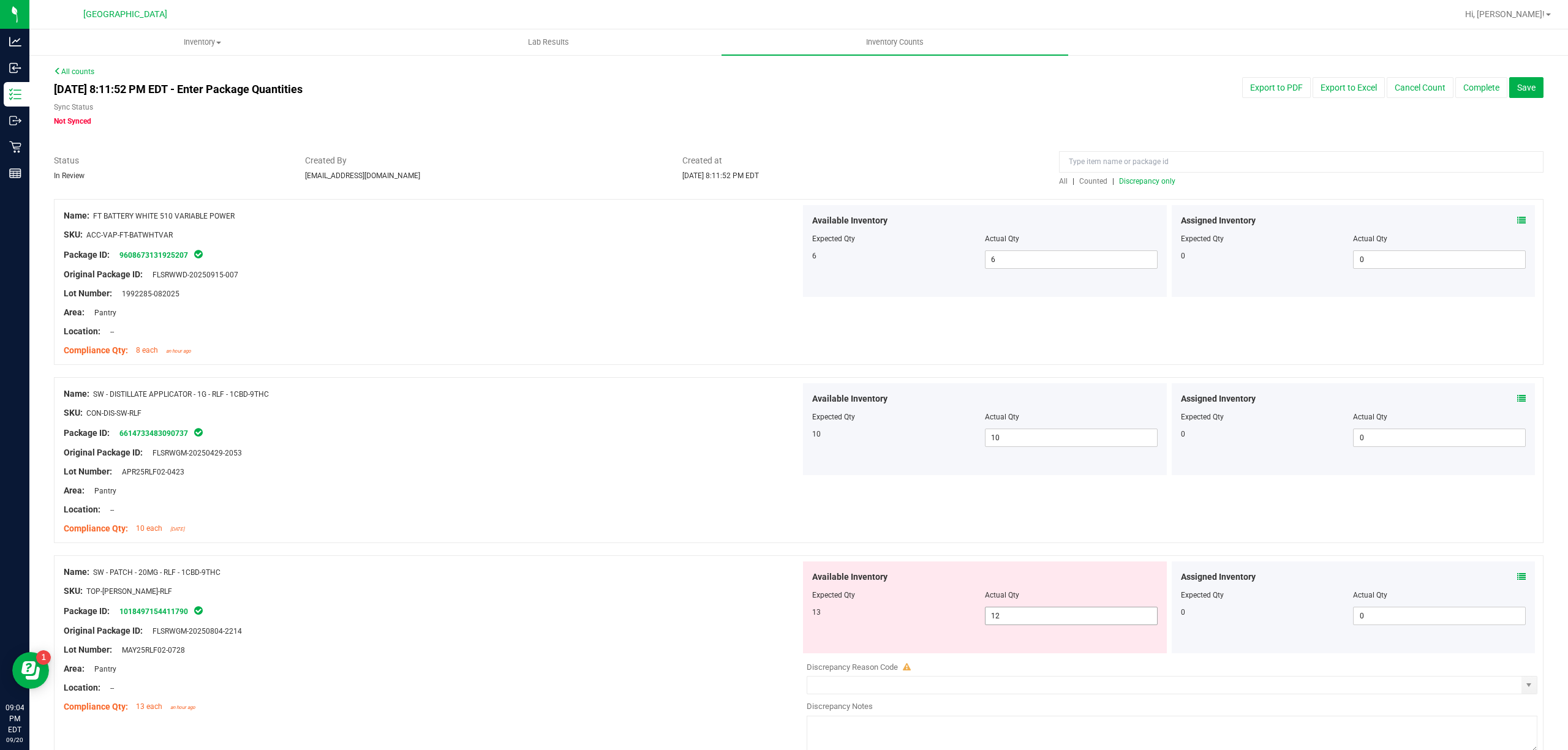
click at [1082, 618] on span "12 12" at bounding box center [1071, 616] width 172 height 18
type input "13"
drag, startPoint x: 701, startPoint y: 604, endPoint x: 684, endPoint y: 588, distance: 23.3
click at [704, 604] on div "Package ID: 1018497154411790" at bounding box center [432, 611] width 737 height 15
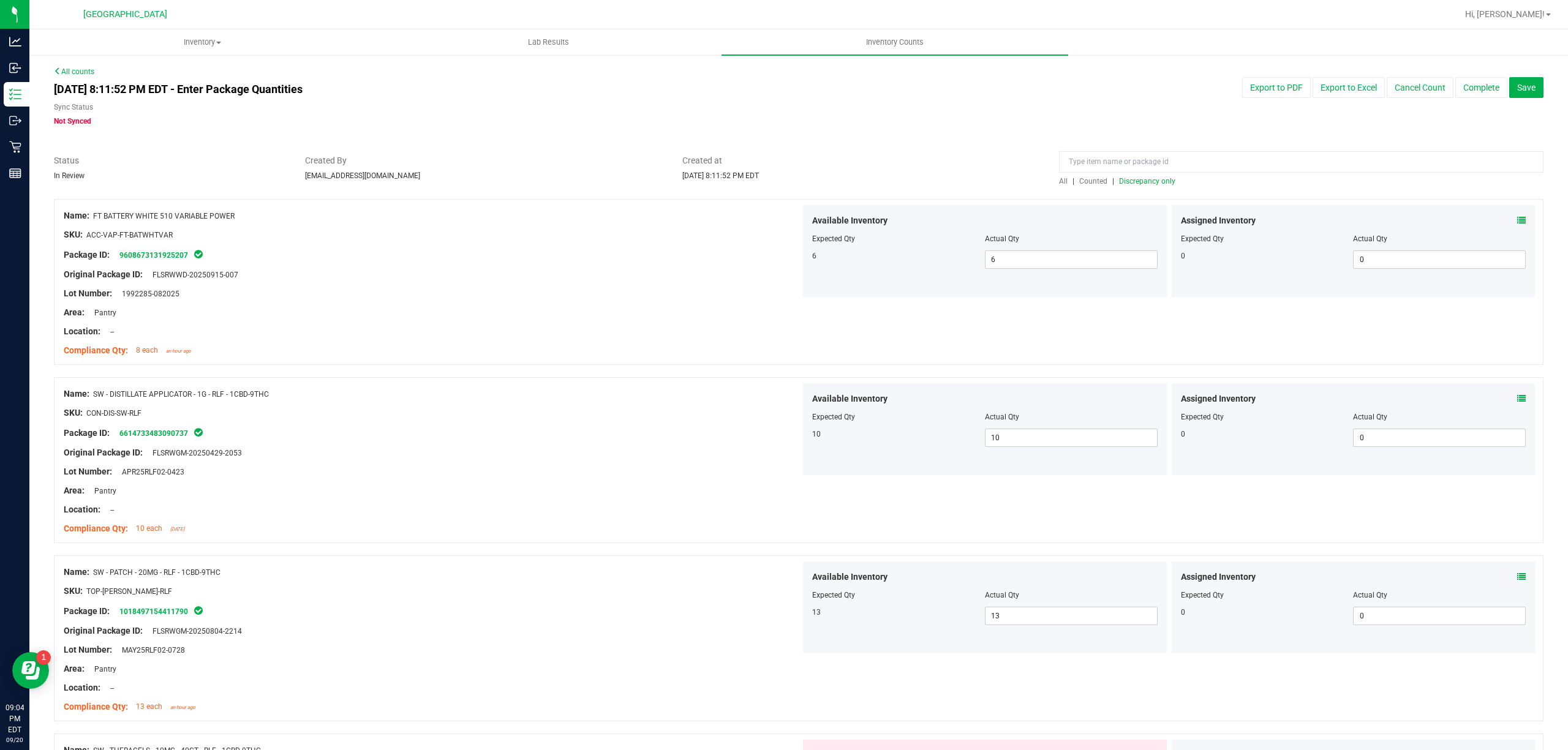
click at [1127, 179] on span "Discrepancy only" at bounding box center [1147, 181] width 57 height 8
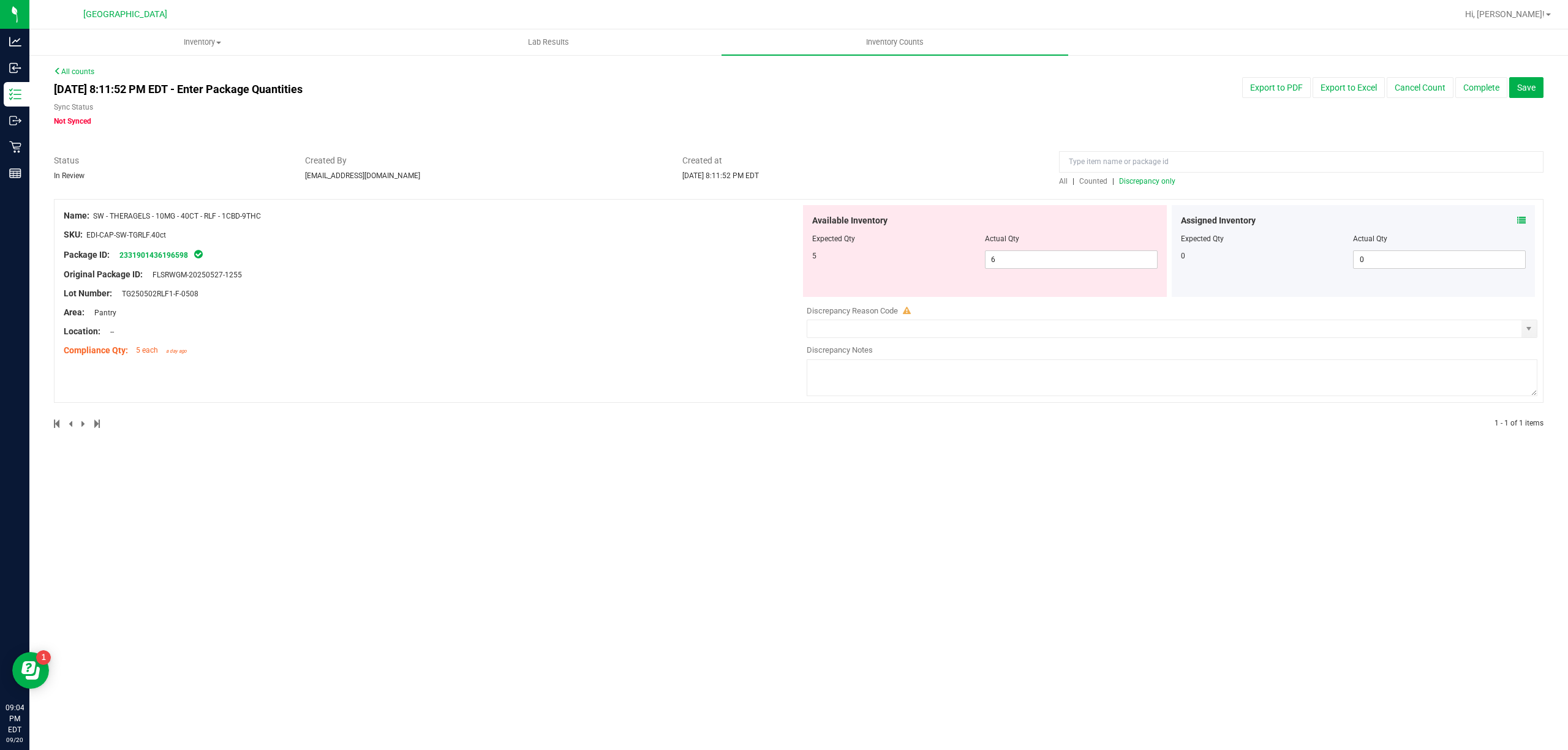
click at [1526, 219] on div "Assigned Inventory Expected Qty Actual Qty 0 0 0" at bounding box center [1354, 251] width 364 height 92
click at [1521, 219] on icon at bounding box center [1521, 220] width 8 height 8
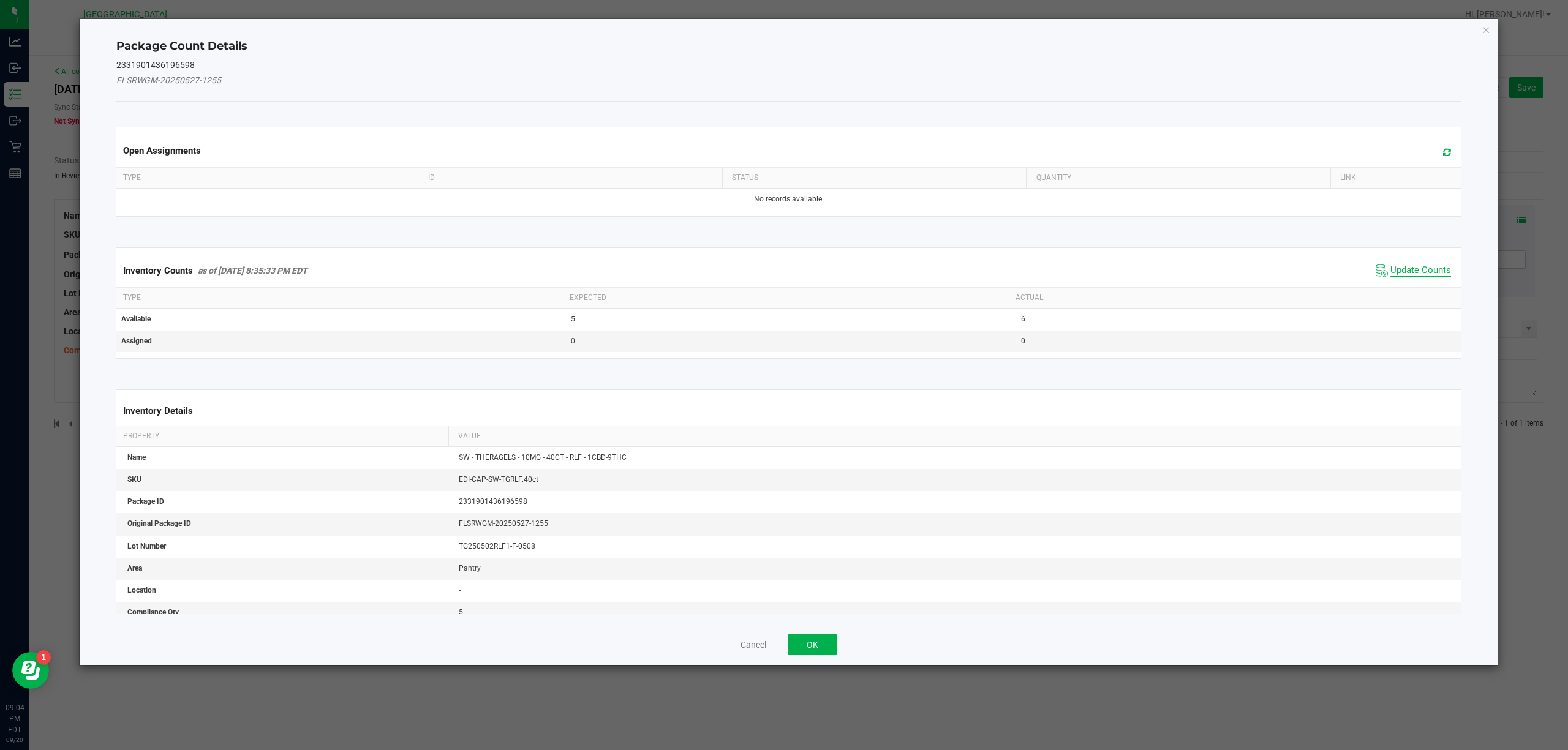
click at [1426, 266] on span "Update Counts" at bounding box center [1420, 270] width 60 height 12
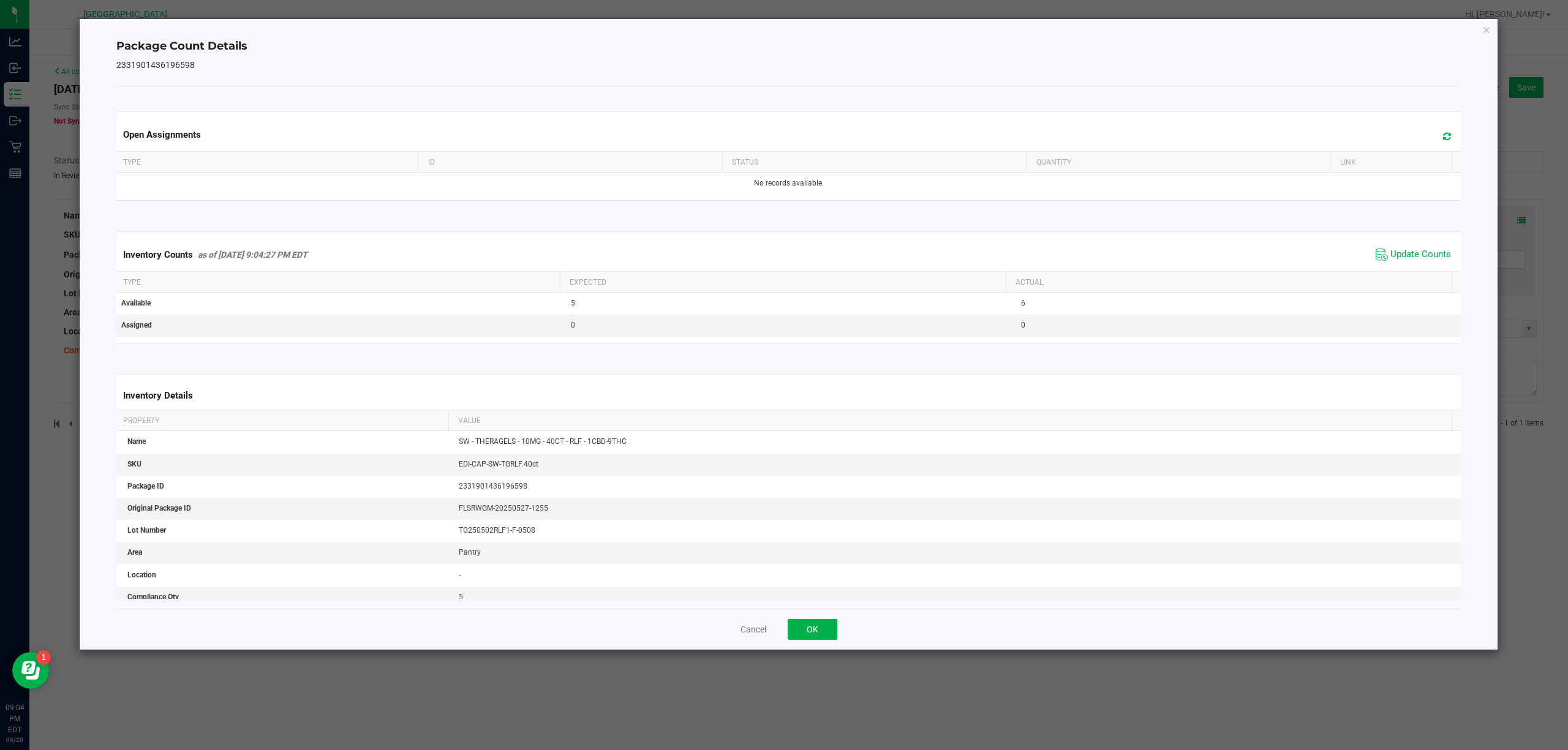
click at [1419, 237] on kendo-grid "Inventory Counts as of [DATE] 9:04:27 PM EDT Update Counts Type Expected Actual…" at bounding box center [789, 287] width 1364 height 111
click at [1417, 250] on span "Update Counts" at bounding box center [1420, 254] width 60 height 12
click at [1485, 26] on icon "Close" at bounding box center [1486, 29] width 8 height 15
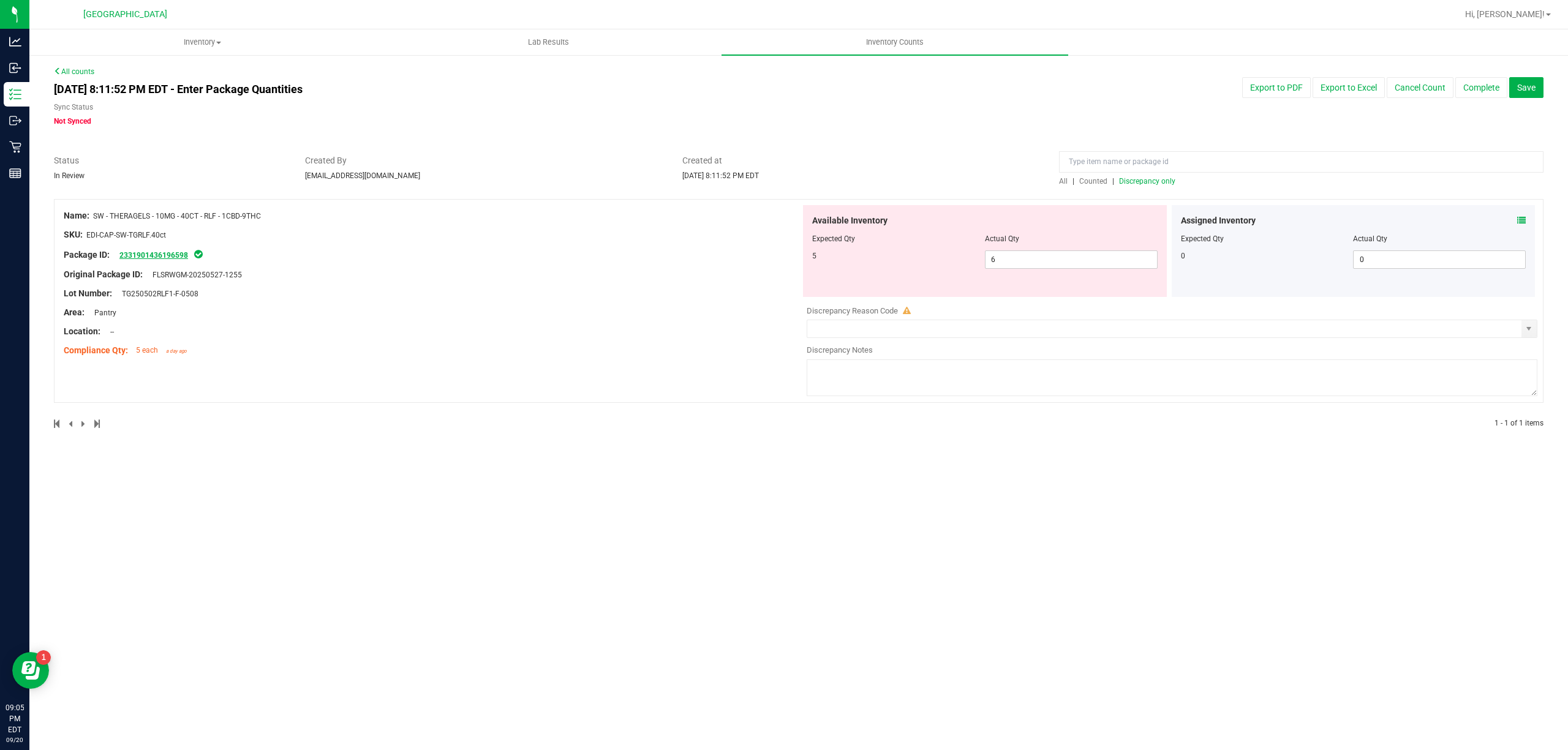
click at [170, 253] on link "2331901436196598" at bounding box center [153, 255] width 68 height 8
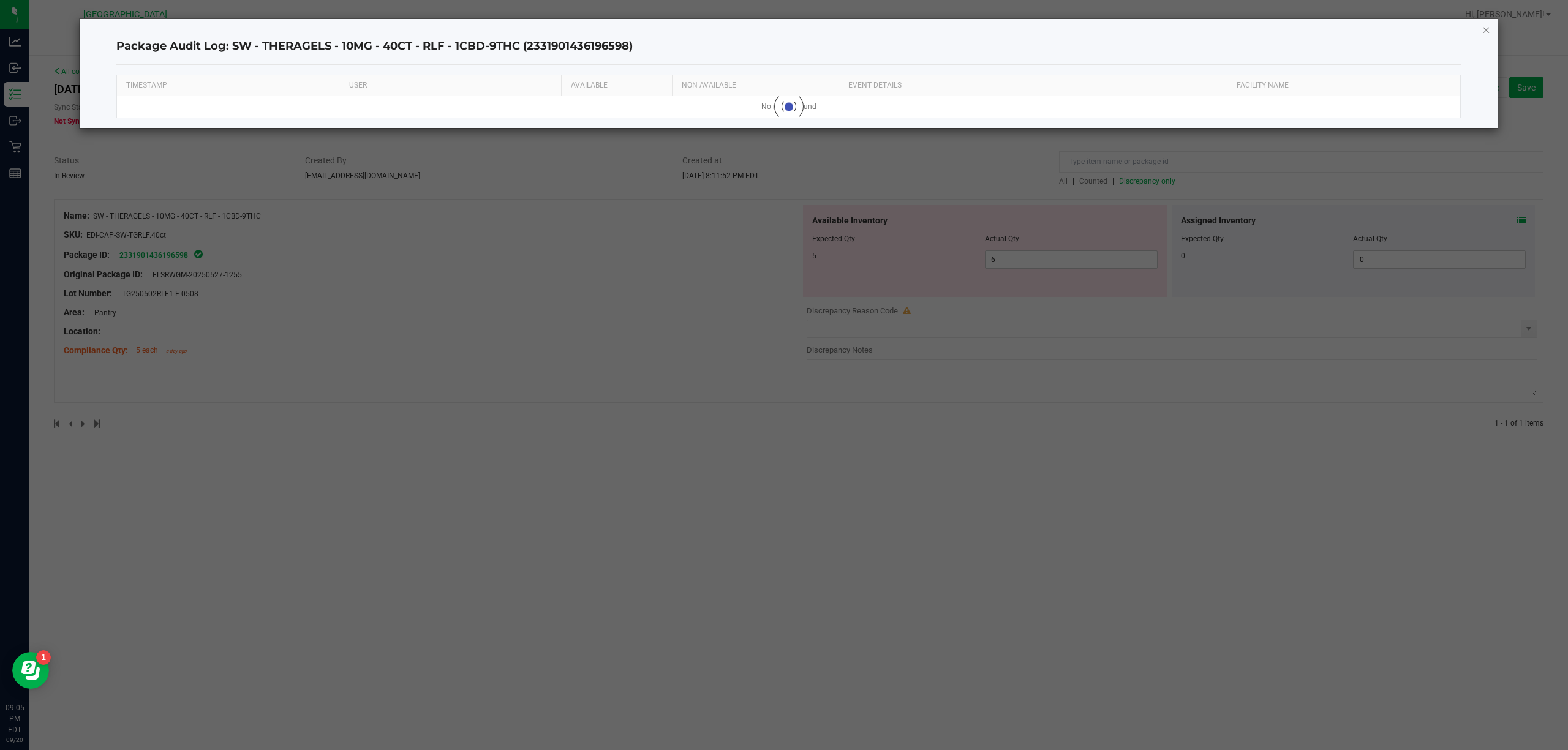
click at [1483, 36] on div "Package Audit Log: SW - THERAGELS - 10MG - 40CT - RLF - 1CBD-9THC (233190143619…" at bounding box center [789, 73] width 1418 height 109
click at [1485, 31] on icon "button" at bounding box center [1486, 29] width 8 height 15
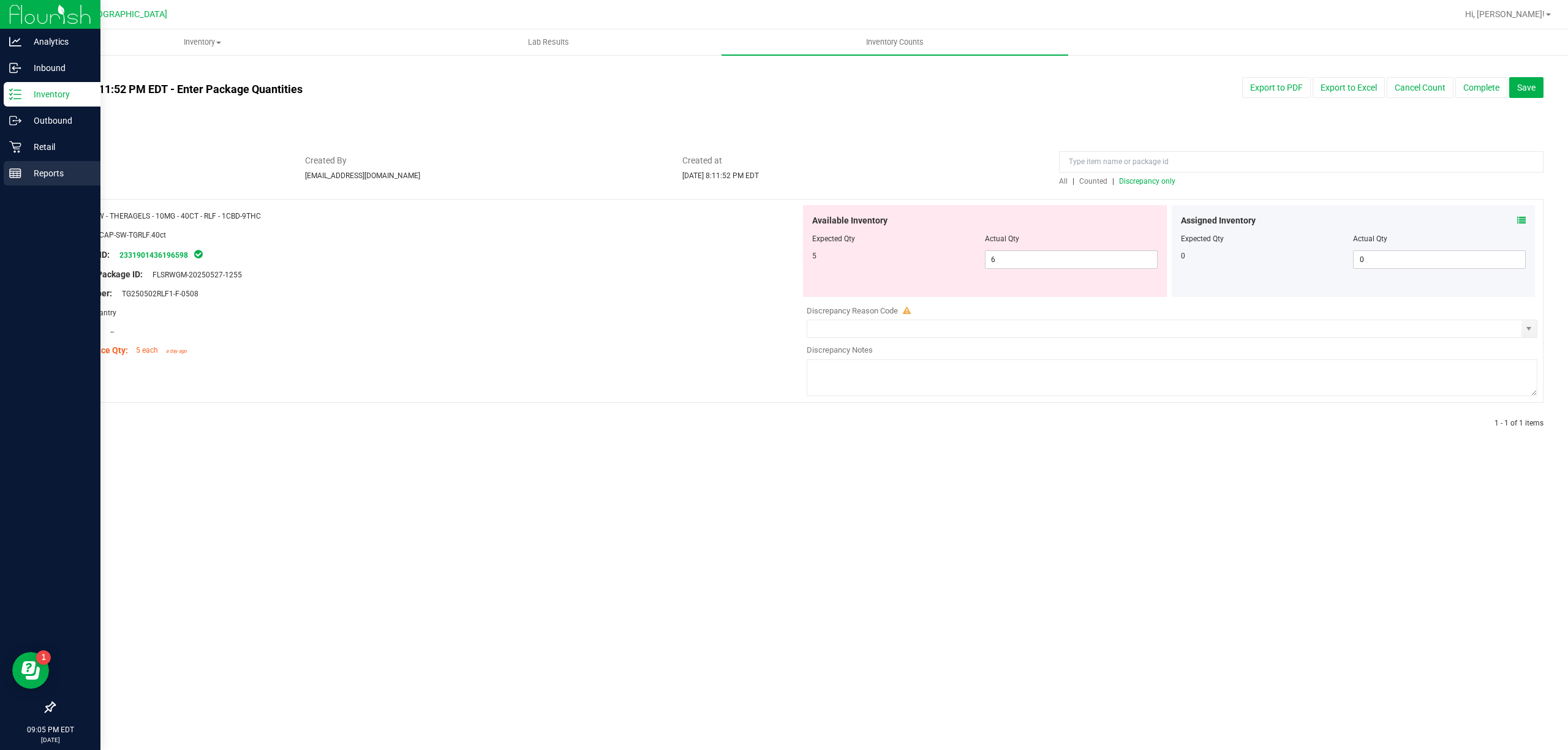
click at [37, 171] on p "Reports" at bounding box center [57, 173] width 74 height 15
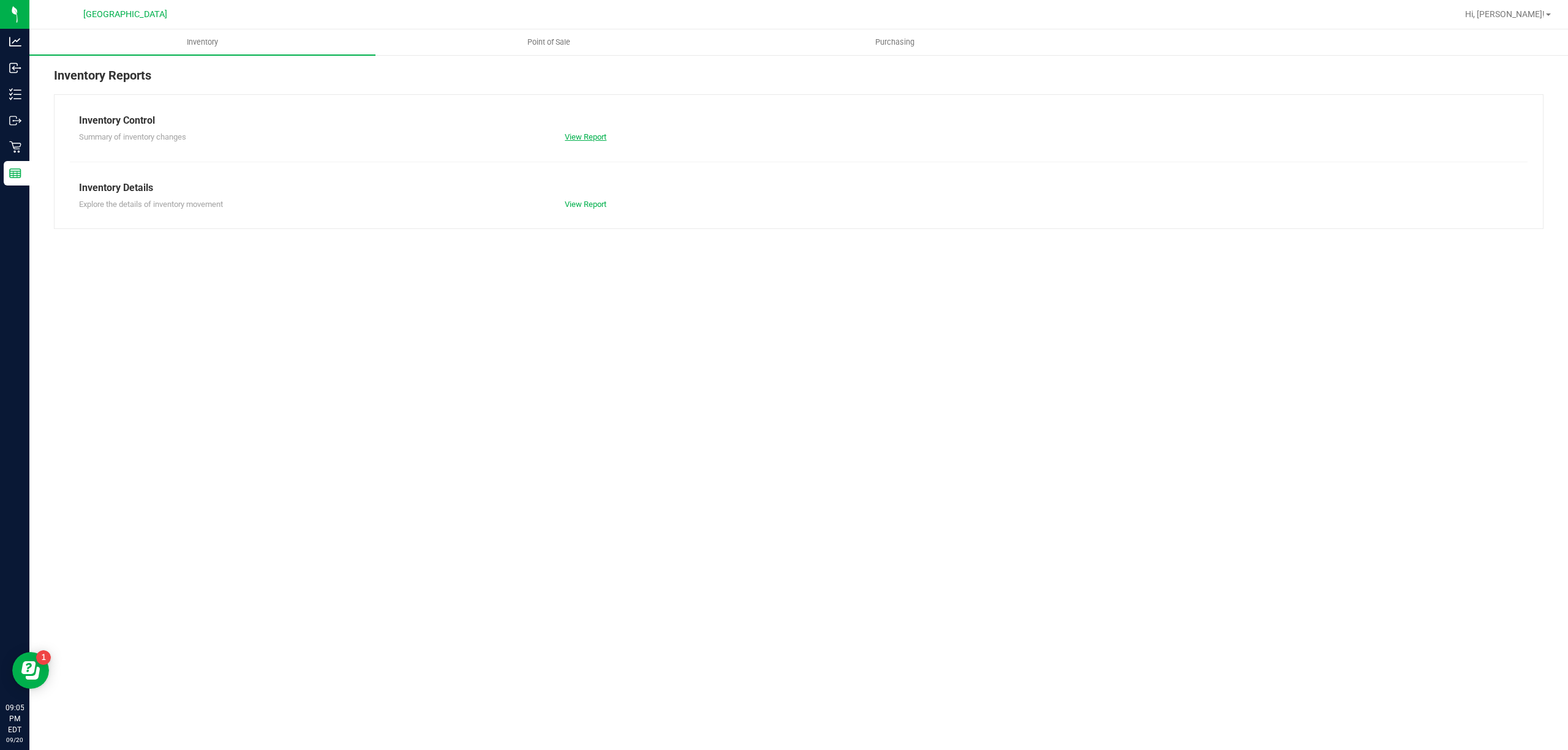
click at [586, 133] on link "View Report" at bounding box center [586, 137] width 42 height 9
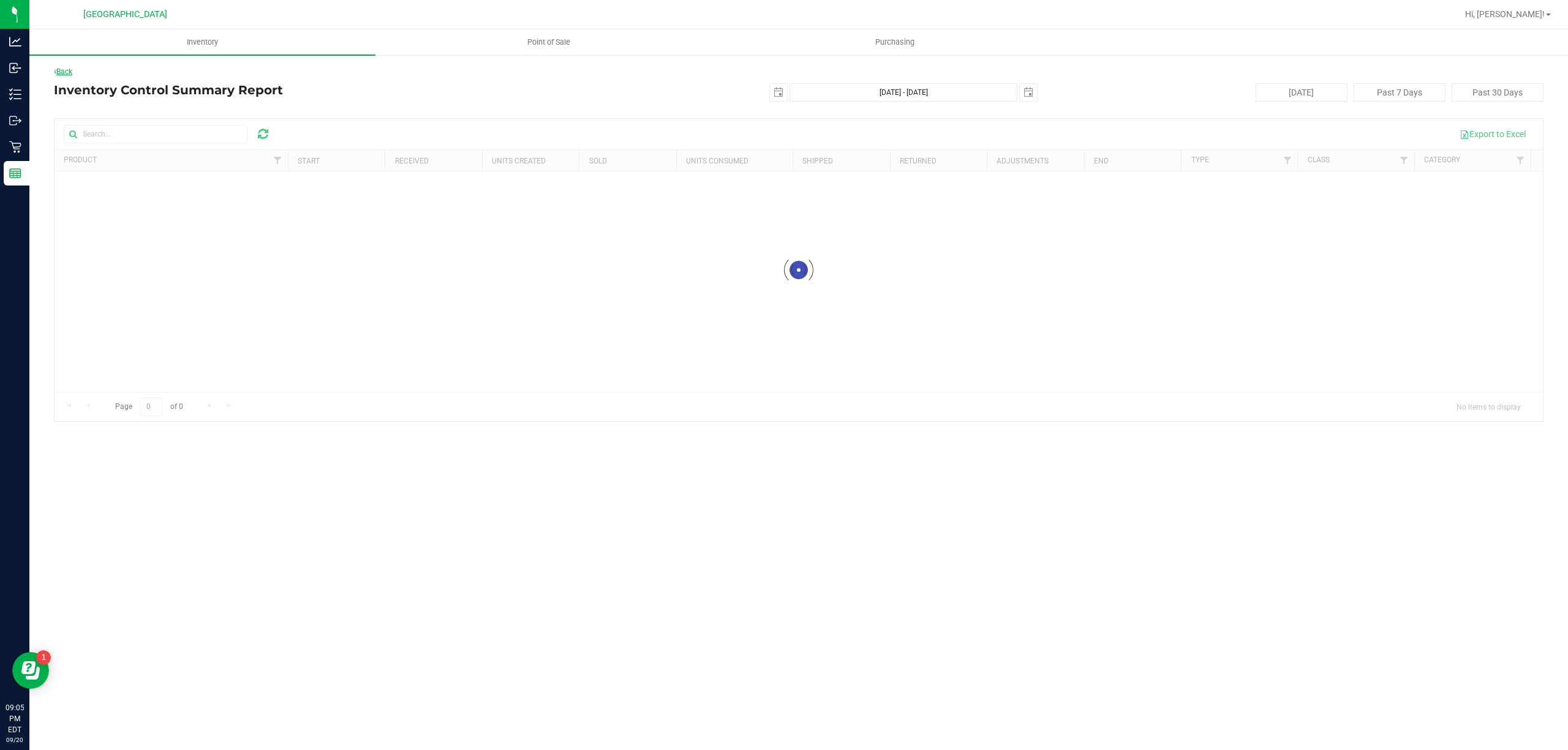
click at [68, 77] on div "Back Inventory Control Summary Report [DATE] [DATE] - [DATE] [DATE] [DATE] Past…" at bounding box center [799, 244] width 1490 height 356
click at [66, 68] on link "Back" at bounding box center [63, 71] width 18 height 8
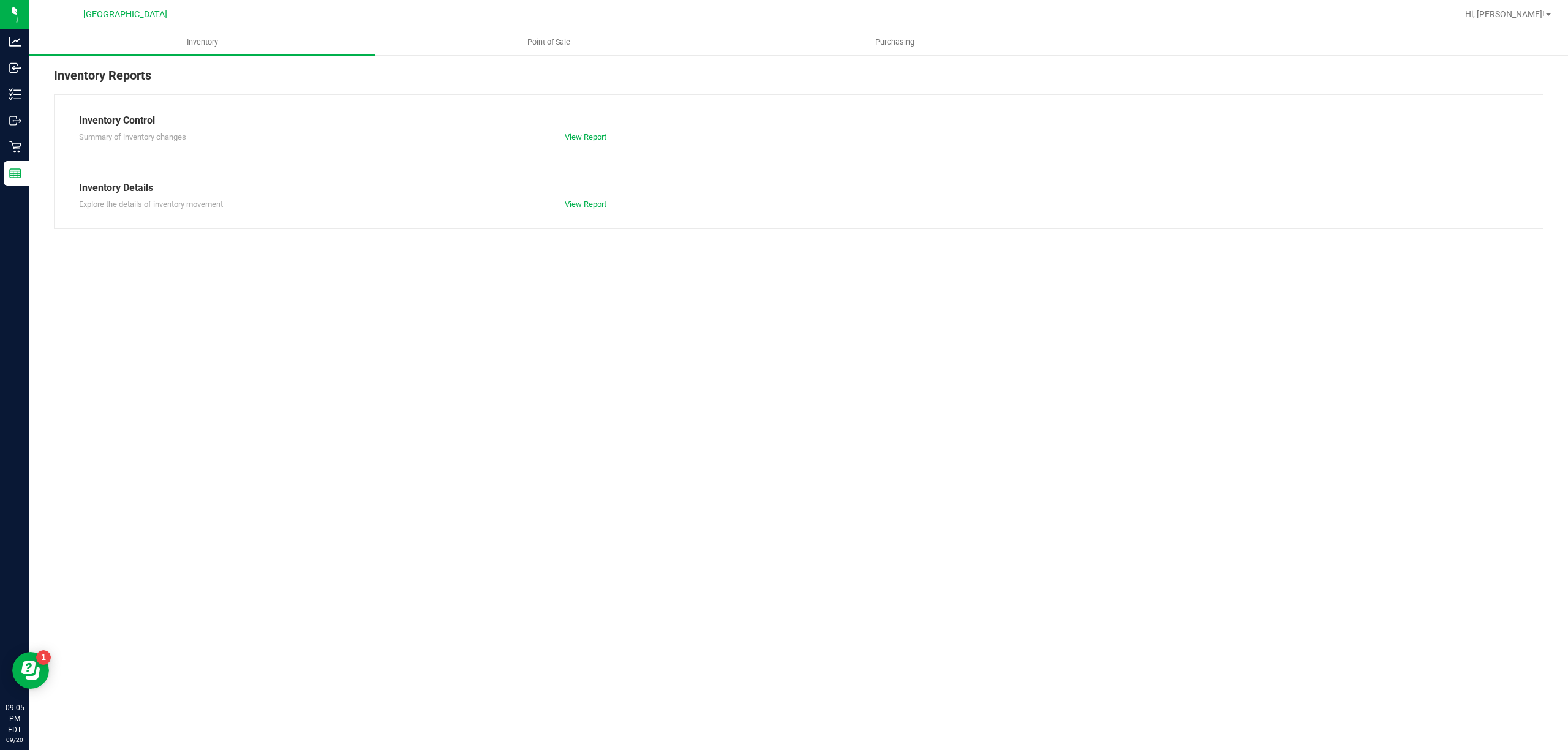
click at [591, 221] on div "Inventory Control Summary of inventory changes View Report Inventory Details Ex…" at bounding box center [799, 161] width 1490 height 135
click at [589, 195] on div "Explore the details of inventory movement View Report" at bounding box center [798, 203] width 1458 height 16
click at [591, 203] on link "View Report" at bounding box center [586, 204] width 42 height 9
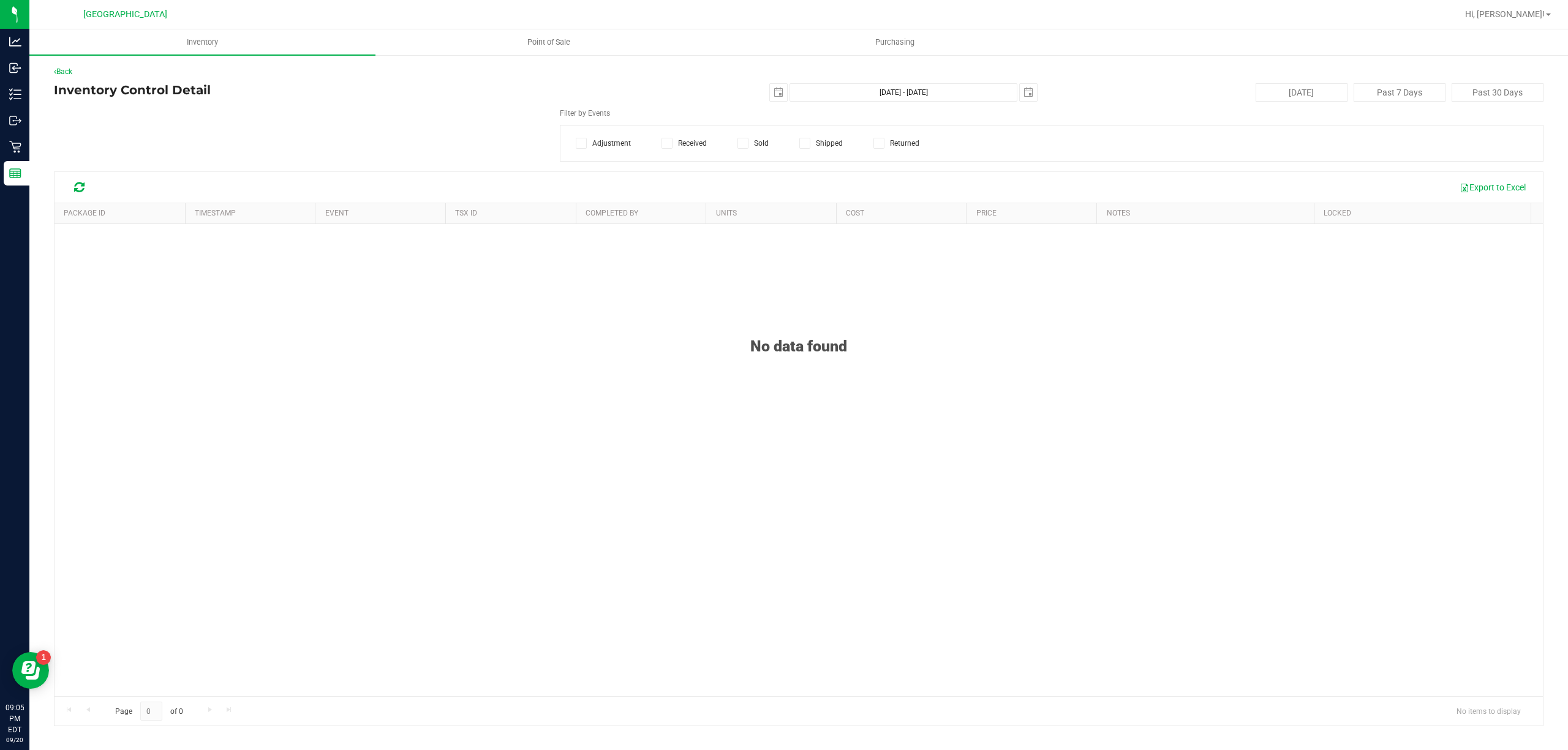
click at [756, 145] on label "Sold" at bounding box center [753, 143] width 31 height 11
click at [0, 0] on input "Sold" at bounding box center [0, 0] width 0 height 0
click at [267, 122] on div "Item Name Select Item Select Item 15mL Bottle 1mL CR Glass Dropper 30mL Bottle …" at bounding box center [302, 125] width 515 height 36
click at [267, 135] on span "Select Item" at bounding box center [295, 134] width 480 height 17
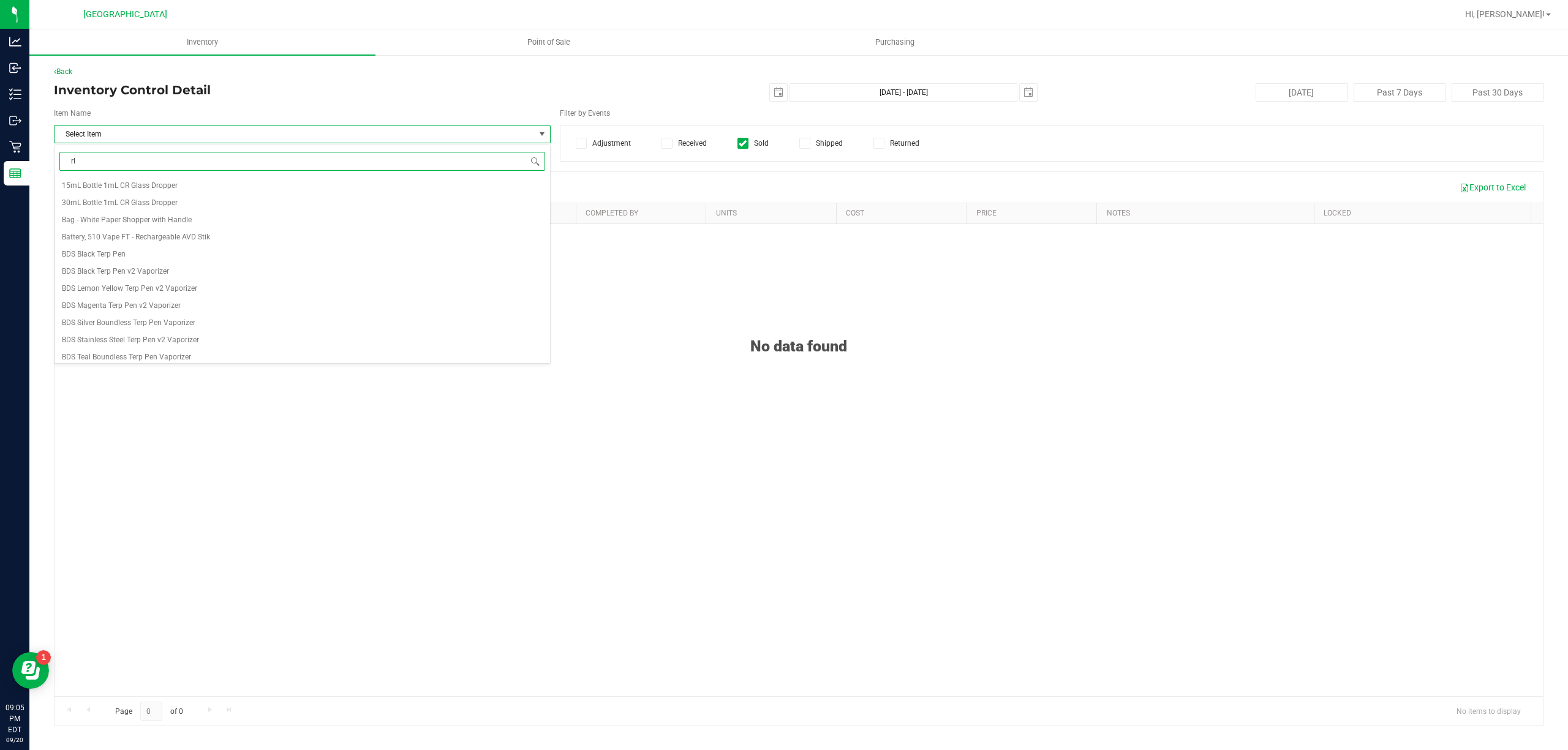
type input "rlf"
click at [255, 266] on li "SW 10mg Theragels Relief (1:9 CBD:THC) 40ct" at bounding box center [302, 266] width 496 height 17
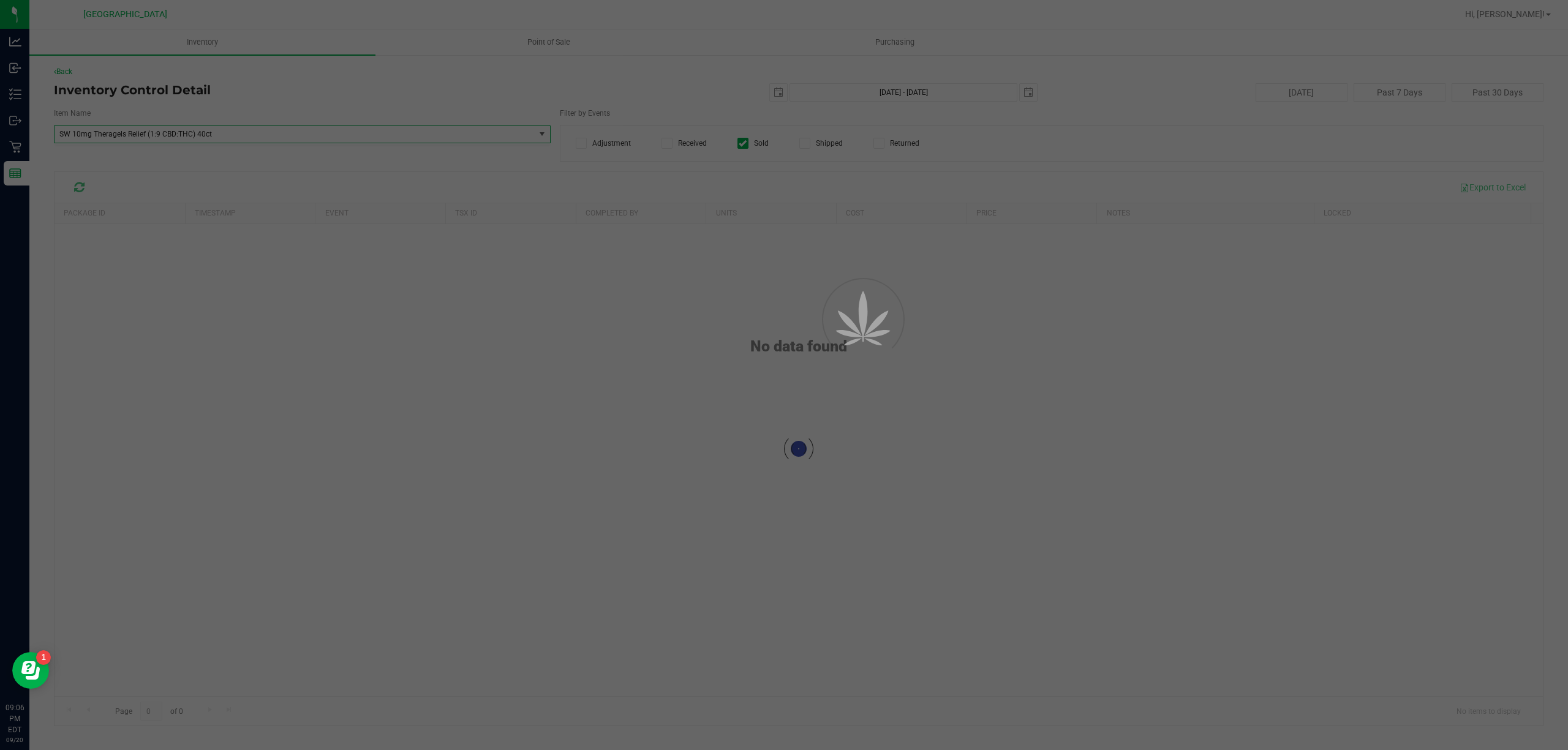
scroll to position [72653, 0]
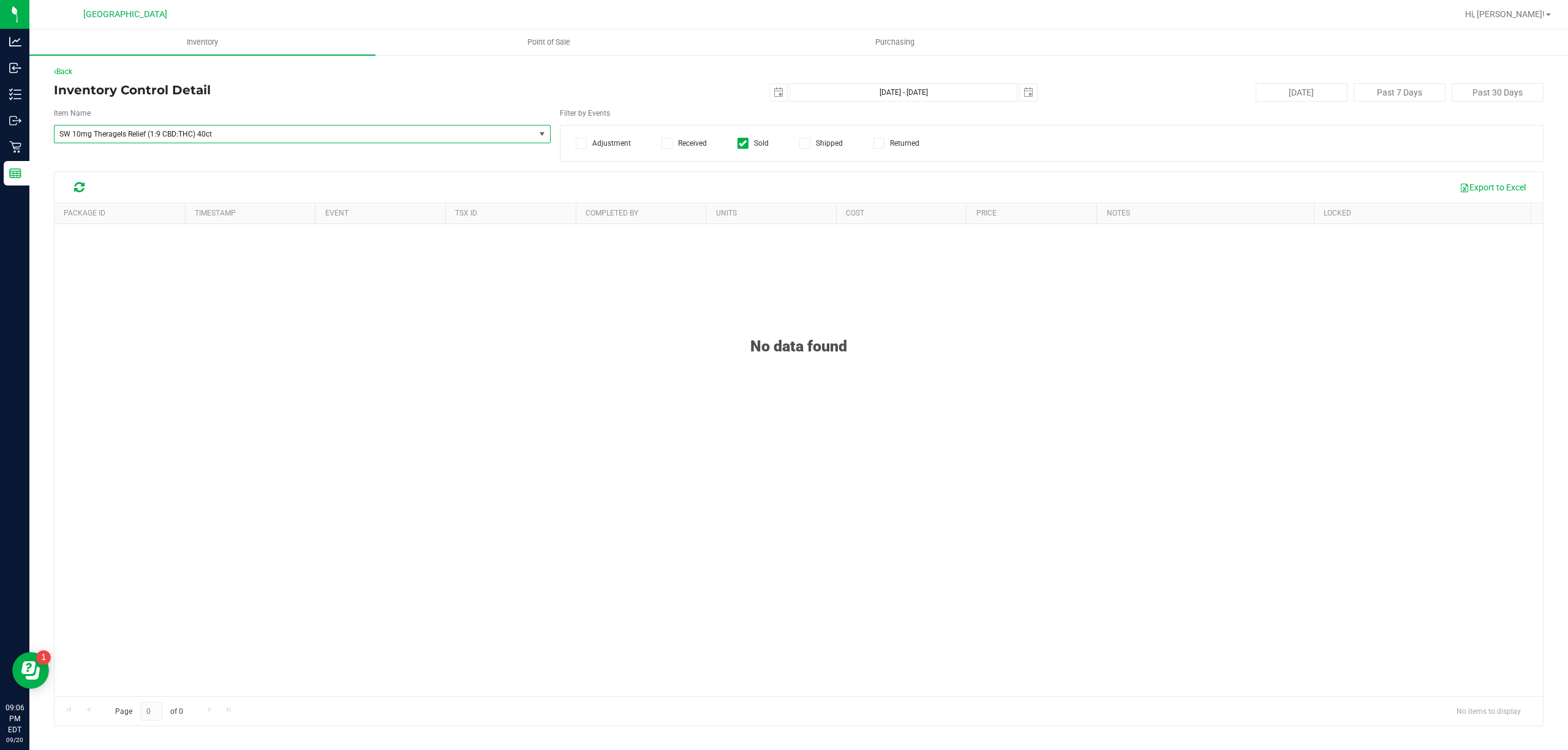
click at [746, 143] on icon at bounding box center [742, 143] width 8 height 0
click at [0, 0] on input "Sold" at bounding box center [0, 0] width 0 height 0
click at [392, 141] on span "SW 10mg Theragels Relief (1:9 CBD:THC) 40ct" at bounding box center [295, 134] width 480 height 17
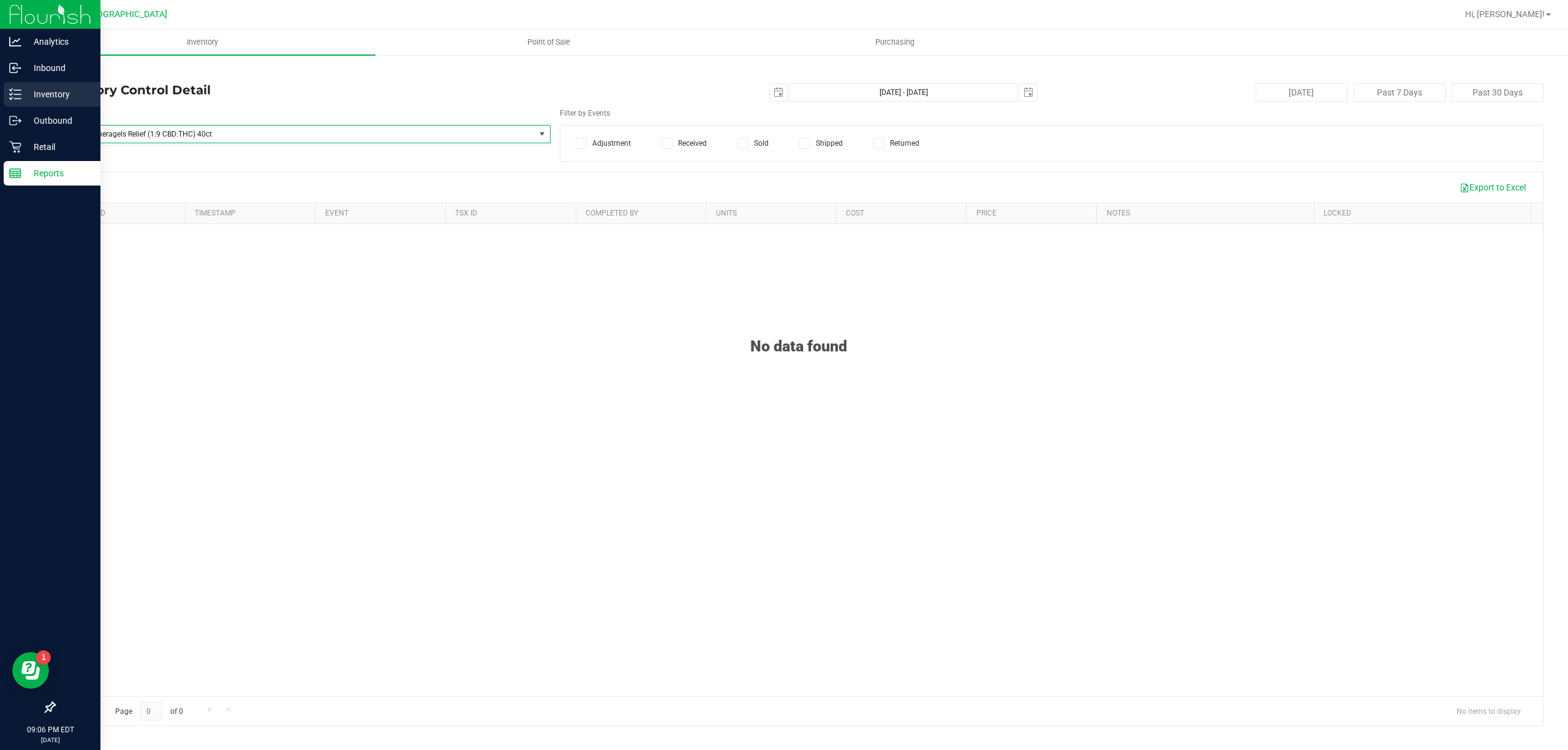
click at [40, 90] on p "Inventory" at bounding box center [57, 94] width 74 height 15
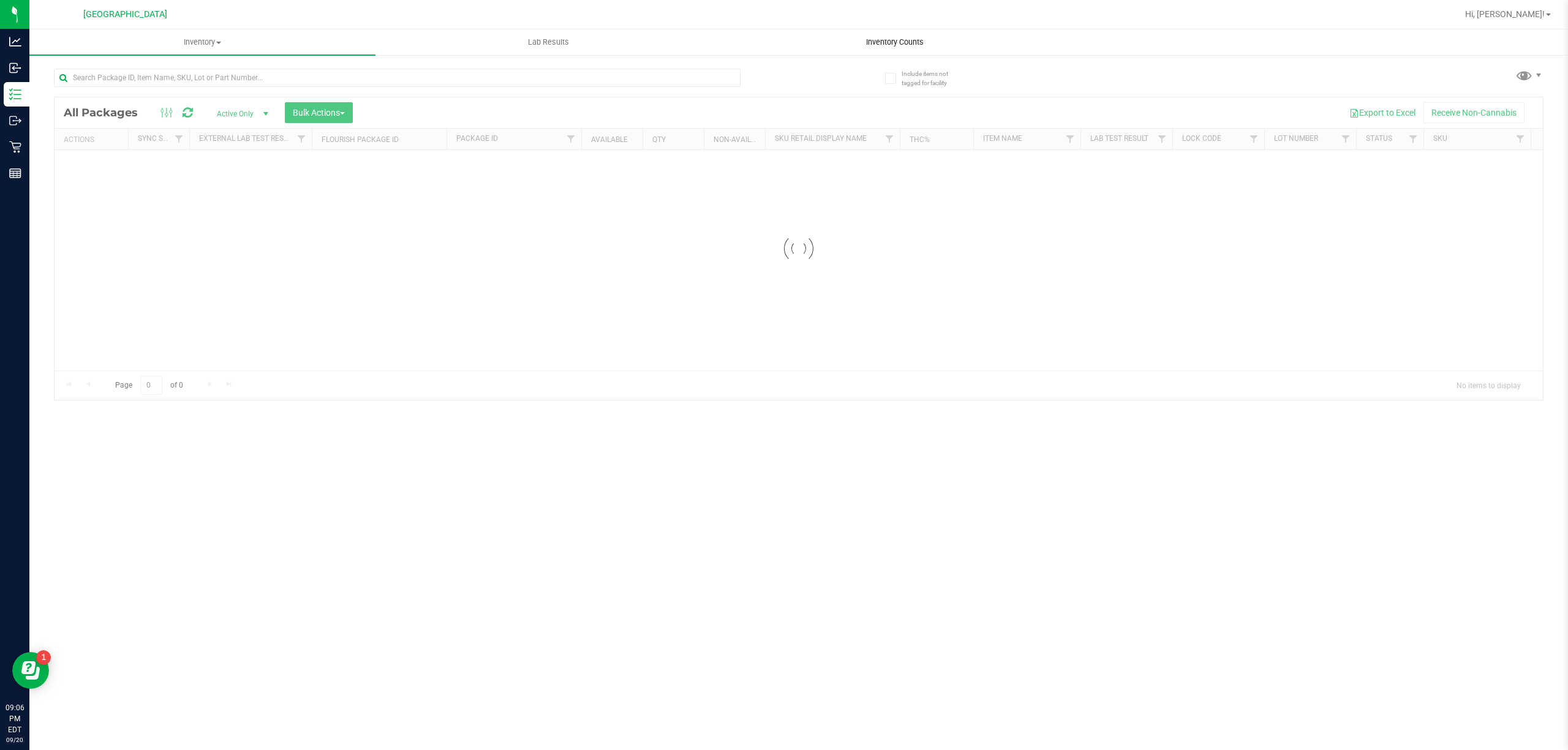
click at [898, 35] on uib-tab-heading "Inventory Counts" at bounding box center [894, 42] width 345 height 25
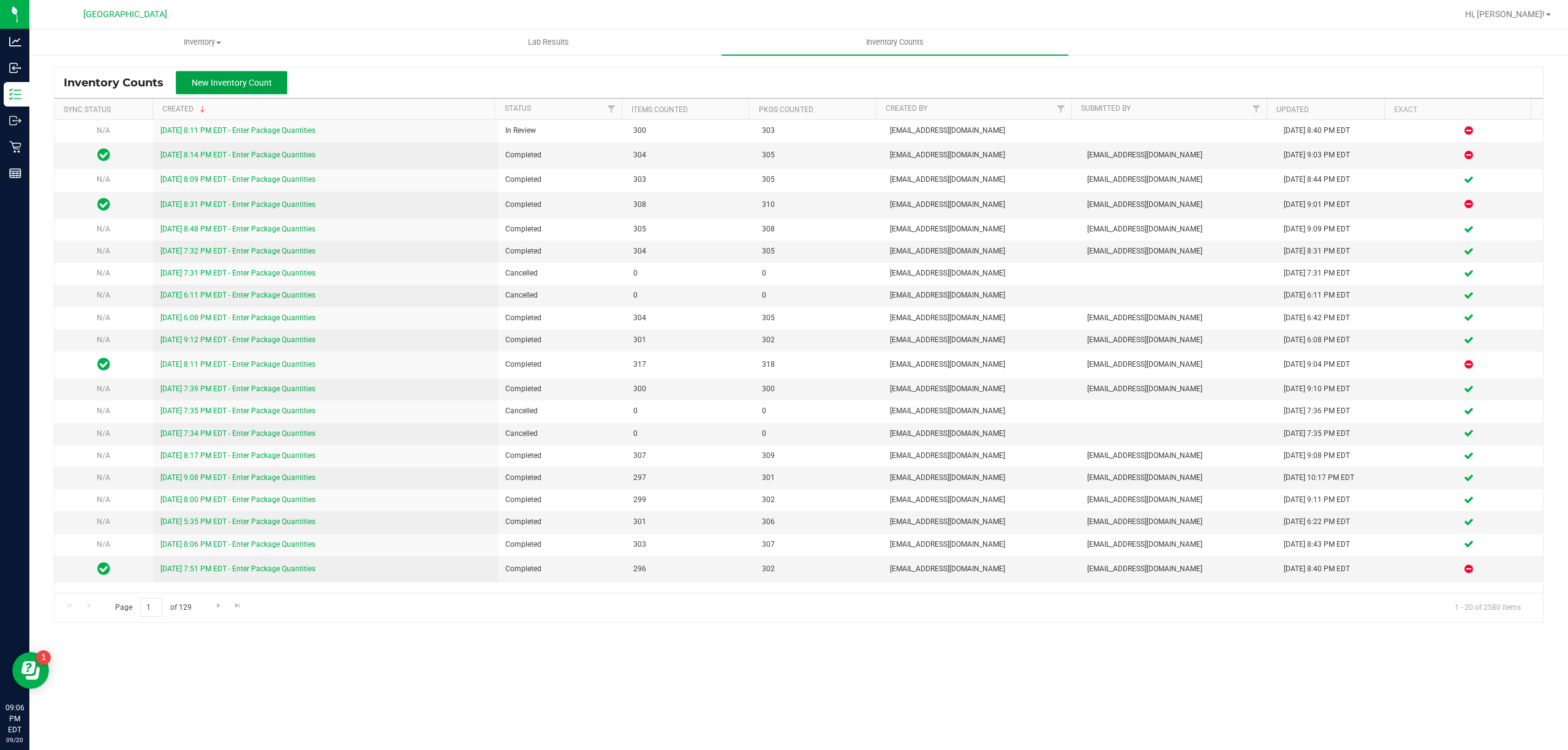
click at [263, 89] on button "New Inventory Count" at bounding box center [232, 82] width 111 height 23
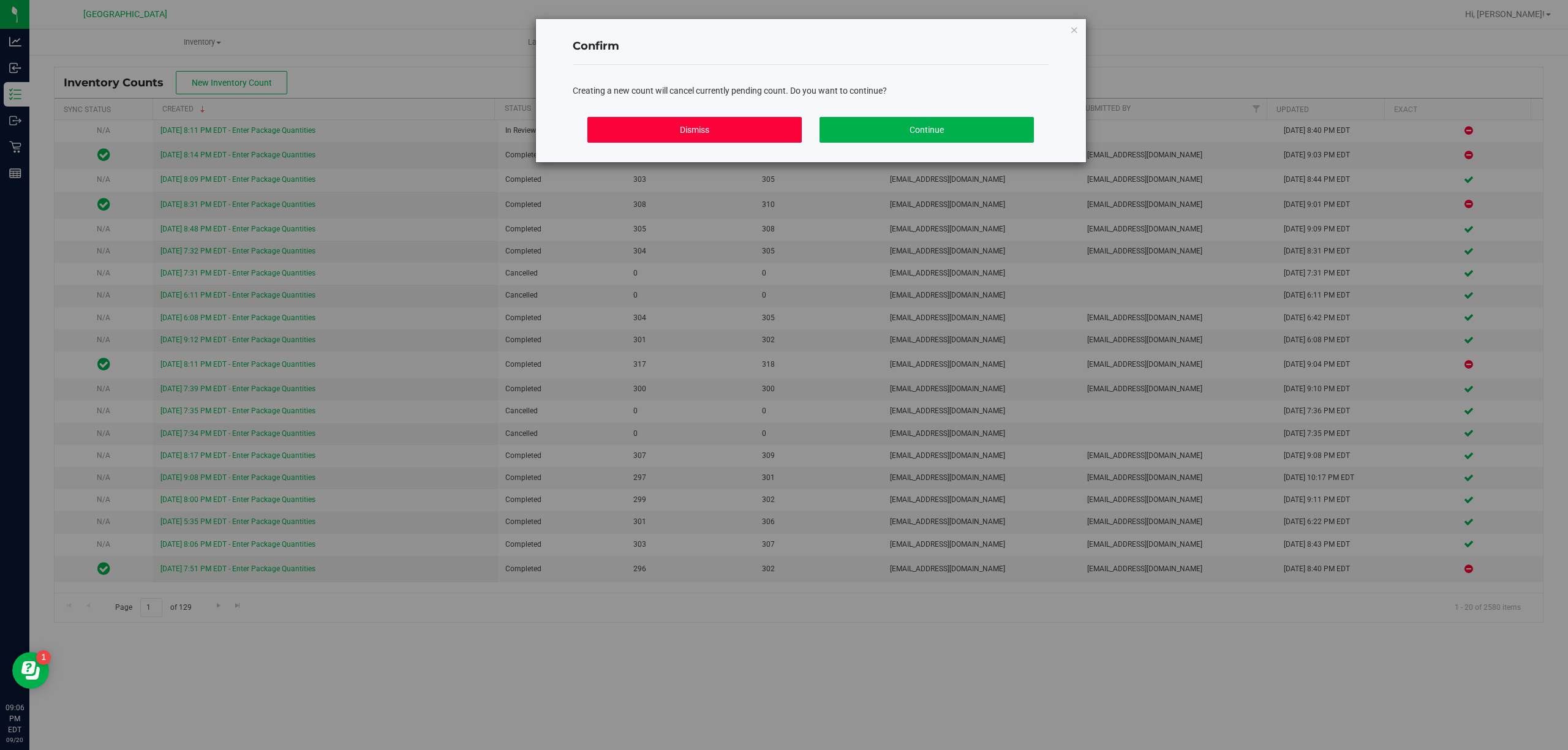
click at [697, 133] on button "Dismiss" at bounding box center [695, 130] width 214 height 26
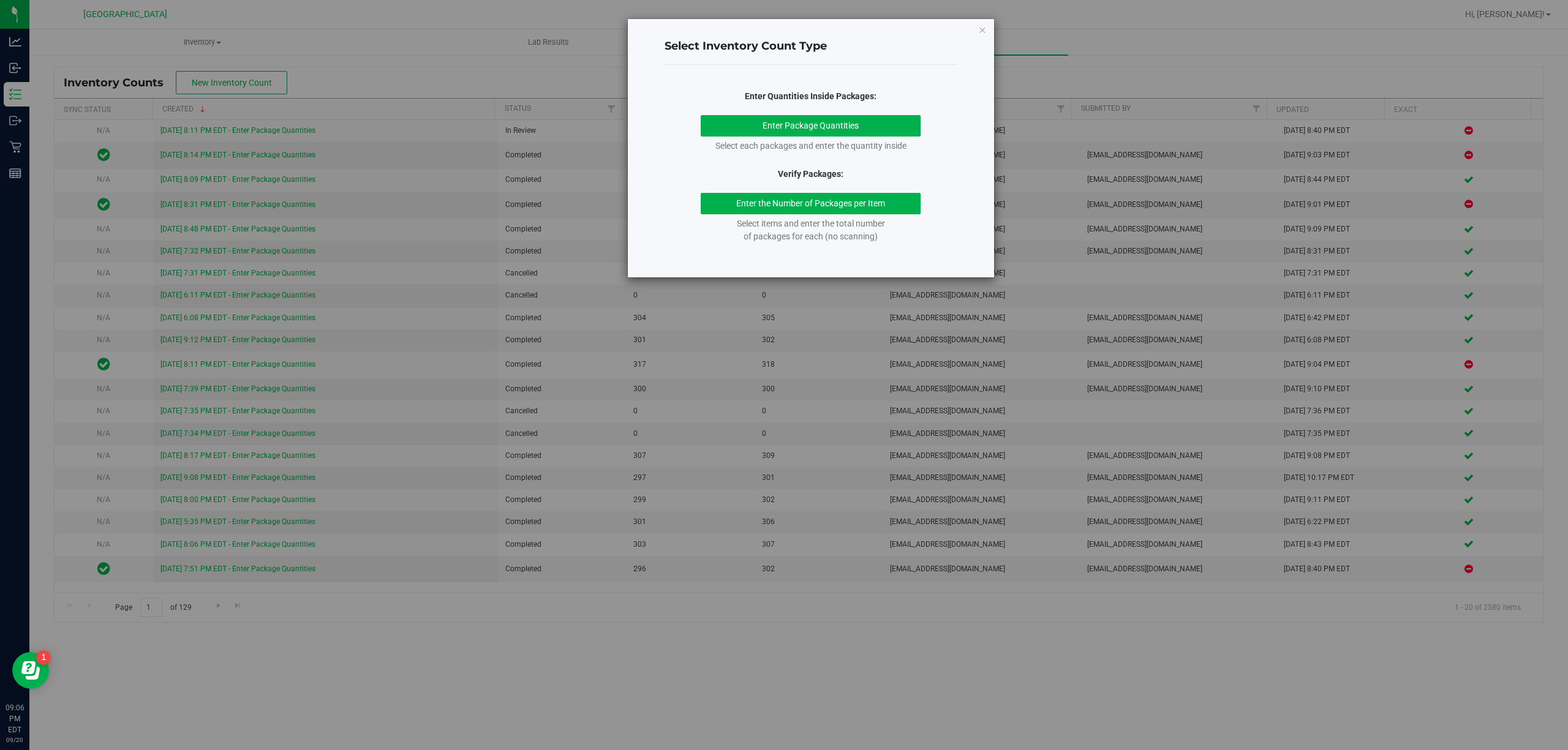
click at [964, 35] on div "Select Inventory Count Type Enter Quantities Inside Packages: Enter Package Qua…" at bounding box center [810, 148] width 366 height 258
click at [971, 35] on div "Select Inventory Count Type Enter Quantities Inside Packages: Enter Package Qua…" at bounding box center [810, 148] width 366 height 258
click at [976, 32] on div "Select Inventory Count Type Enter Quantities Inside Packages: Enter Package Qua…" at bounding box center [810, 148] width 366 height 258
click at [981, 30] on icon "button" at bounding box center [982, 29] width 8 height 15
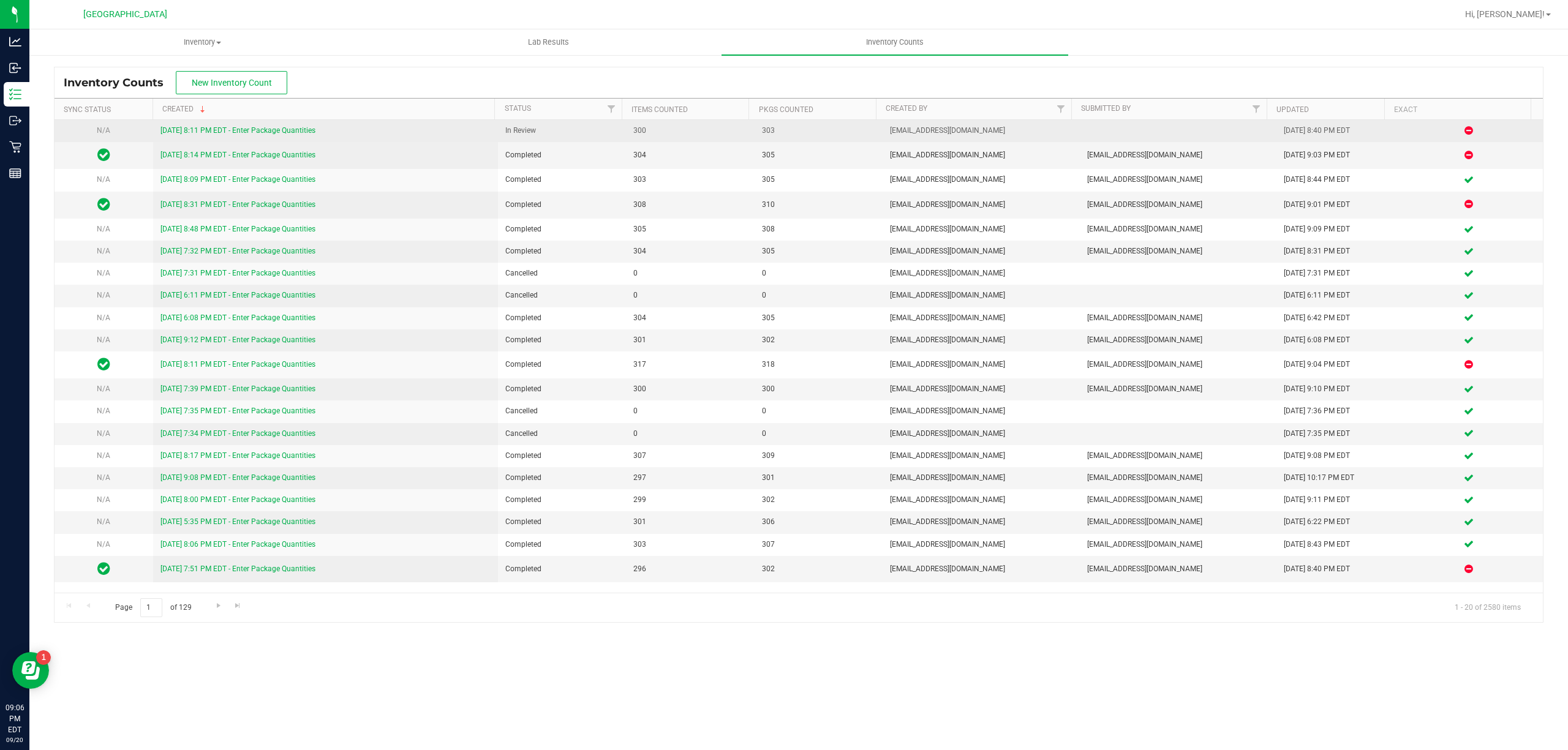
click at [289, 132] on link "[DATE] 8:11 PM EDT - Enter Package Quantities" at bounding box center [238, 130] width 155 height 8
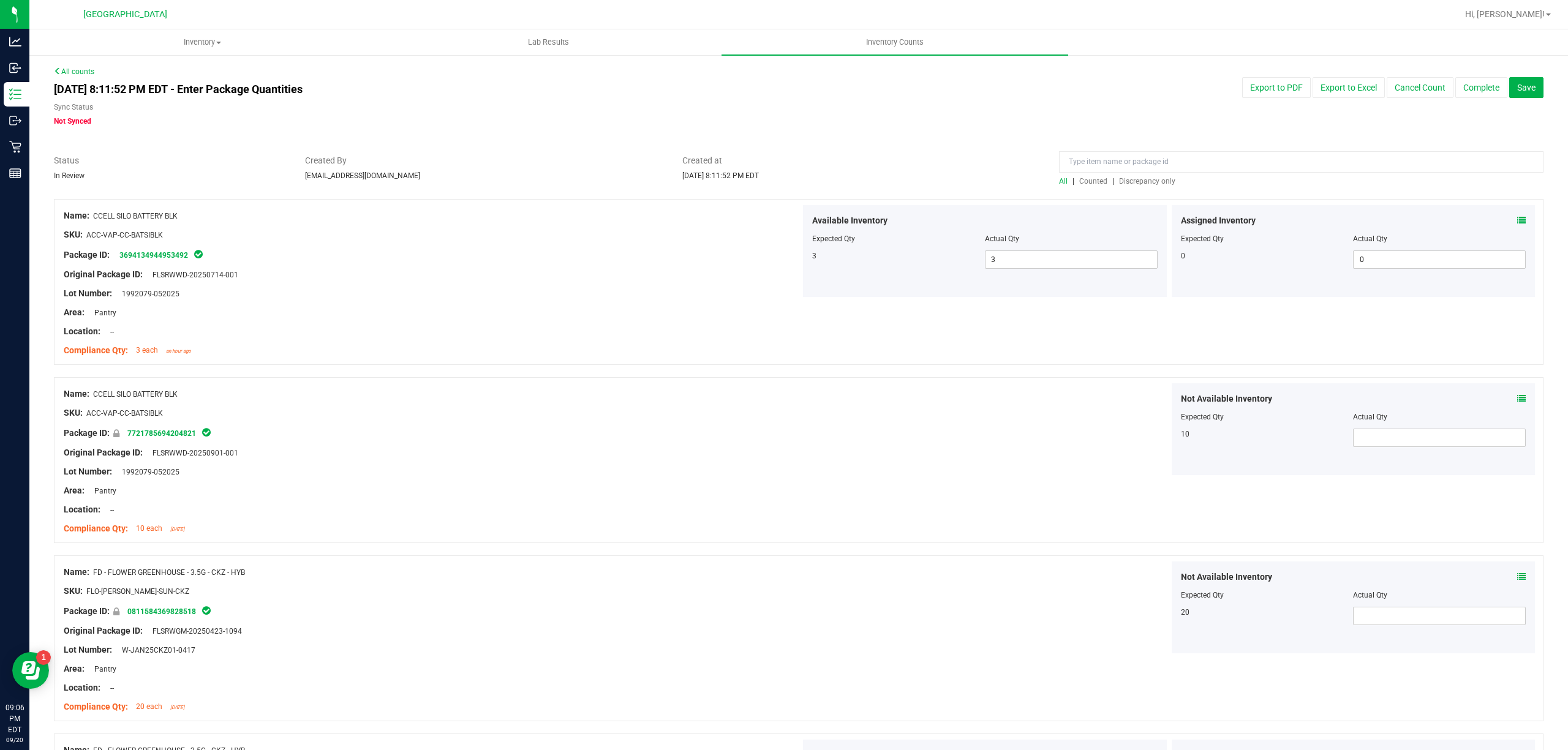
click at [1155, 177] on span "Discrepancy only" at bounding box center [1147, 181] width 57 height 8
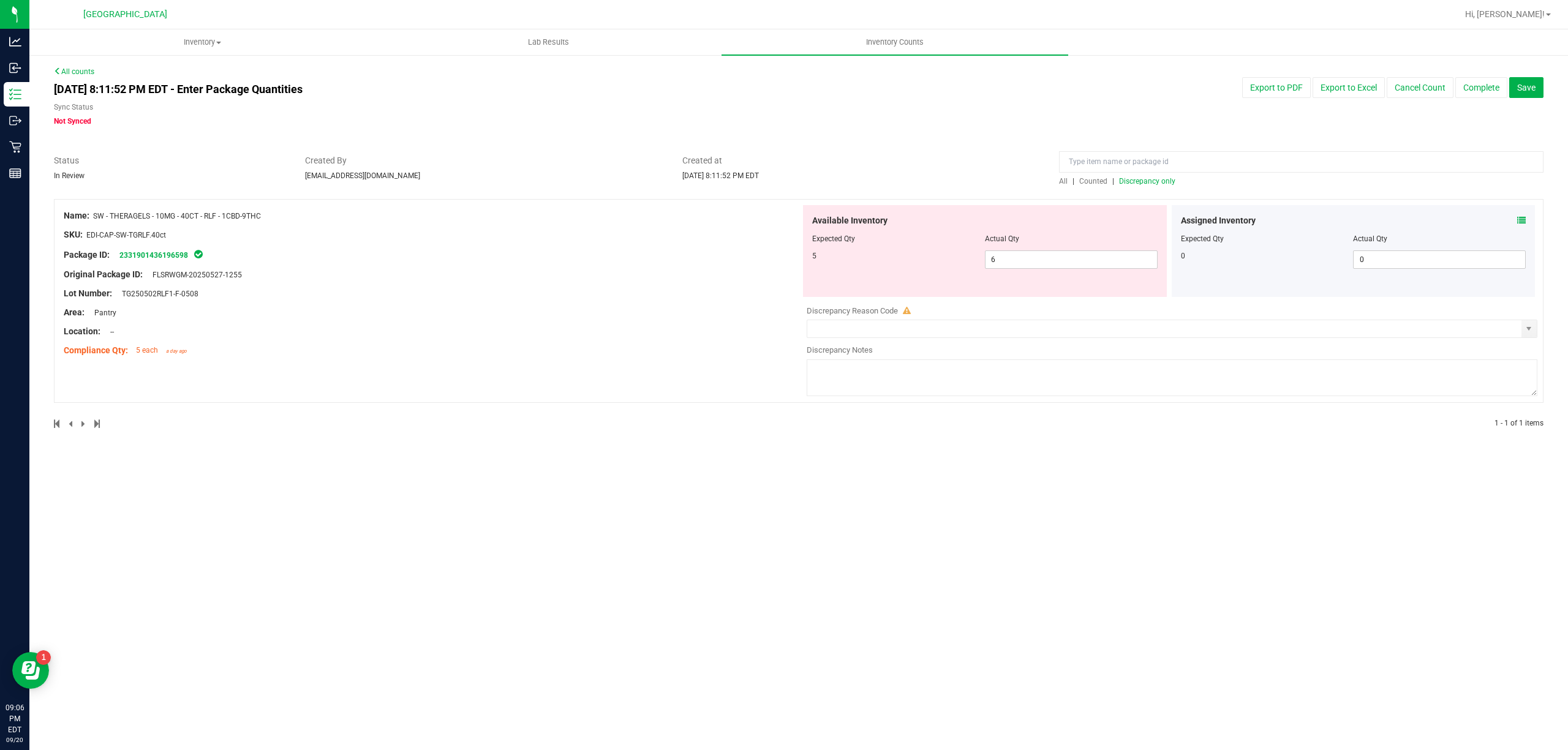
click at [1520, 219] on icon at bounding box center [1521, 220] width 8 height 8
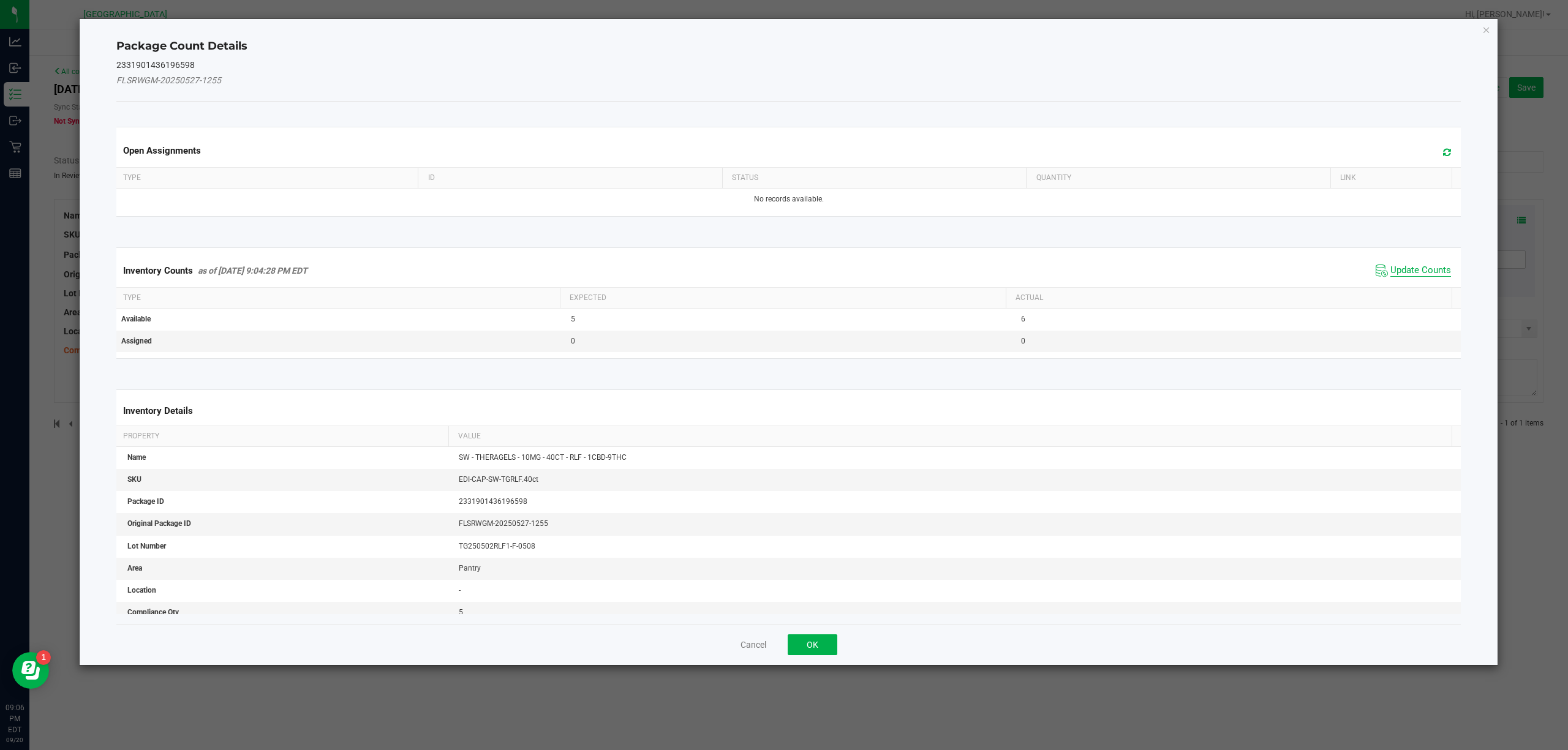
click at [1421, 273] on span "Update Counts" at bounding box center [1420, 270] width 60 height 12
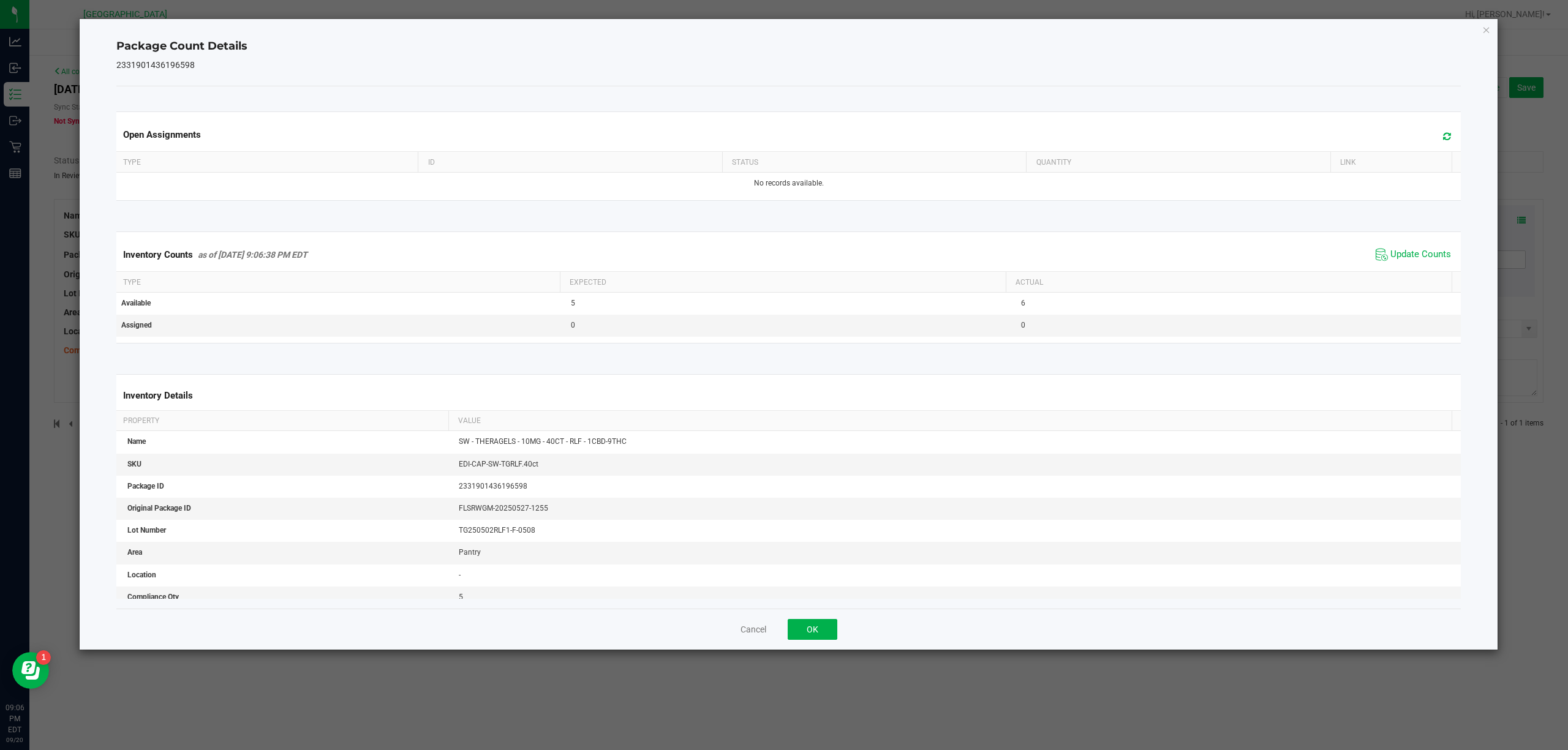
click at [1417, 263] on span "Update Counts" at bounding box center [1413, 255] width 81 height 18
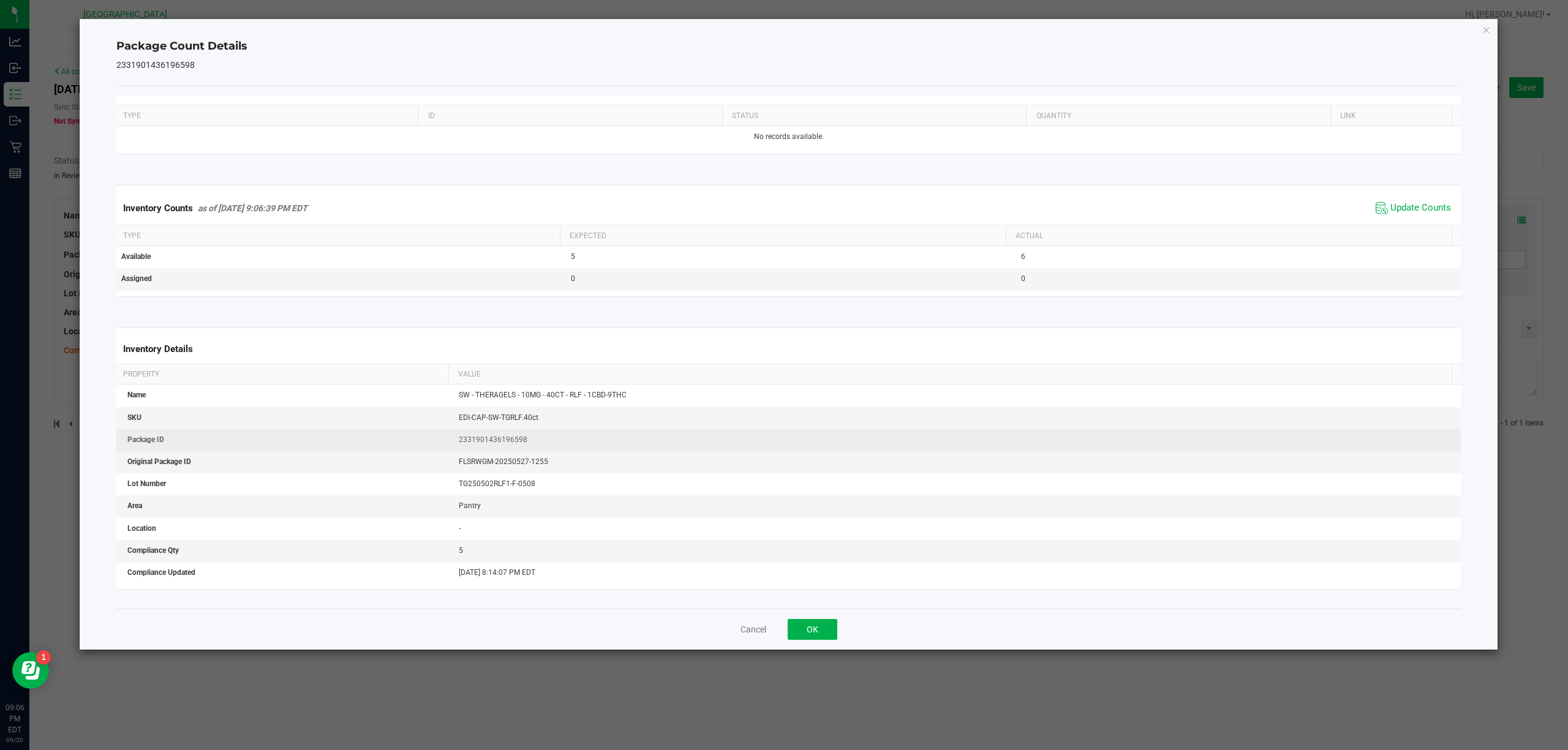
scroll to position [71, 0]
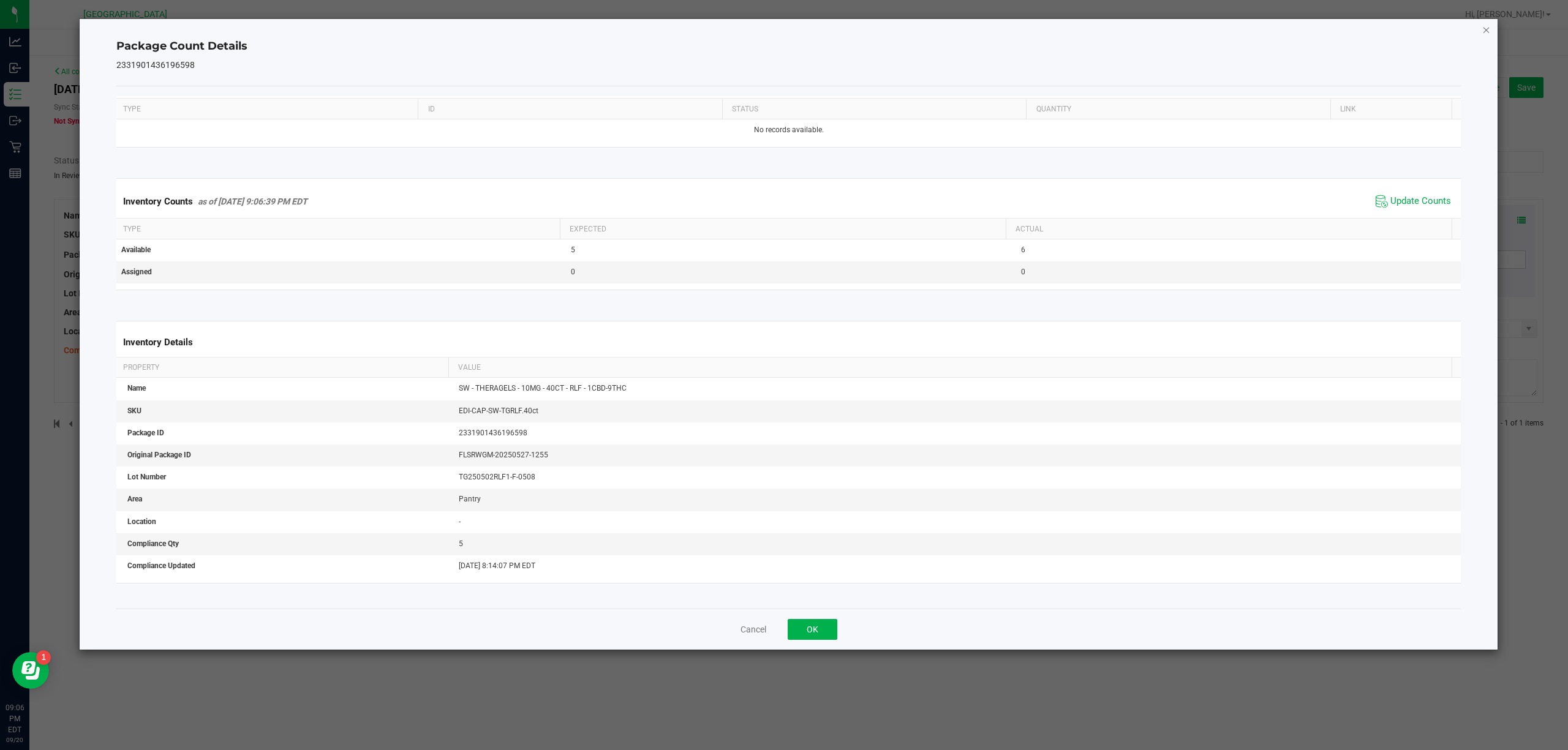
drag, startPoint x: 1493, startPoint y: 33, endPoint x: 1489, endPoint y: 28, distance: 6.4
click at [1492, 31] on div "Package Count Details 2331901436196598 Open Assignments Type ID Status Quantity…" at bounding box center [789, 334] width 1418 height 630
click at [1485, 27] on icon "Close" at bounding box center [1486, 29] width 8 height 15
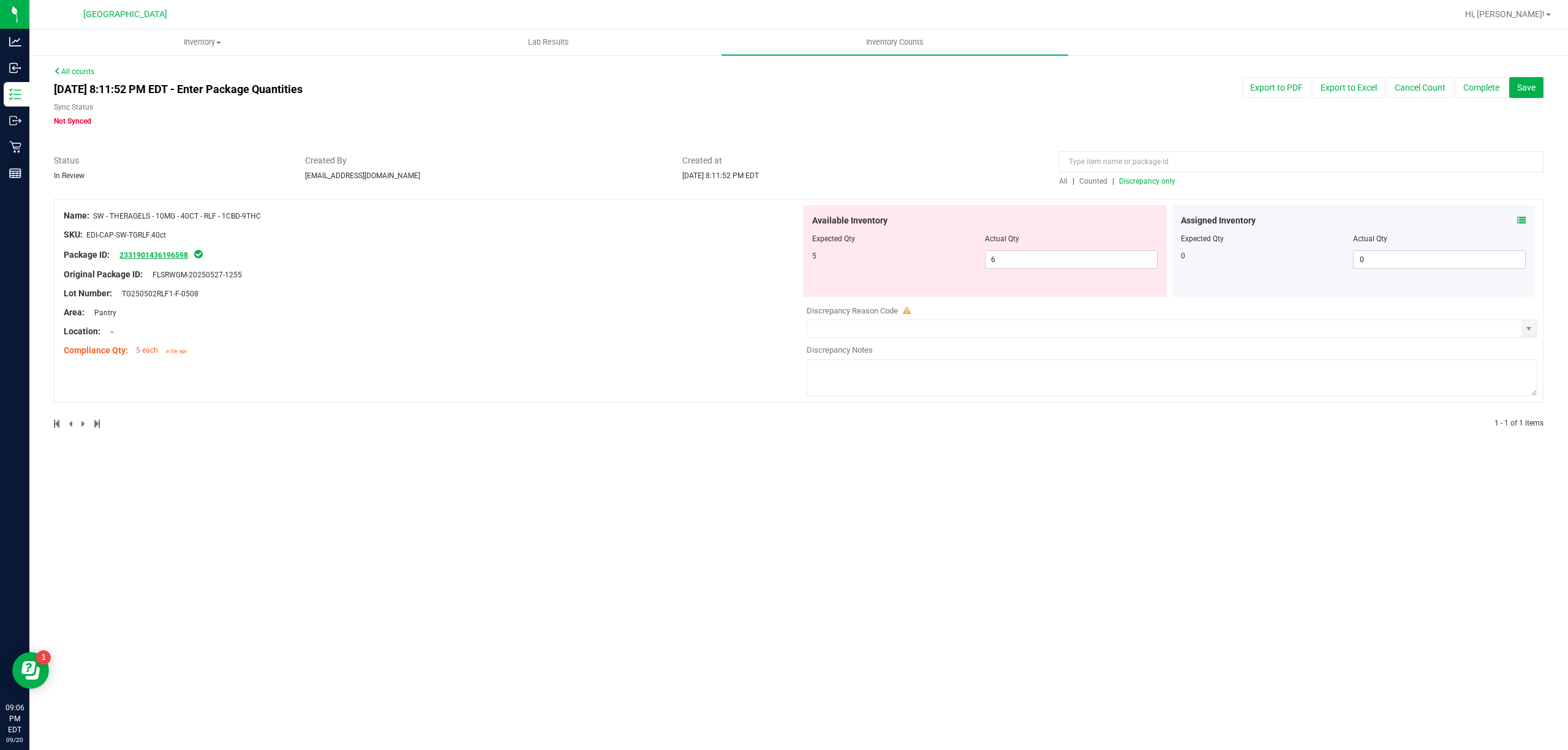
click at [171, 252] on link "2331901436196598" at bounding box center [153, 255] width 68 height 8
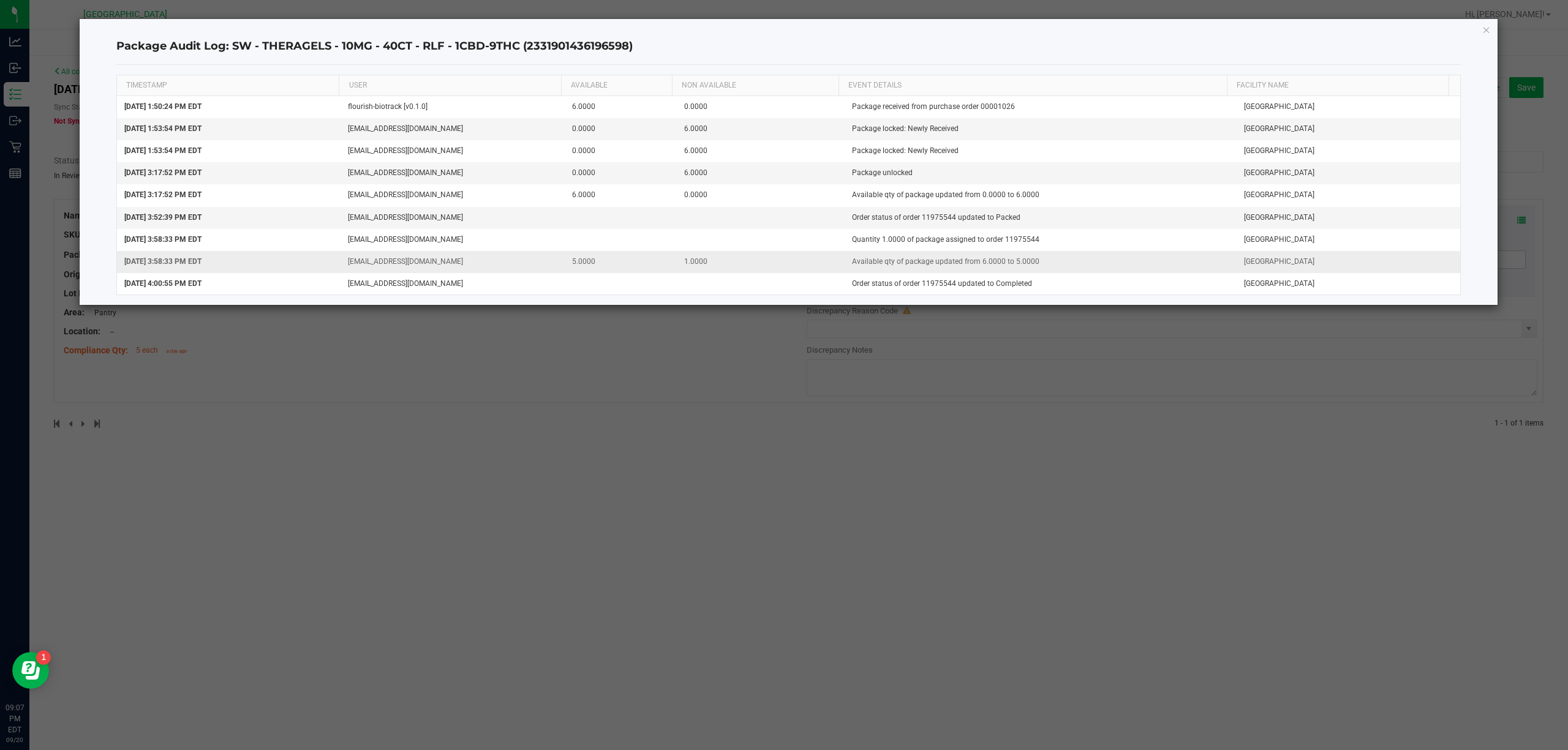
click at [1353, 273] on td "[GEOGRAPHIC_DATA]" at bounding box center [1349, 262] width 225 height 22
click at [1483, 27] on icon "button" at bounding box center [1486, 29] width 8 height 15
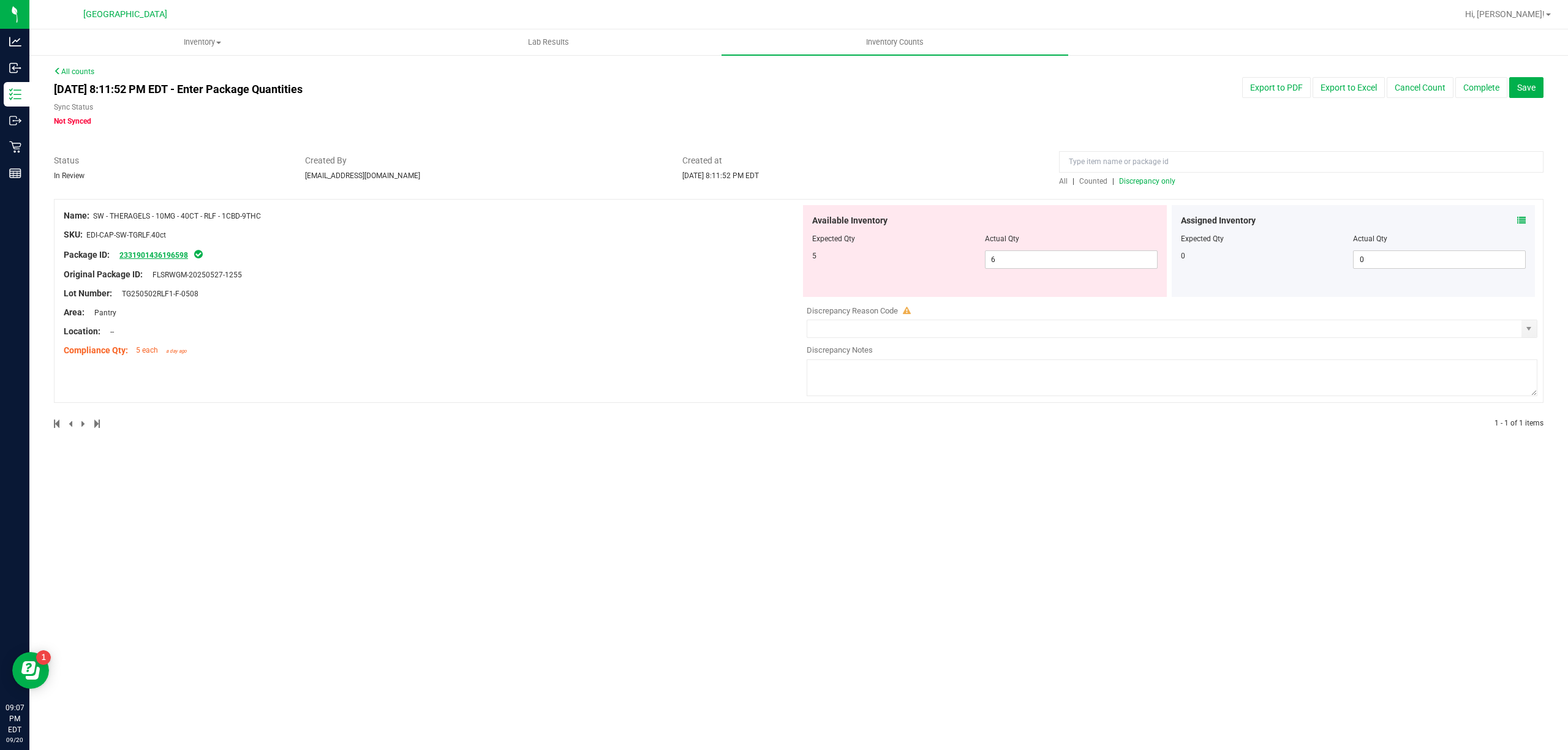
click at [165, 252] on link "2331901436196598" at bounding box center [153, 255] width 68 height 8
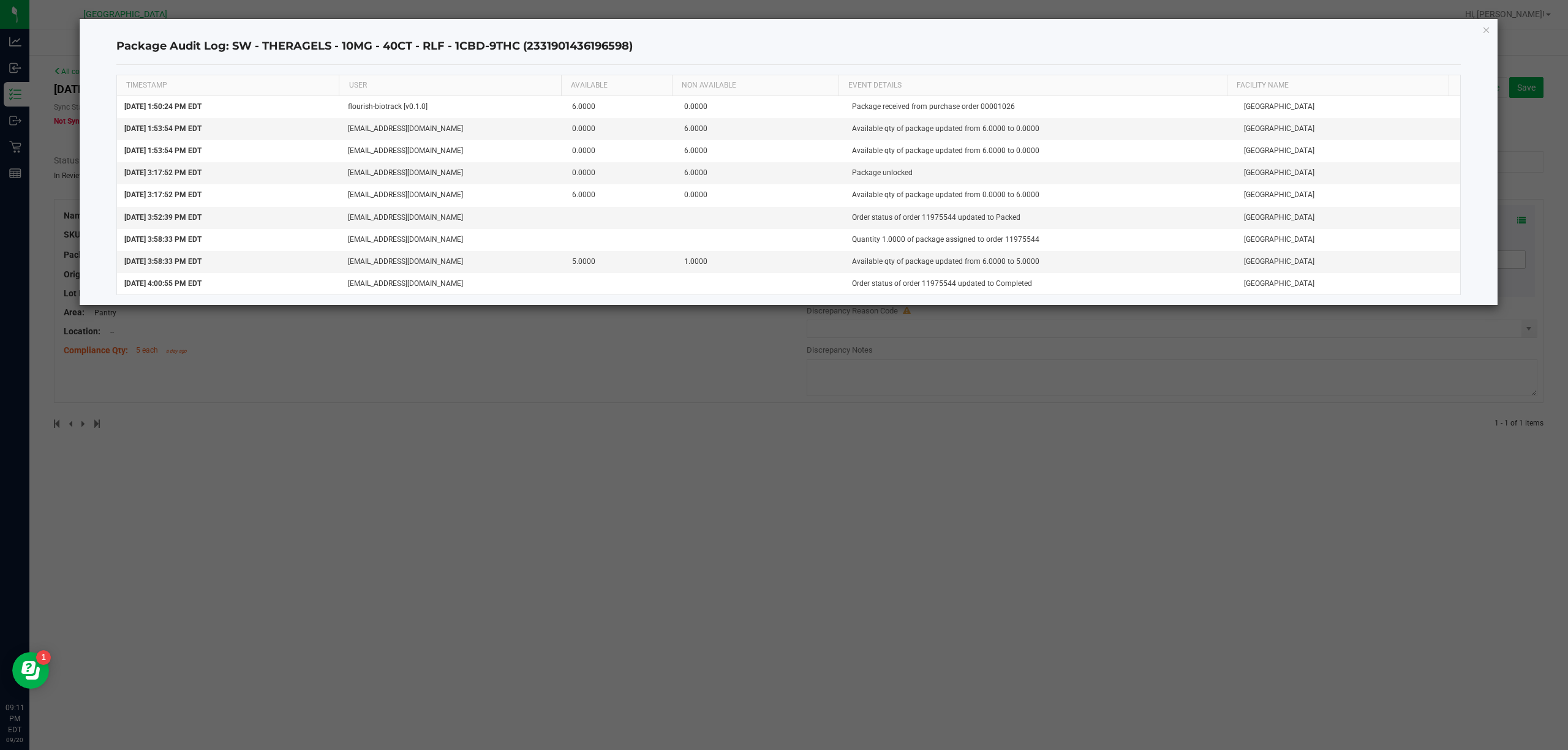
click at [1478, 32] on div "Package Audit Log: SW - THERAGELS - 10MG - 40CT - RLF - 1CBD-9THC (233190143619…" at bounding box center [789, 161] width 1418 height 286
drag, startPoint x: 1485, startPoint y: 26, endPoint x: 1480, endPoint y: 14, distance: 13.0
click at [1485, 26] on icon "button" at bounding box center [1486, 29] width 8 height 15
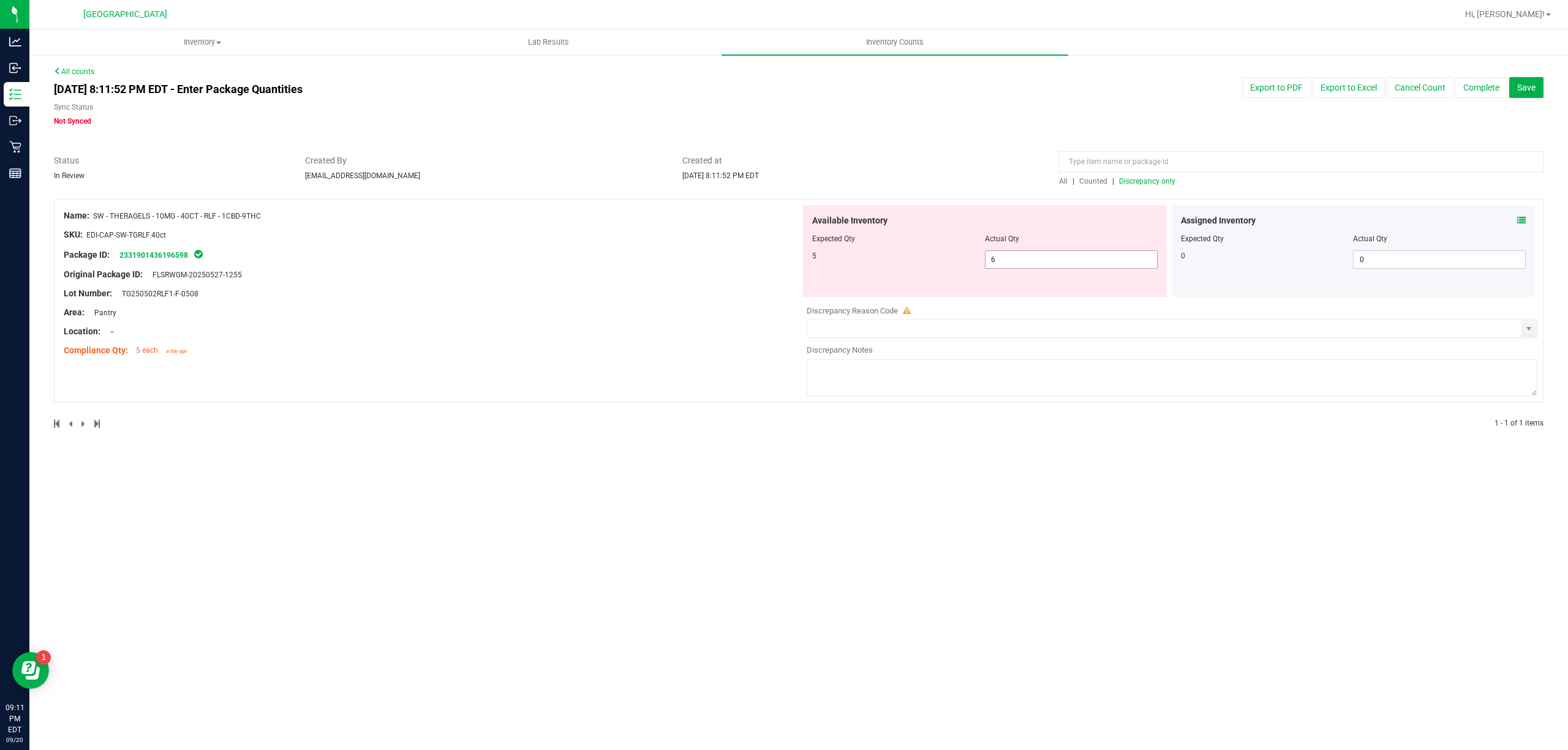
click at [1073, 264] on span "6 6" at bounding box center [1071, 259] width 172 height 18
click at [1071, 263] on input "6" at bounding box center [1071, 259] width 172 height 17
type input "5"
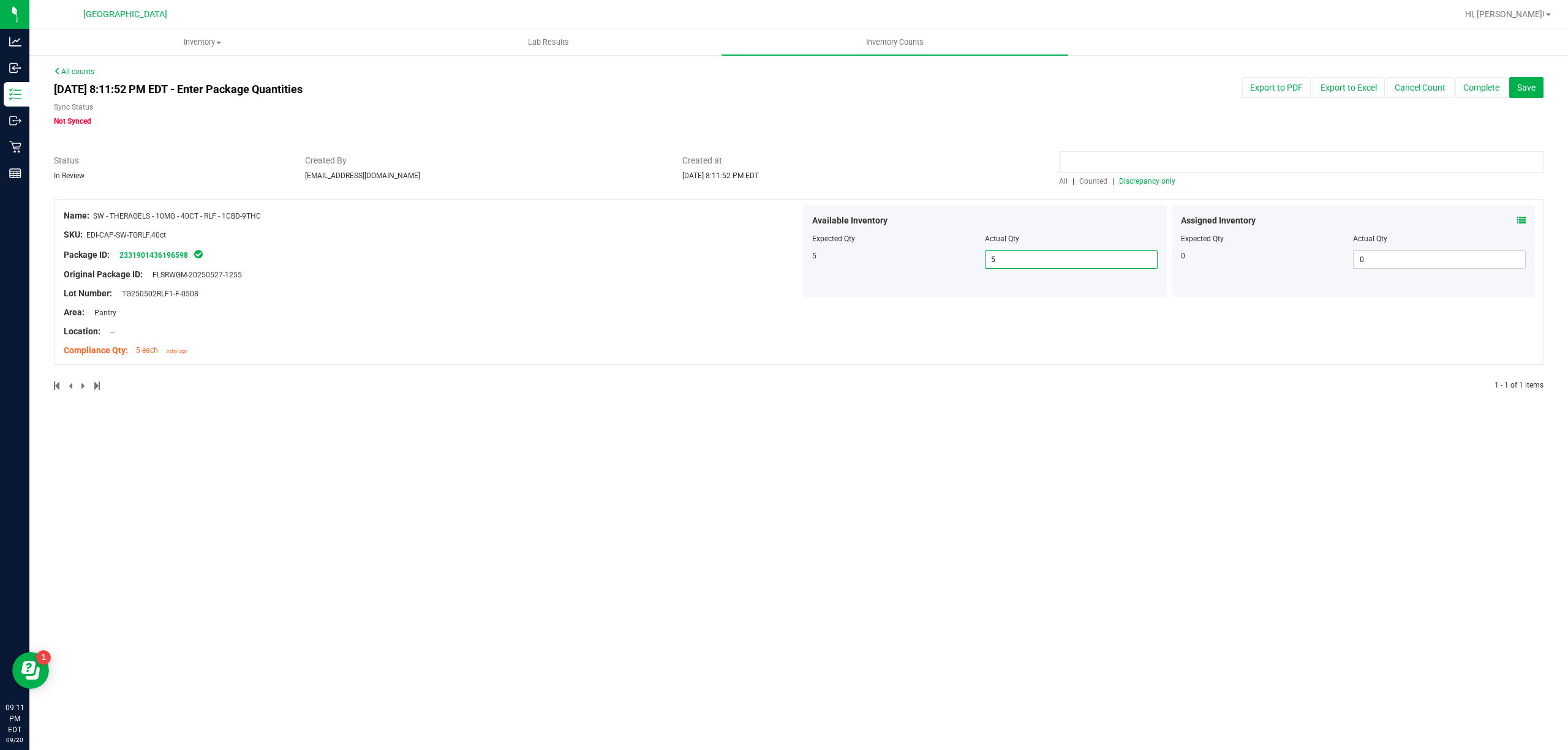
click at [1134, 172] on input at bounding box center [1301, 161] width 485 height 21
click at [1149, 193] on div at bounding box center [799, 193] width 1490 height 12
click at [1147, 178] on span "Discrepancy only" at bounding box center [1147, 181] width 57 height 8
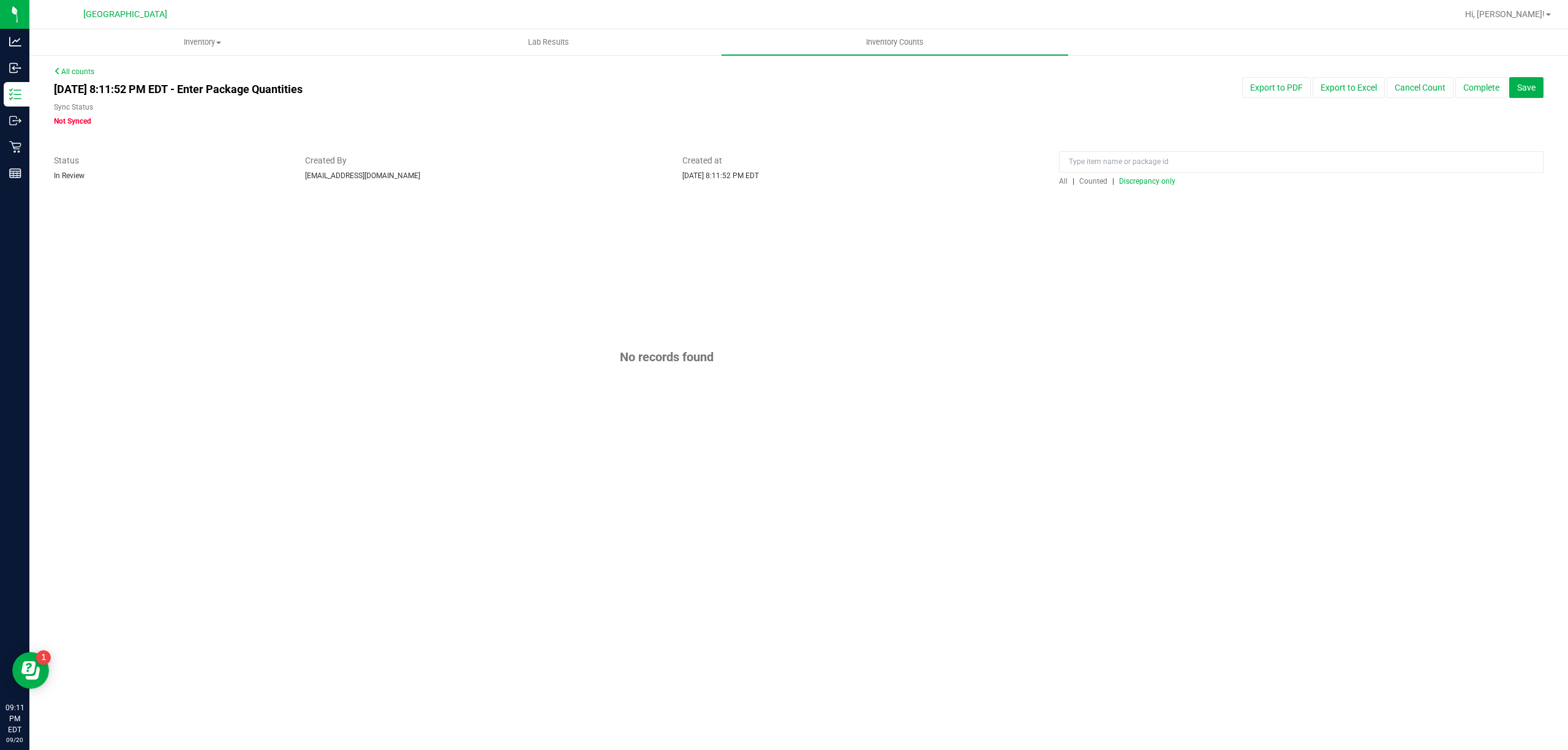
click at [85, 62] on div "All counts [DATE] 8:11:52 PM EDT - Enter Package Quantities Sync Status Not Syn…" at bounding box center [799, 297] width 1539 height 485
click at [1470, 92] on button "Complete" at bounding box center [1480, 88] width 52 height 21
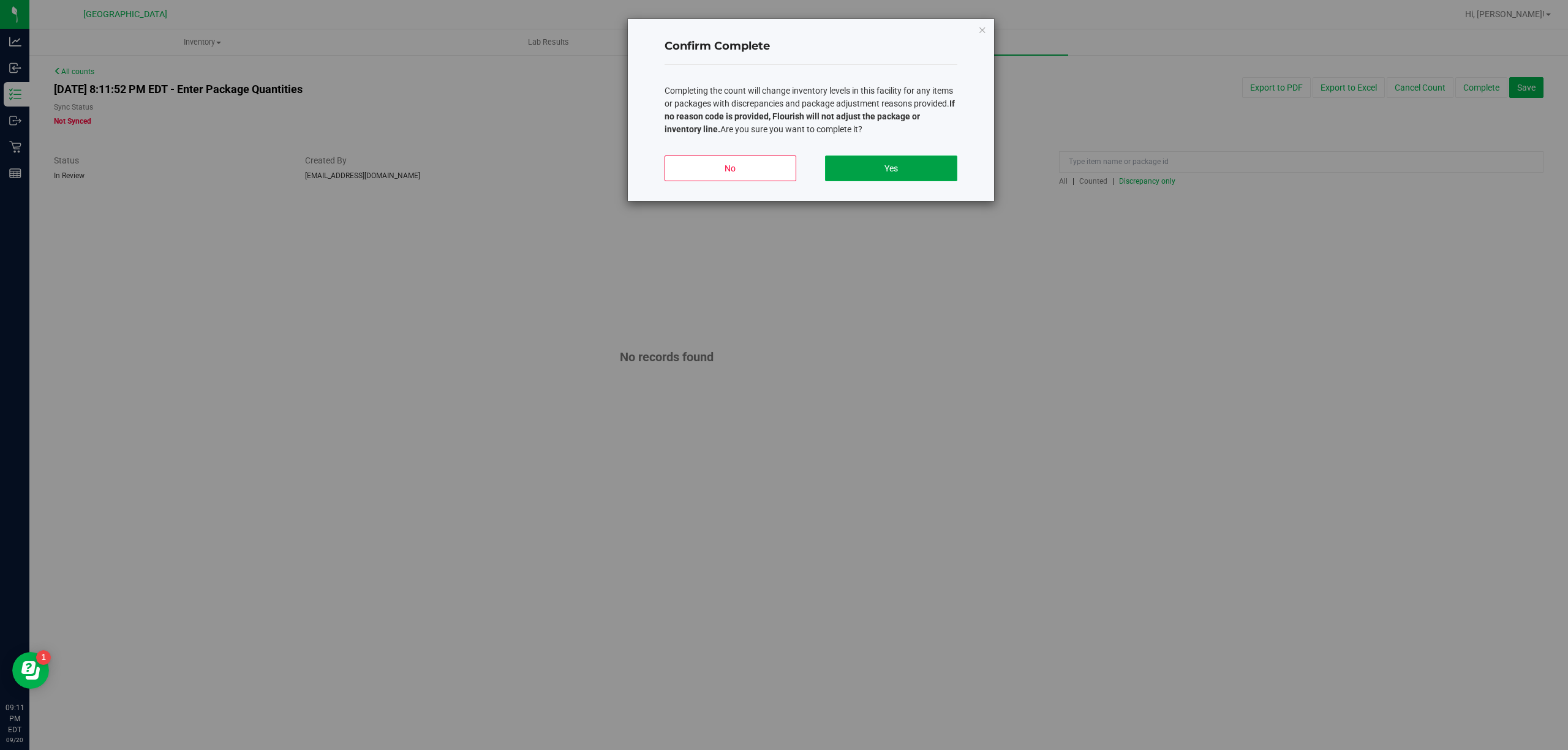
click at [902, 161] on button "Yes" at bounding box center [891, 168] width 131 height 26
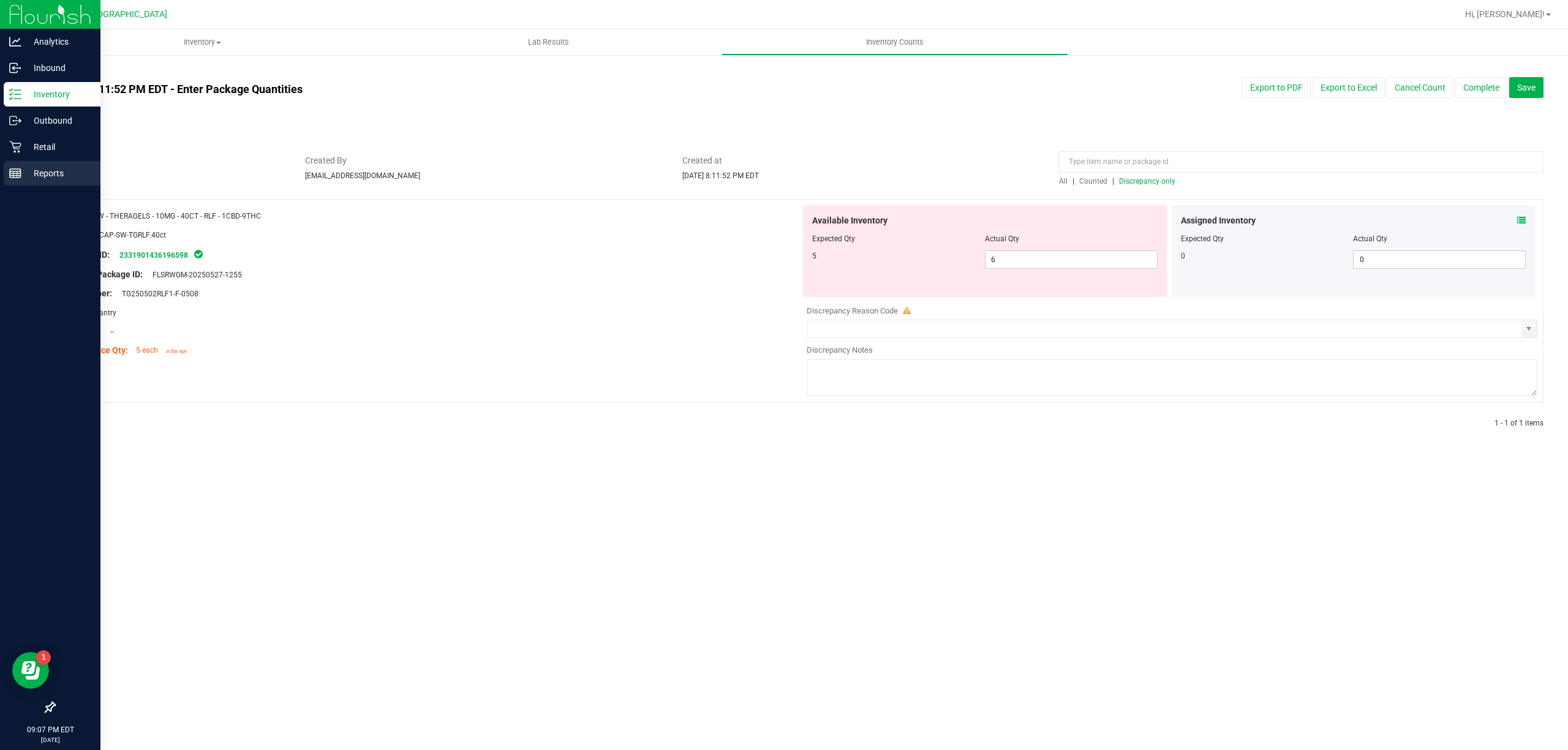
click at [68, 172] on p "Reports" at bounding box center [57, 173] width 74 height 15
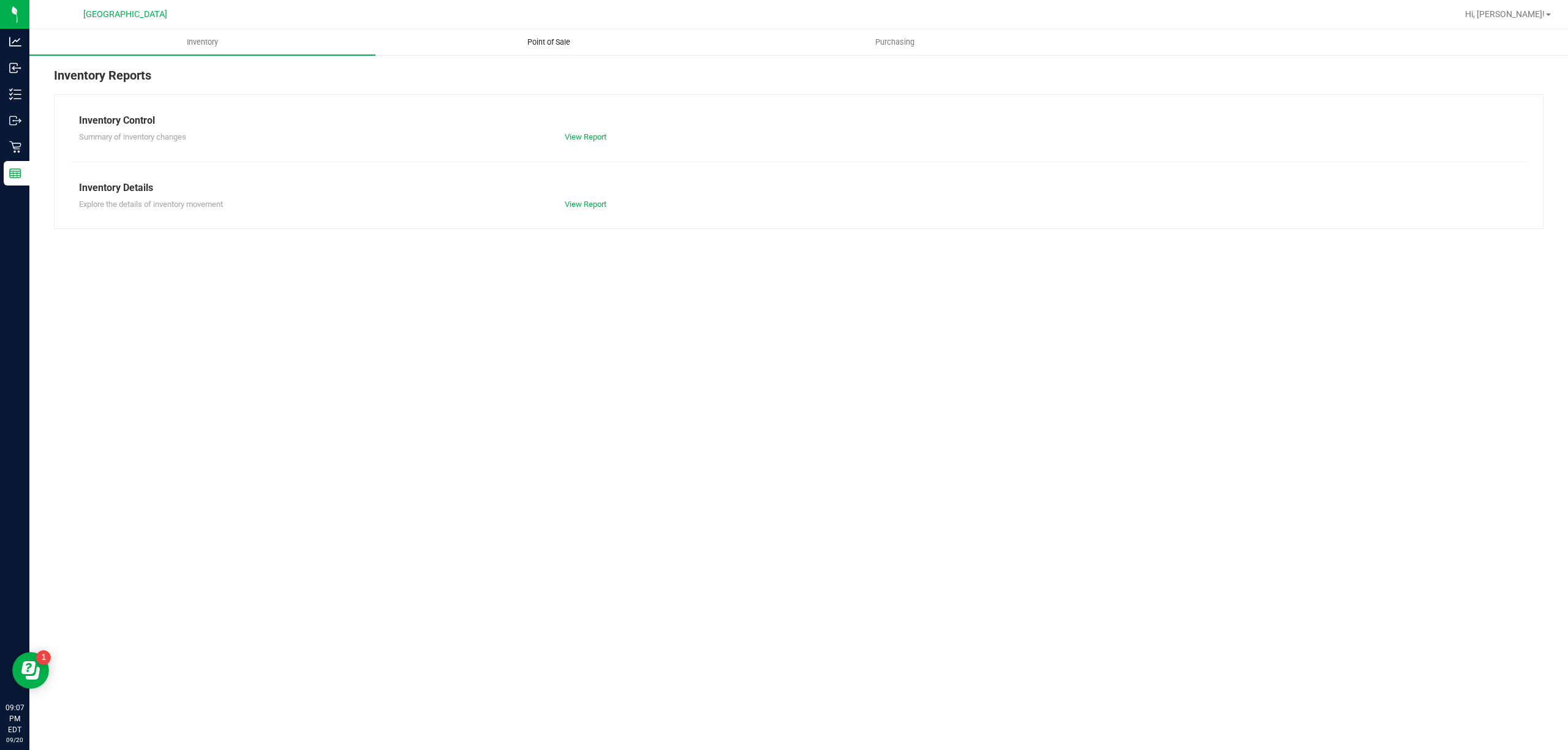
click at [530, 30] on uib-tab-heading "Point of Sale" at bounding box center [549, 42] width 345 height 25
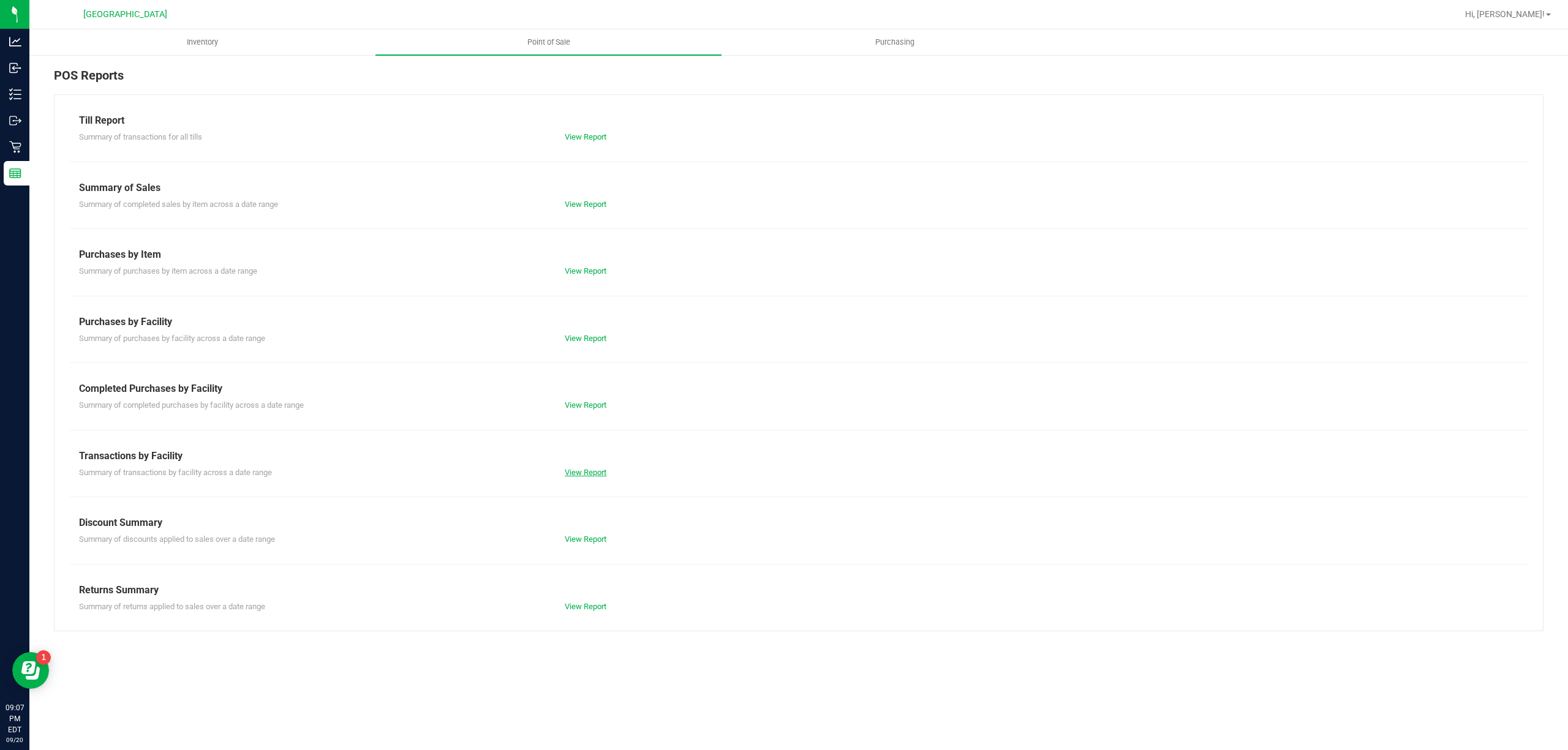
click at [588, 475] on link "View Report" at bounding box center [586, 473] width 42 height 9
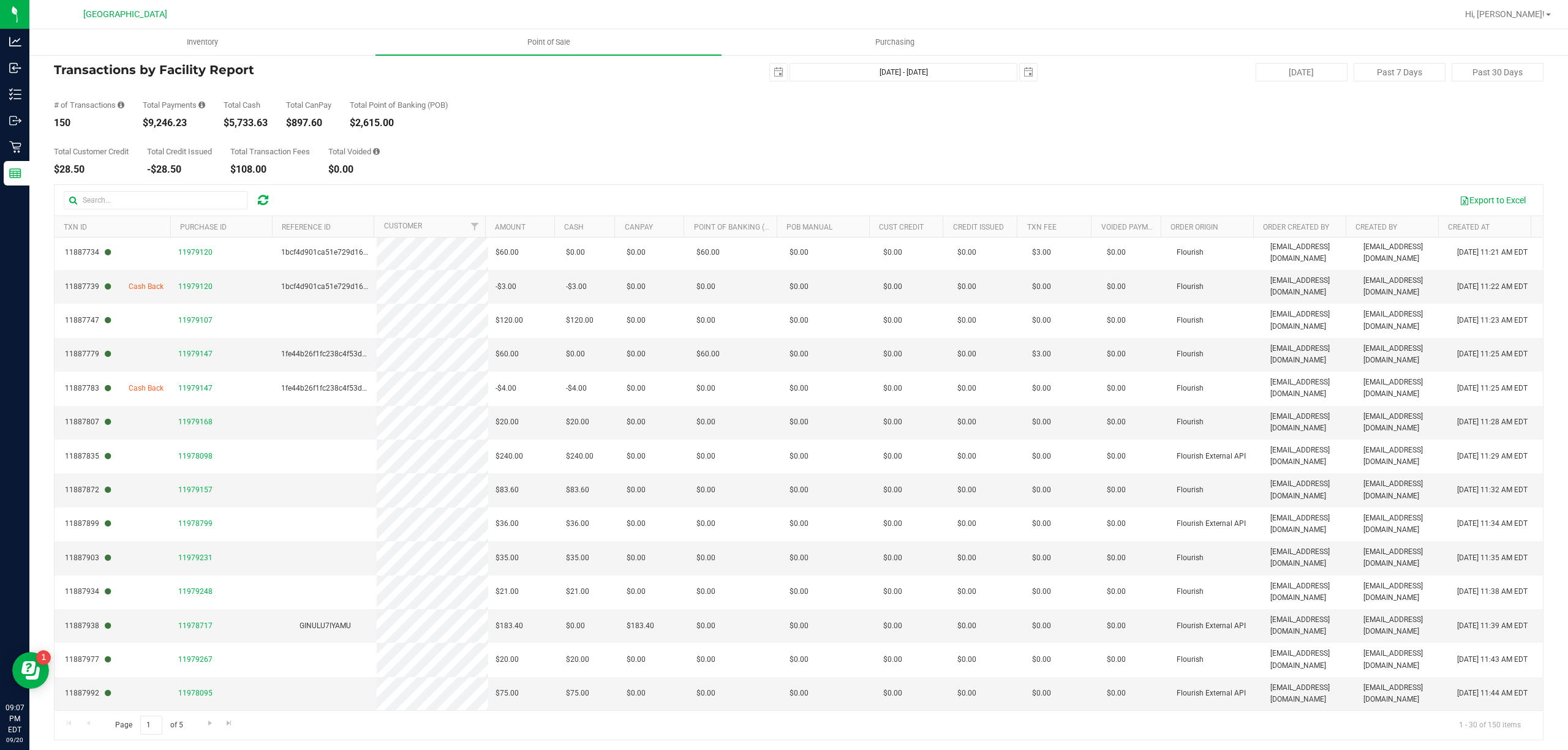
scroll to position [23, 0]
click at [148, 725] on input "1" at bounding box center [152, 723] width 22 height 19
click at [160, 721] on input "1" at bounding box center [152, 723] width 22 height 19
click at [159, 721] on input "1" at bounding box center [152, 723] width 22 height 19
click at [153, 721] on input "1" at bounding box center [152, 723] width 22 height 19
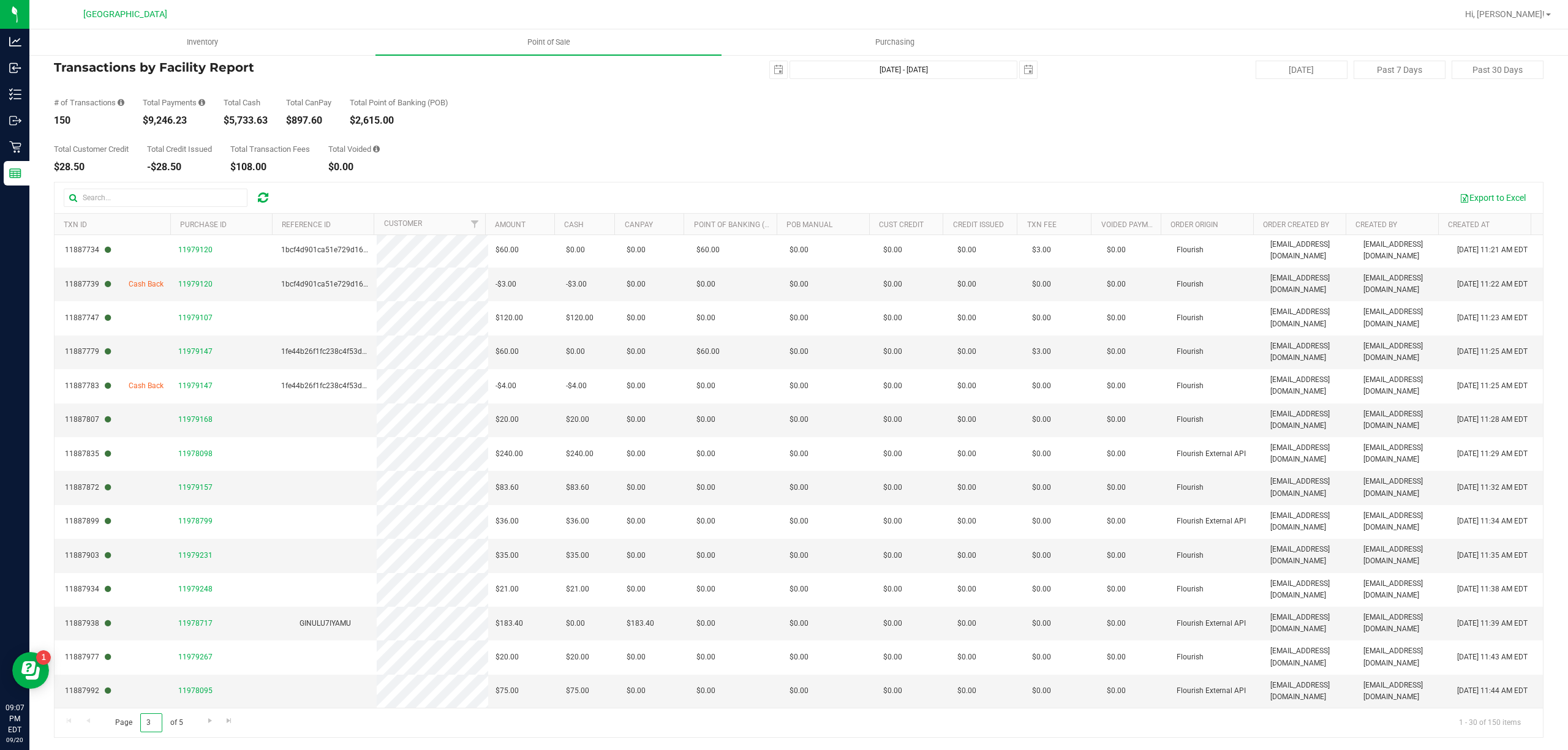
type input "3"
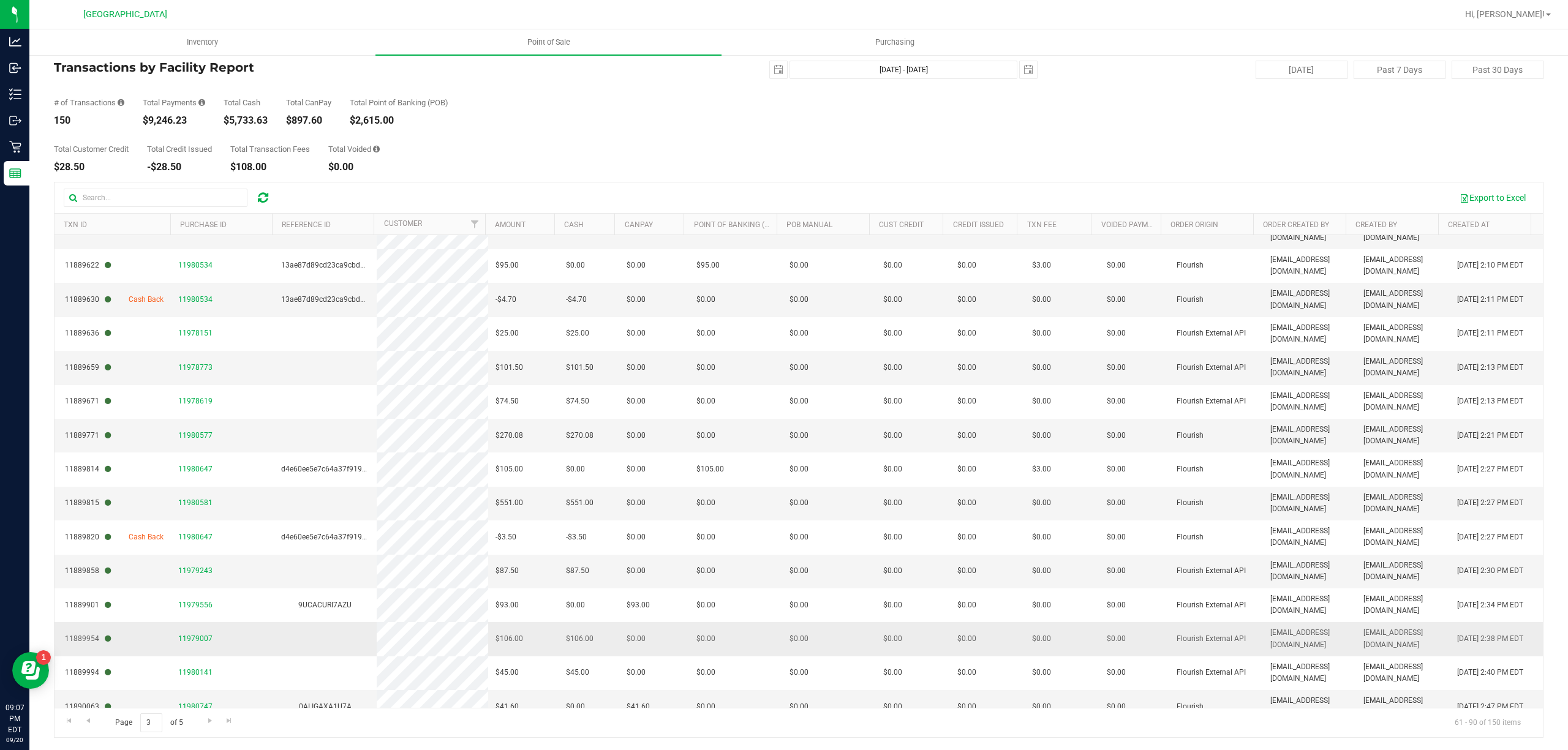
scroll to position [550, 0]
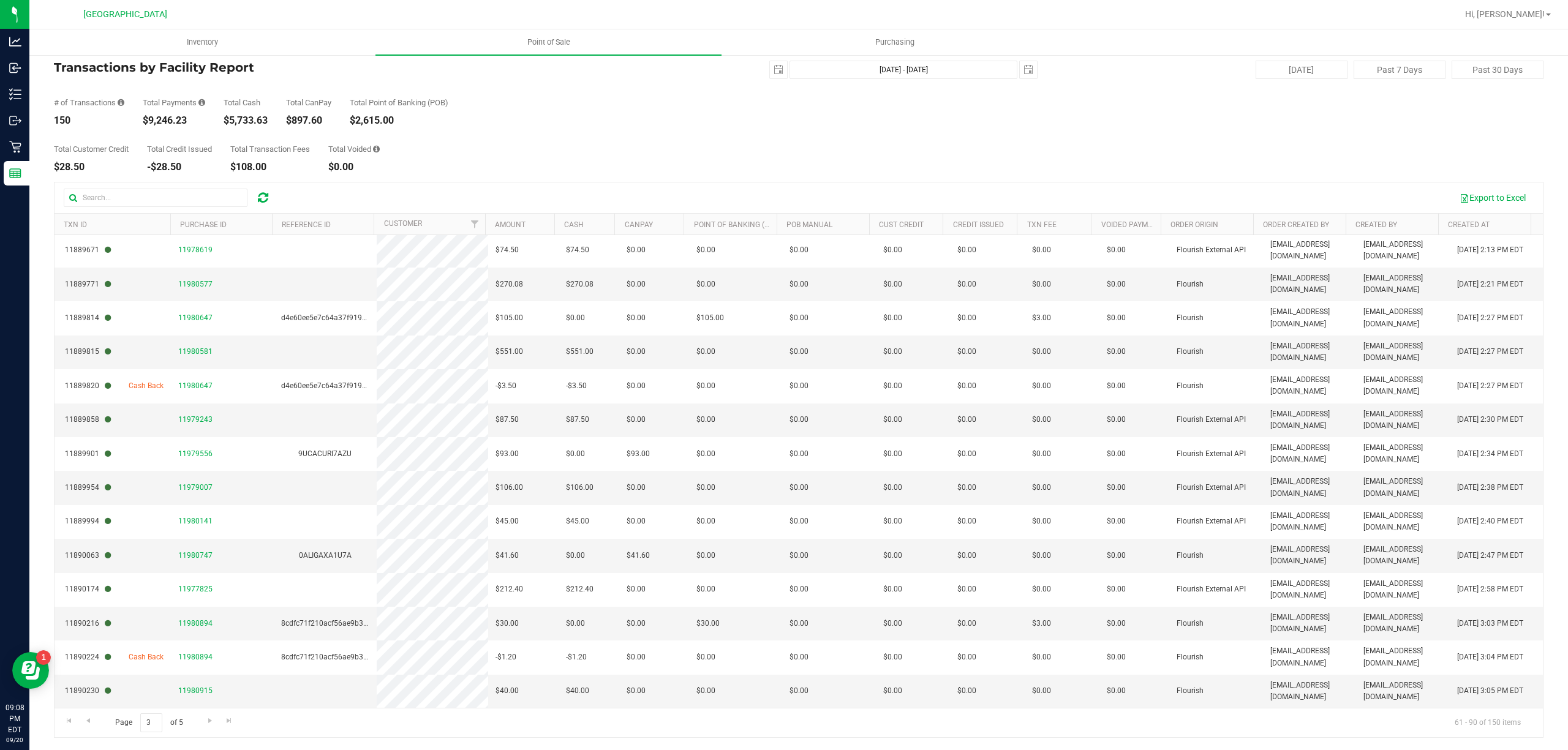
click at [133, 721] on span "Page 3 of 5" at bounding box center [149, 723] width 89 height 19
click at [150, 715] on input "3" at bounding box center [152, 723] width 22 height 19
click at [157, 719] on input "3" at bounding box center [152, 723] width 22 height 19
type input "4"
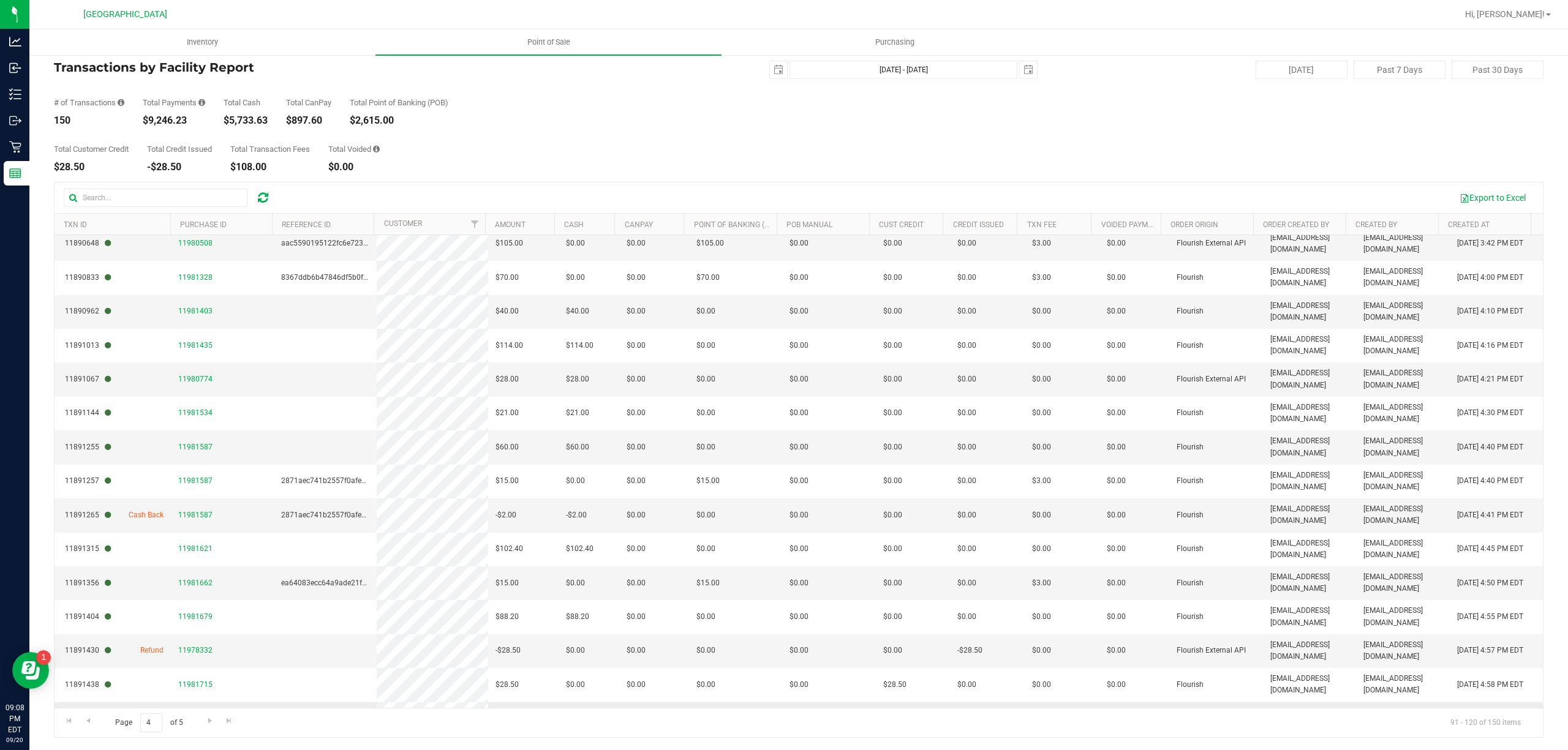
scroll to position [245, 0]
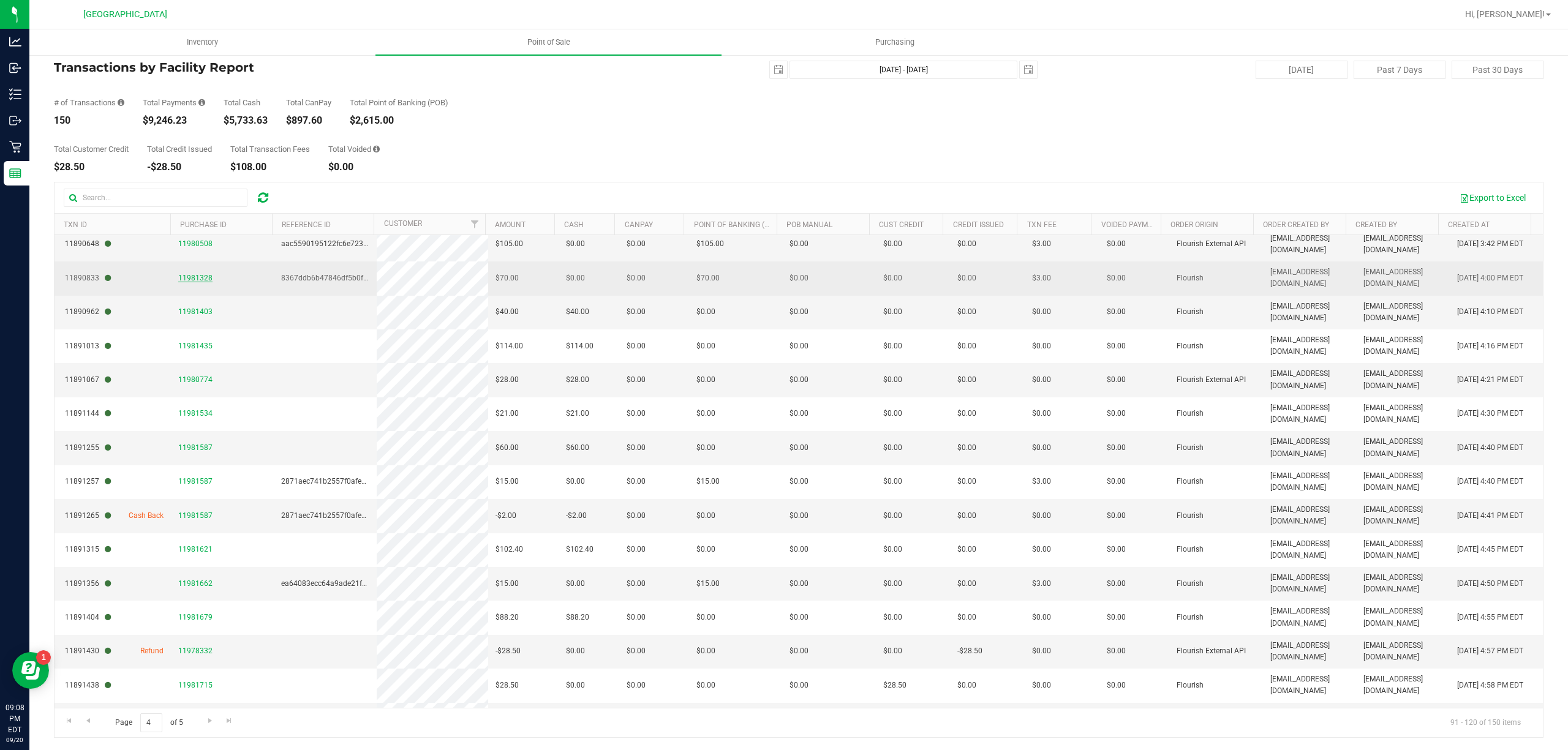
click at [187, 282] on span "11981328" at bounding box center [195, 277] width 35 height 8
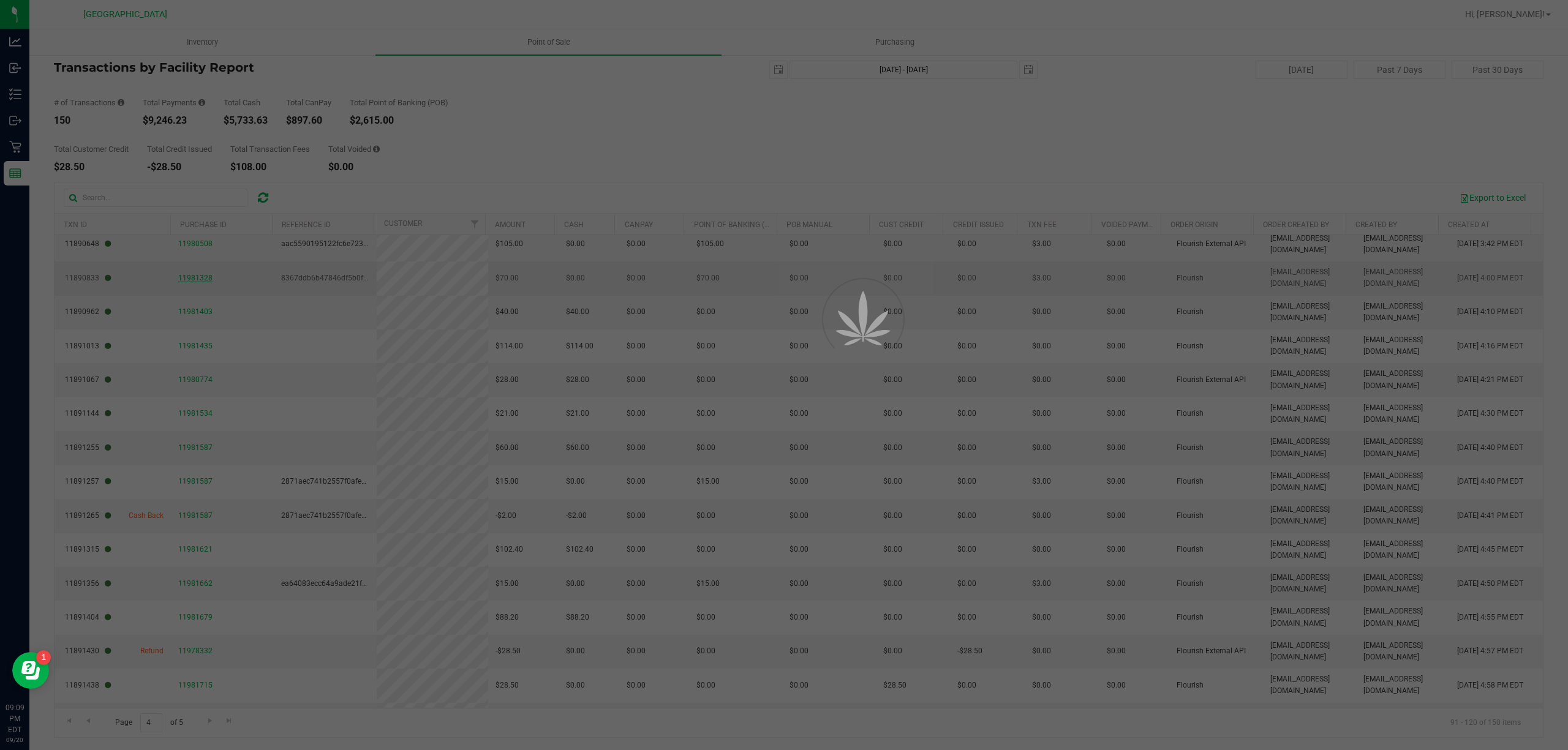
click at [186, 280] on div at bounding box center [784, 375] width 1568 height 750
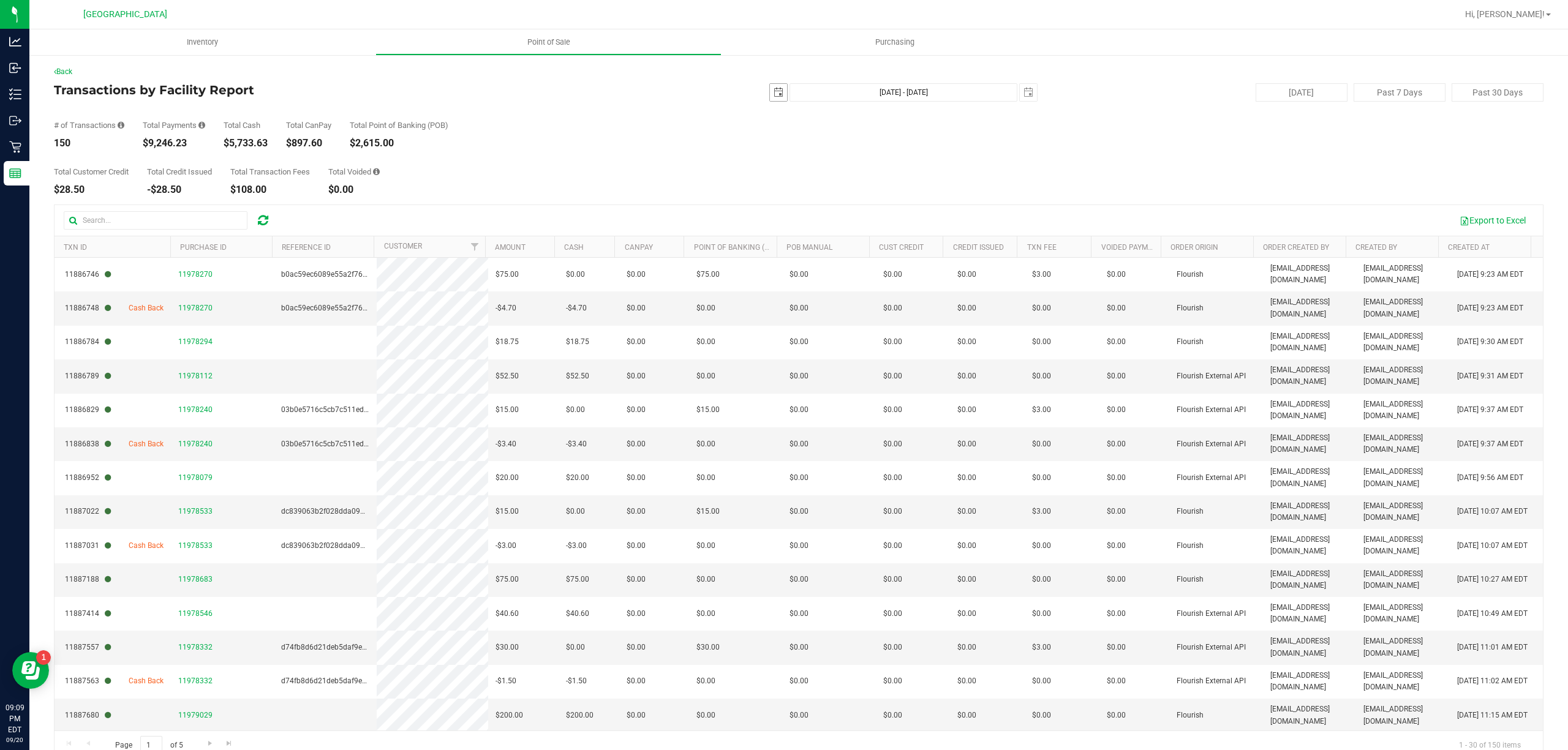
click at [774, 93] on span "select" at bounding box center [779, 92] width 10 height 10
click at [862, 203] on link "19" at bounding box center [862, 198] width 17 height 19
type input "2025-09-19"
click at [1020, 84] on span "select" at bounding box center [1028, 92] width 17 height 17
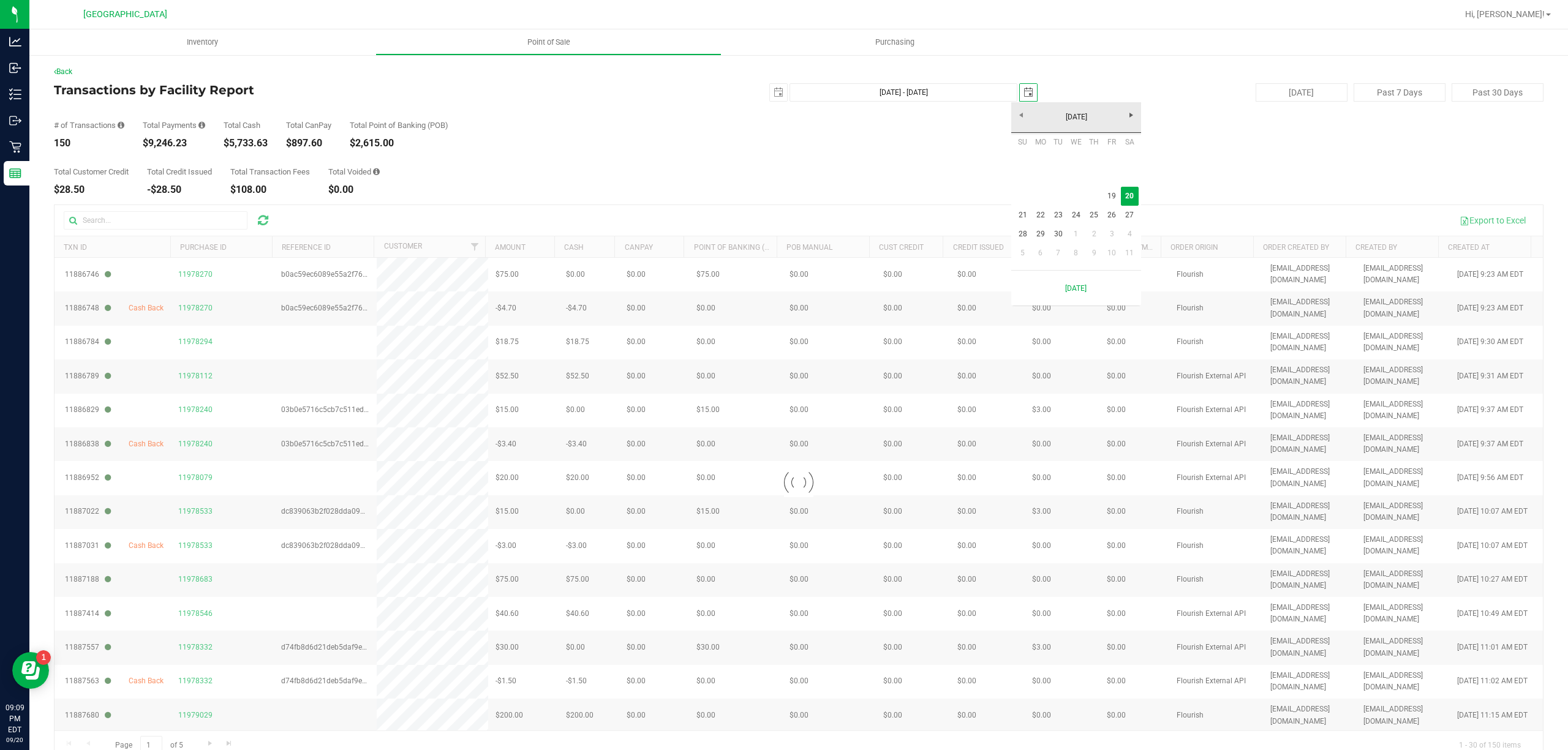
scroll to position [0, 31]
click at [1113, 194] on link "19" at bounding box center [1112, 196] width 17 height 19
type input "Sep 19, 2025 - Sep 19, 2025"
type input "2025-09-19"
click at [115, 214] on div at bounding box center [799, 483] width 1489 height 555
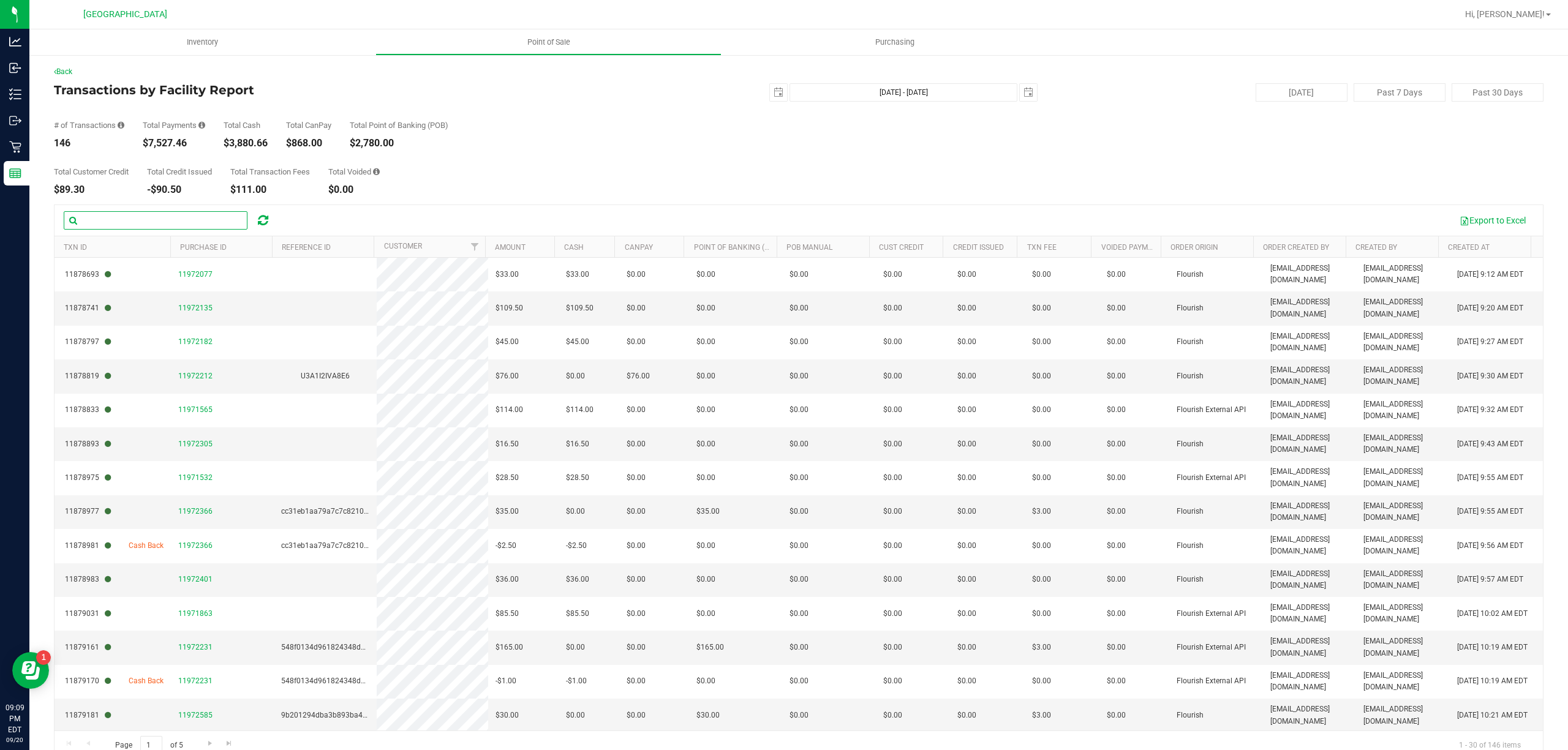
click at [116, 223] on input "text" at bounding box center [155, 221] width 183 height 18
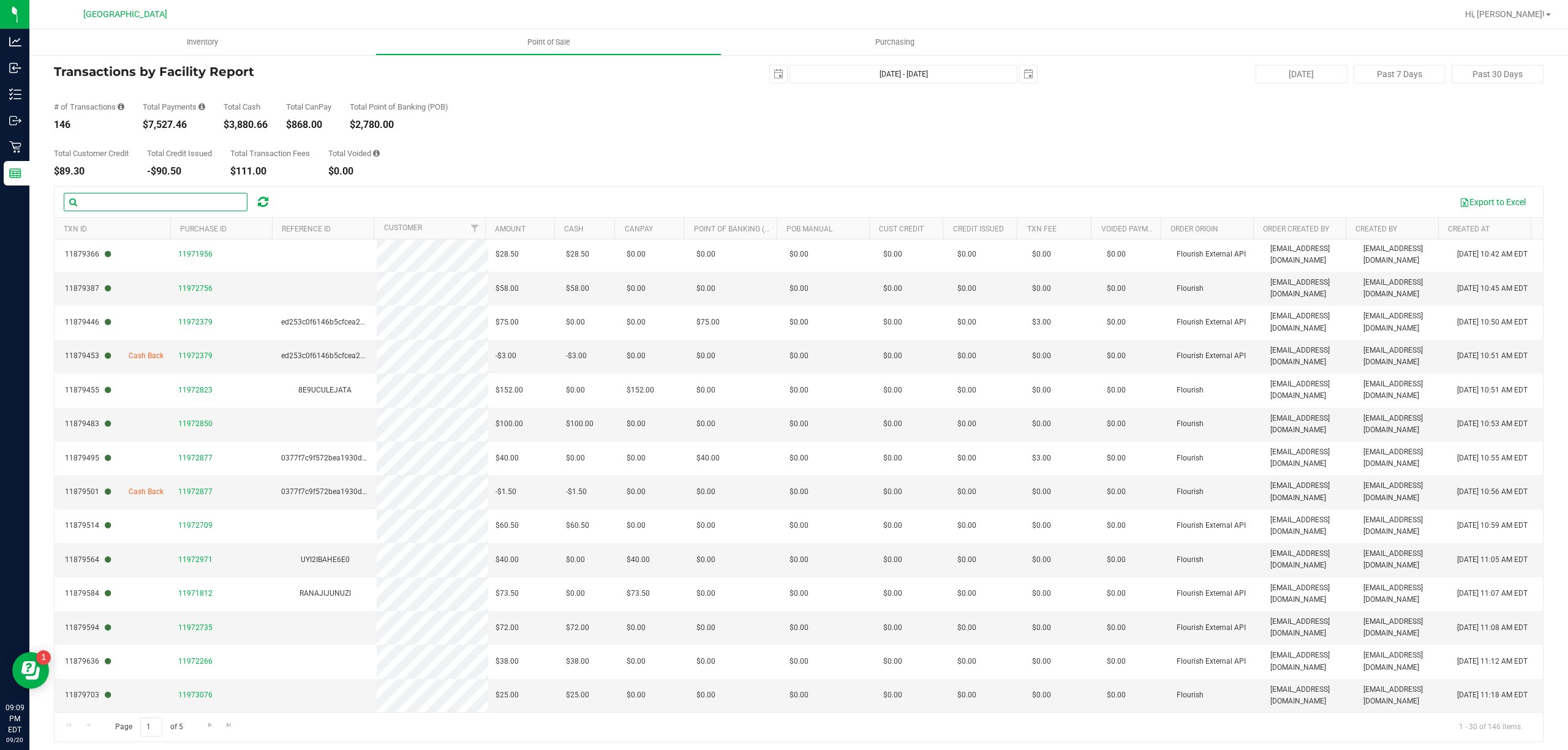
scroll to position [23, 0]
click at [155, 721] on input "1" at bounding box center [152, 723] width 22 height 19
type input "4"
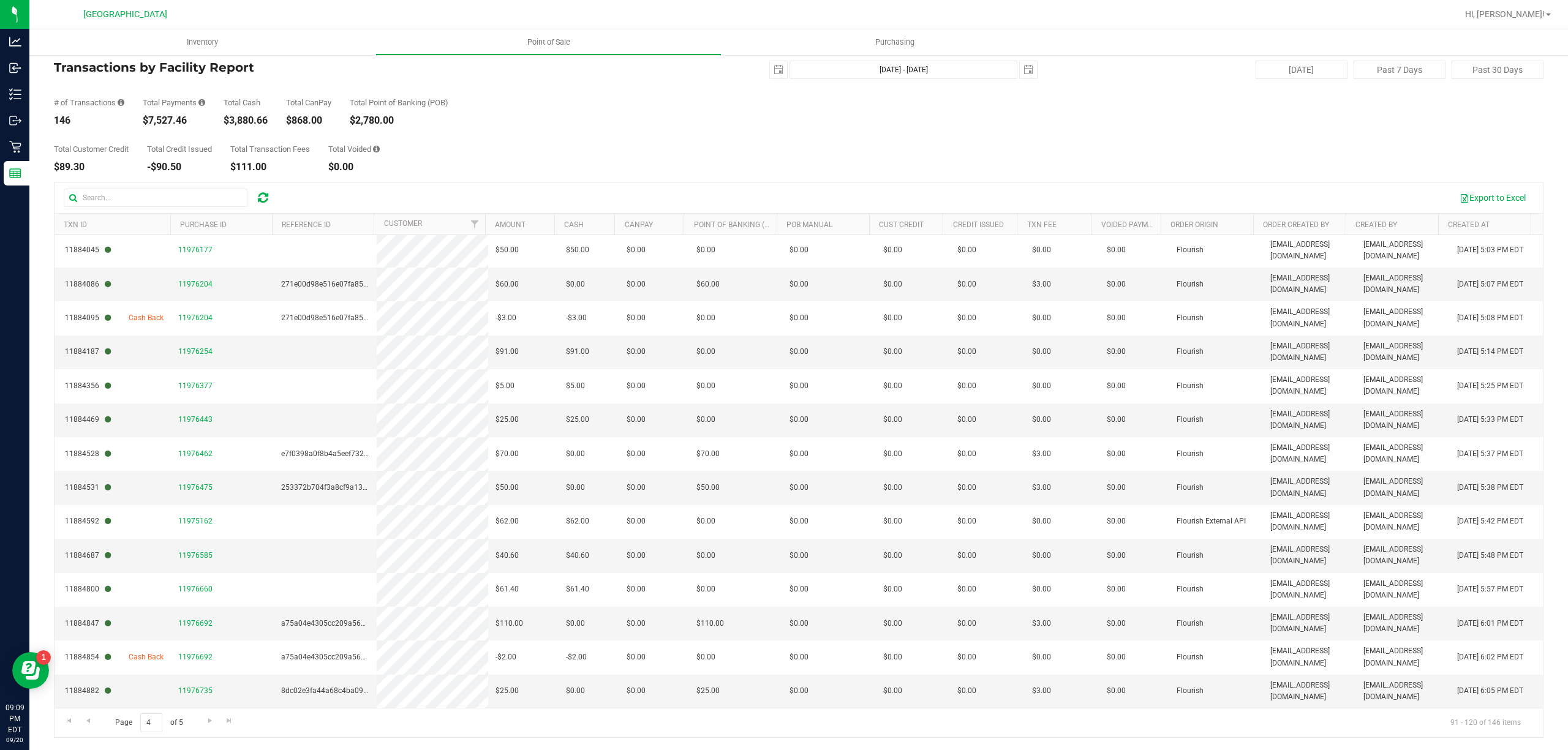
scroll to position [0, 0]
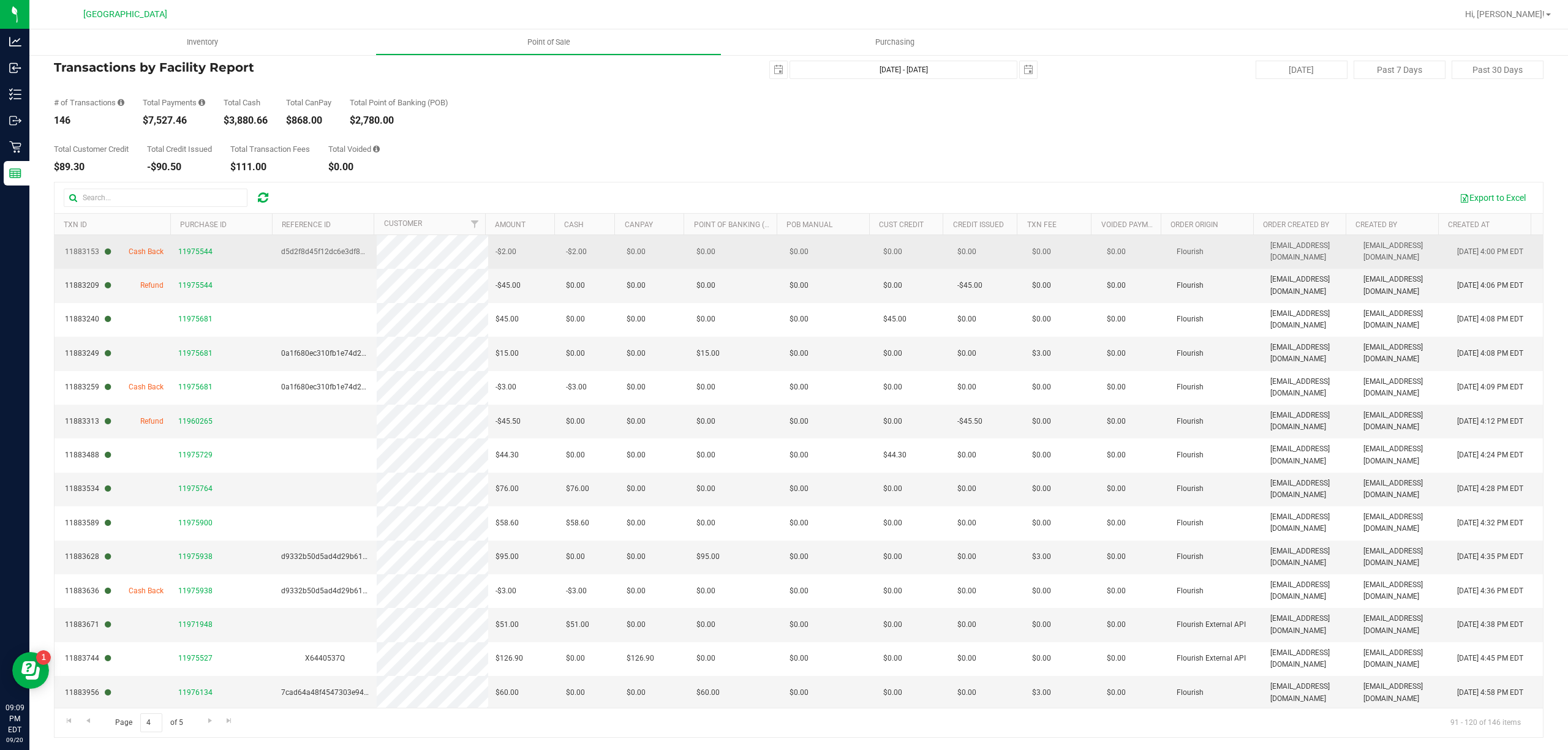
click at [144, 248] on span "Cash Back" at bounding box center [146, 252] width 35 height 12
click at [196, 251] on span "11975544" at bounding box center [195, 251] width 35 height 8
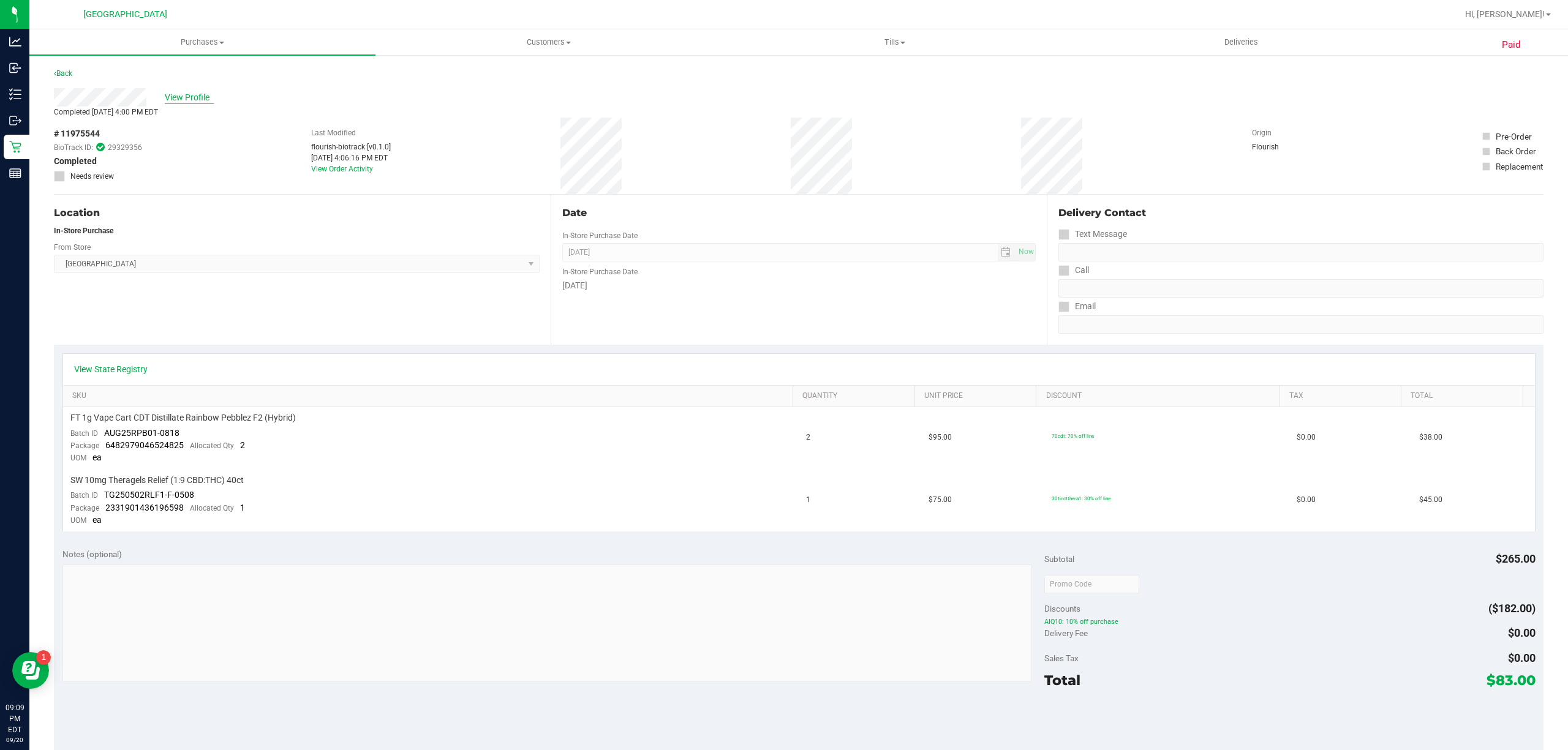
click at [193, 94] on span "View Profile" at bounding box center [190, 98] width 49 height 13
